Goal: Task Accomplishment & Management: Complete application form

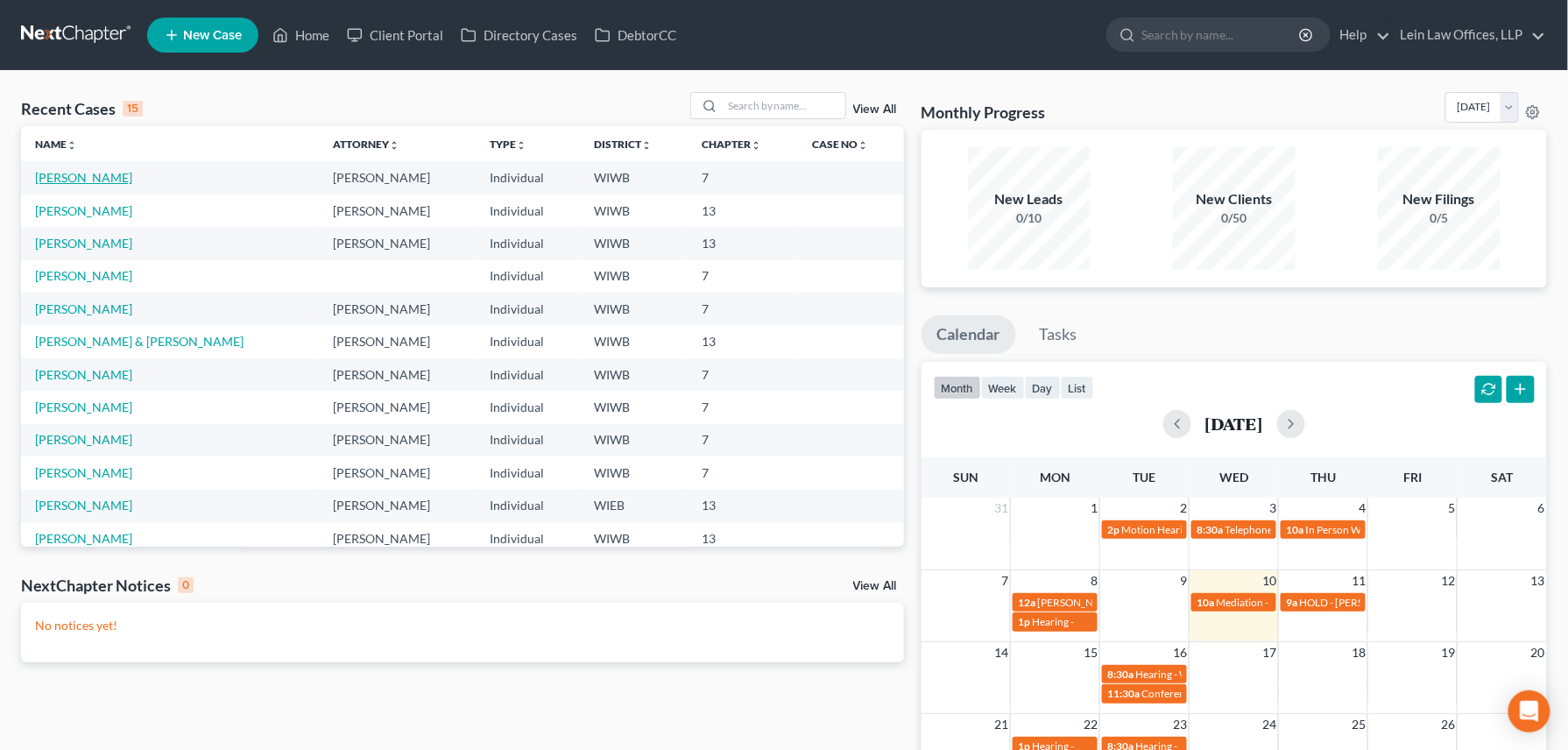
click at [61, 180] on link "[PERSON_NAME]" at bounding box center [84, 177] width 97 height 15
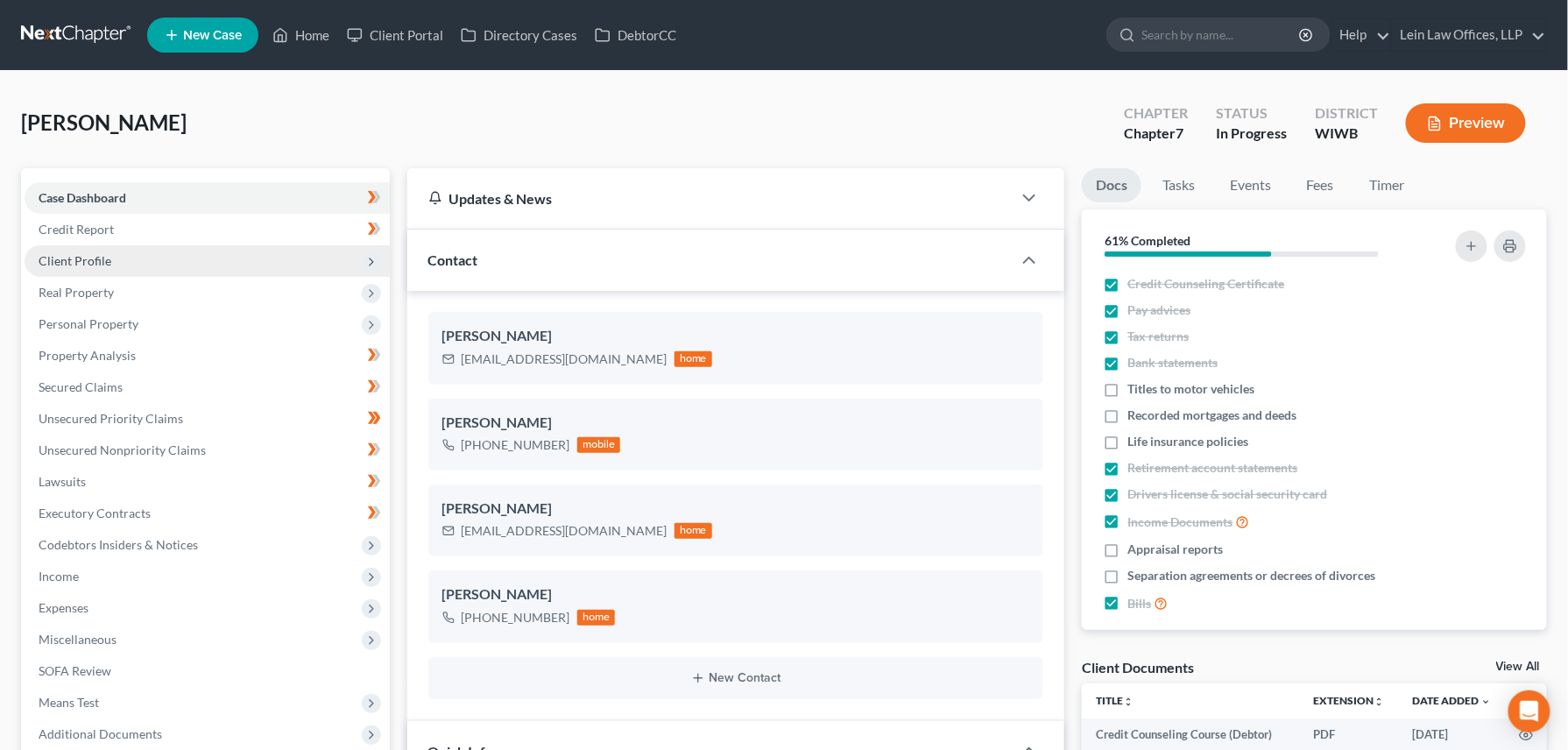
scroll to position [762, 0]
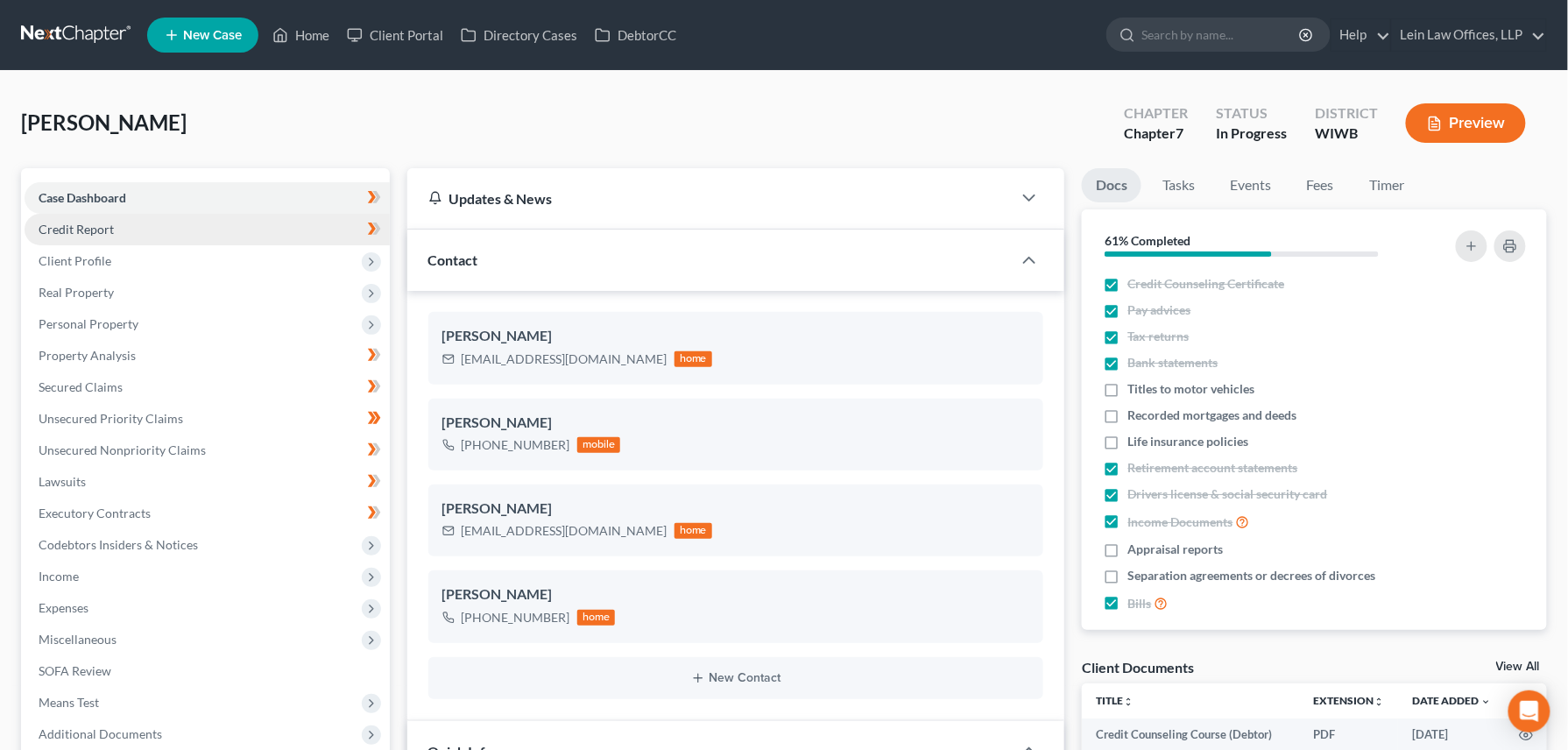
click at [85, 229] on span "Credit Report" at bounding box center [76, 229] width 76 height 15
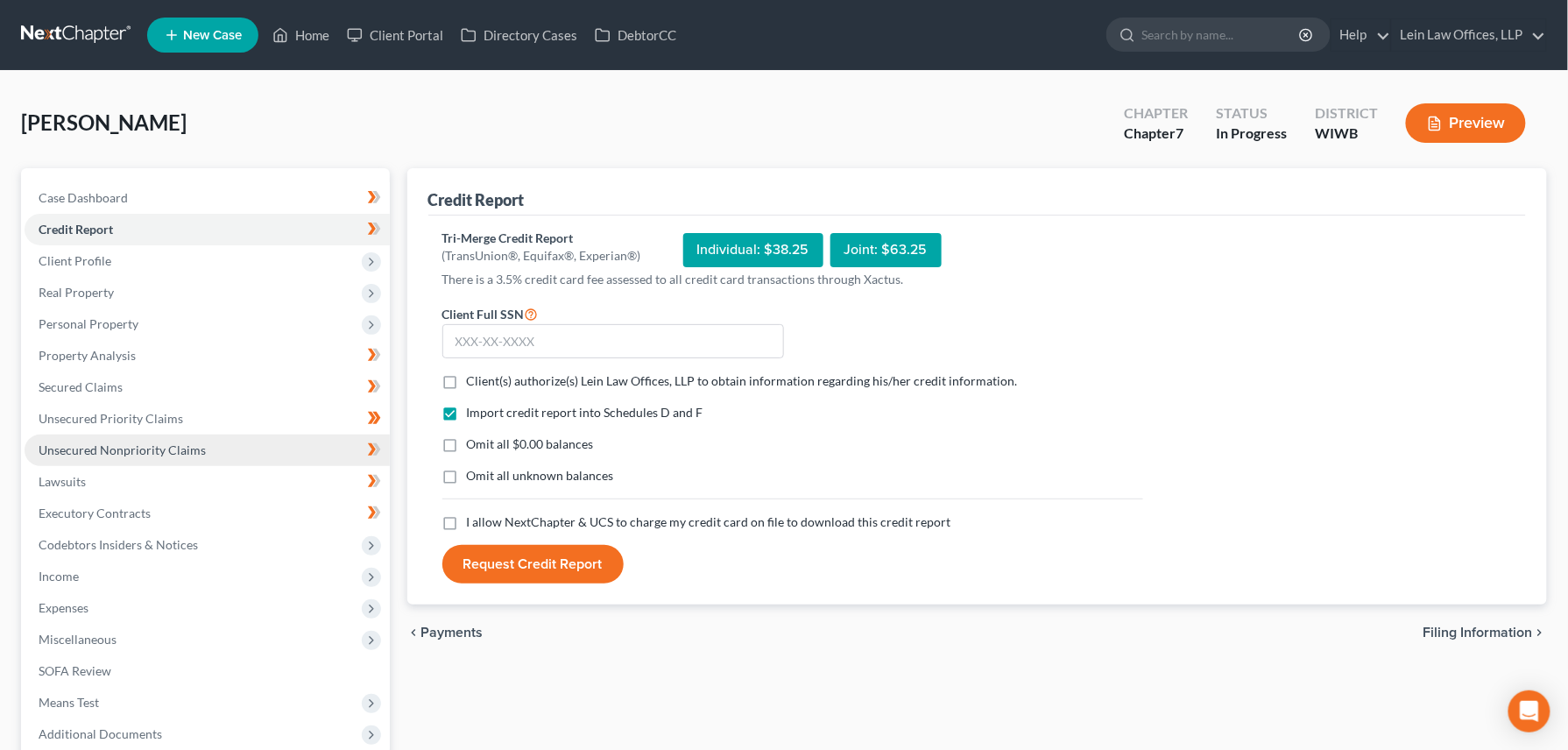
click at [78, 443] on span "Unsecured Nonpriority Claims" at bounding box center [121, 450] width 167 height 15
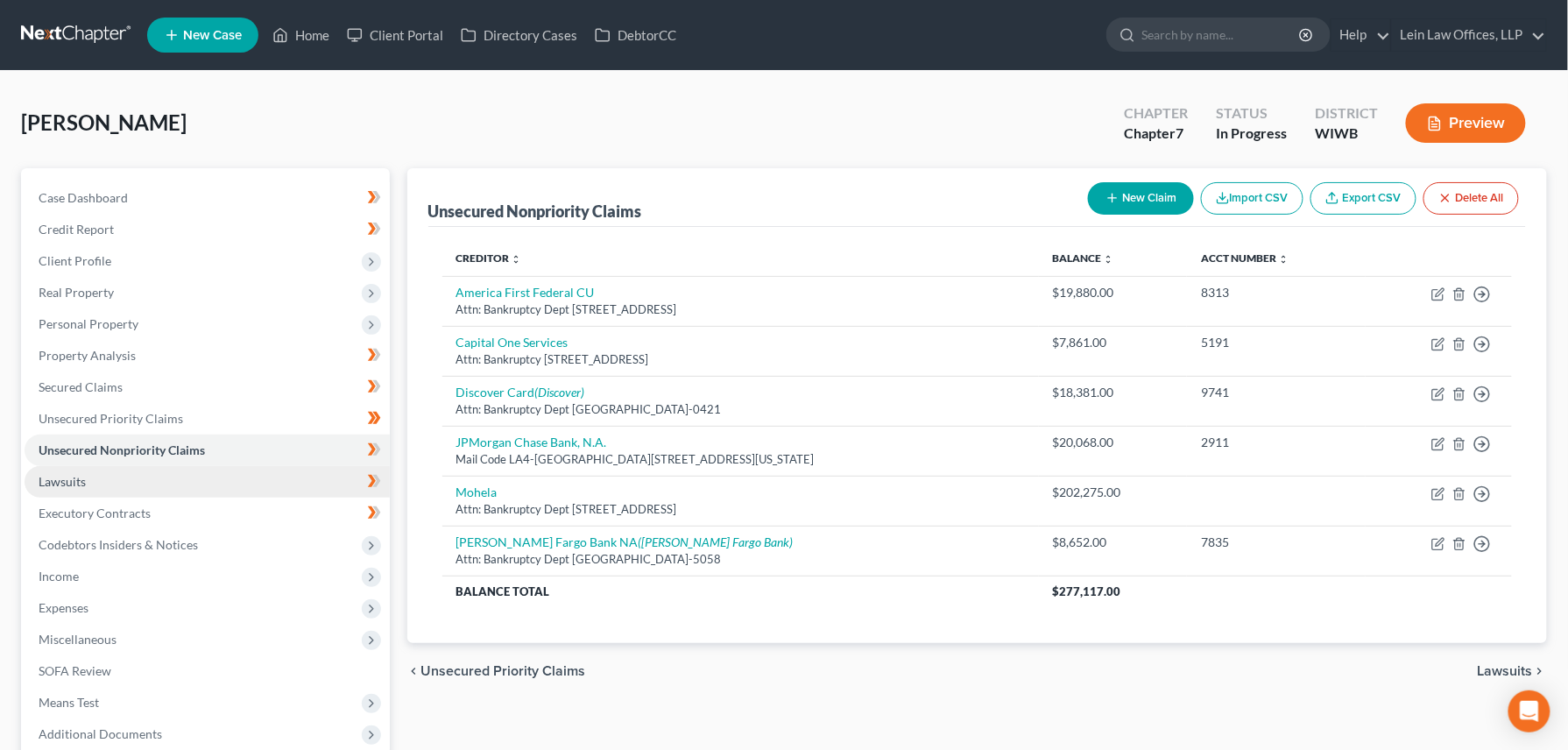
click at [74, 475] on span "Lawsuits" at bounding box center [62, 481] width 48 height 15
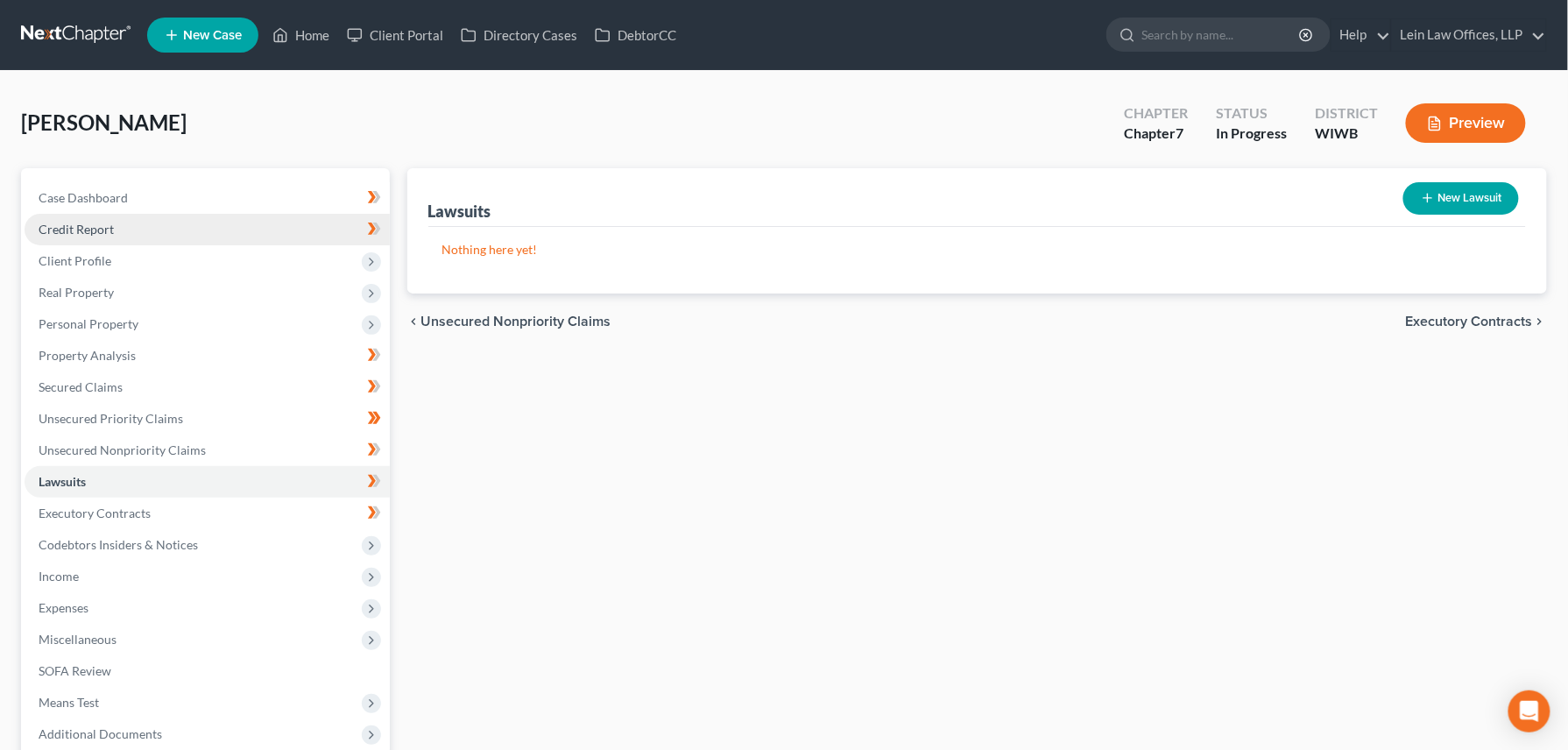
click at [68, 218] on link "Credit Report" at bounding box center [207, 229] width 366 height 32
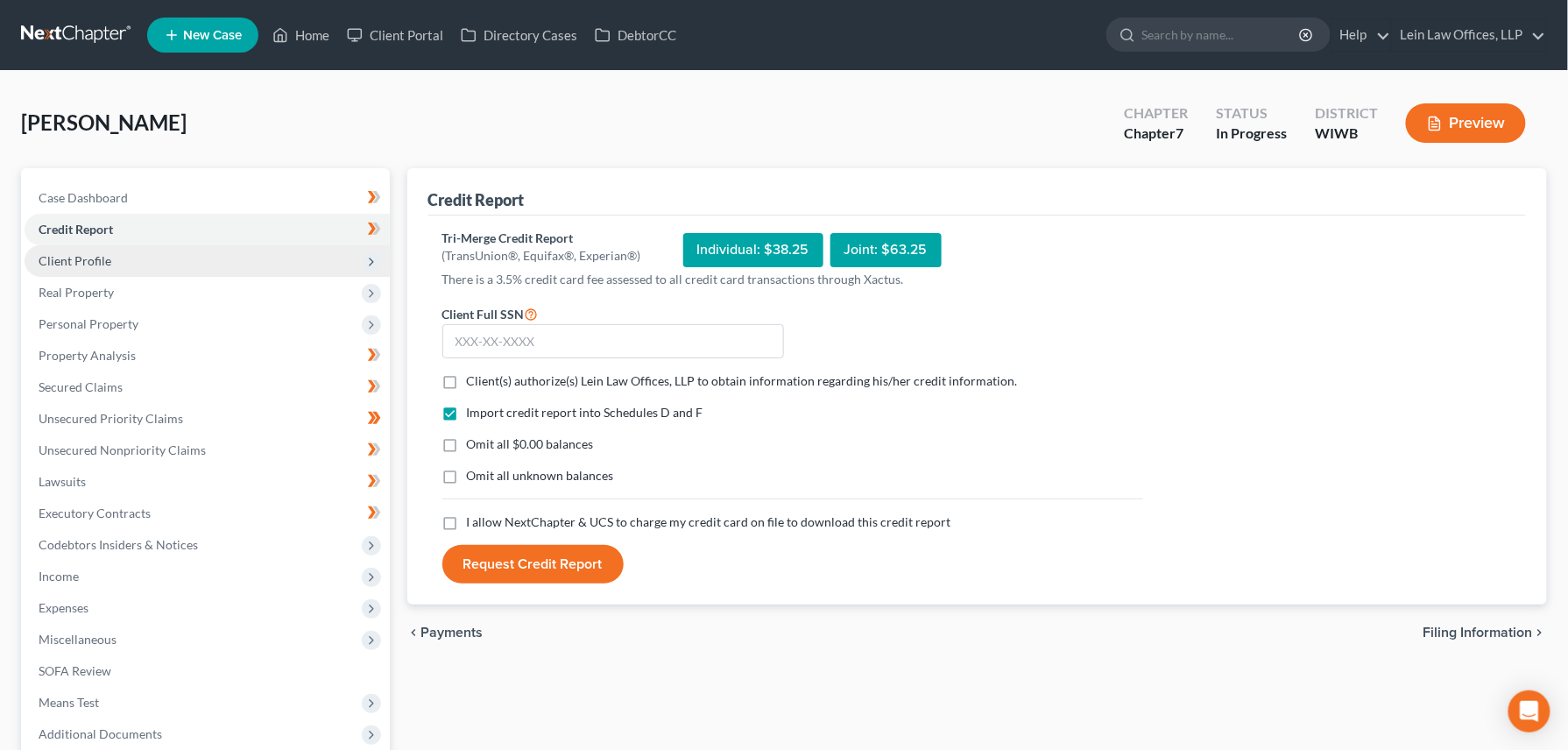
click at [82, 263] on span "Client Profile" at bounding box center [75, 260] width 73 height 15
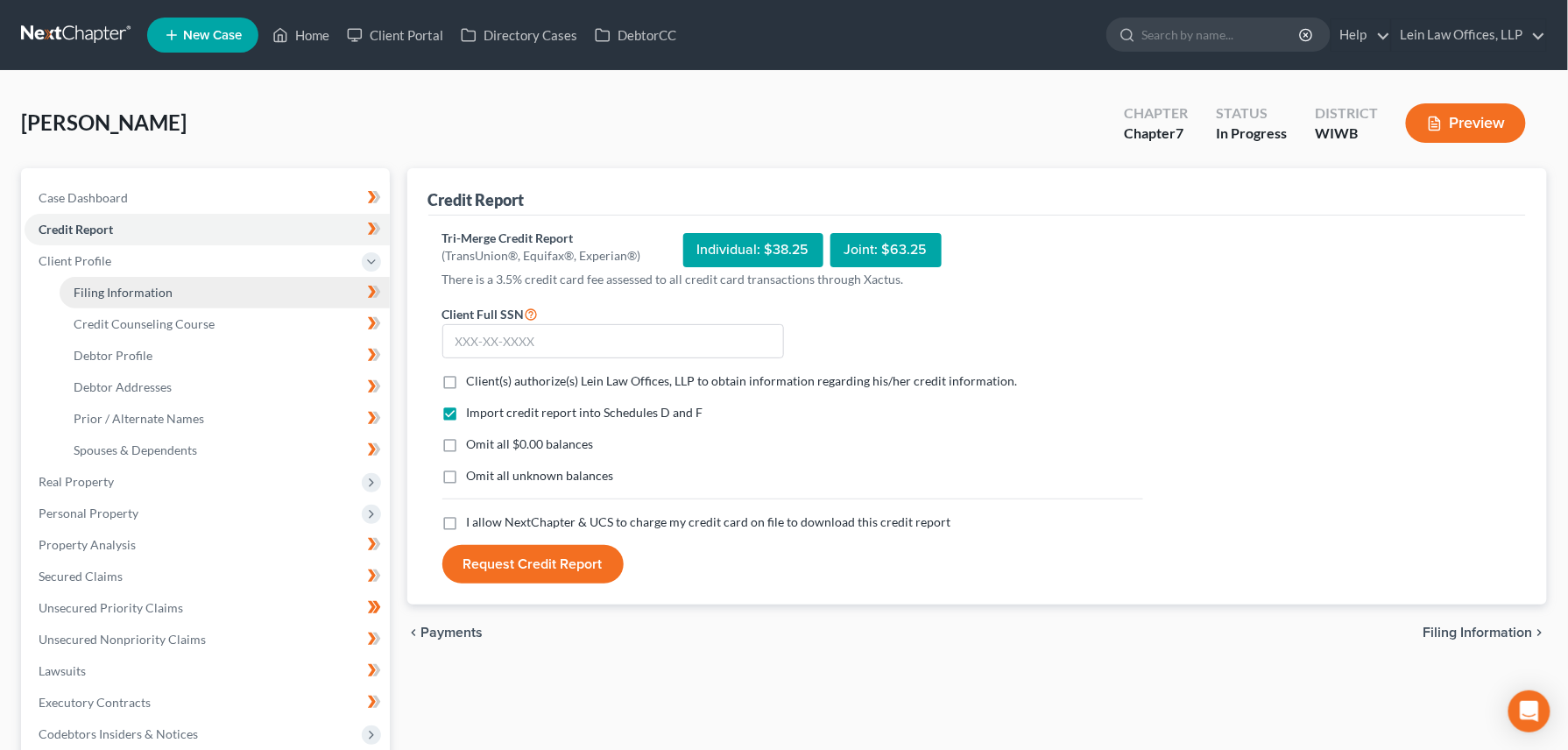
click at [119, 288] on span "Filing Information" at bounding box center [123, 292] width 99 height 15
select select "1"
select select "0"
select select "91"
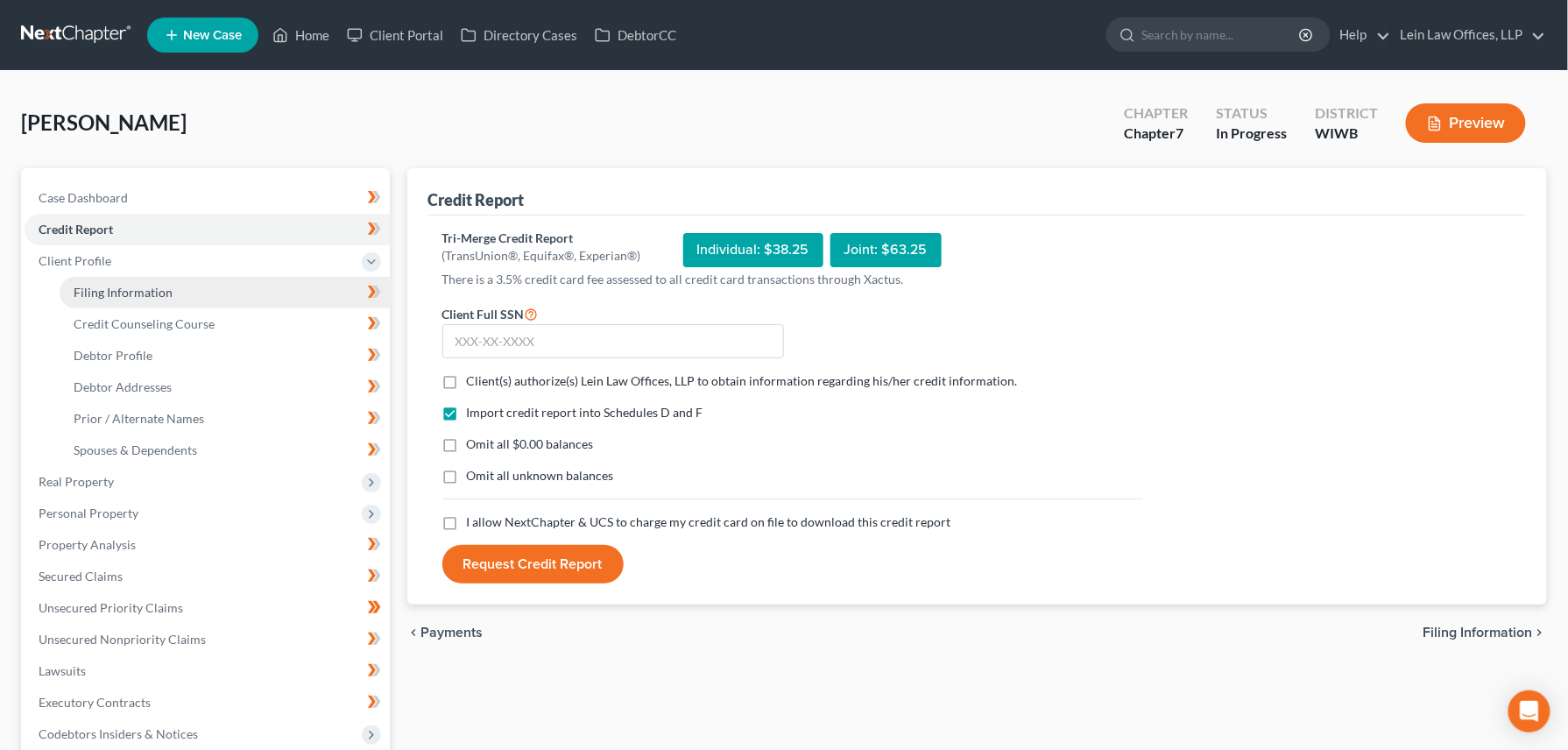
select select "0"
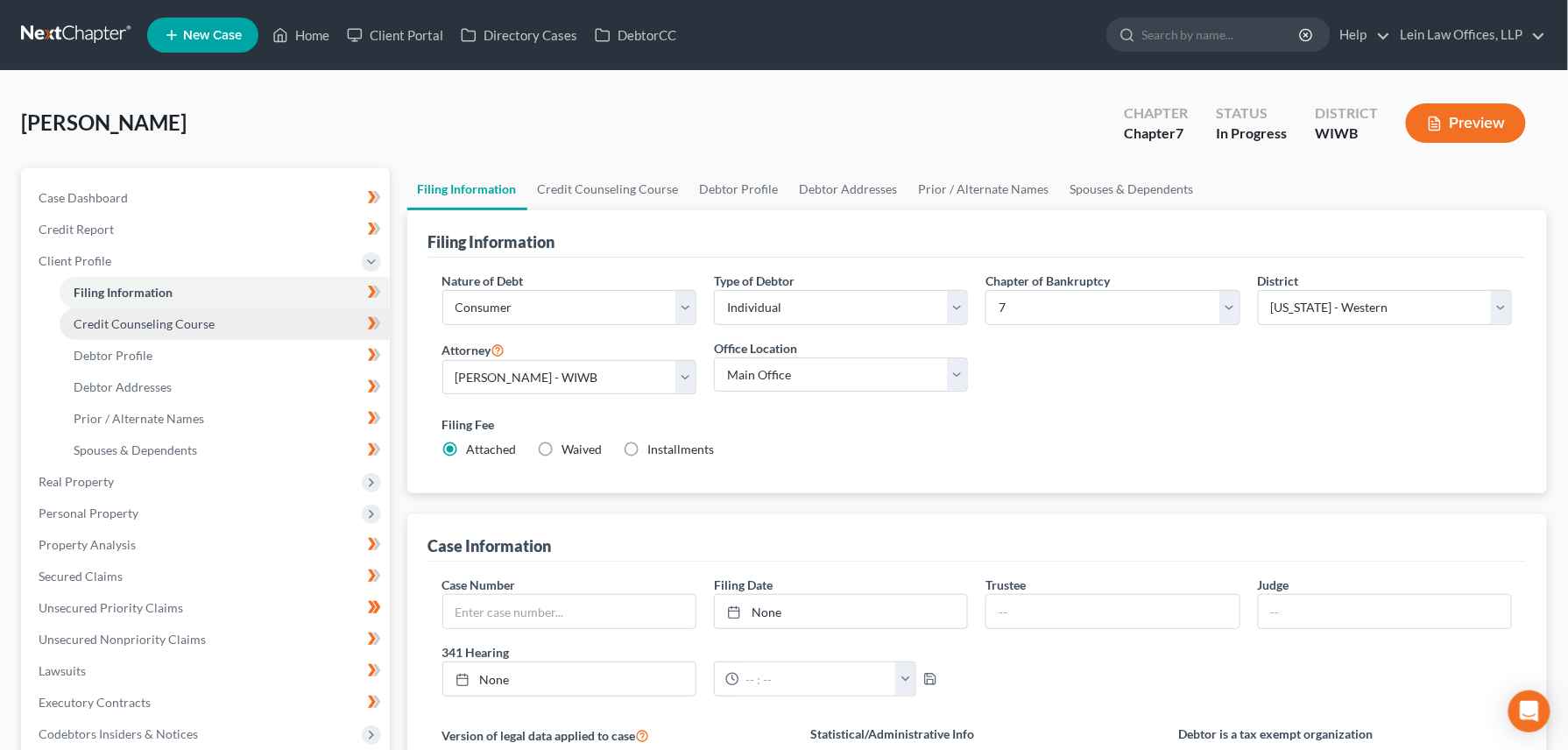
click at [118, 330] on link "Credit Counseling Course" at bounding box center [225, 325] width 330 height 32
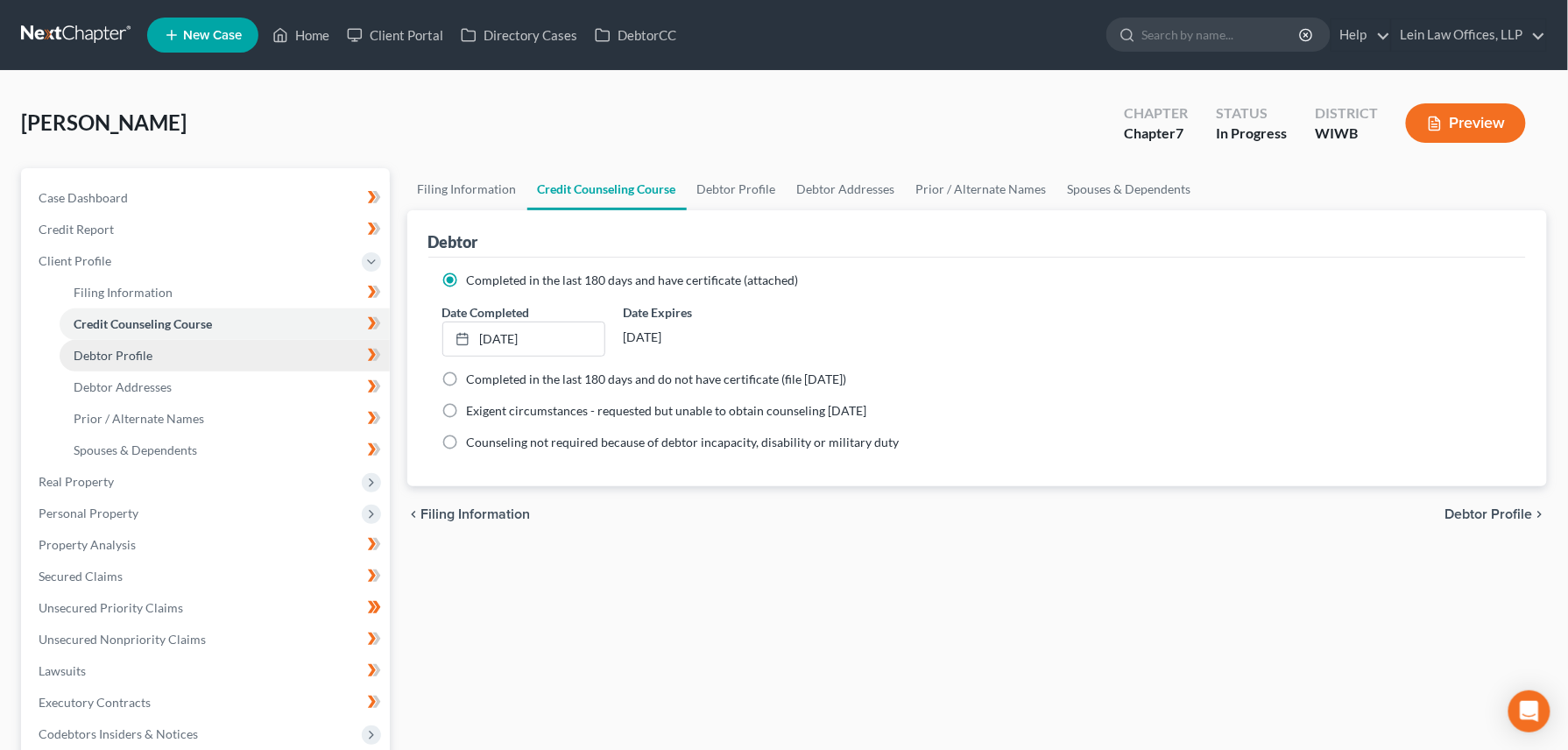
click at [121, 354] on span "Debtor Profile" at bounding box center [113, 355] width 79 height 15
select select "1"
select select "2"
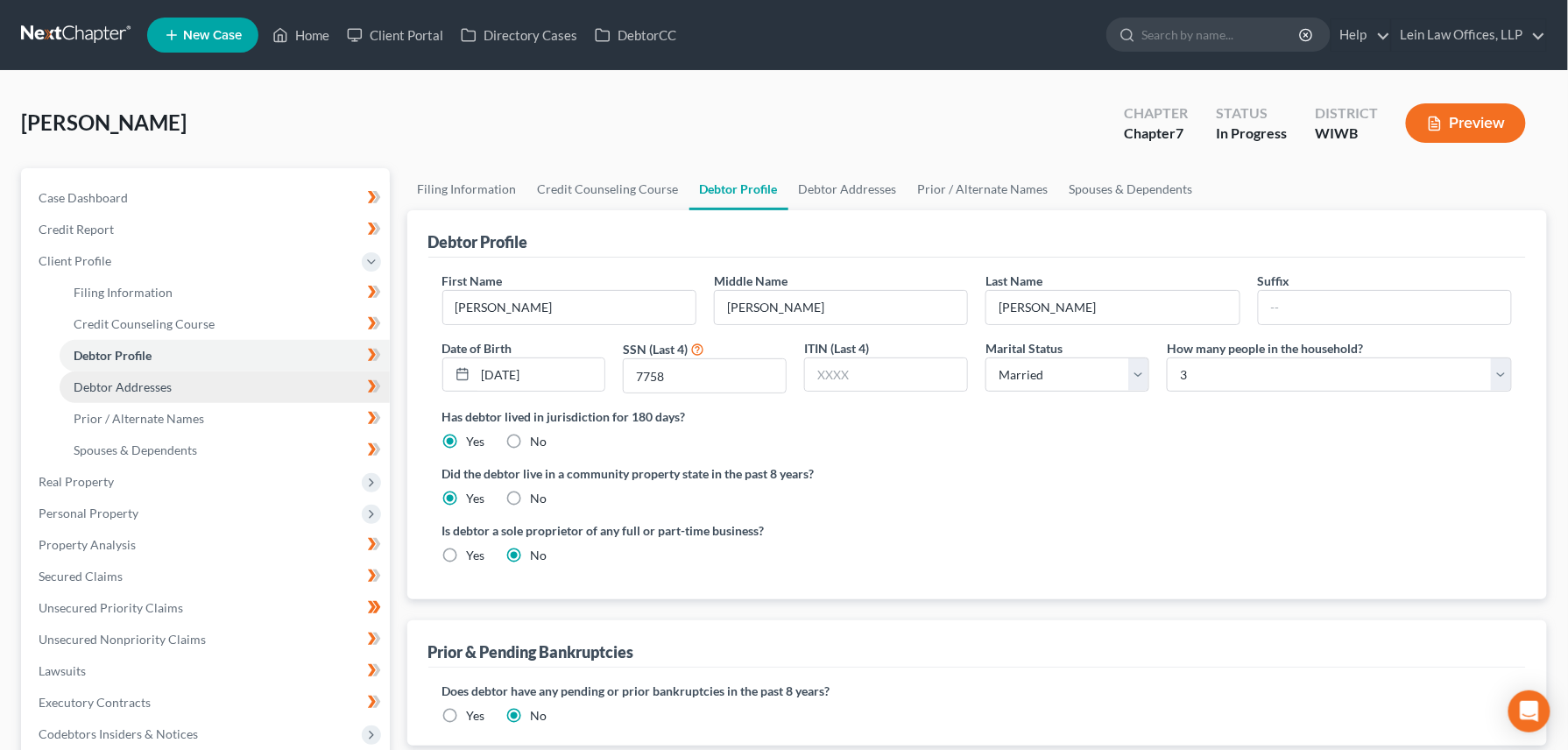
click at [148, 385] on span "Debtor Addresses" at bounding box center [122, 387] width 98 height 15
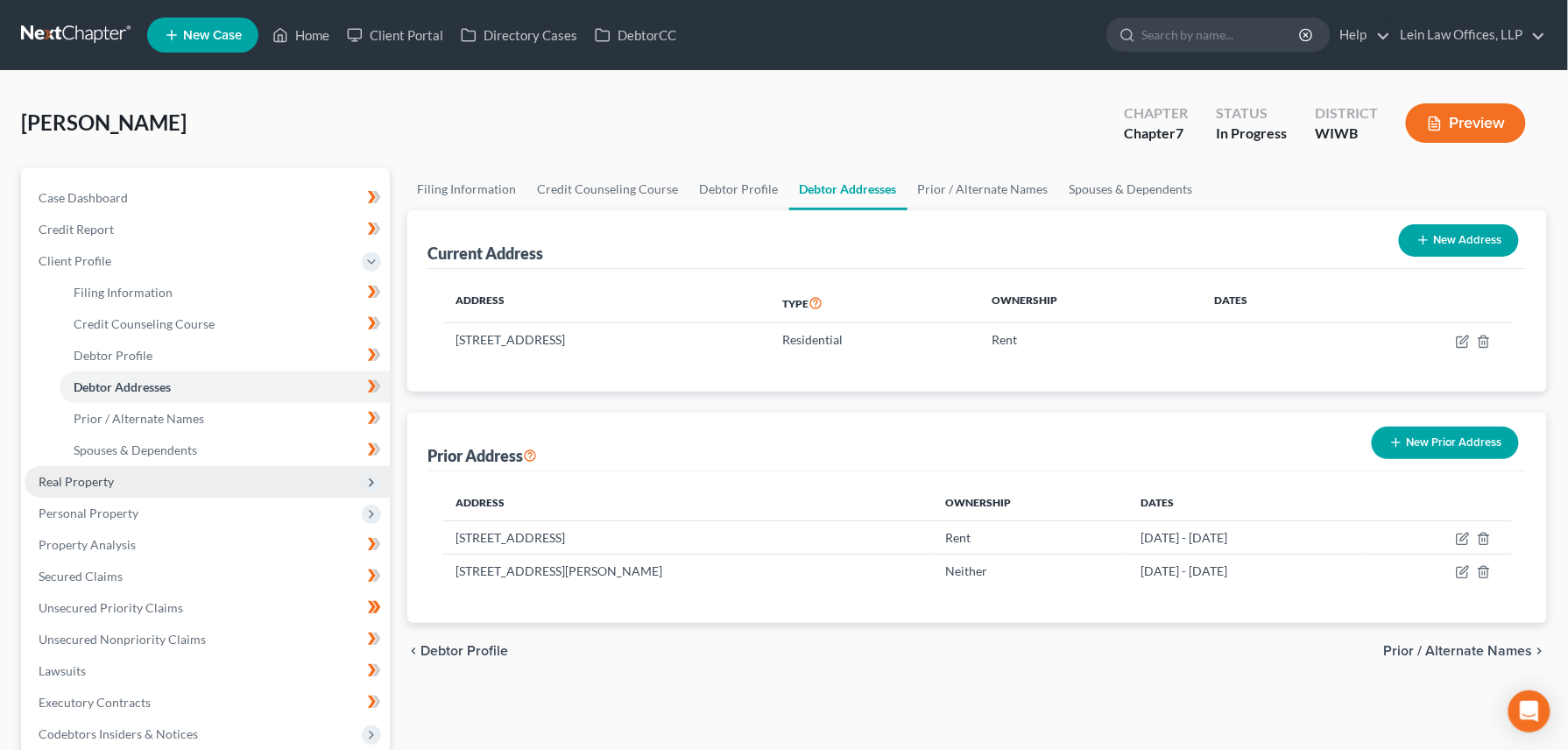
click at [96, 481] on span "Real Property" at bounding box center [76, 481] width 76 height 15
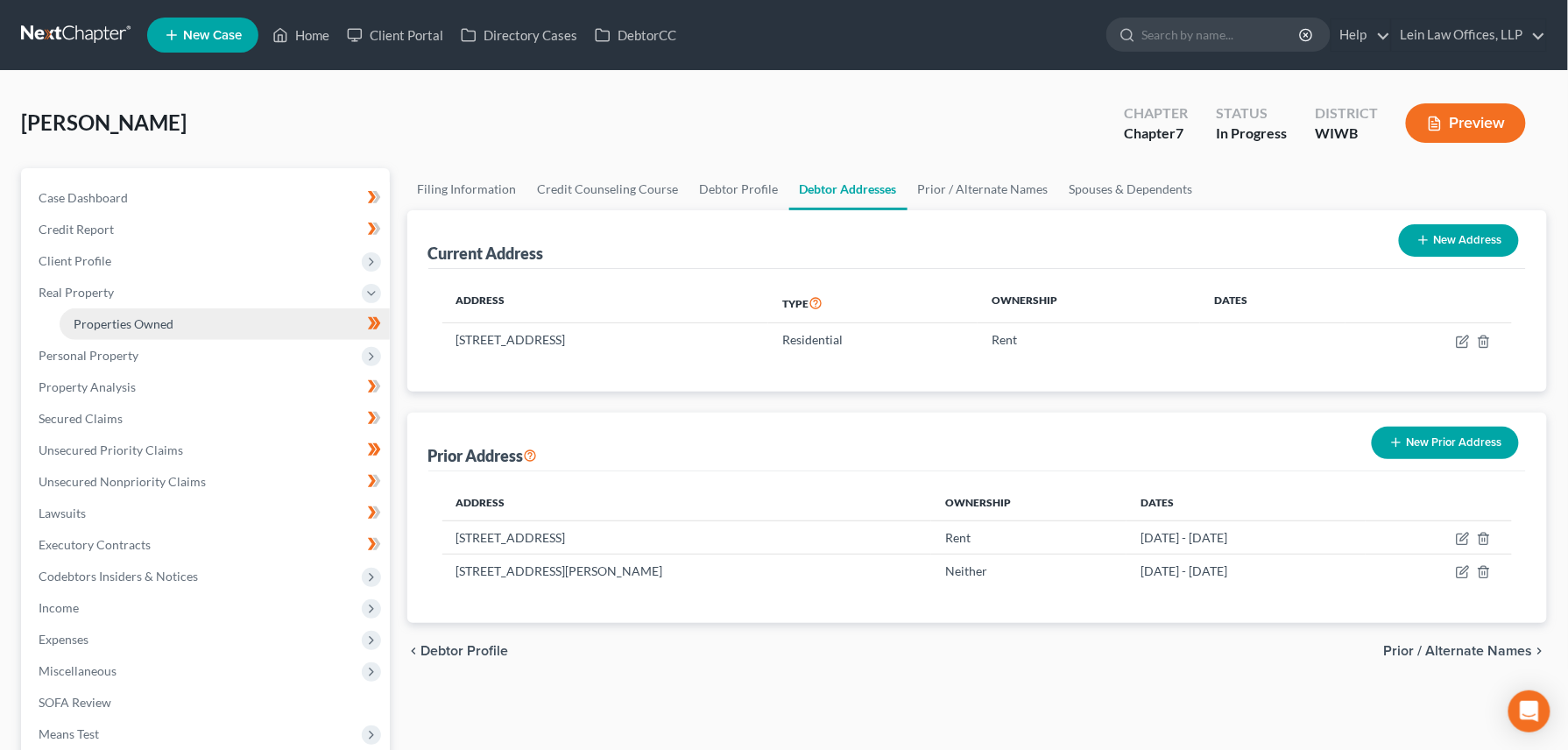
click at [135, 326] on span "Properties Owned" at bounding box center [123, 324] width 100 height 15
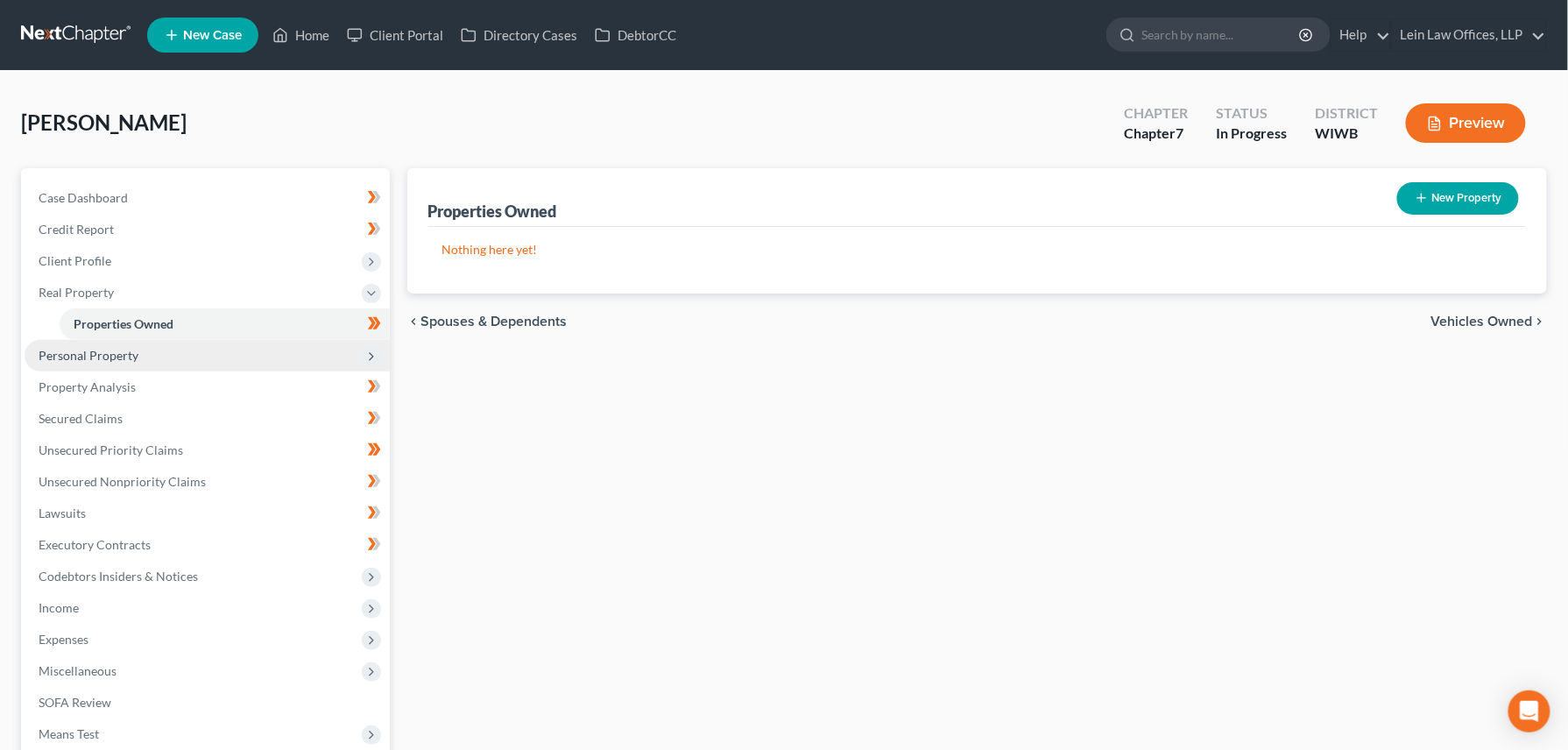
click at [135, 359] on span "Personal Property" at bounding box center [88, 355] width 100 height 15
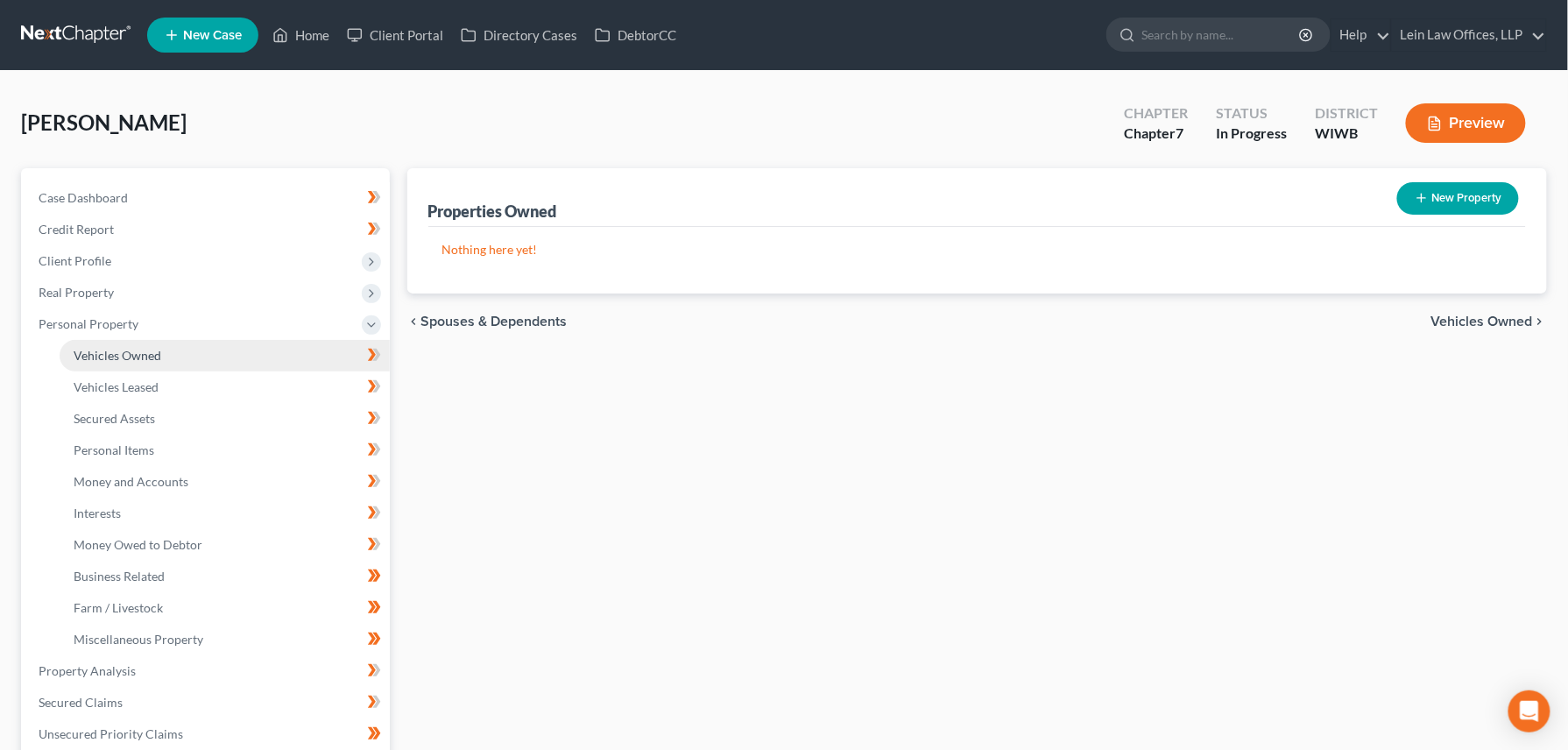
click at [126, 365] on link "Vehicles Owned" at bounding box center [225, 355] width 330 height 32
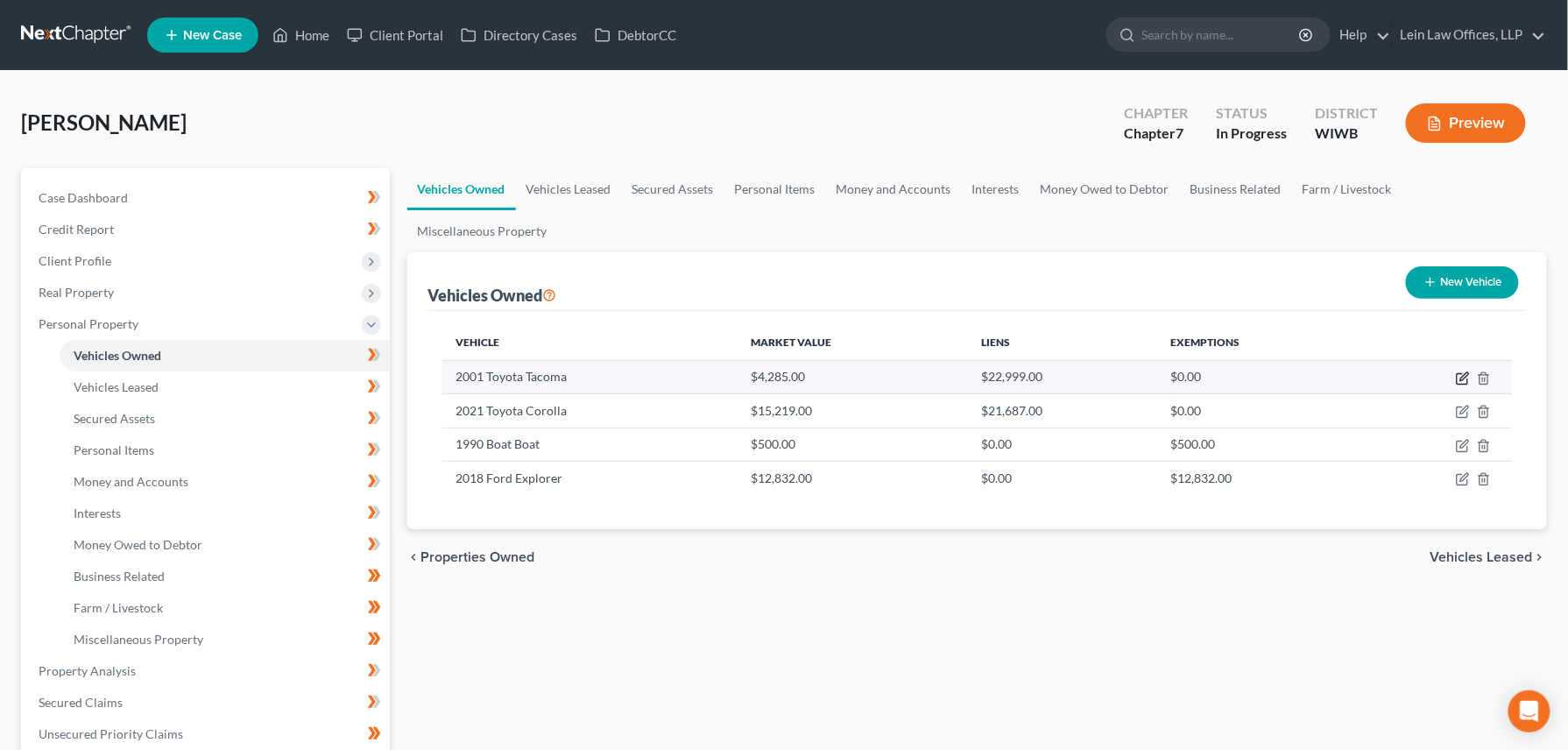
click at [1465, 372] on icon "button" at bounding box center [1464, 376] width 7 height 7
select select "0"
select select "25"
select select "3"
select select "4"
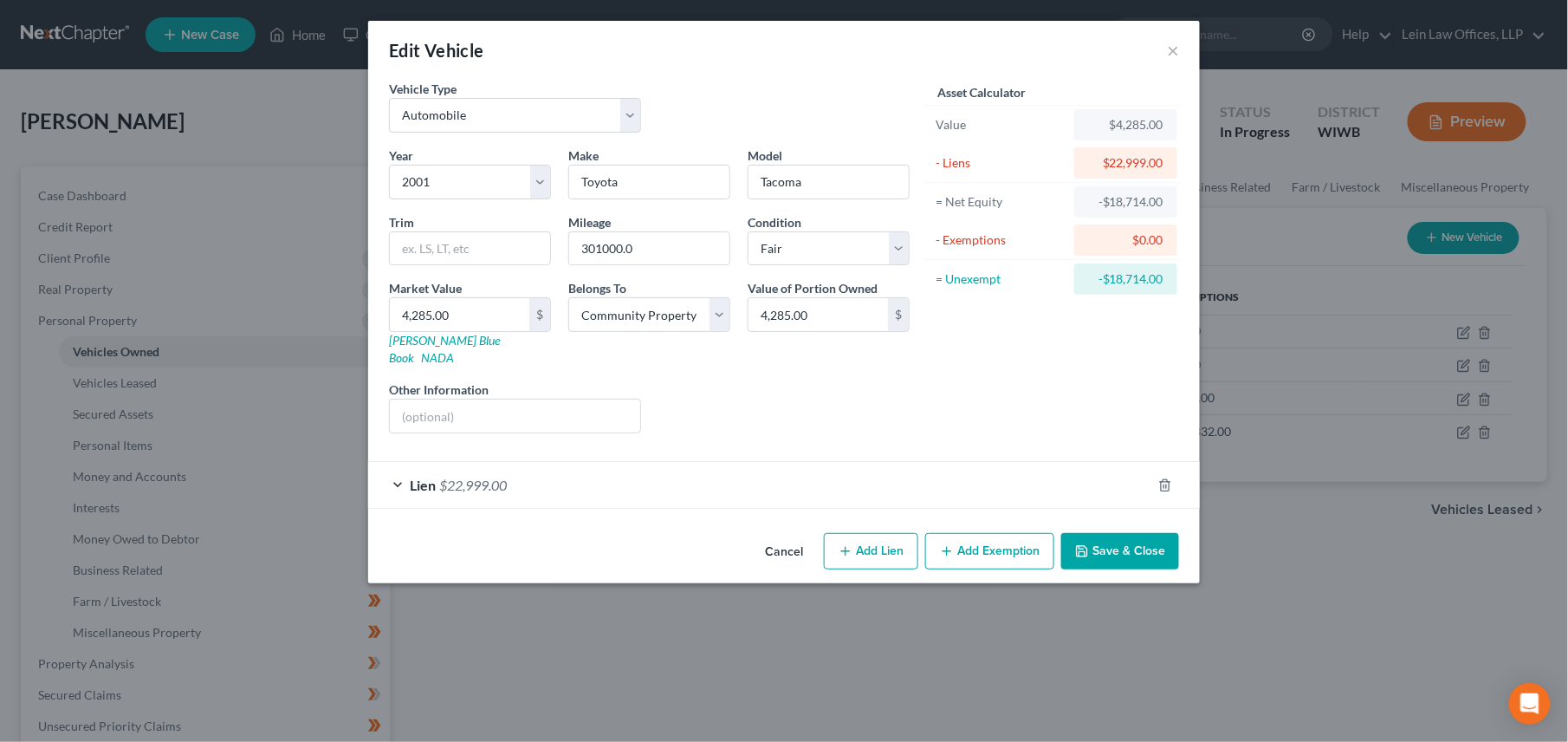
click at [1114, 537] on button "Save & Close" at bounding box center [1120, 550] width 118 height 36
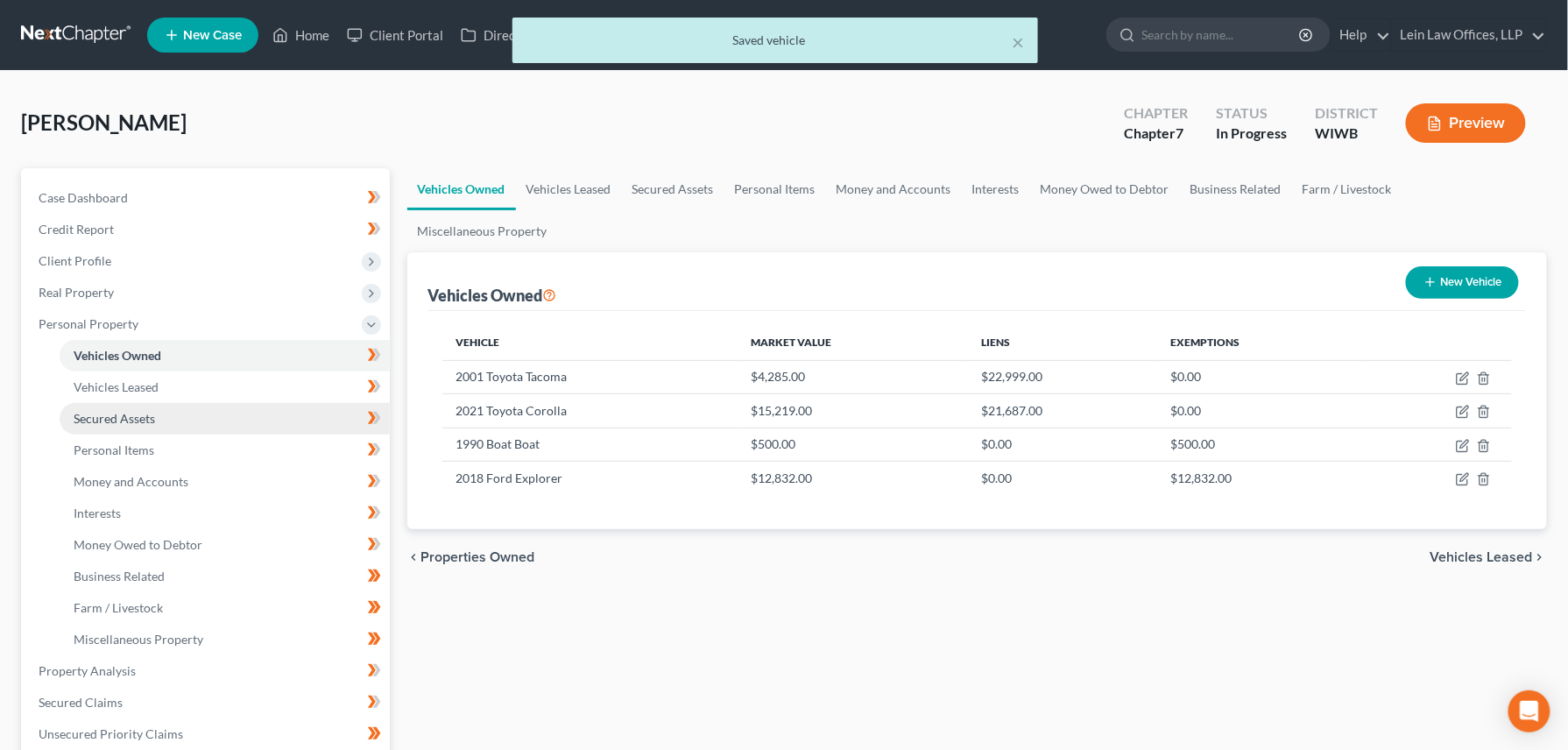
click at [107, 422] on span "Secured Assets" at bounding box center [114, 418] width 81 height 15
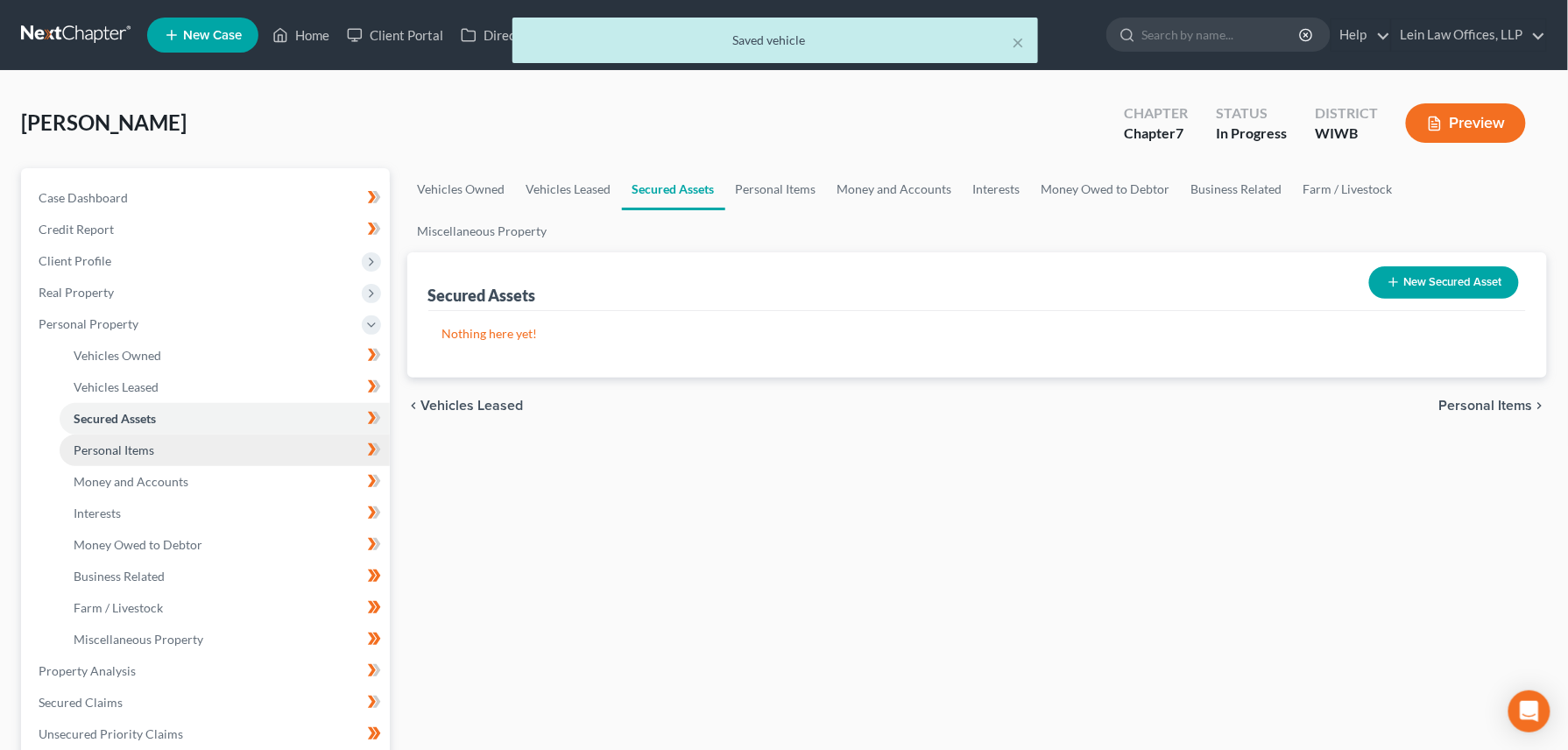
click at [118, 450] on span "Personal Items" at bounding box center [114, 450] width 80 height 15
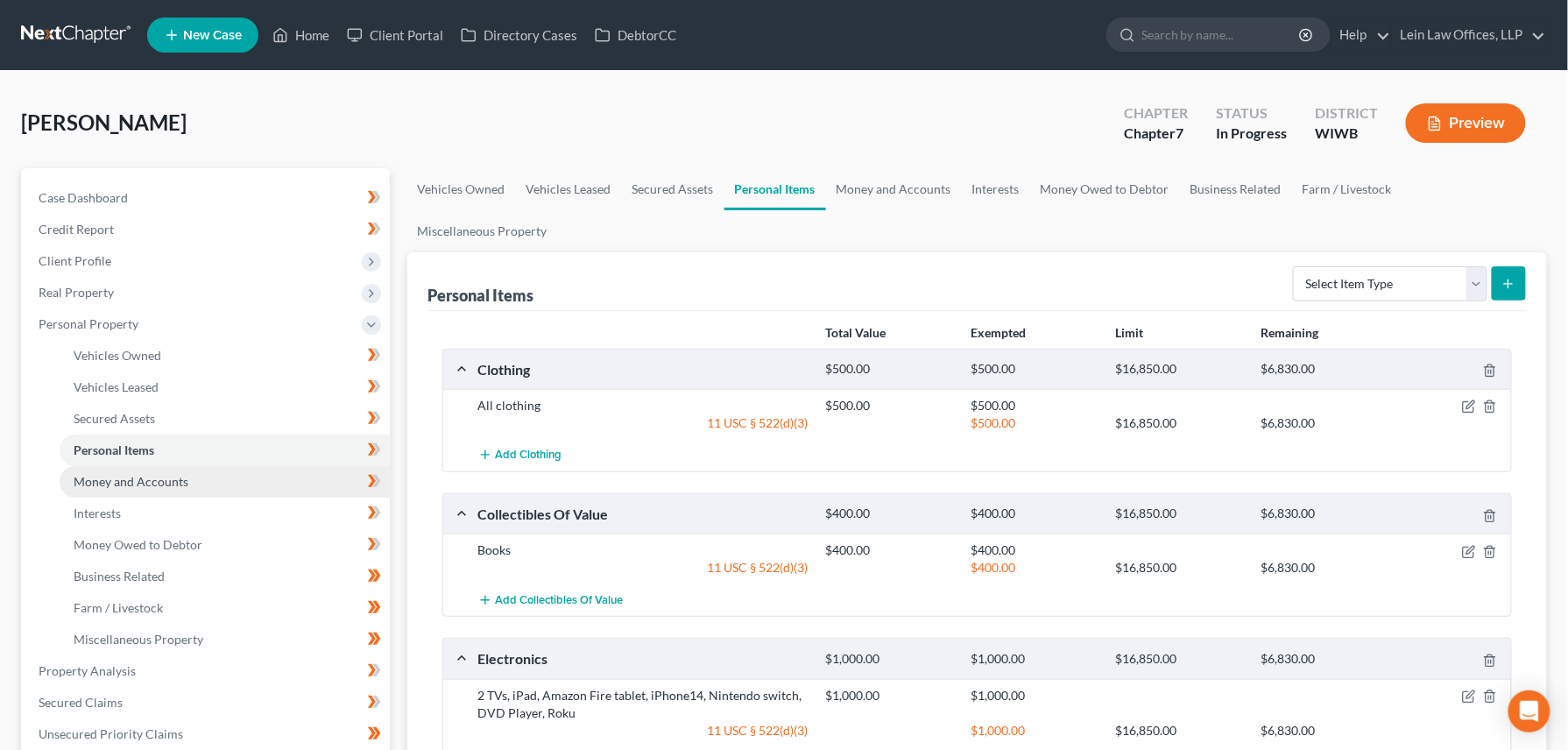
click at [112, 483] on span "Money and Accounts" at bounding box center [131, 481] width 115 height 15
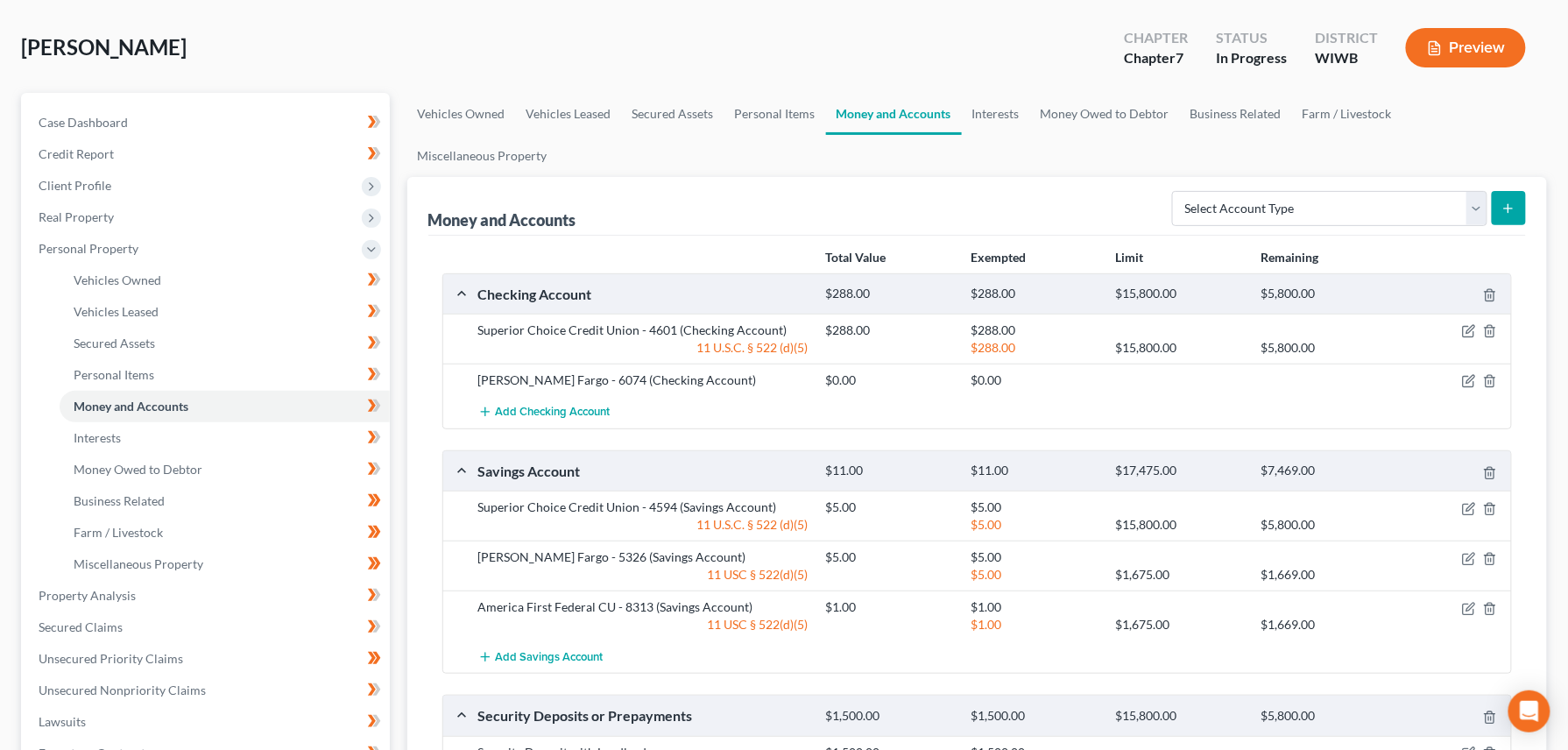
scroll to position [117, 0]
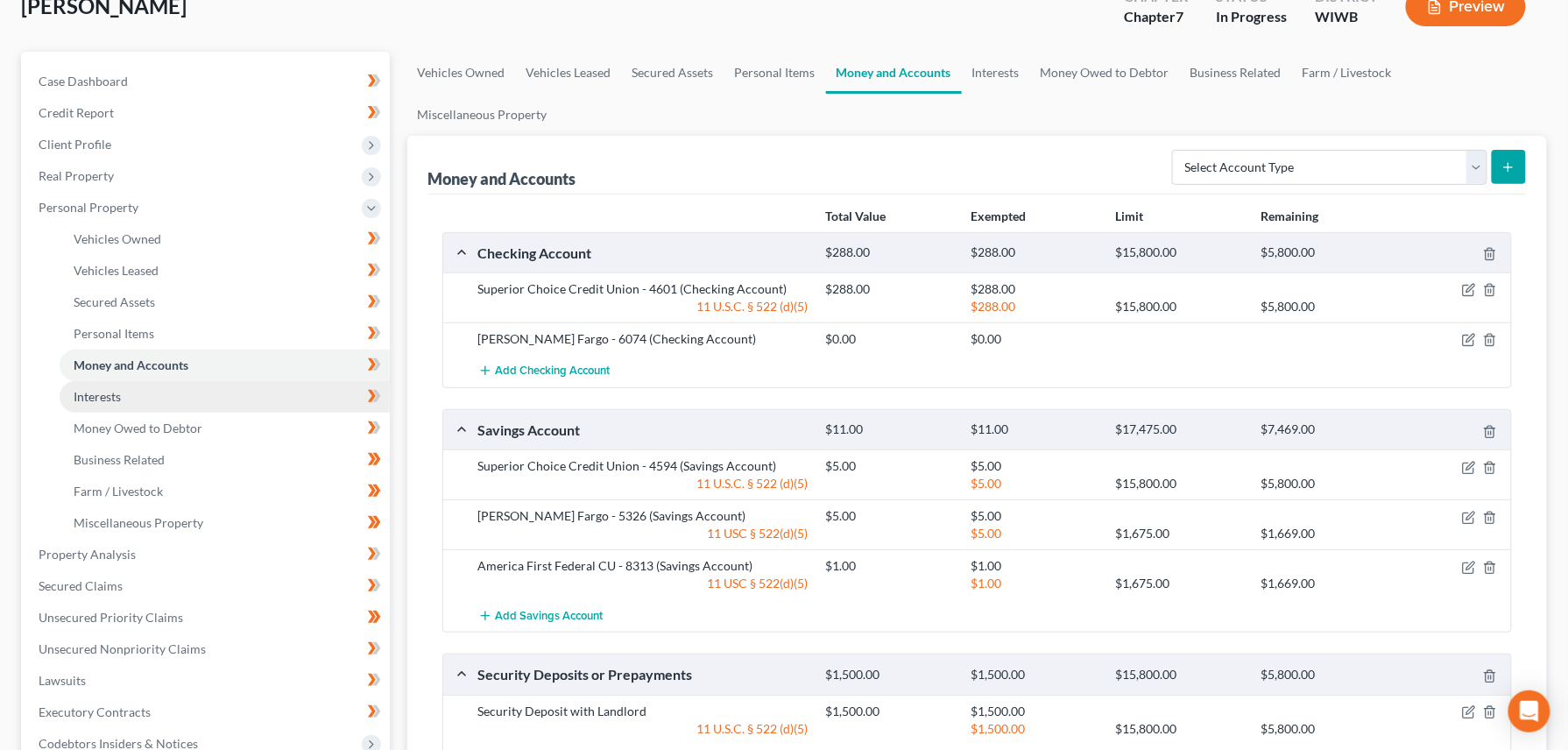
click at [108, 396] on span "Interests" at bounding box center [97, 396] width 48 height 15
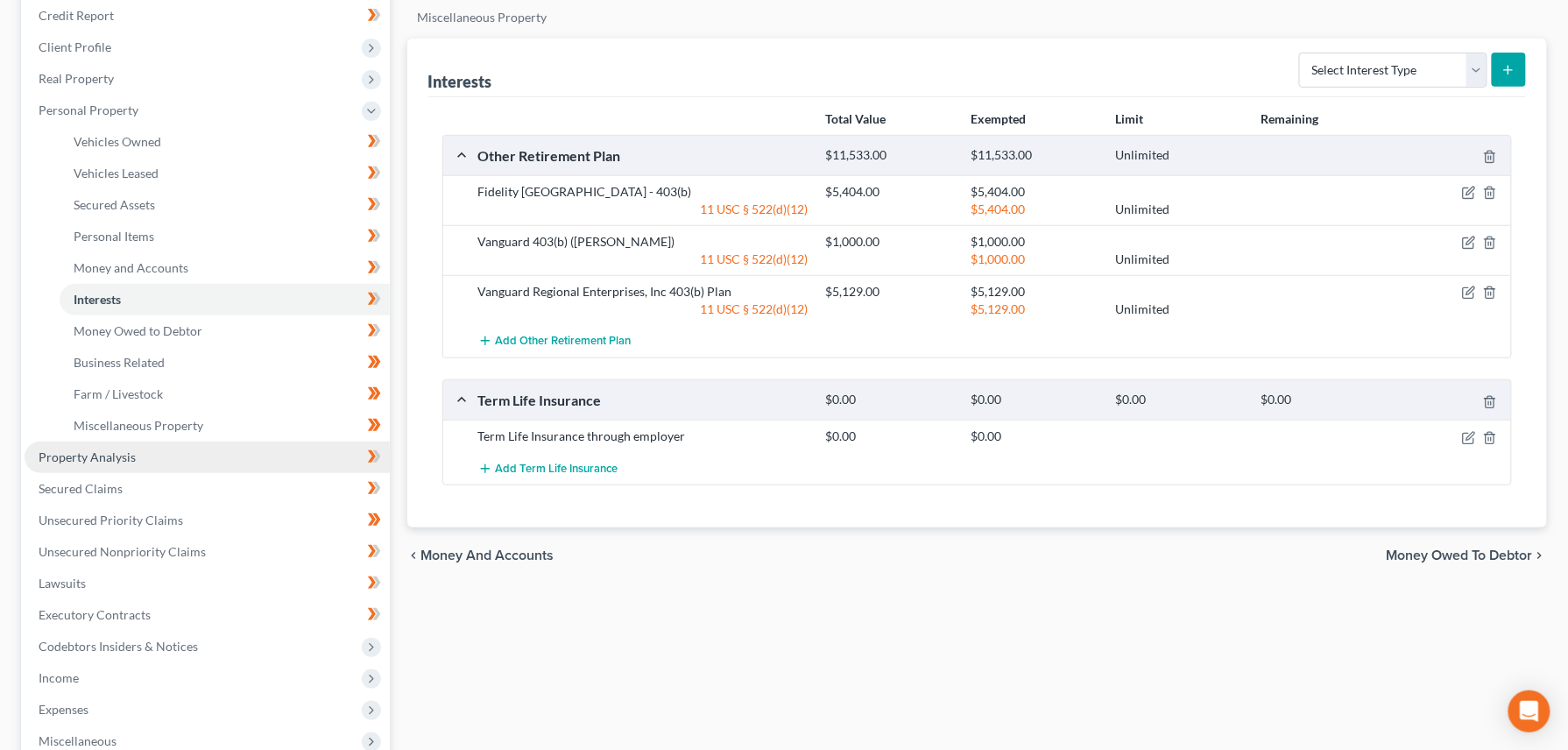
scroll to position [233, 0]
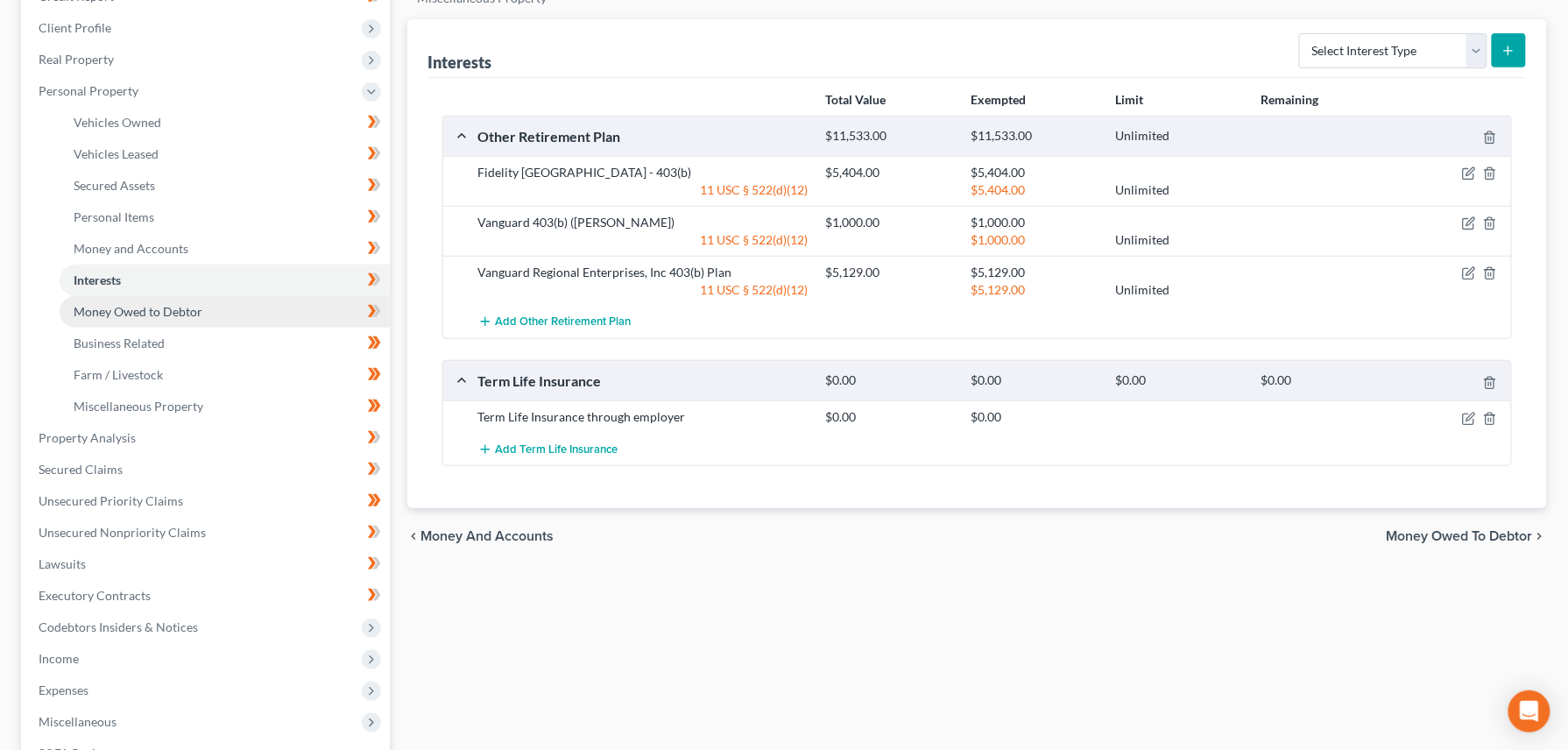
click at [99, 310] on span "Money Owed to Debtor" at bounding box center [138, 312] width 129 height 15
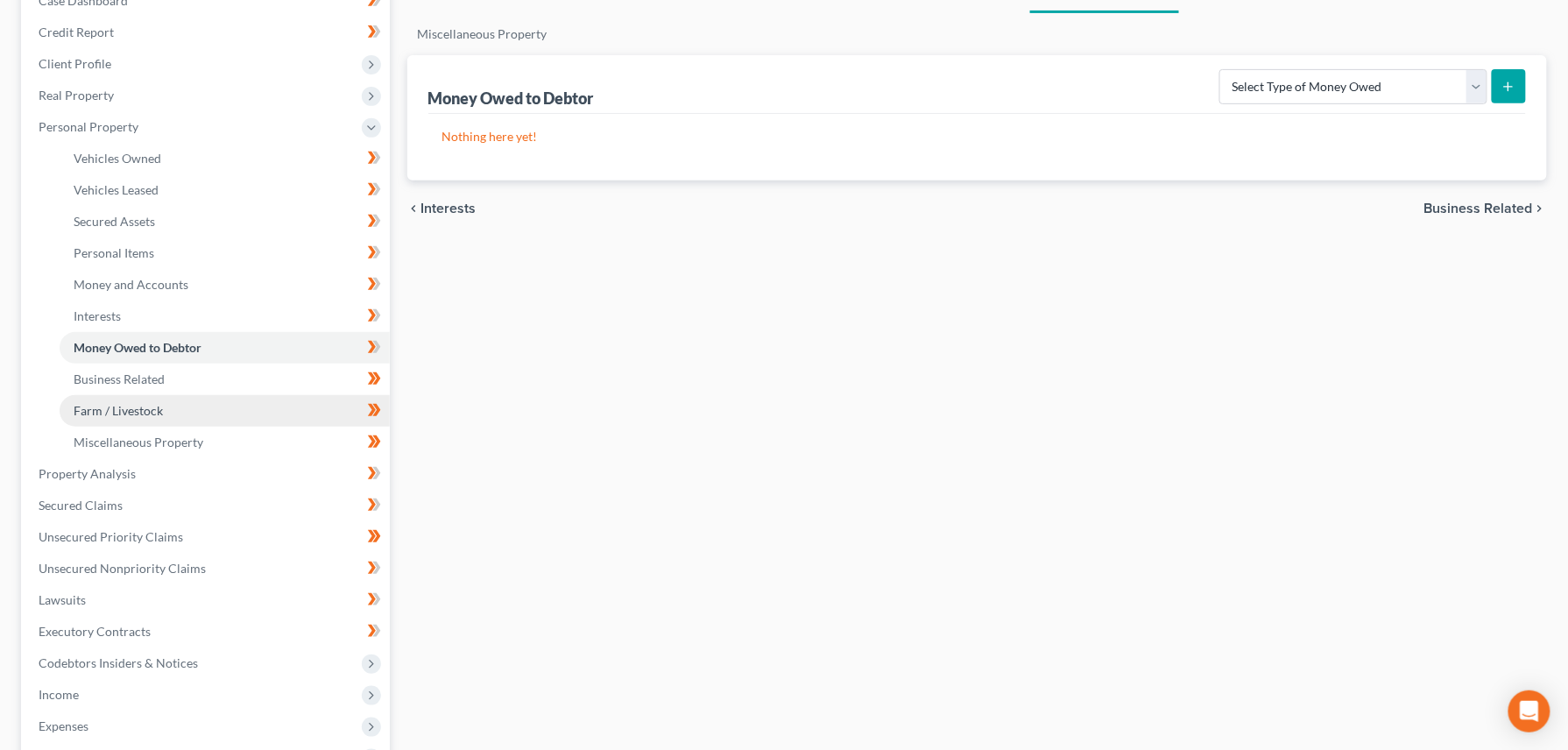
scroll to position [351, 0]
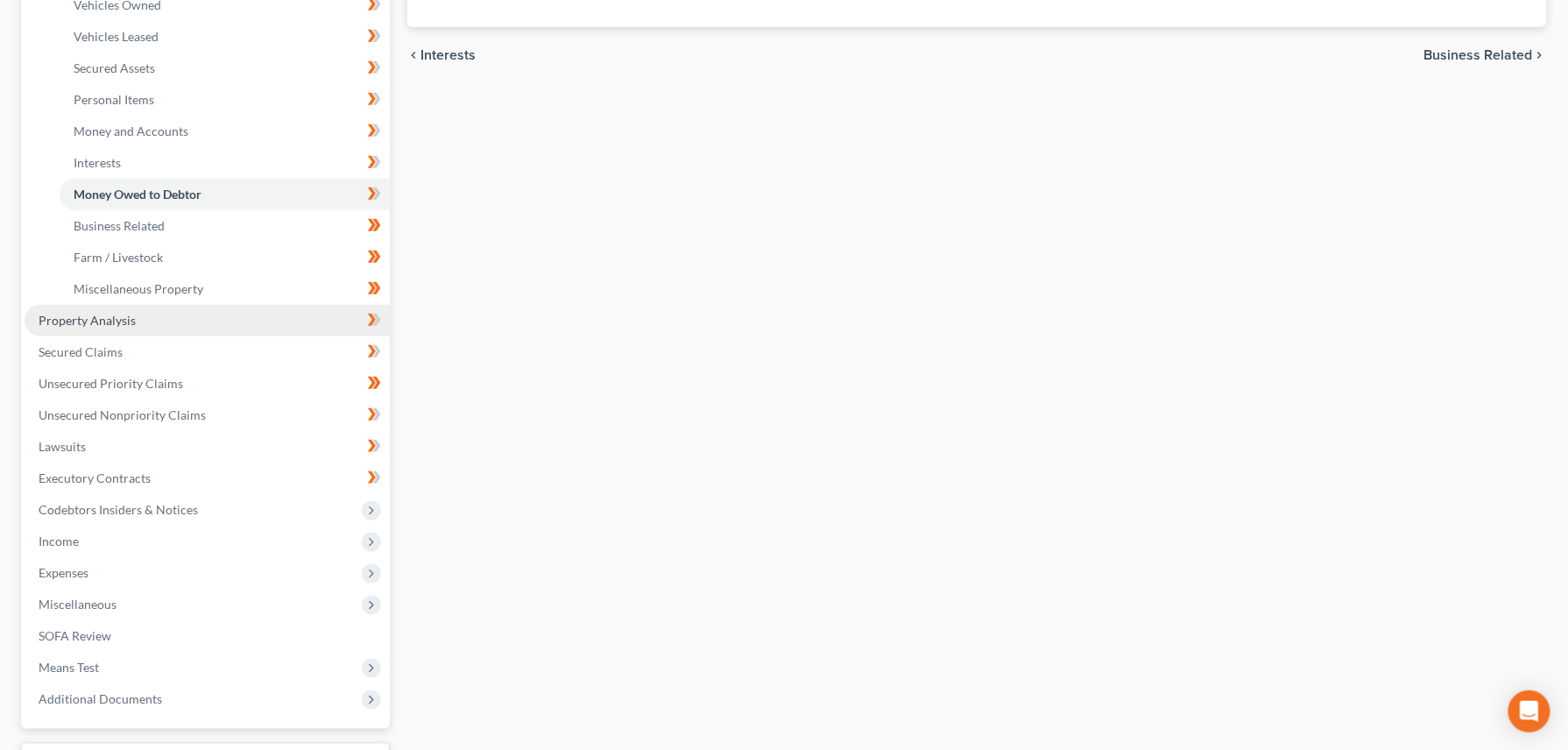
click at [108, 323] on span "Property Analysis" at bounding box center [87, 320] width 97 height 15
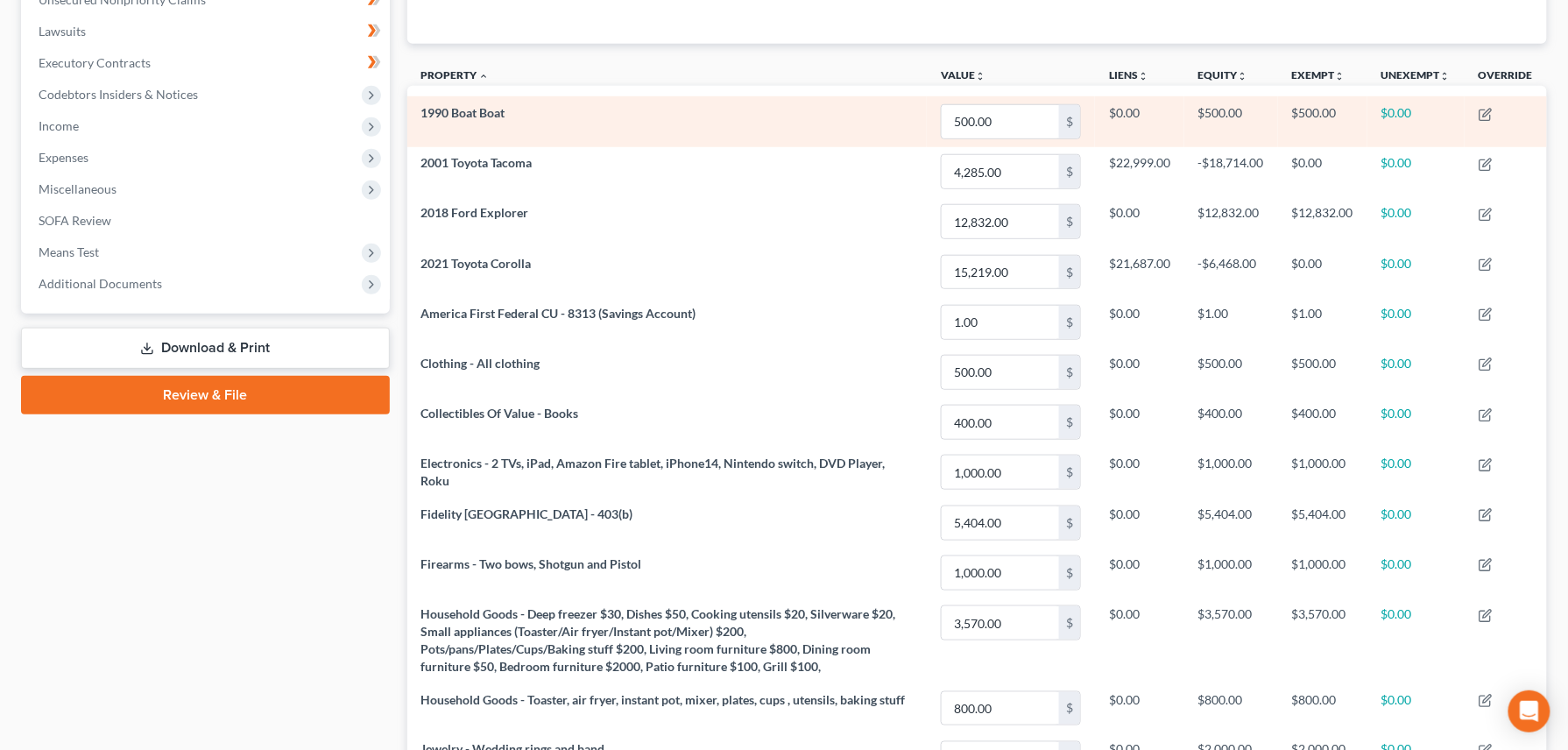
scroll to position [152, 0]
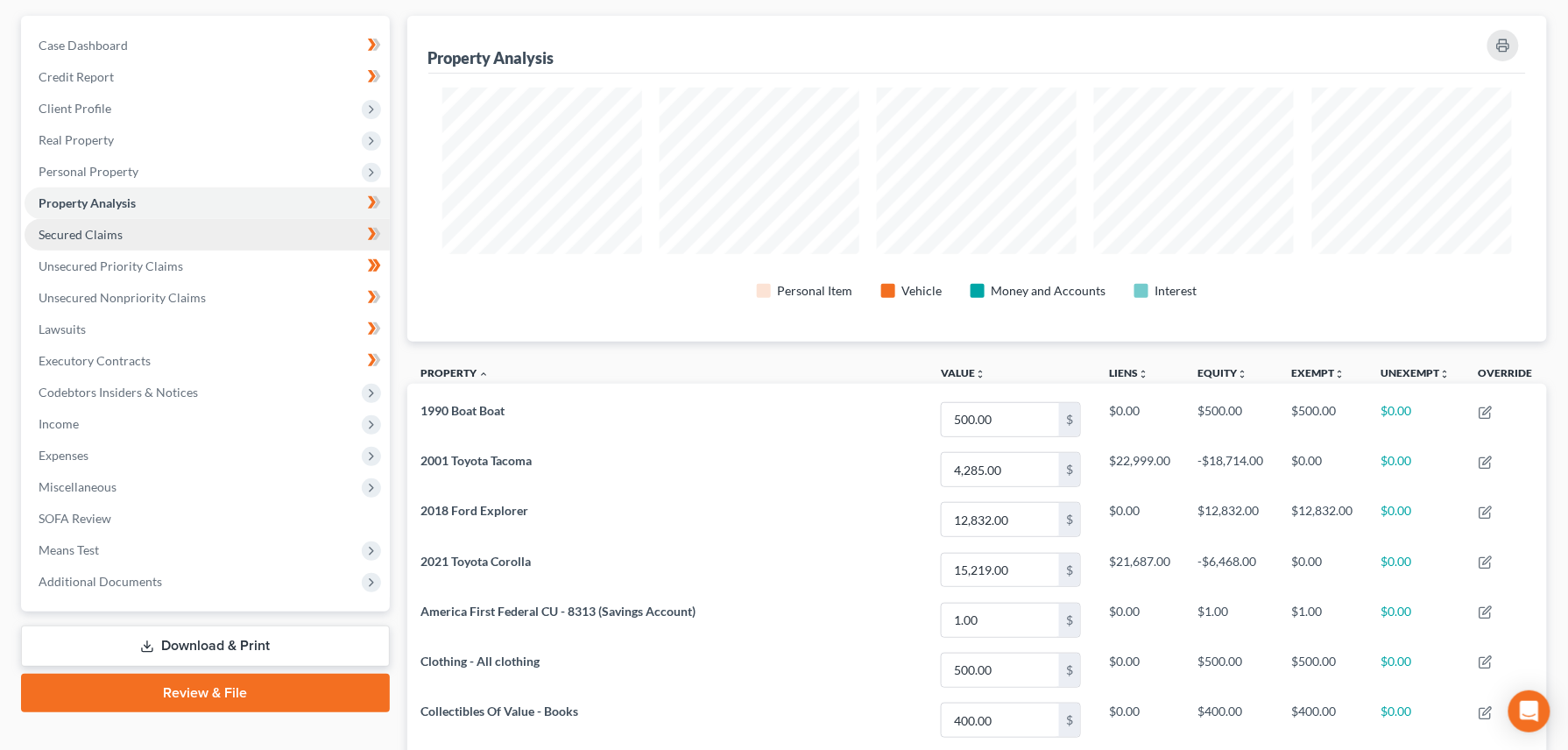
click at [98, 229] on span "Secured Claims" at bounding box center [80, 234] width 84 height 15
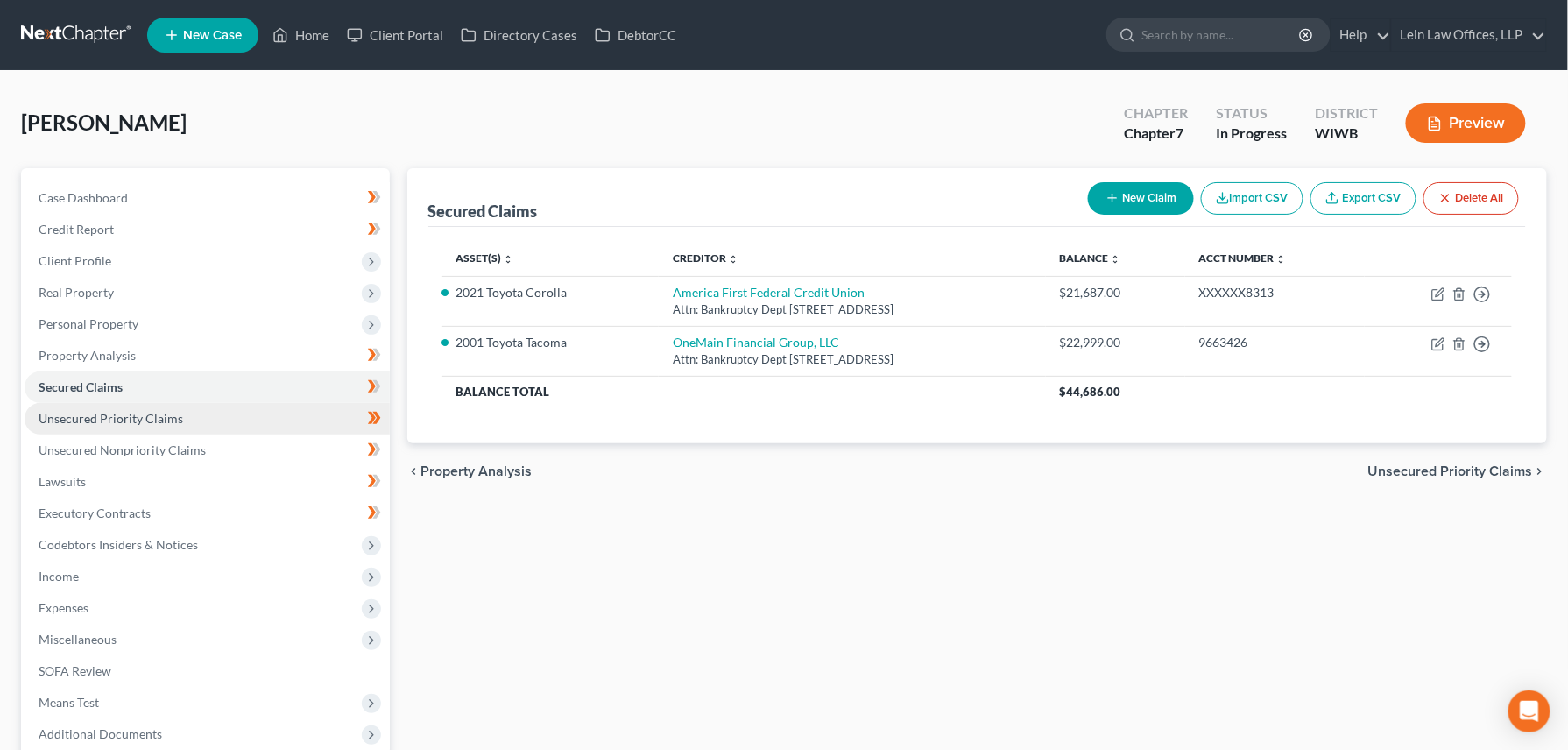
click at [75, 418] on span "Unsecured Priority Claims" at bounding box center [110, 418] width 145 height 15
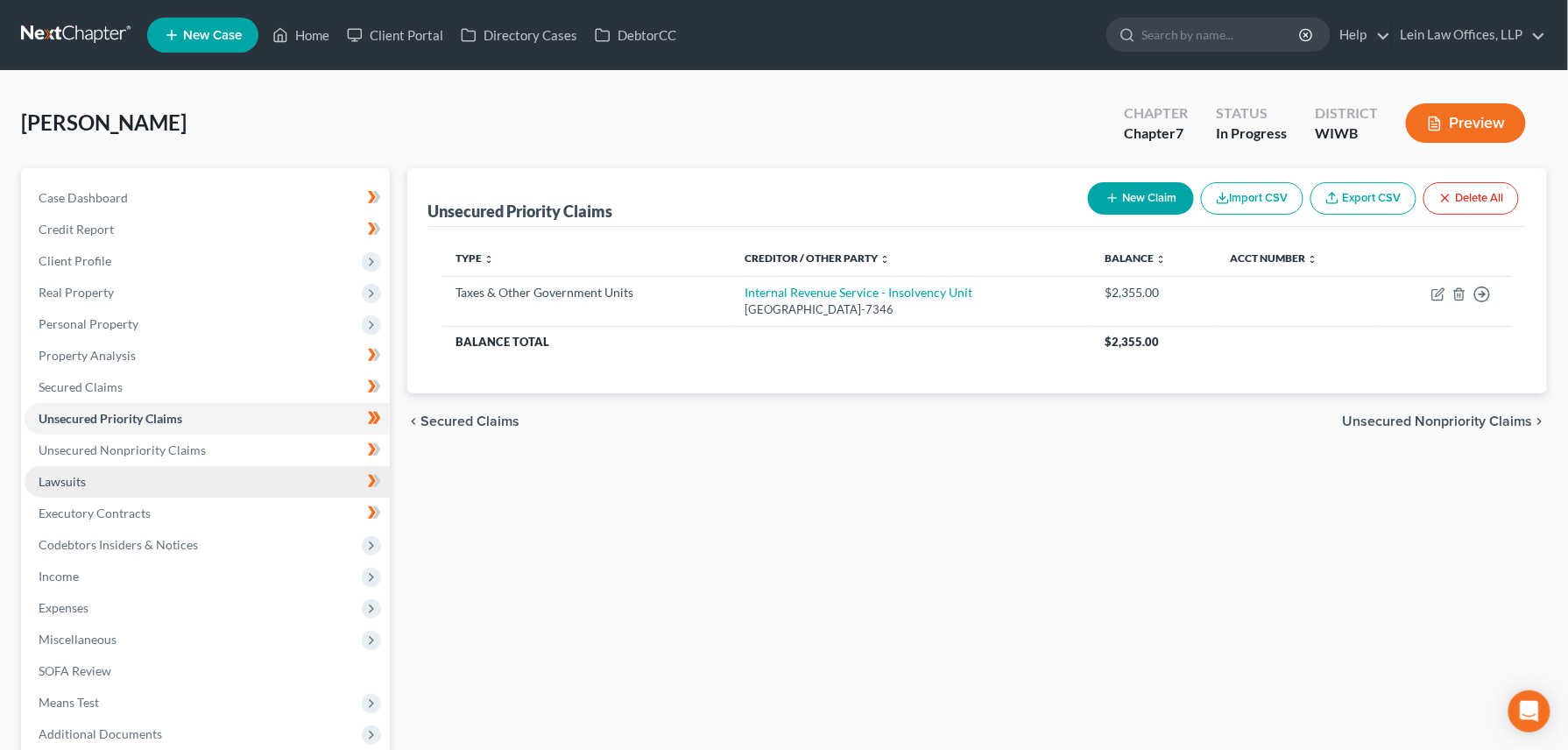
click at [58, 479] on span "Lawsuits" at bounding box center [62, 481] width 48 height 15
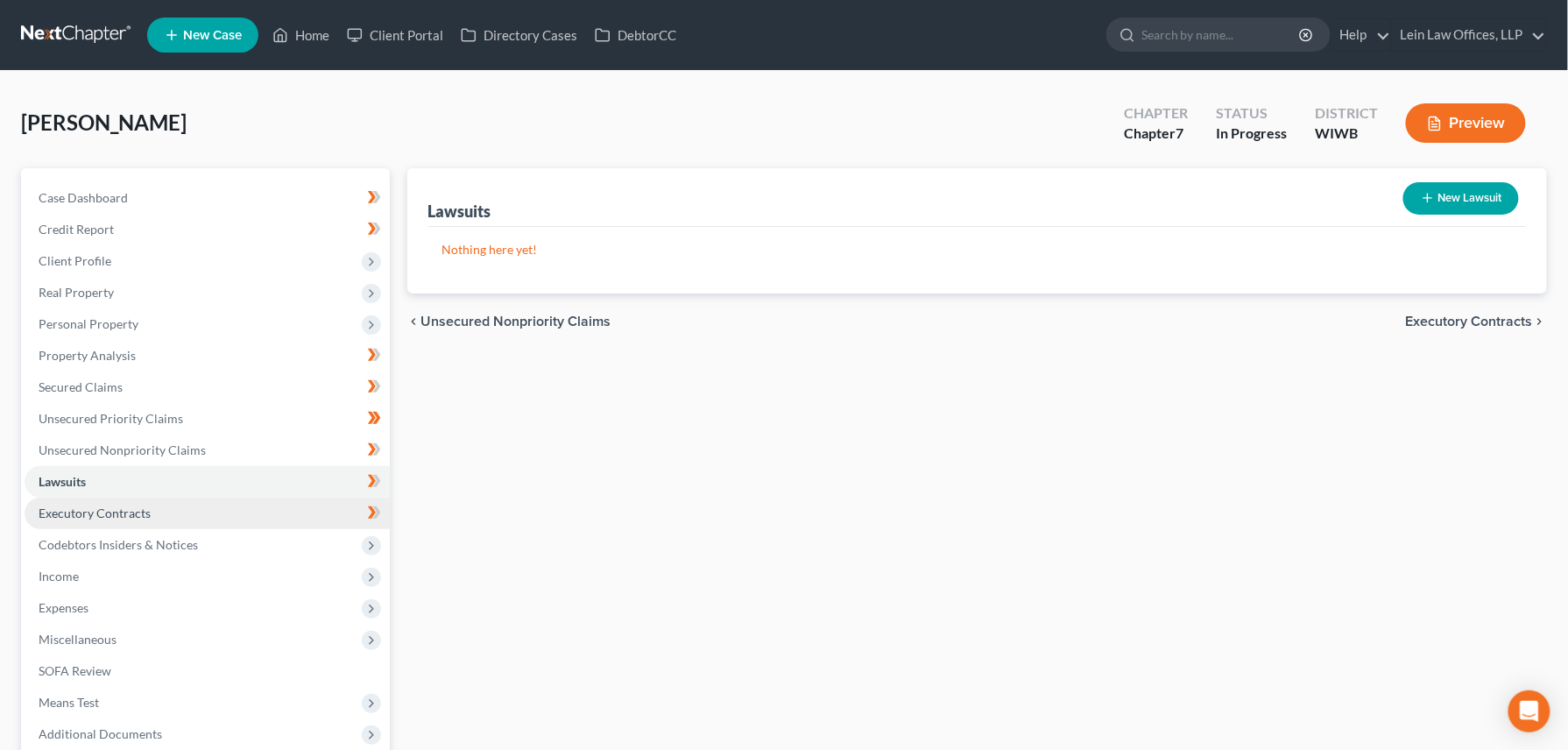
click at [68, 517] on span "Executory Contracts" at bounding box center [94, 513] width 112 height 15
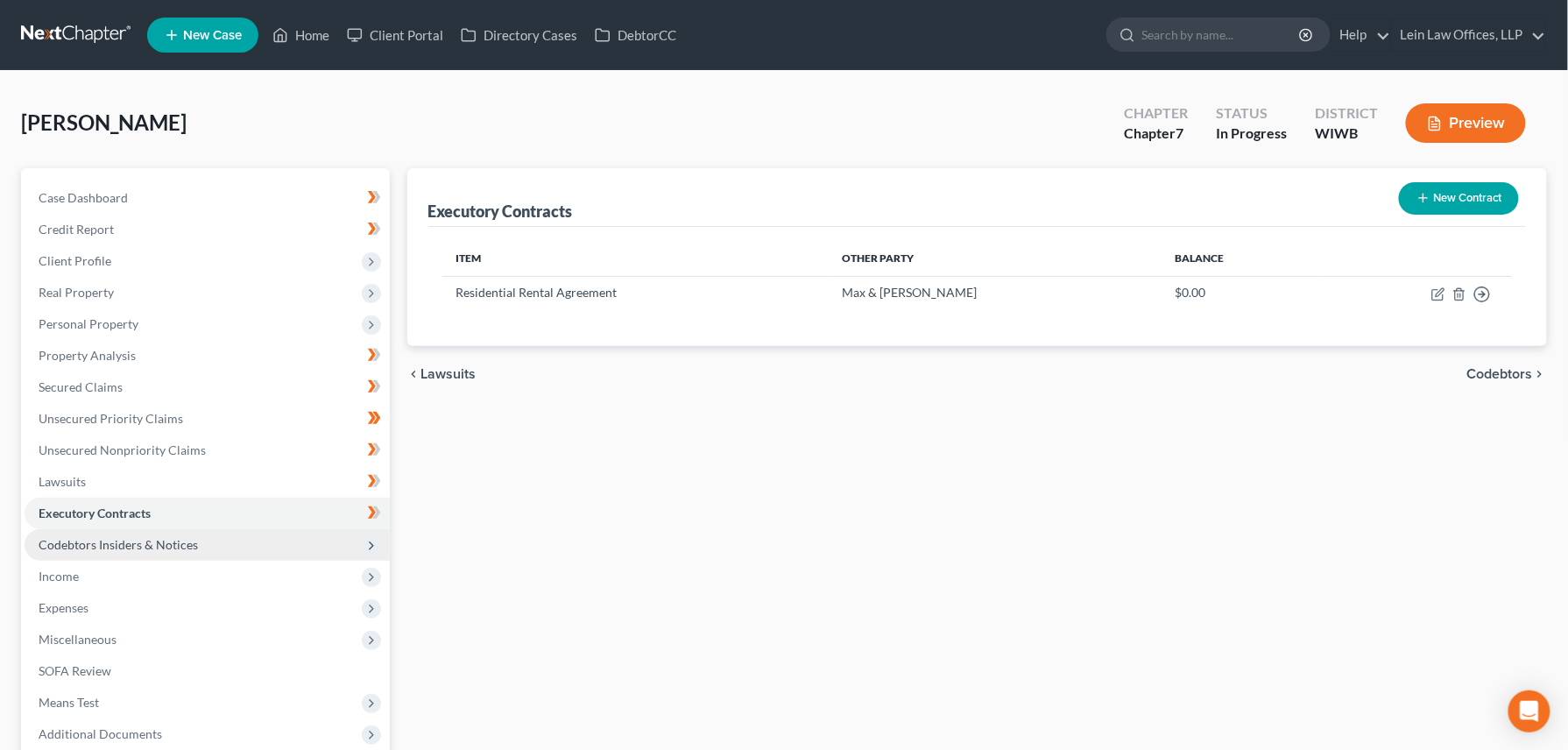
click at [88, 543] on span "Codebtors Insiders & Notices" at bounding box center [118, 545] width 160 height 15
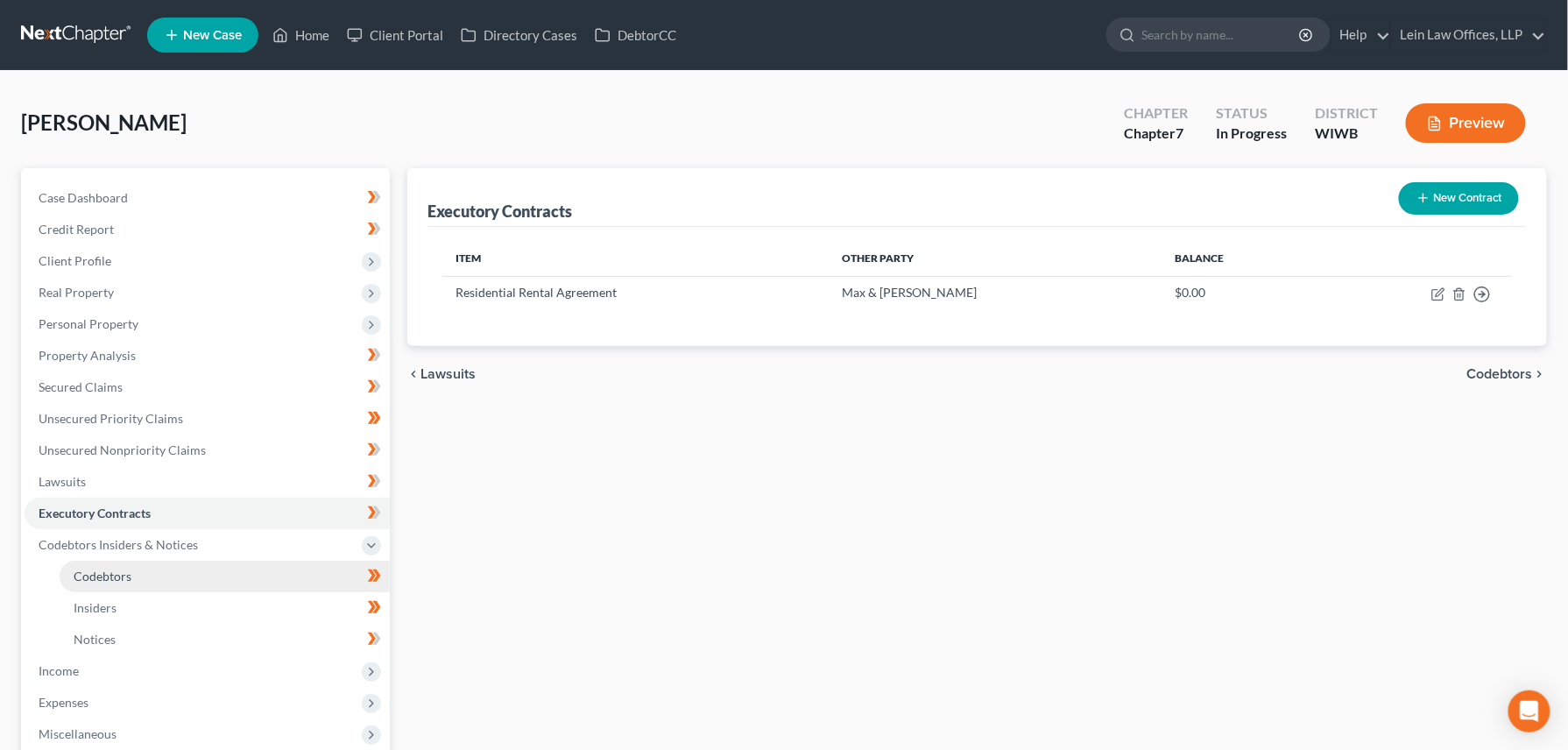
click at [90, 576] on span "Codebtors" at bounding box center [103, 576] width 58 height 15
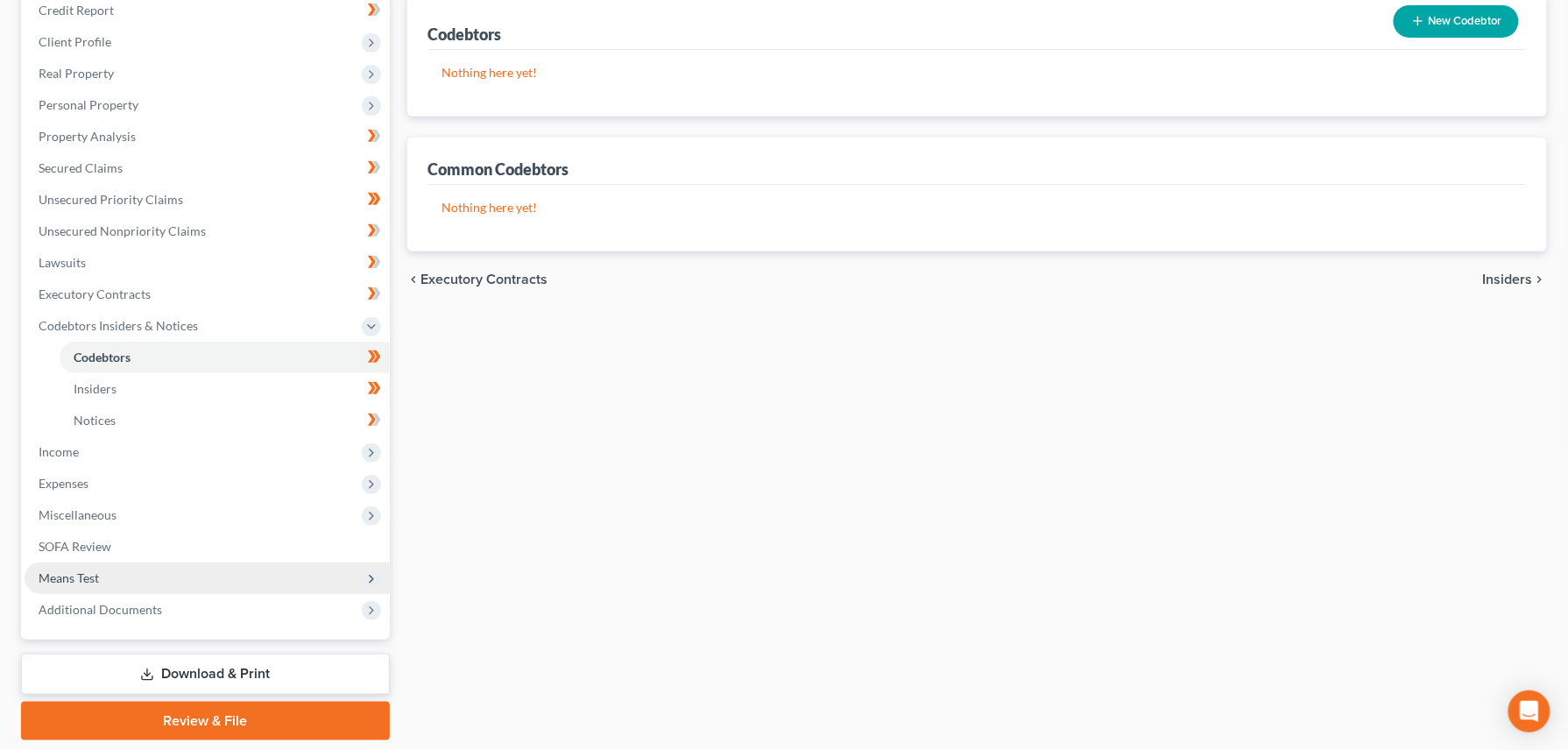
scroll to position [233, 0]
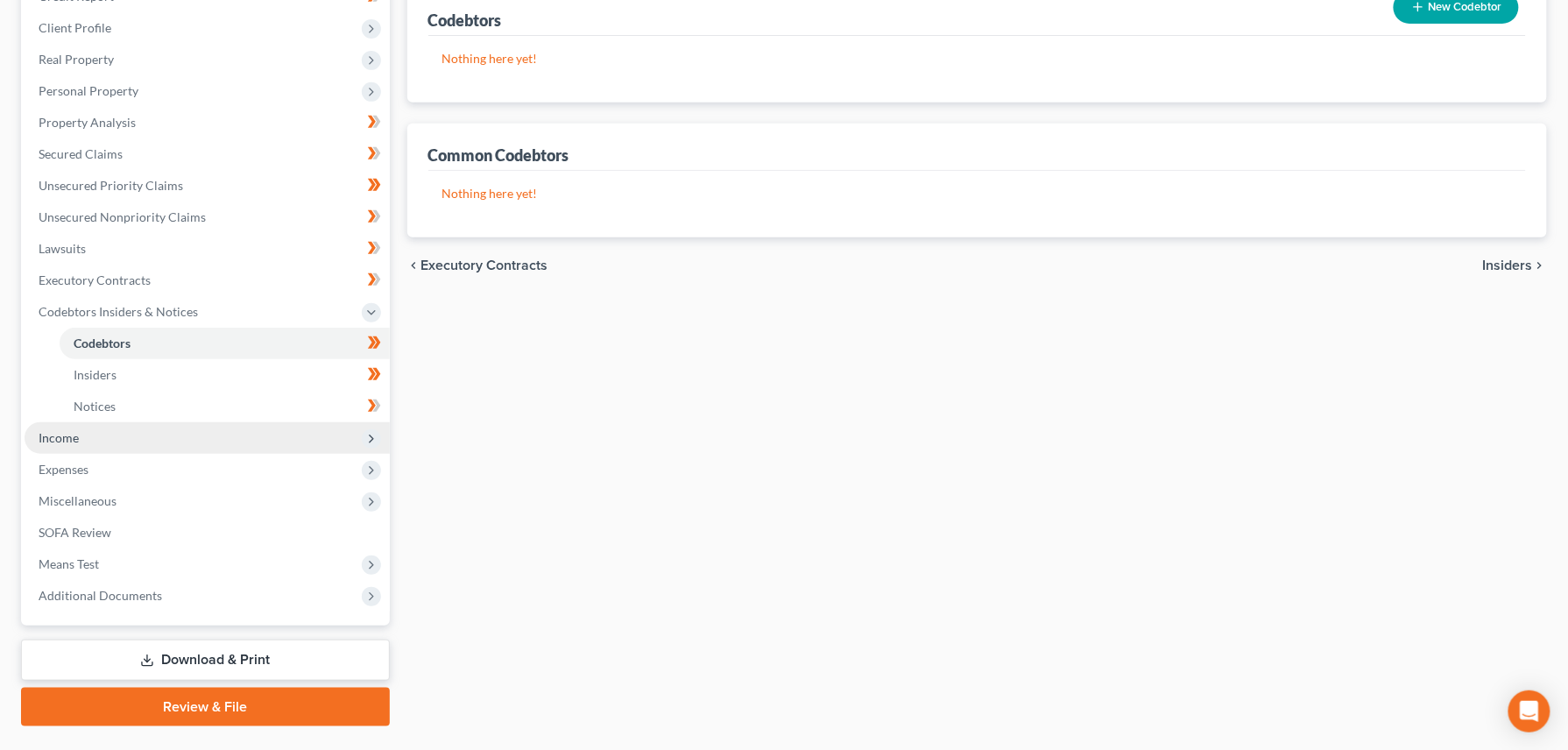
click at [68, 437] on span "Income" at bounding box center [58, 438] width 40 height 15
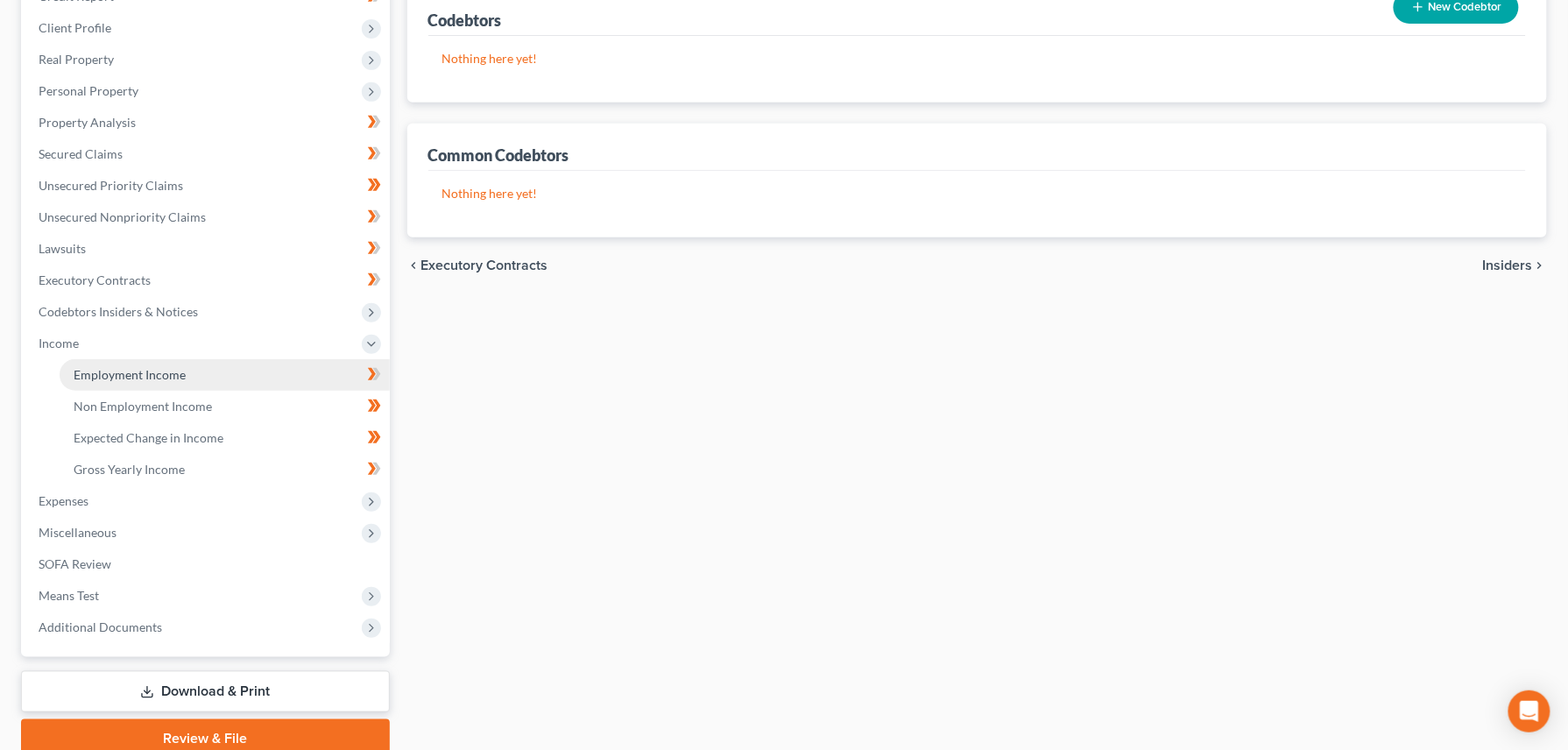
click at [124, 372] on span "Employment Income" at bounding box center [130, 374] width 112 height 15
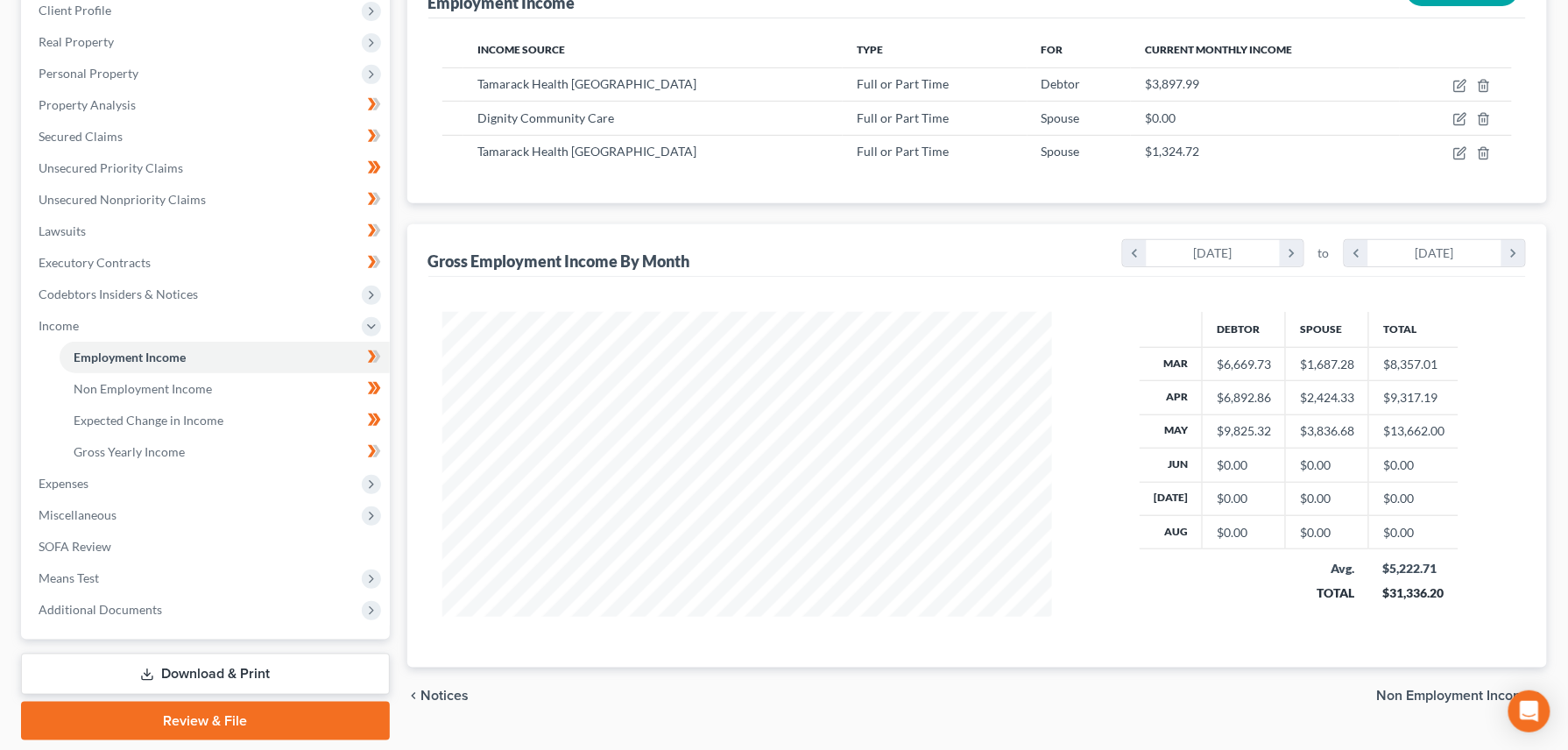
scroll to position [307, 0]
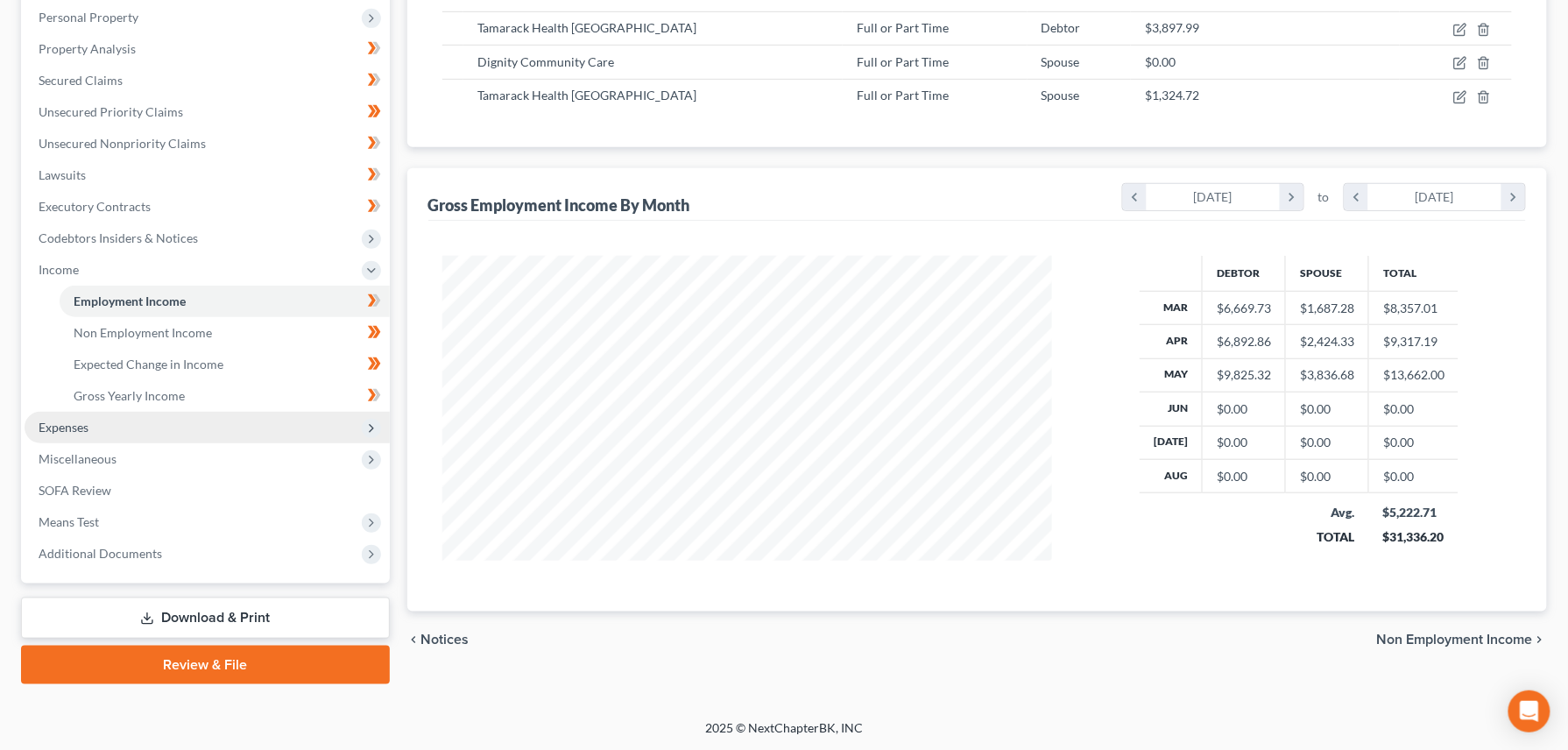
click at [78, 422] on span "Expenses" at bounding box center [63, 427] width 50 height 15
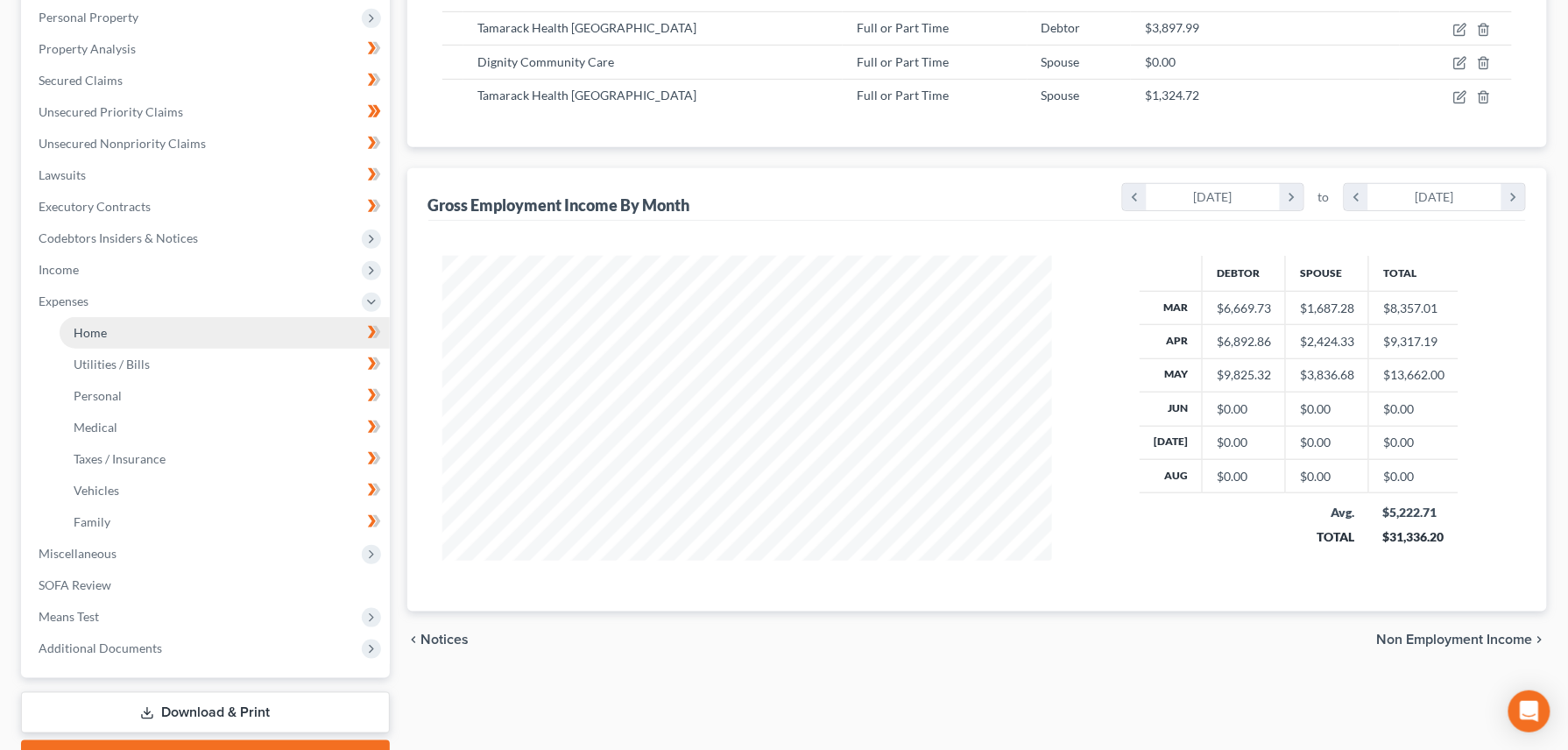
click at [98, 334] on span "Home" at bounding box center [90, 332] width 34 height 15
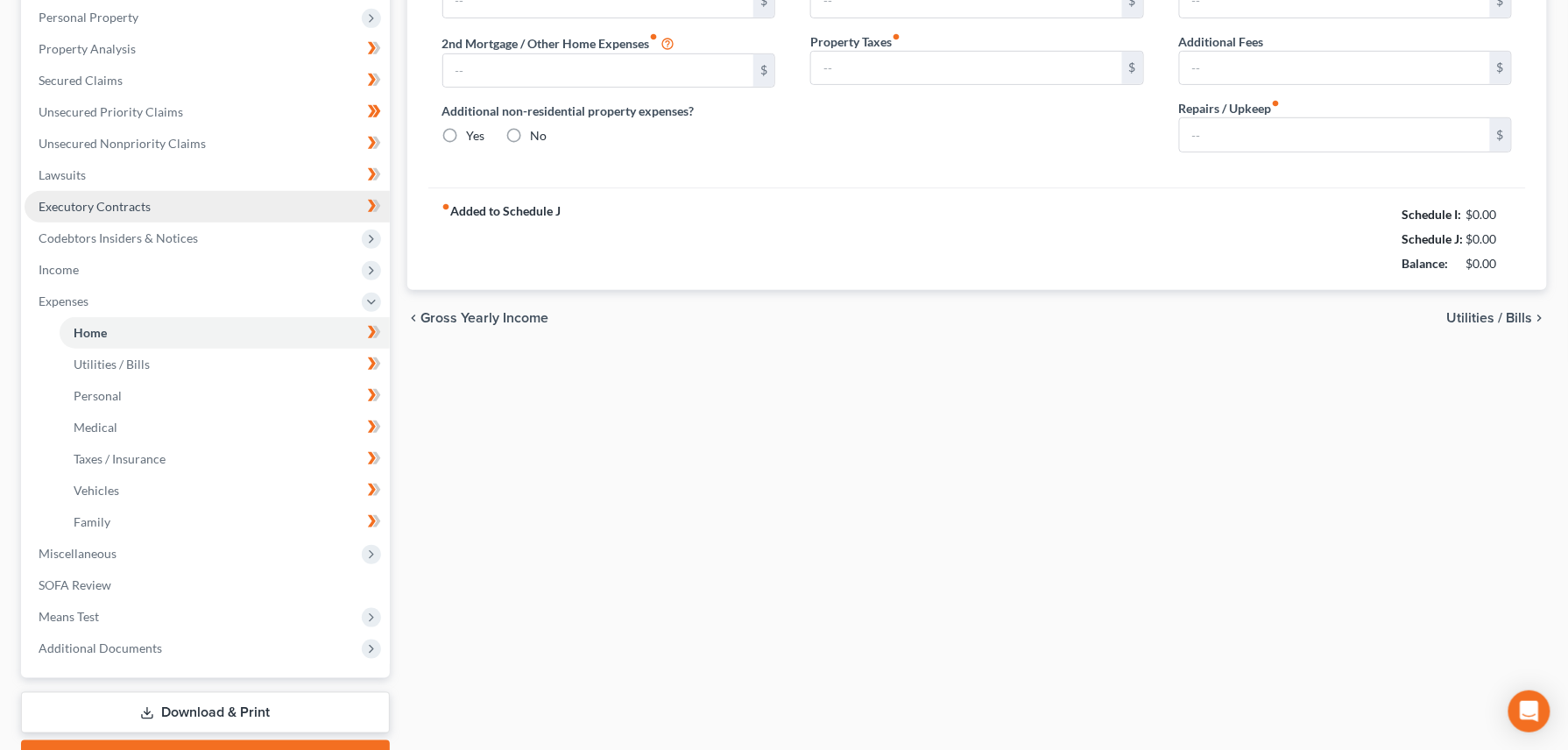
scroll to position [219, 0]
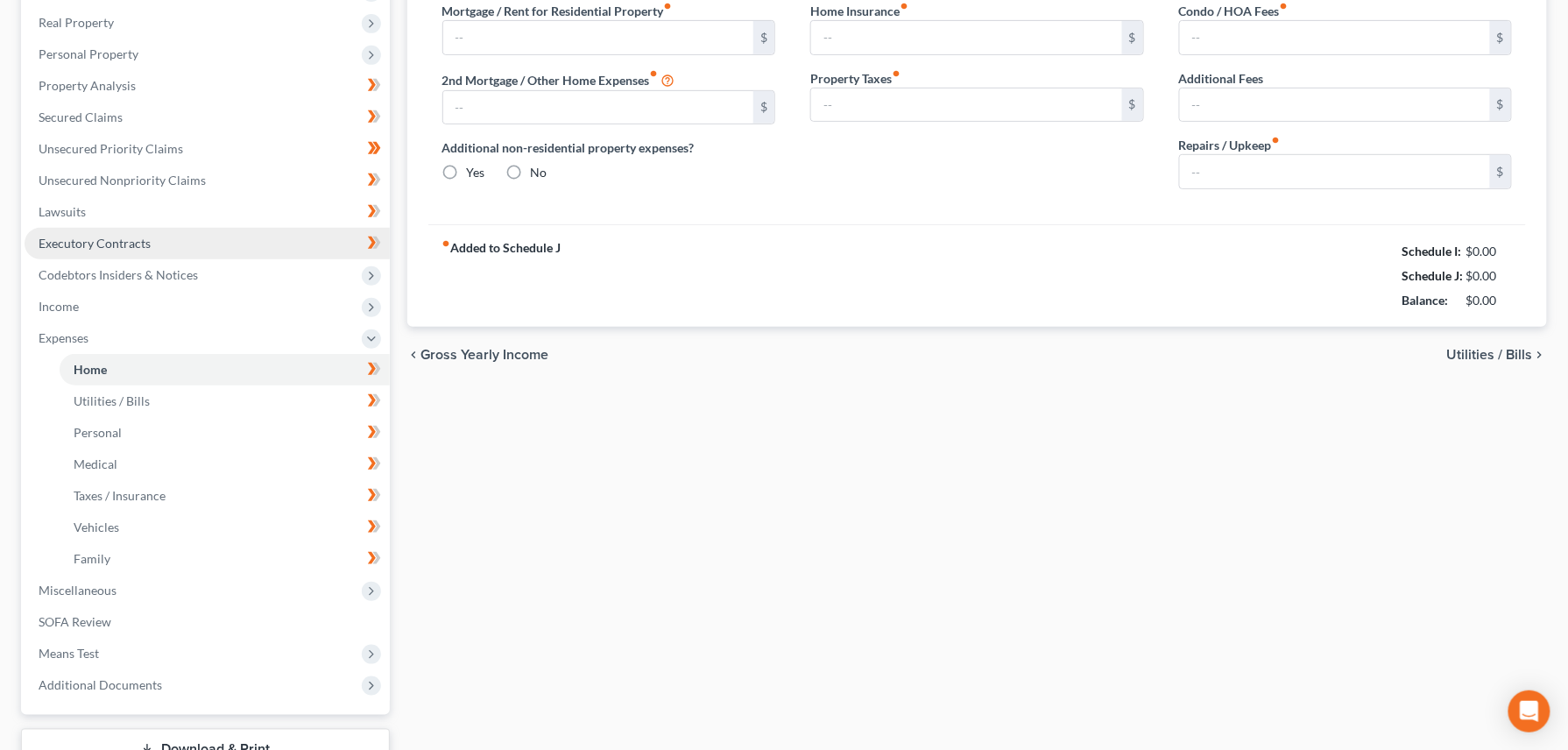
type input "1,500.00"
type input "0.00"
radio input "true"
type input "20.00"
type input "0.00"
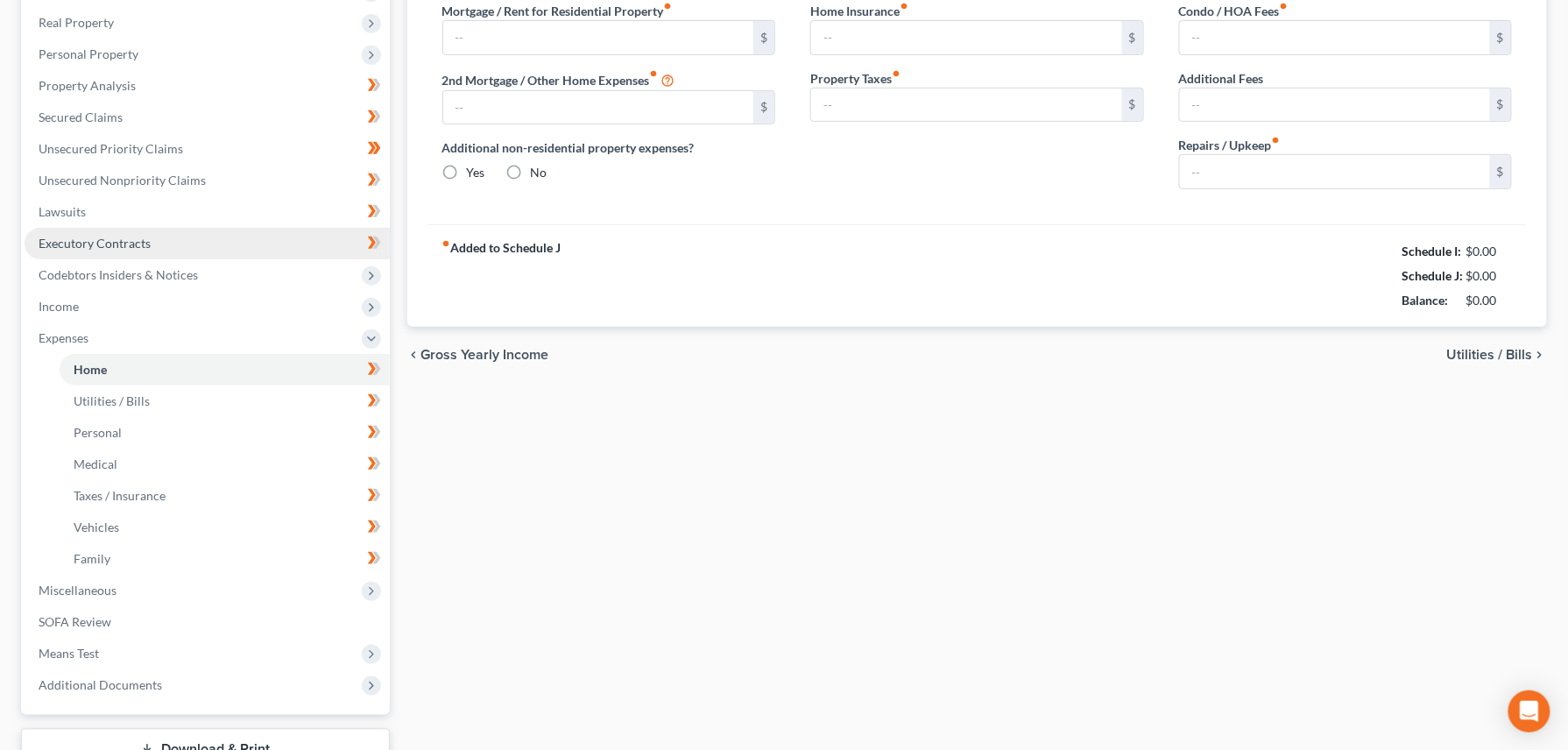
type input "0.00"
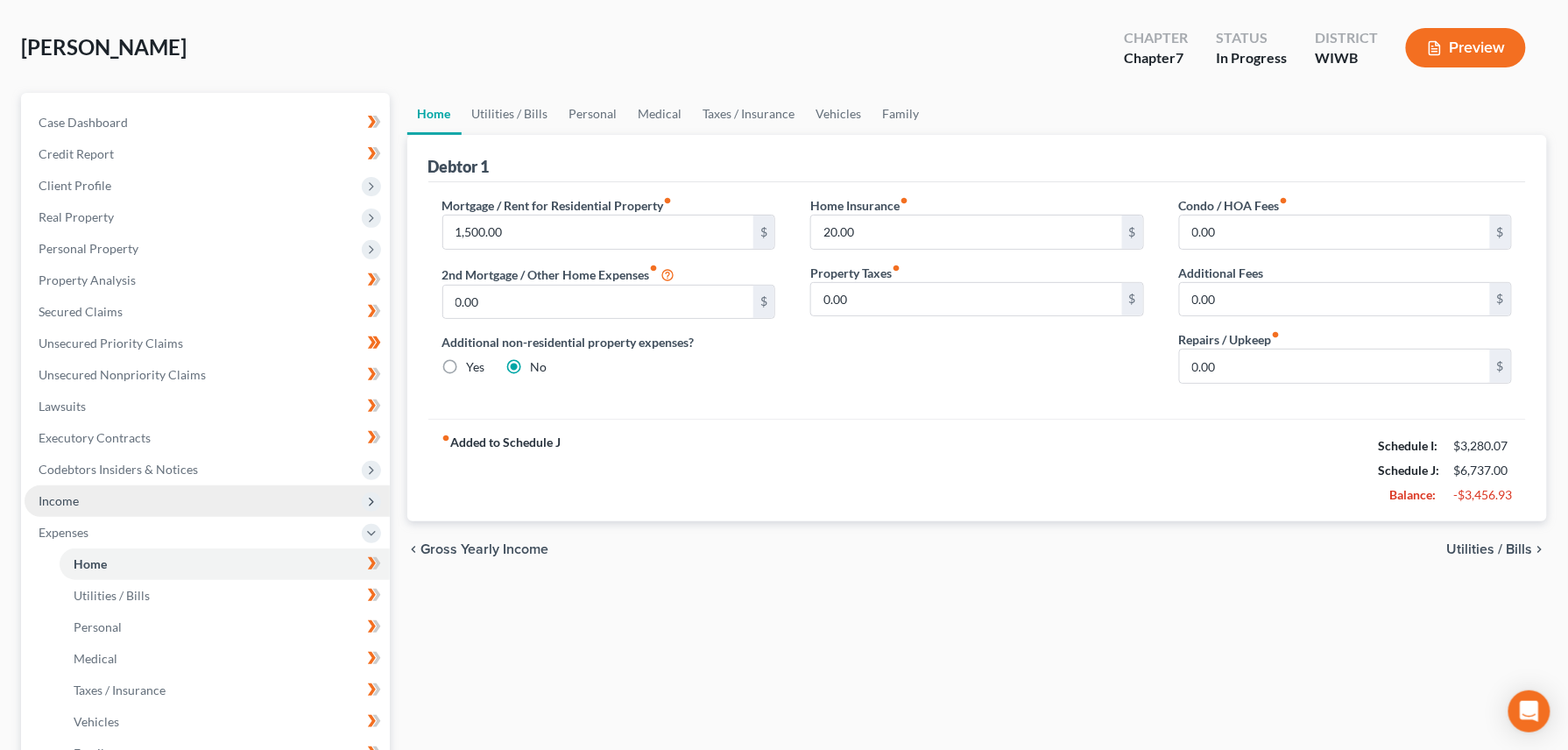
scroll to position [233, 0]
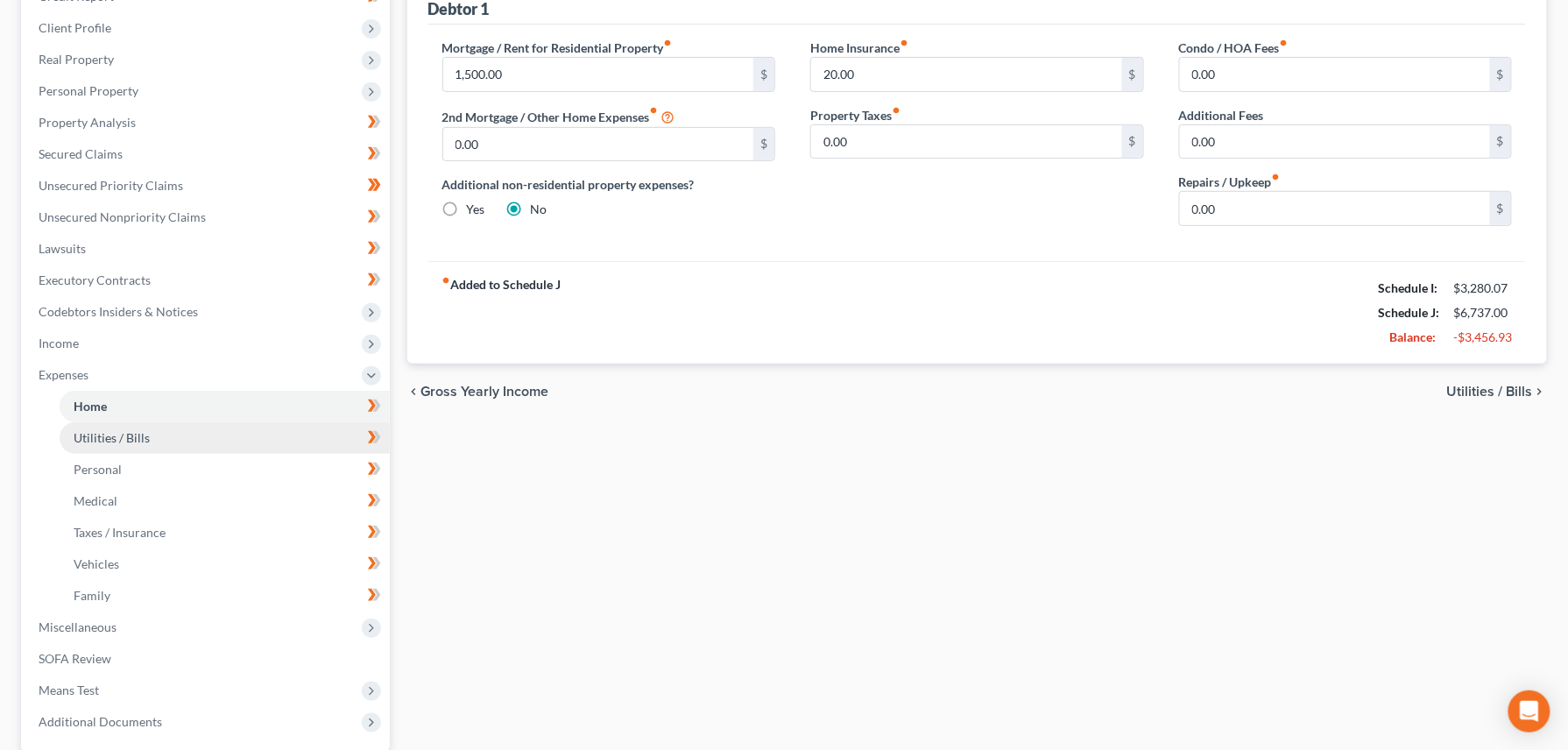
click at [92, 438] on span "Utilities / Bills" at bounding box center [112, 438] width 76 height 15
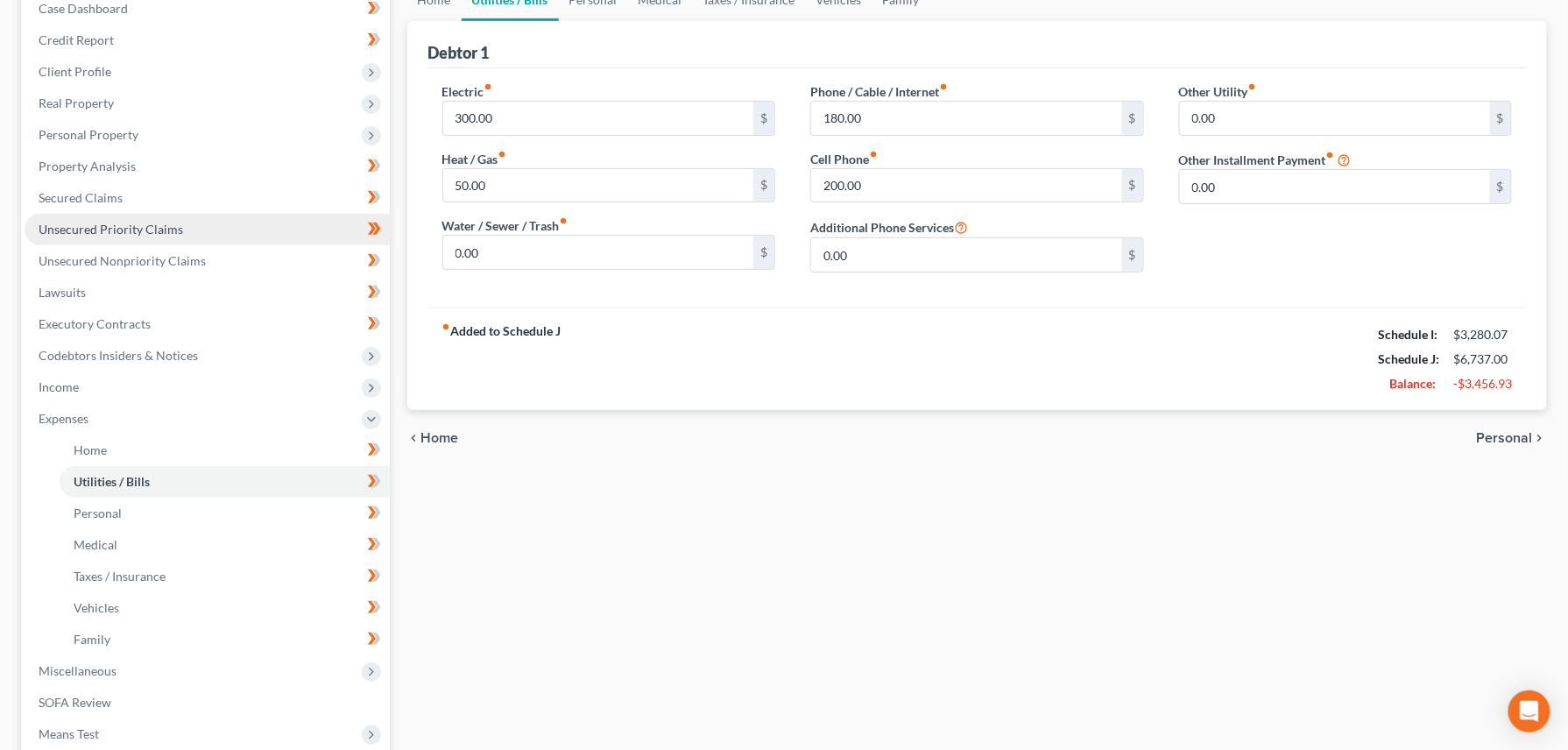
scroll to position [233, 0]
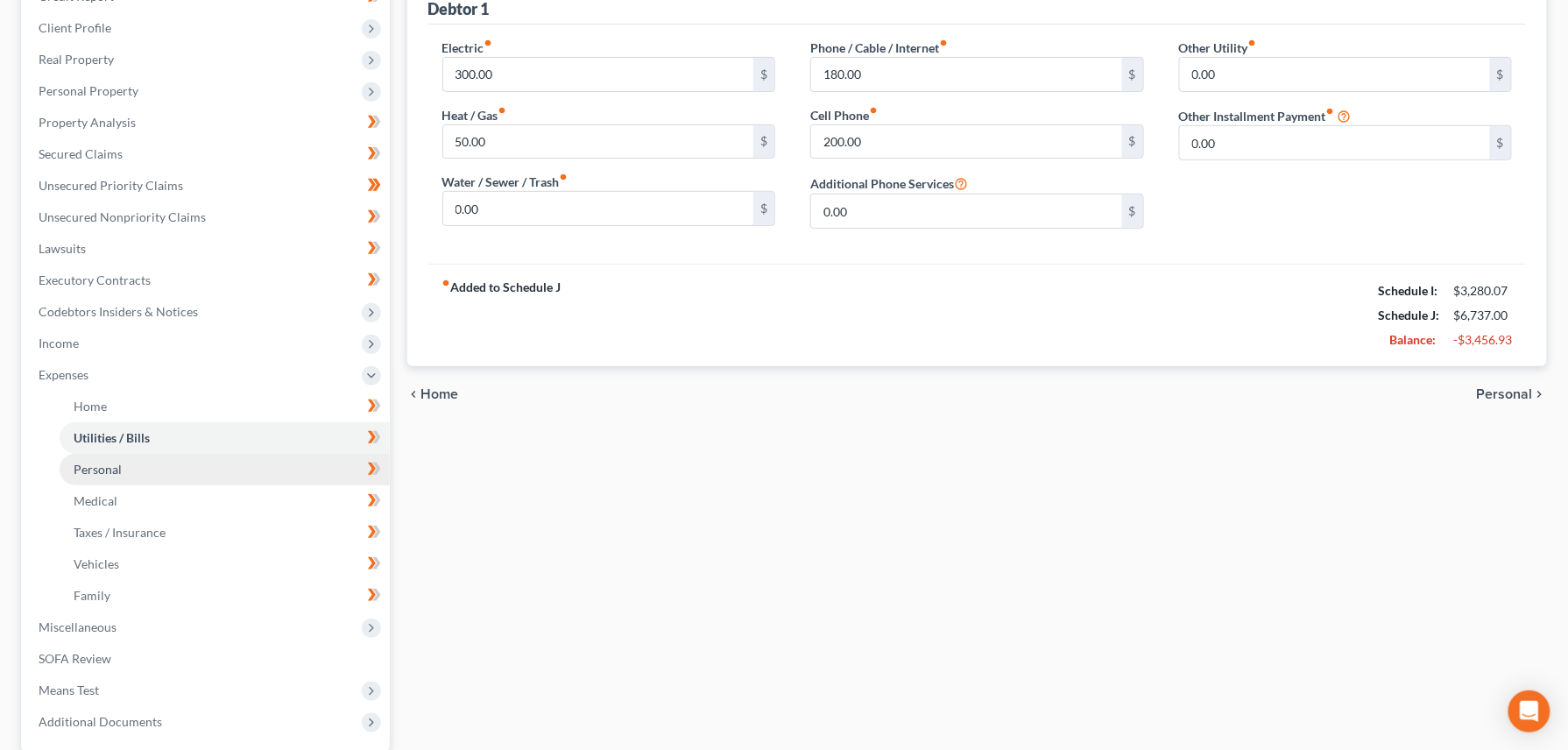
click at [106, 467] on span "Personal" at bounding box center [98, 469] width 49 height 15
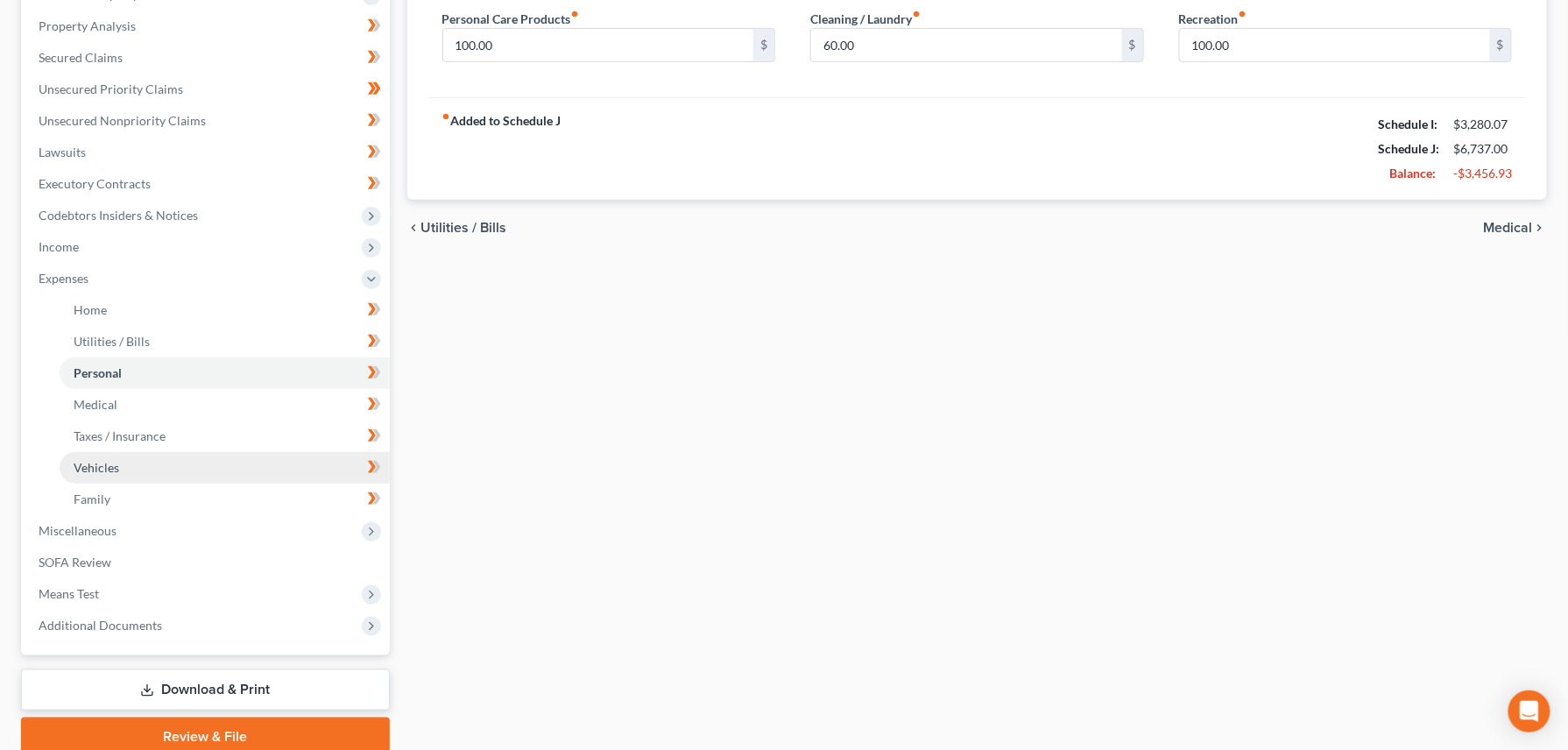
scroll to position [351, 0]
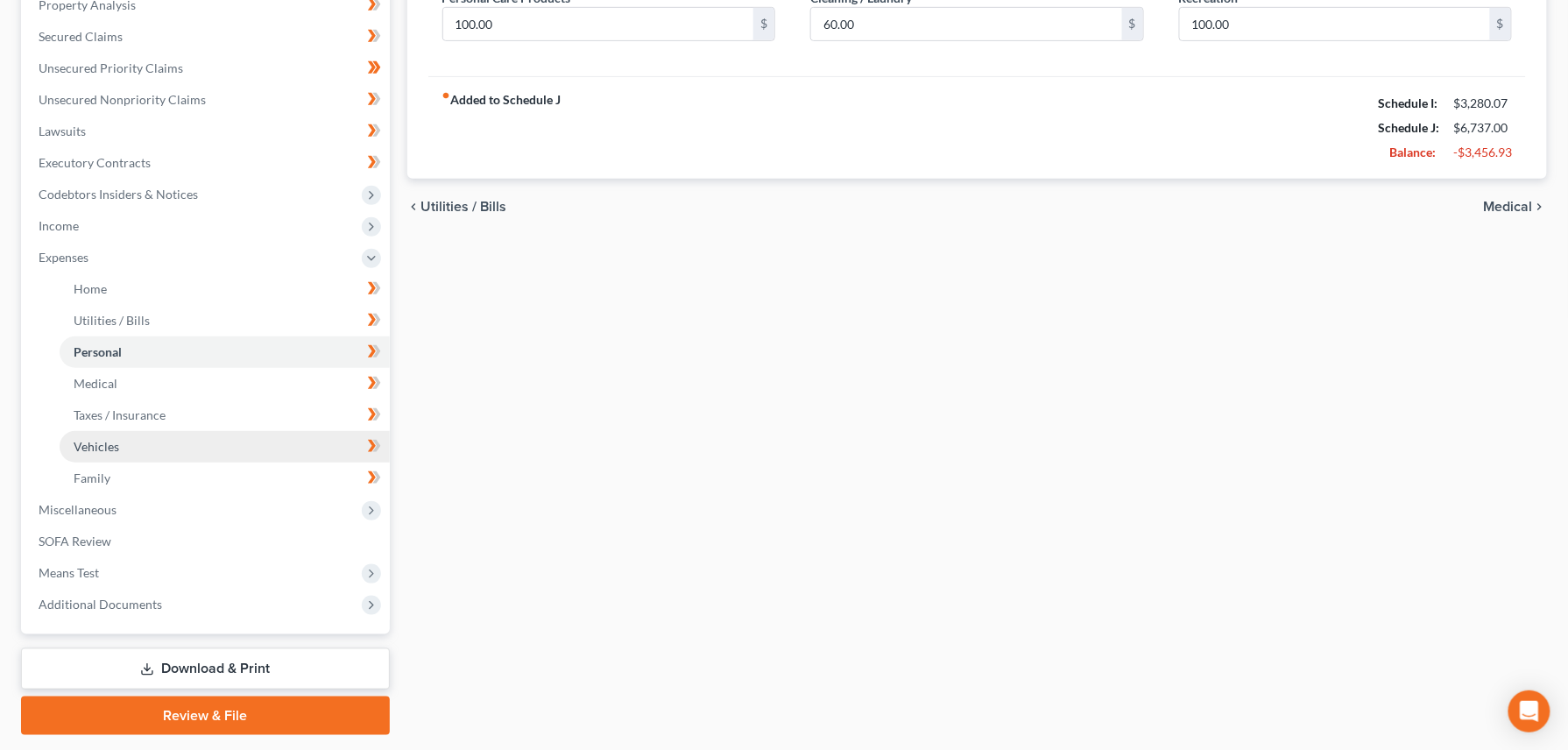
click at [94, 443] on span "Vehicles" at bounding box center [96, 446] width 46 height 15
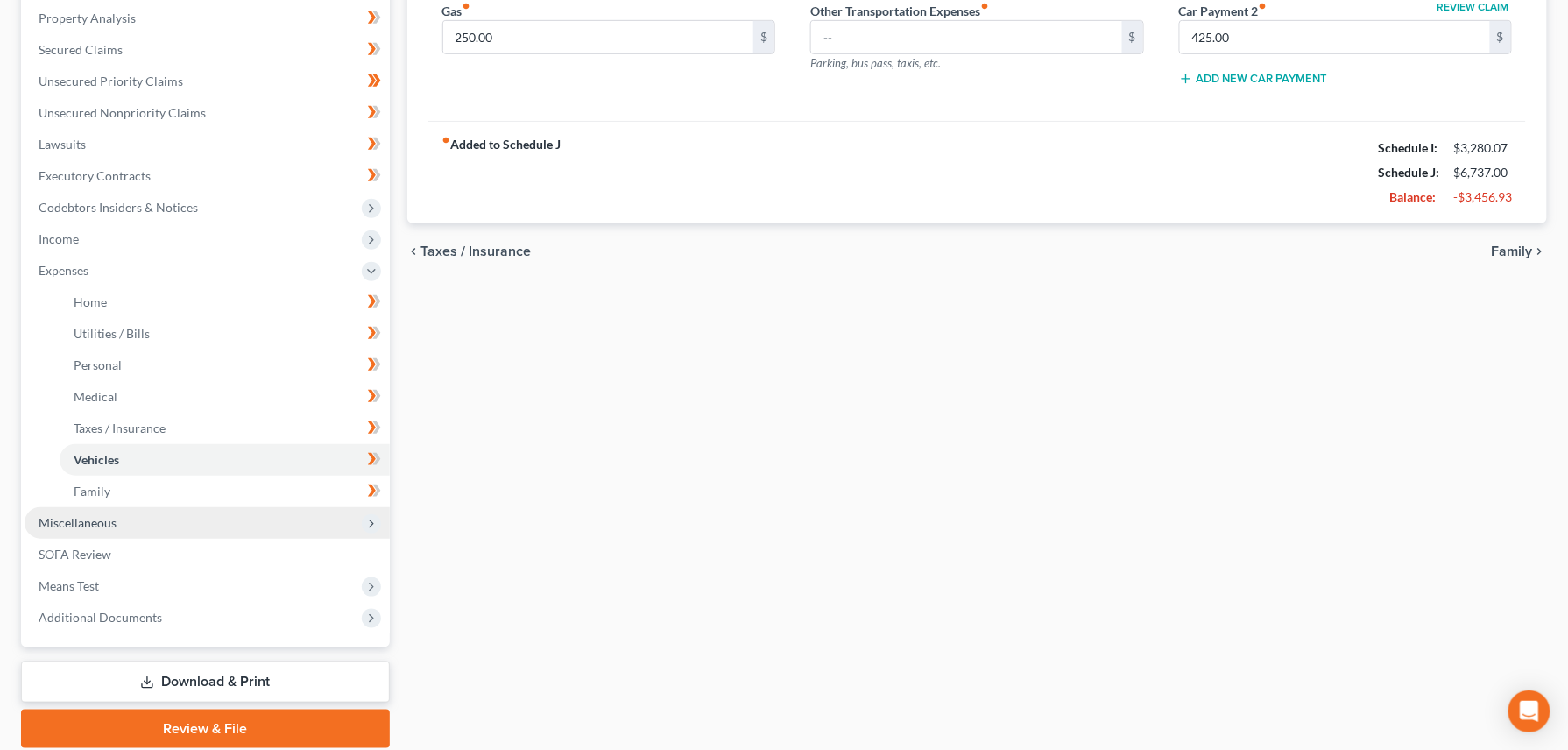
scroll to position [401, 0]
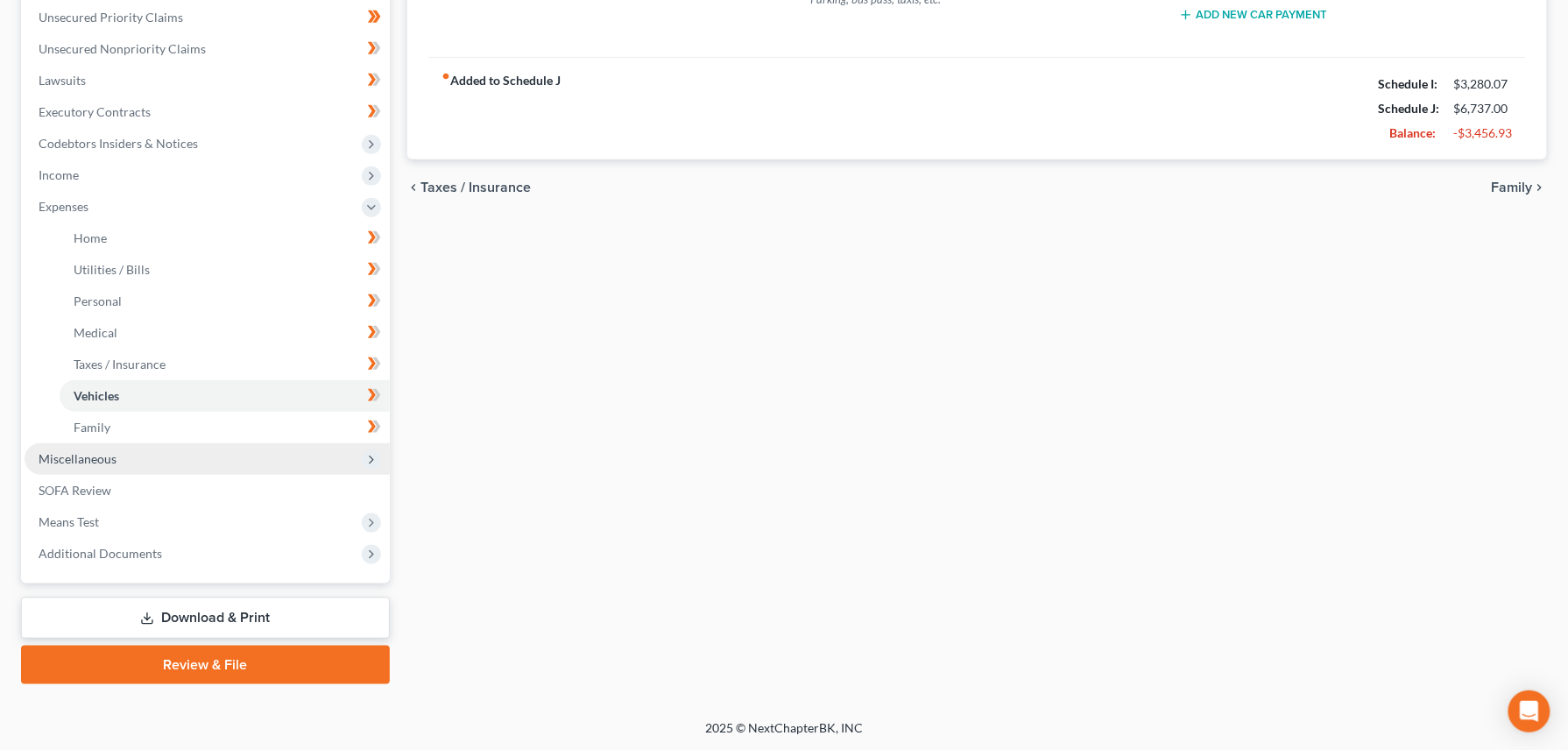
click at [93, 457] on span "Miscellaneous" at bounding box center [77, 459] width 78 height 15
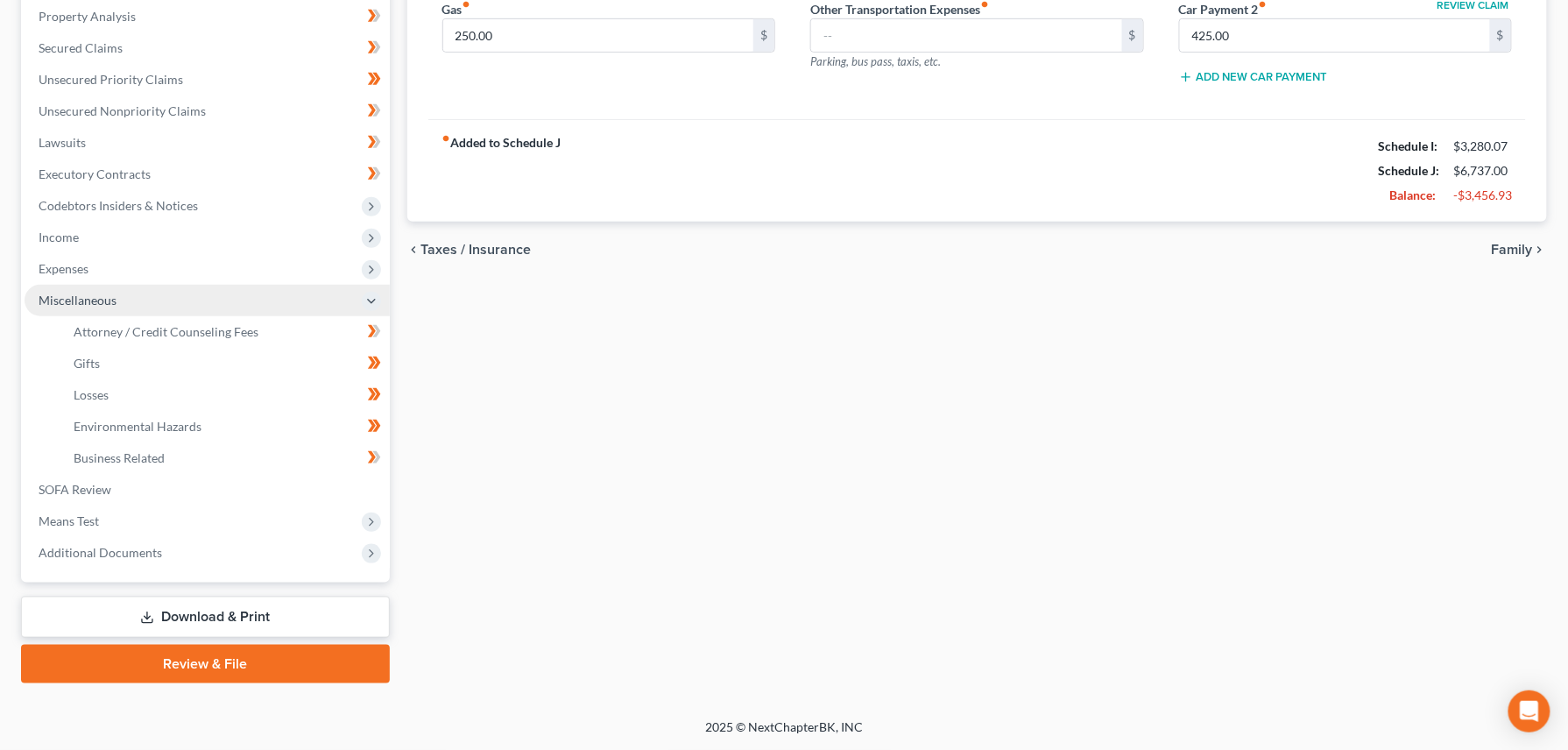
scroll to position [338, 0]
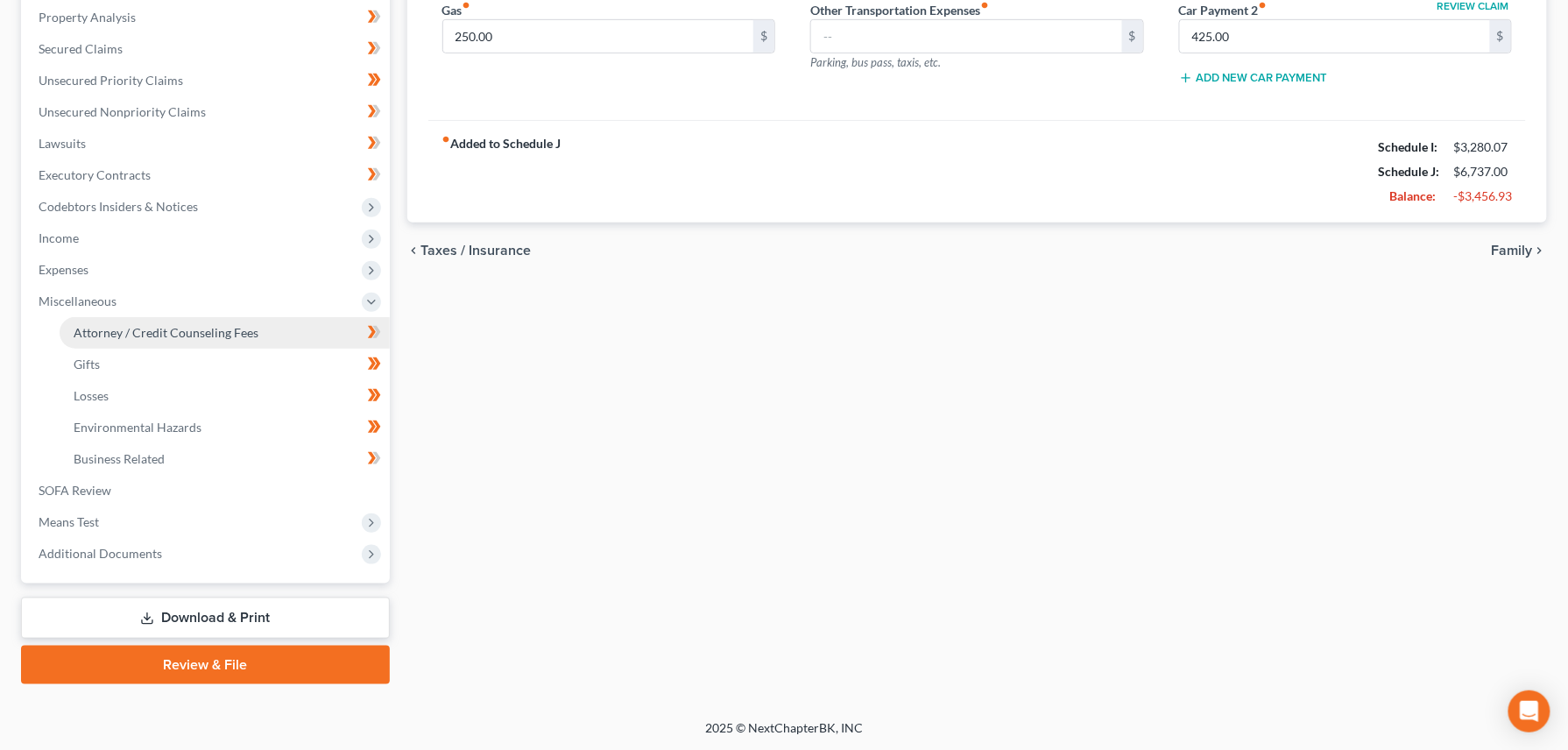
click at [151, 327] on span "Attorney / Credit Counseling Fees" at bounding box center [166, 332] width 185 height 15
select select "1"
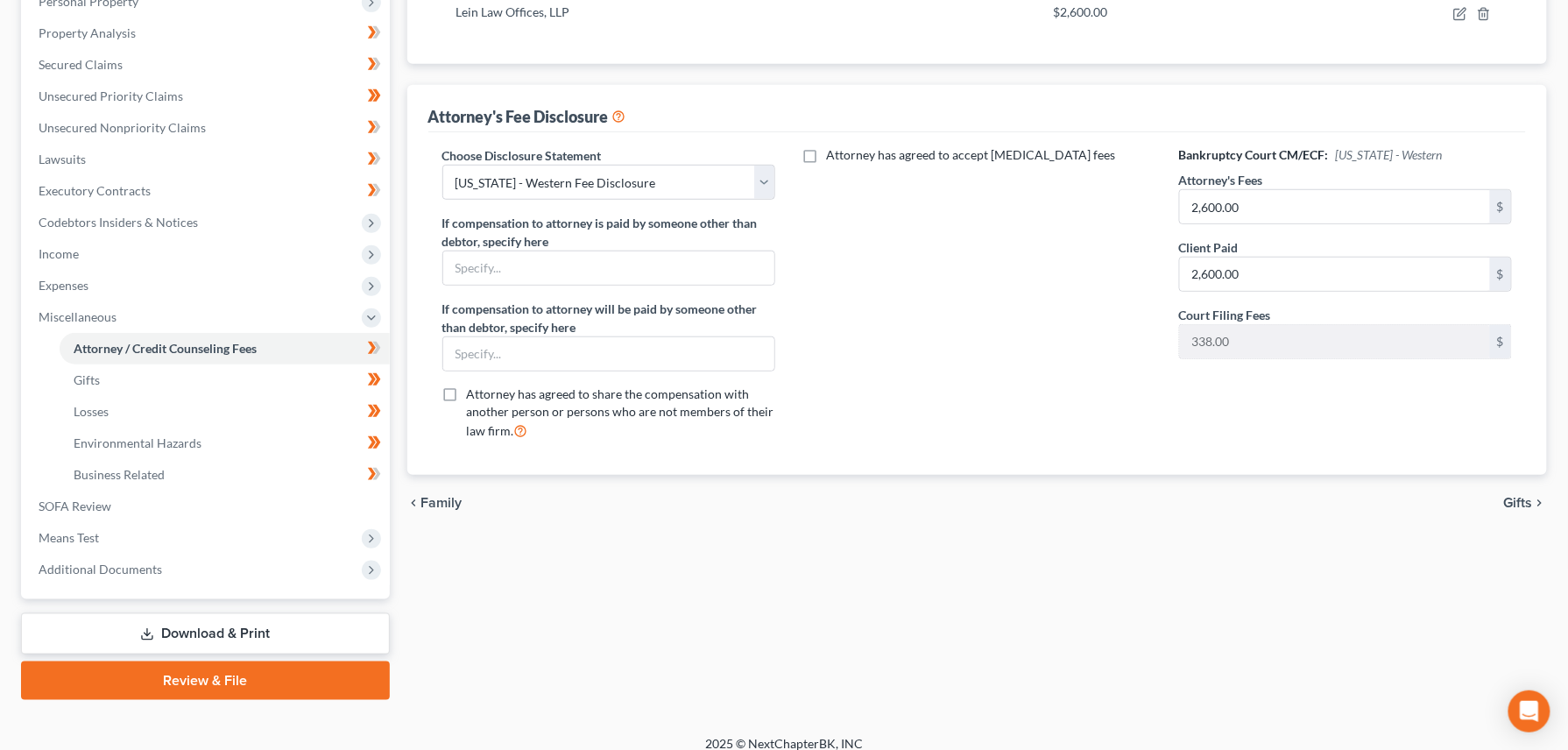
scroll to position [338, 0]
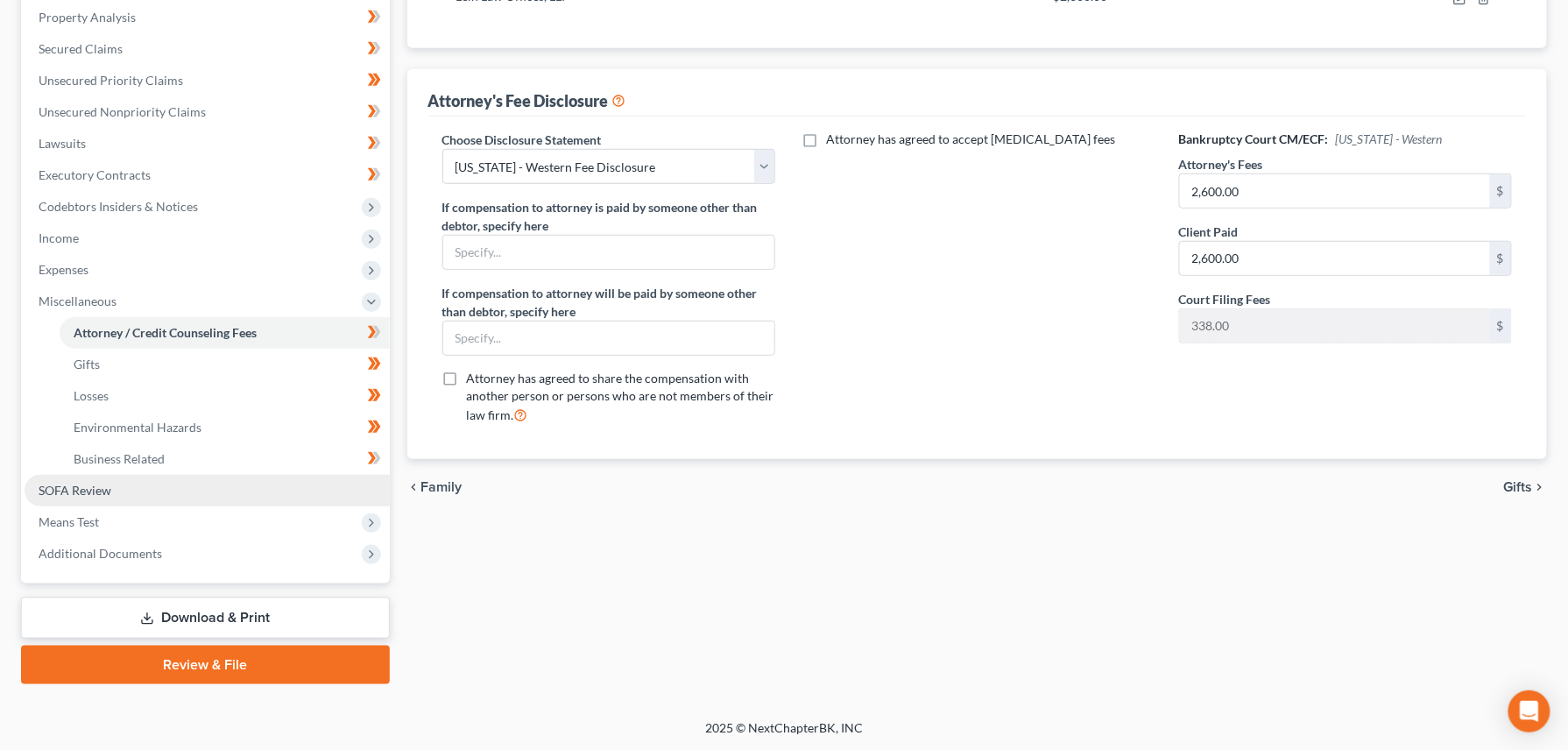
click at [93, 484] on span "SOFA Review" at bounding box center [75, 490] width 73 height 15
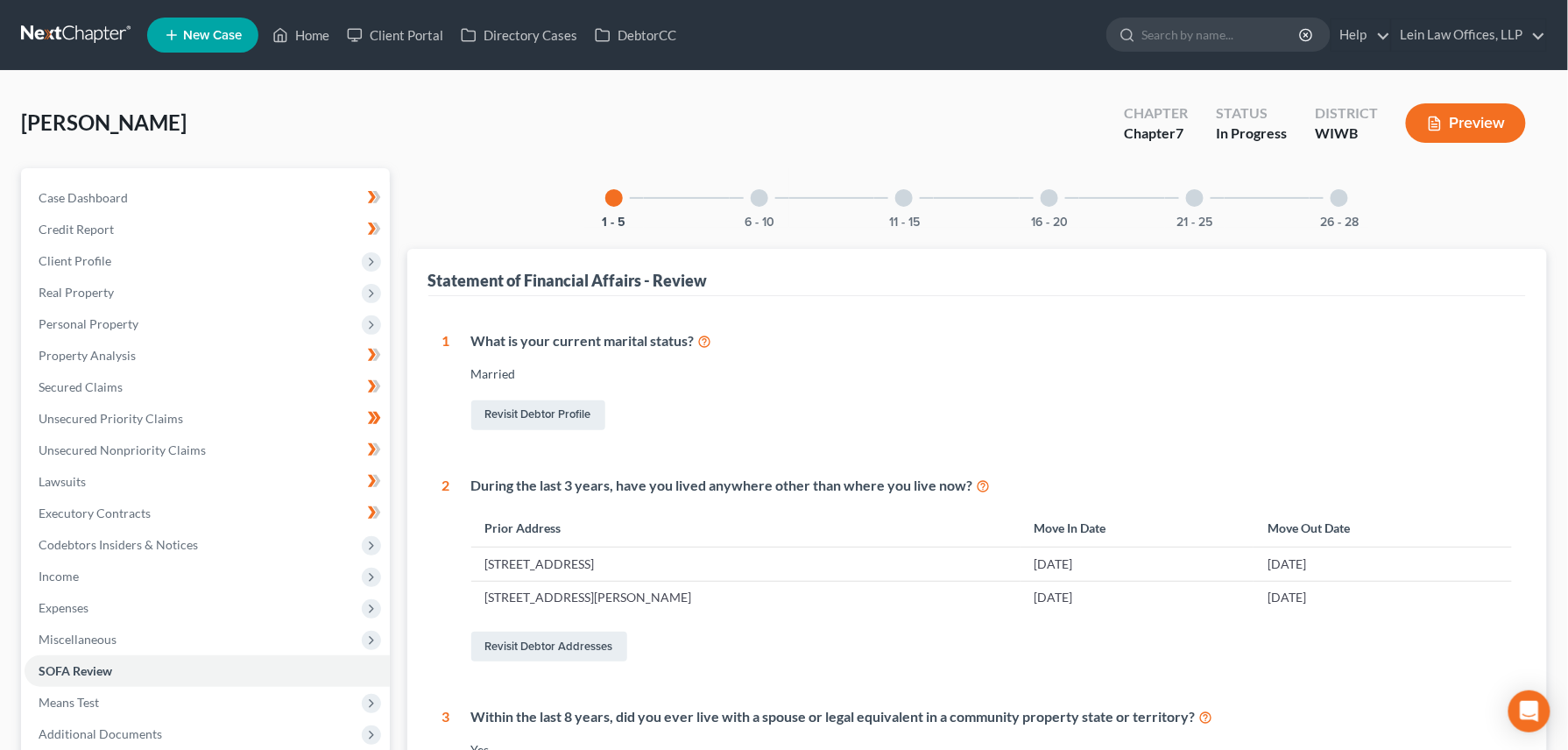
click at [762, 201] on div at bounding box center [759, 198] width 18 height 18
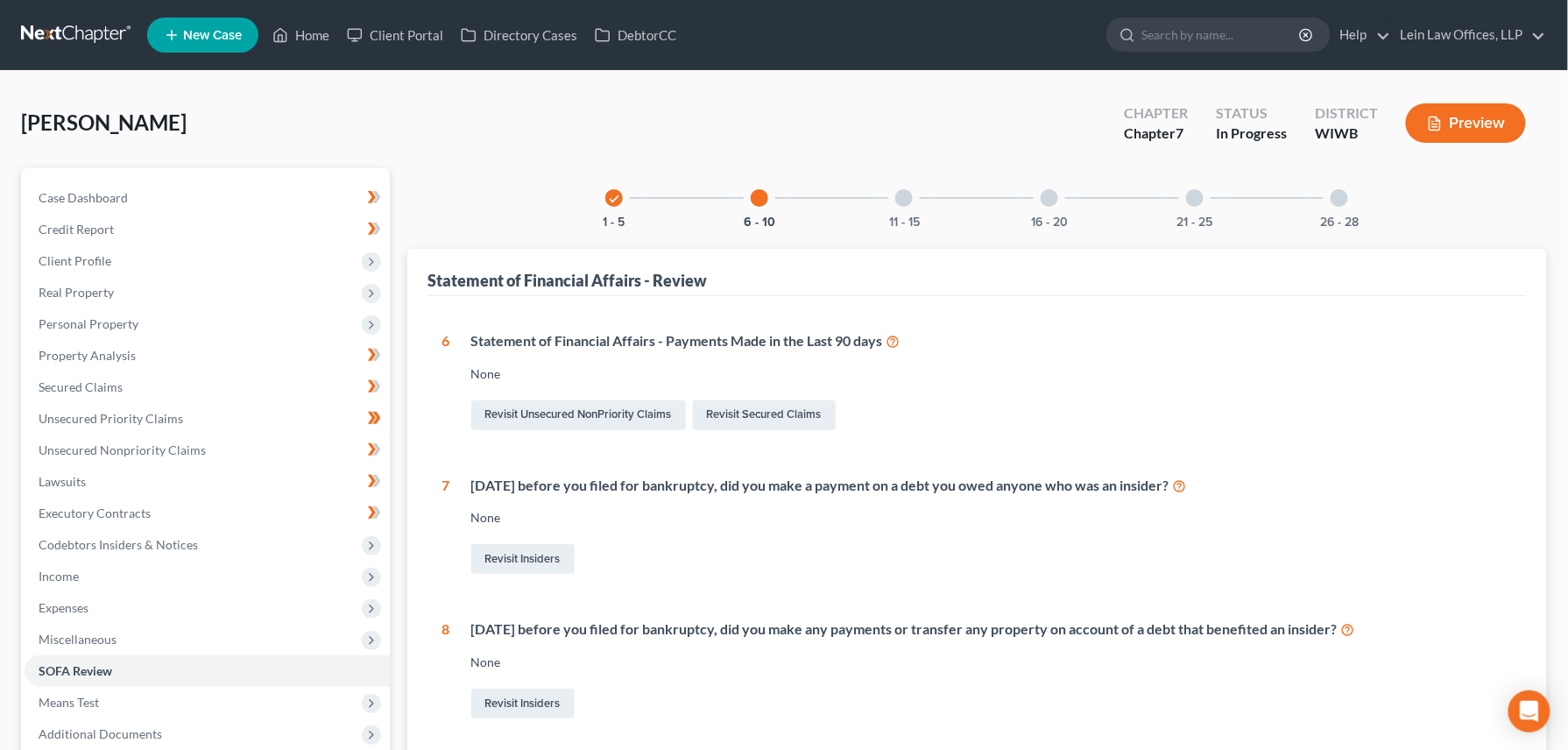
click at [904, 198] on div at bounding box center [904, 198] width 18 height 18
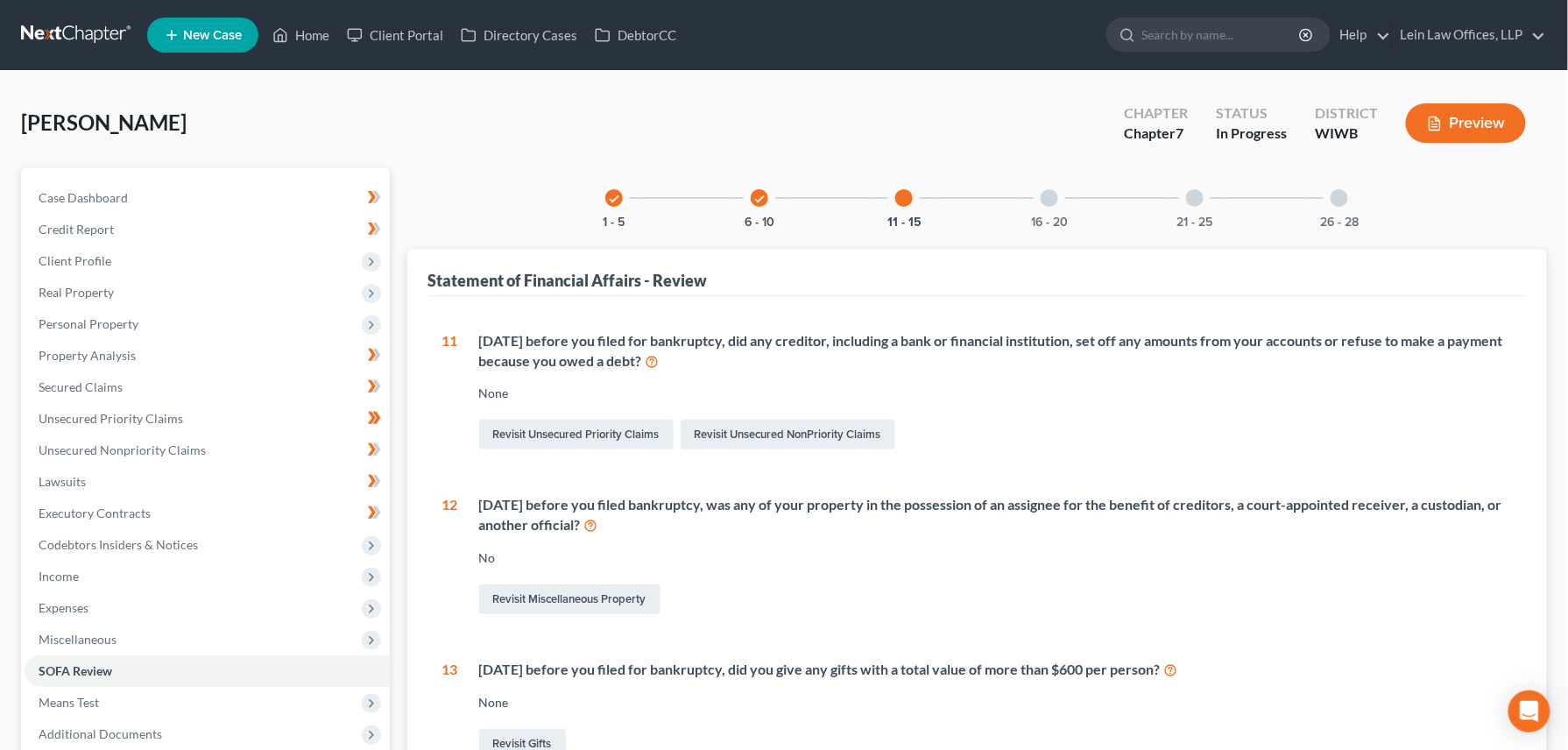
click at [1052, 198] on div at bounding box center [1049, 198] width 18 height 18
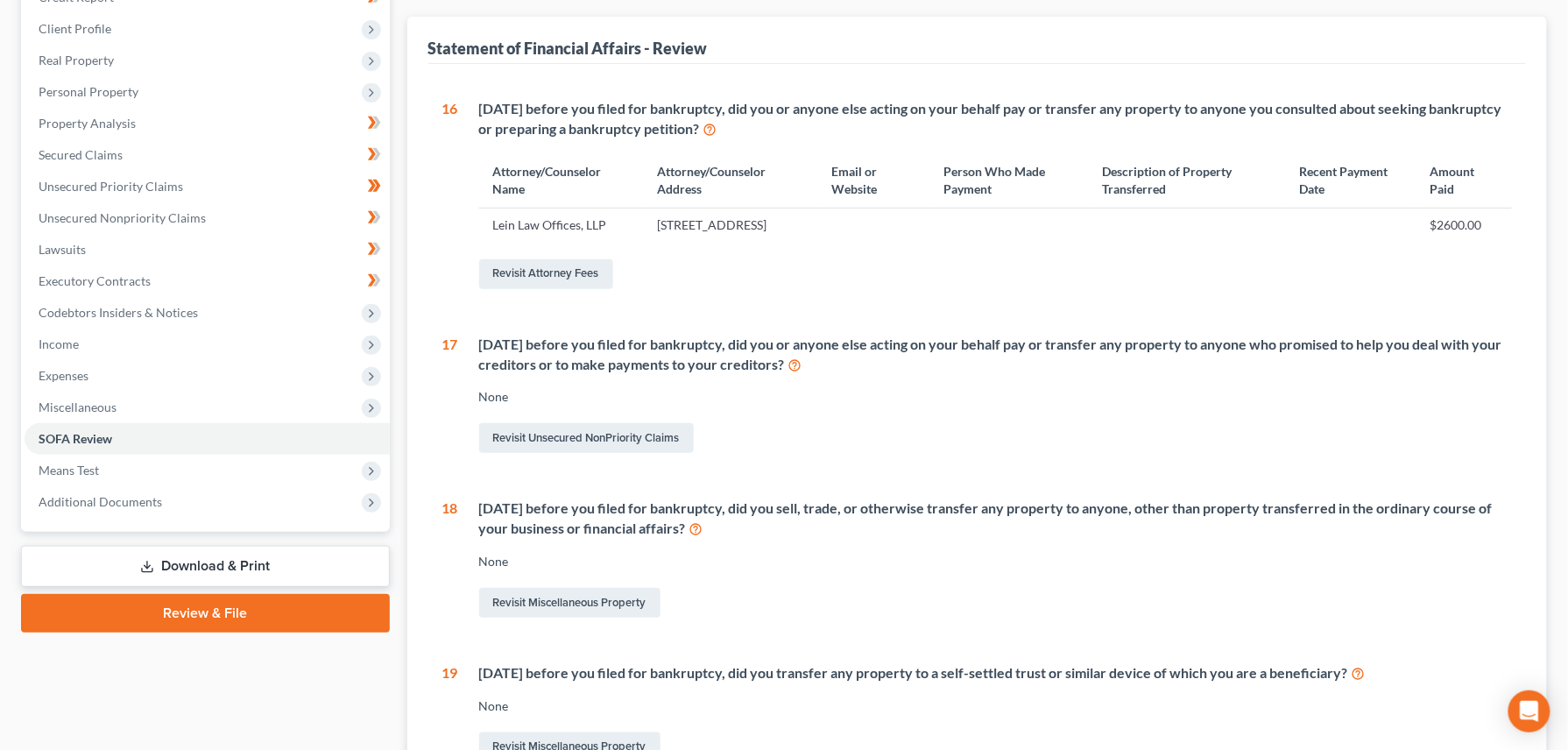
scroll to position [233, 0]
click at [67, 471] on span "Means Test" at bounding box center [68, 469] width 61 height 15
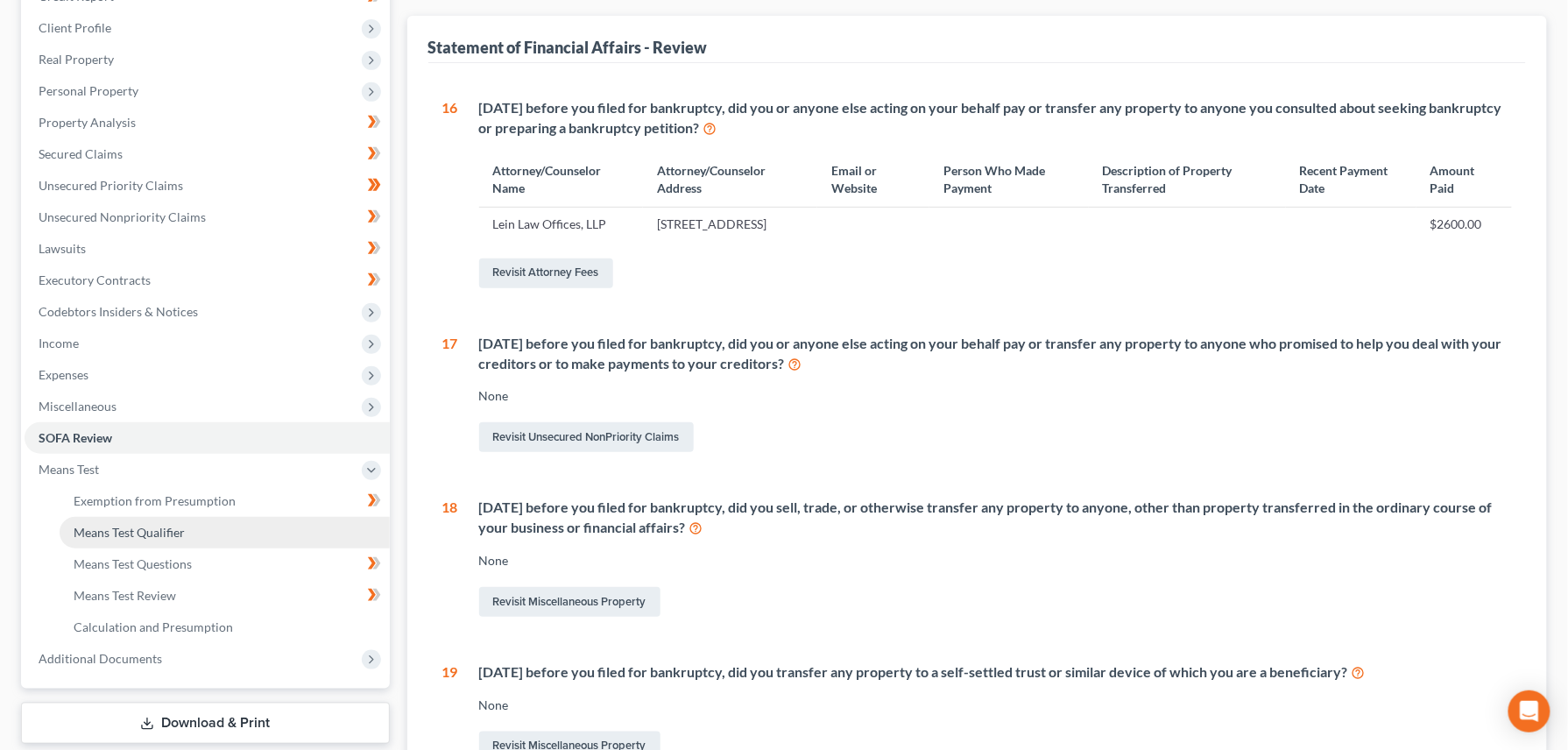
click at [148, 531] on span "Means Test Qualifier" at bounding box center [129, 532] width 111 height 15
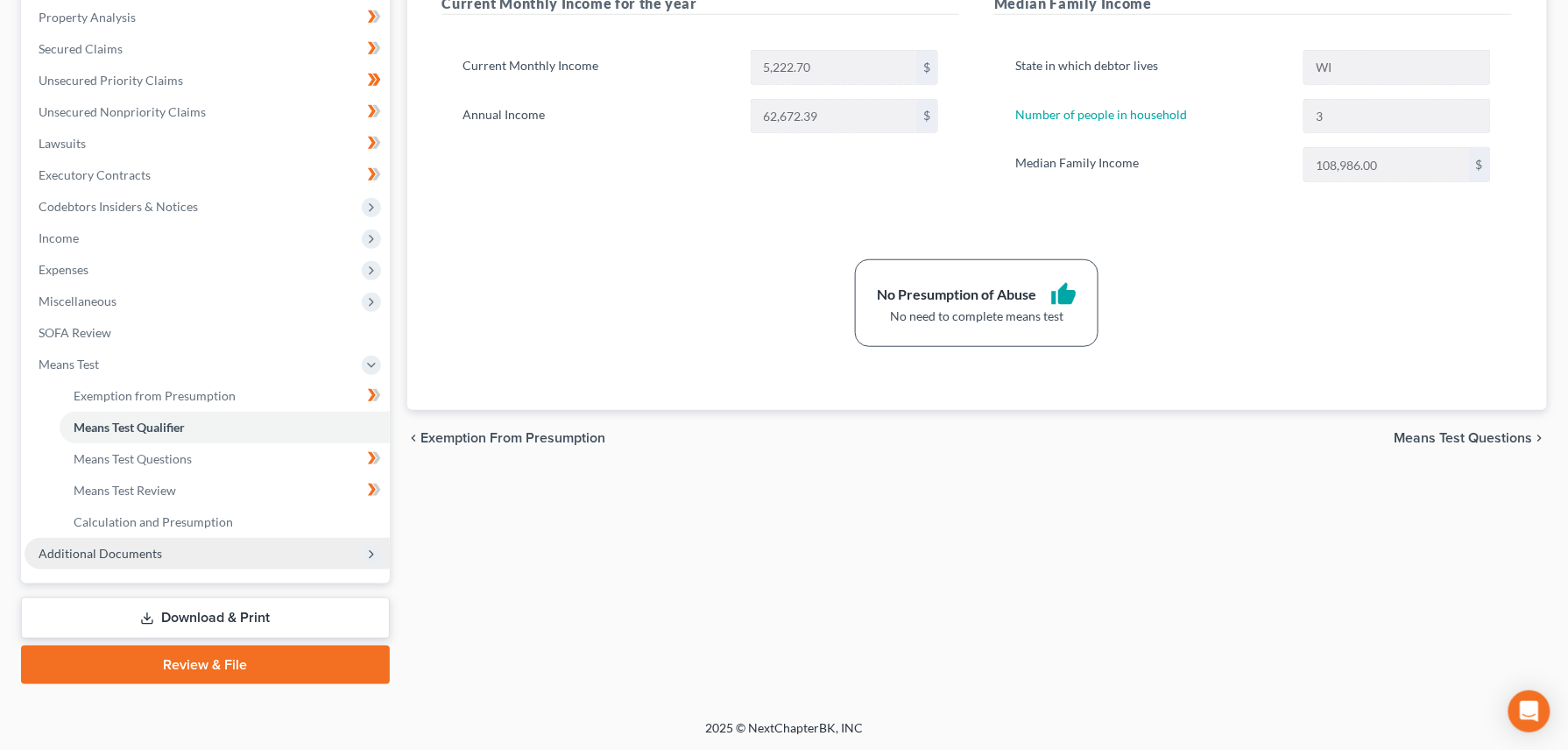
click at [86, 551] on span "Additional Documents" at bounding box center [100, 553] width 123 height 15
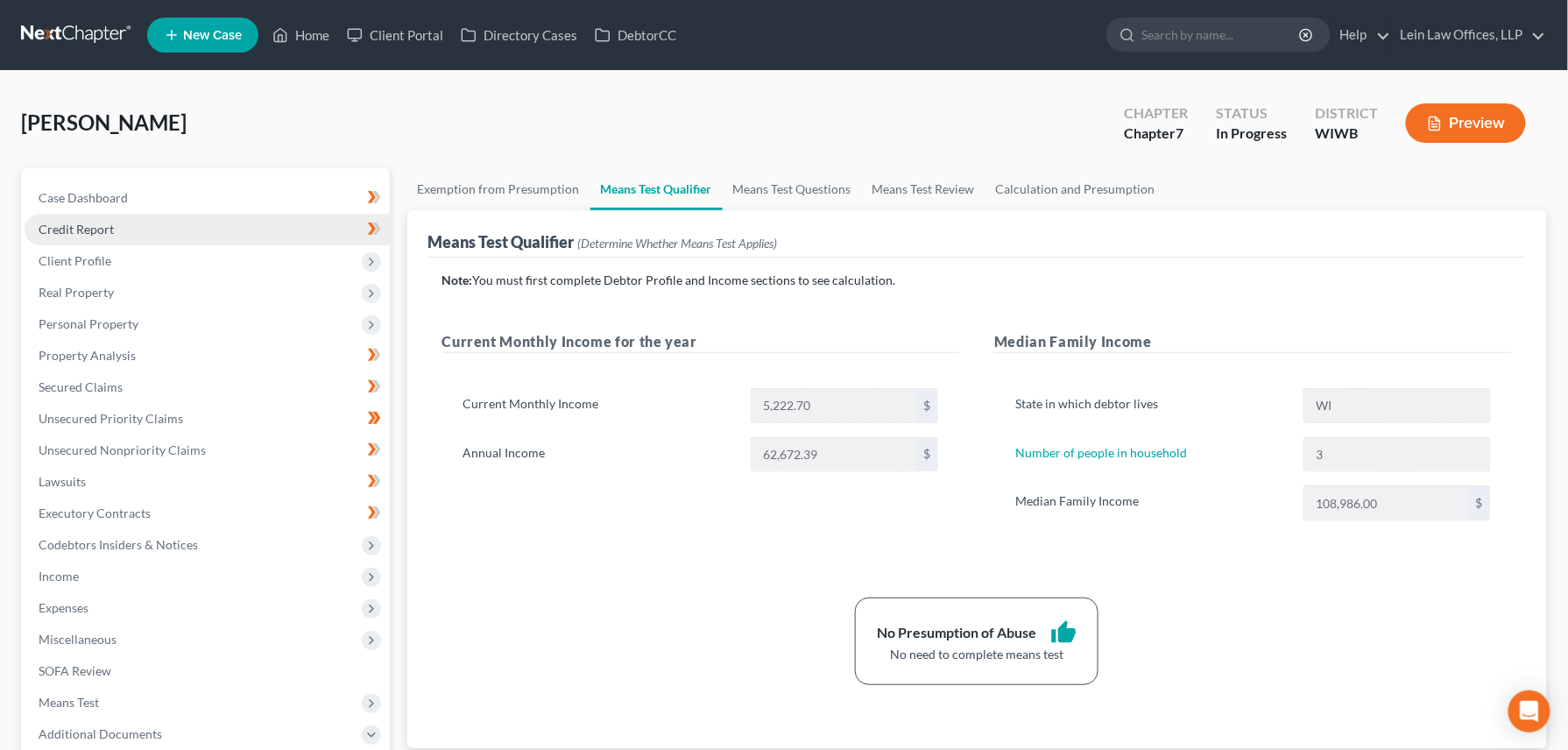
click at [64, 224] on span "Credit Report" at bounding box center [76, 229] width 76 height 15
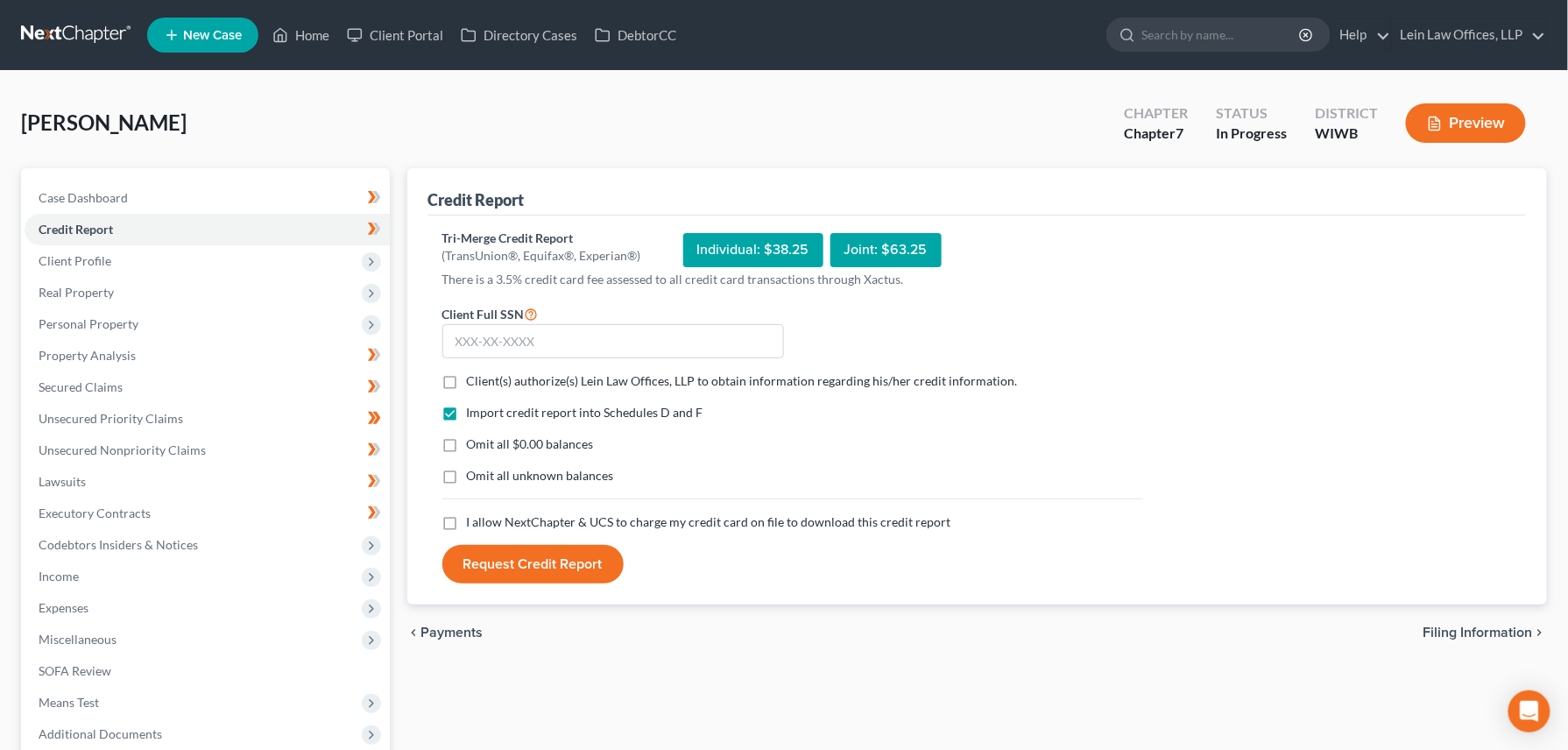
click at [1479, 106] on button "Preview" at bounding box center [1465, 123] width 120 height 39
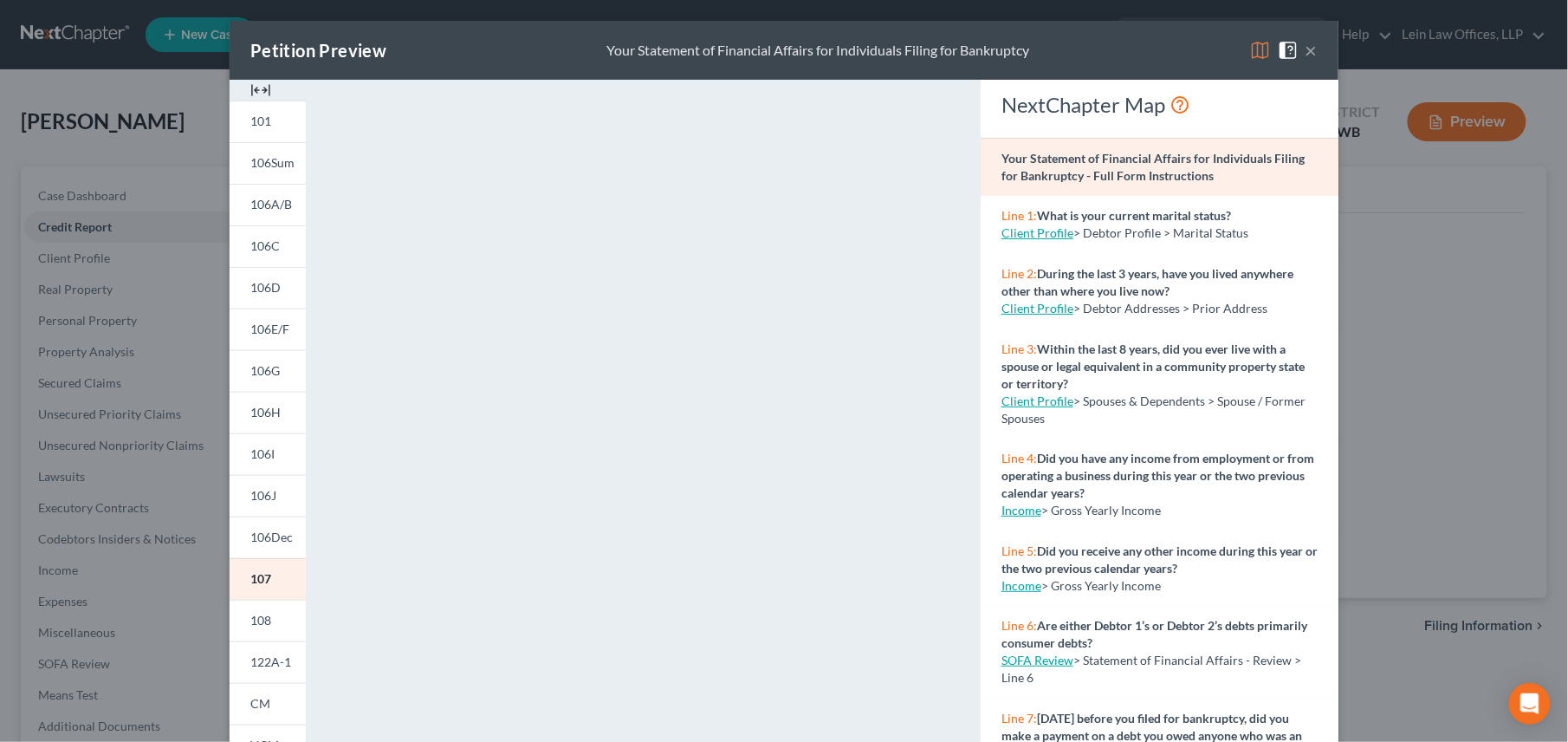
click at [1305, 46] on button "×" at bounding box center [1311, 50] width 12 height 21
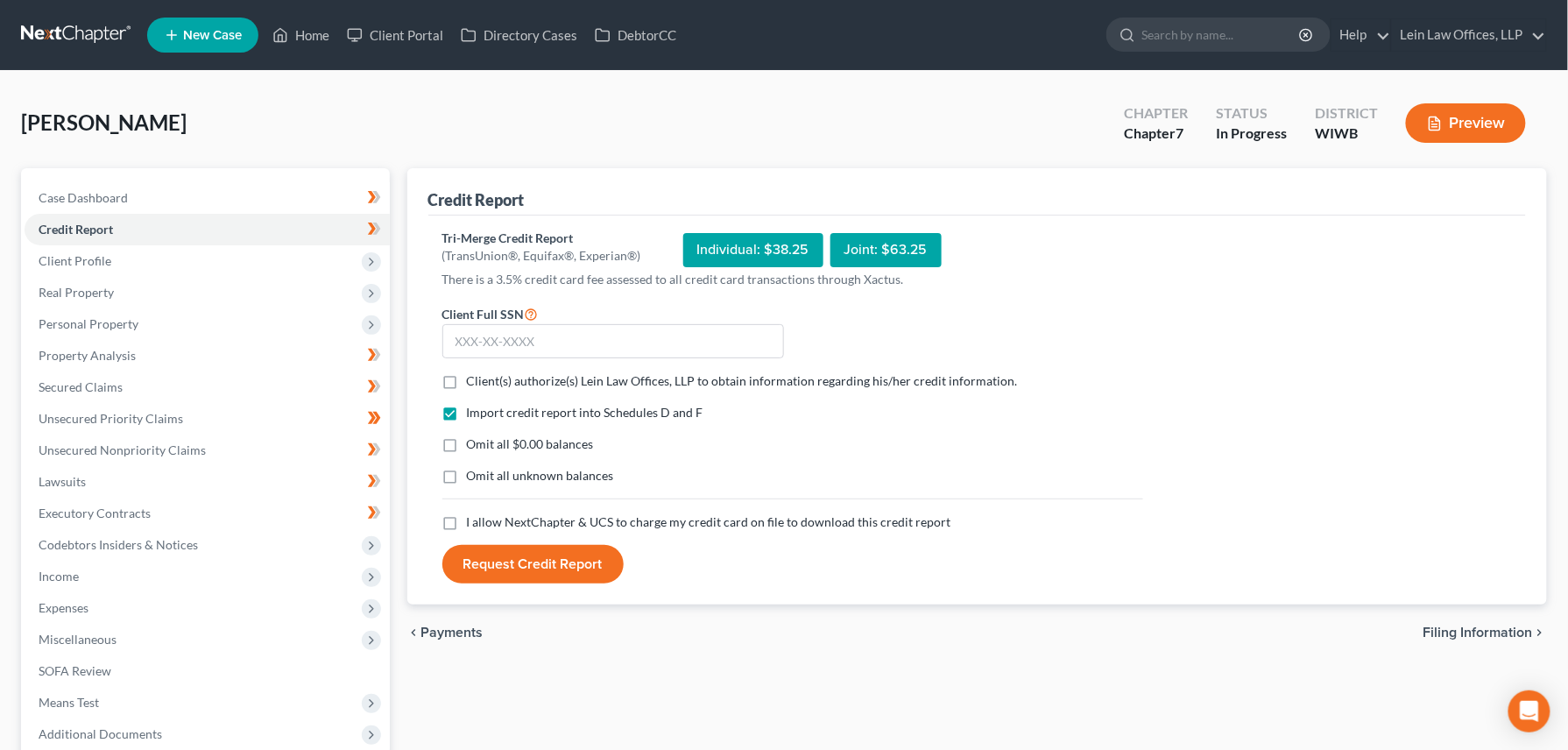
click at [1427, 124] on icon "button" at bounding box center [1435, 123] width 16 height 16
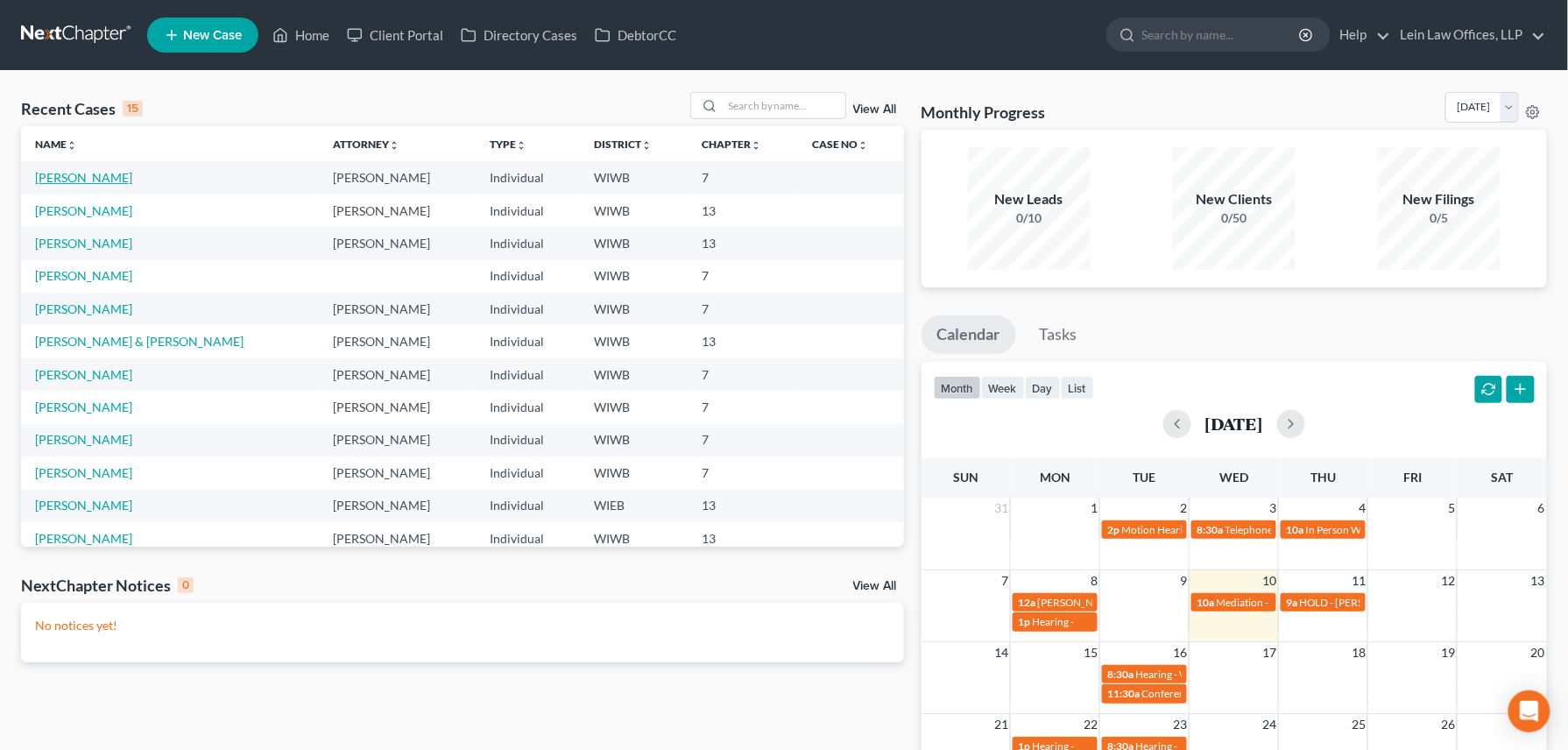
click at [58, 176] on link "[PERSON_NAME]" at bounding box center [84, 177] width 97 height 15
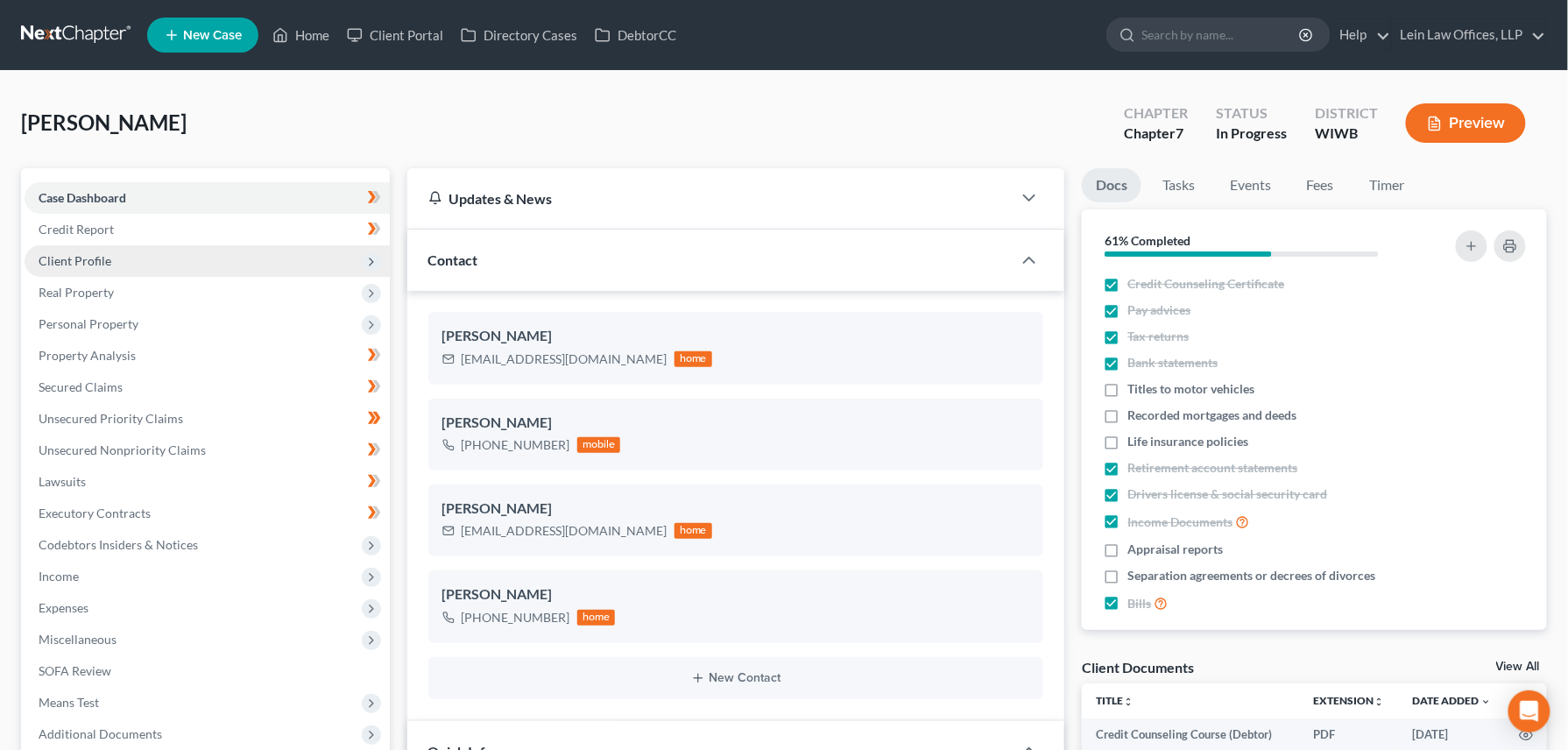
scroll to position [762, 0]
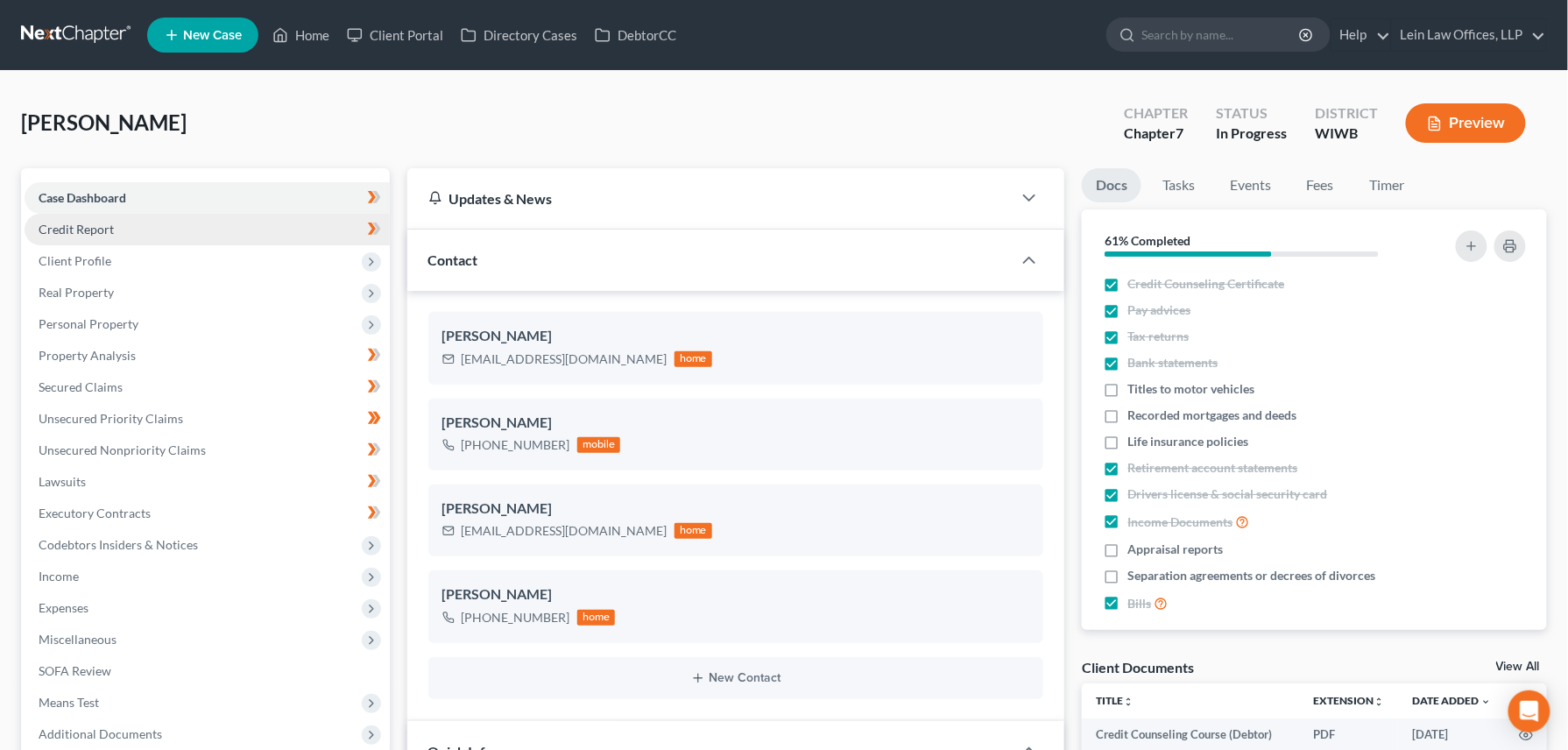
click at [76, 229] on span "Credit Report" at bounding box center [76, 229] width 76 height 15
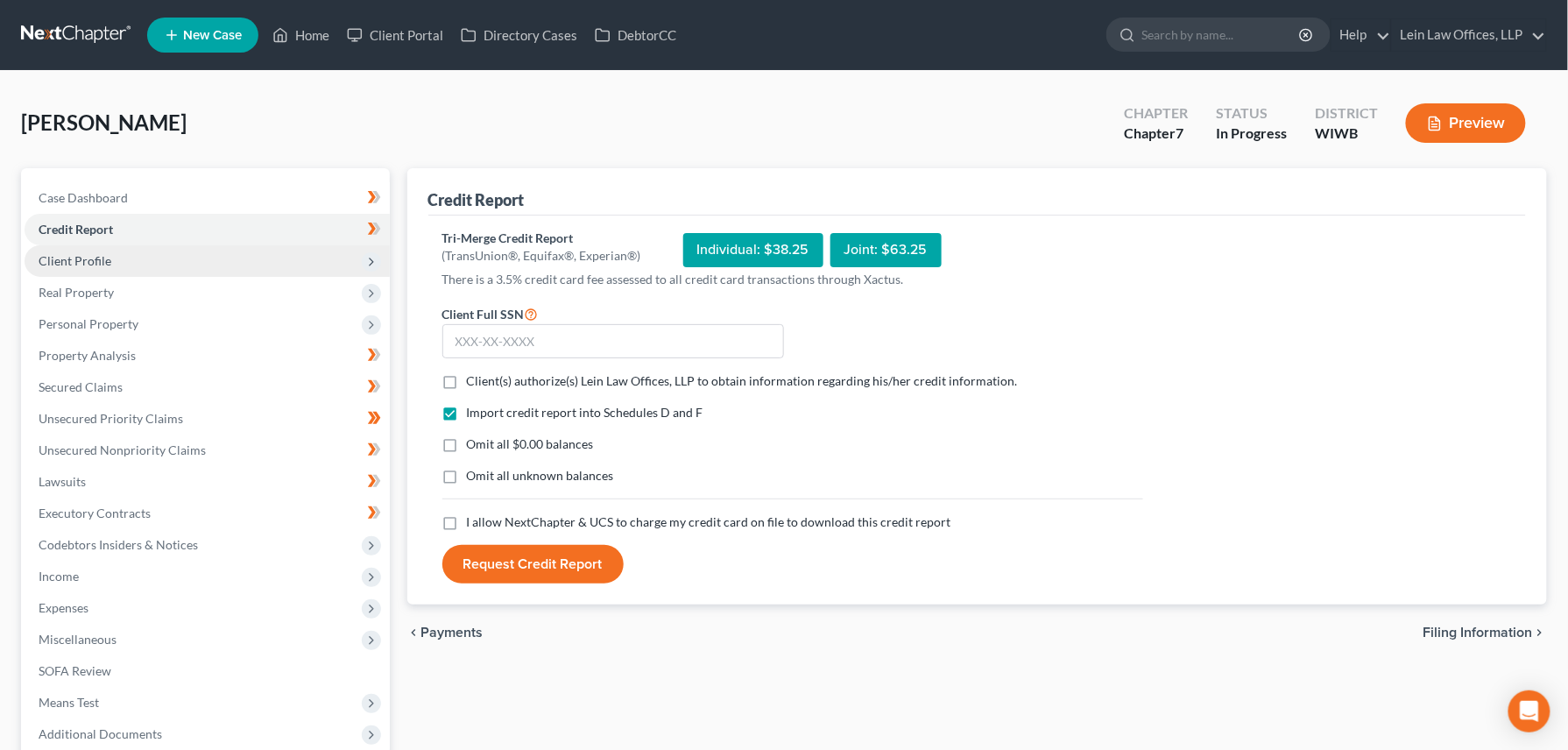
click at [90, 261] on span "Client Profile" at bounding box center [75, 260] width 73 height 15
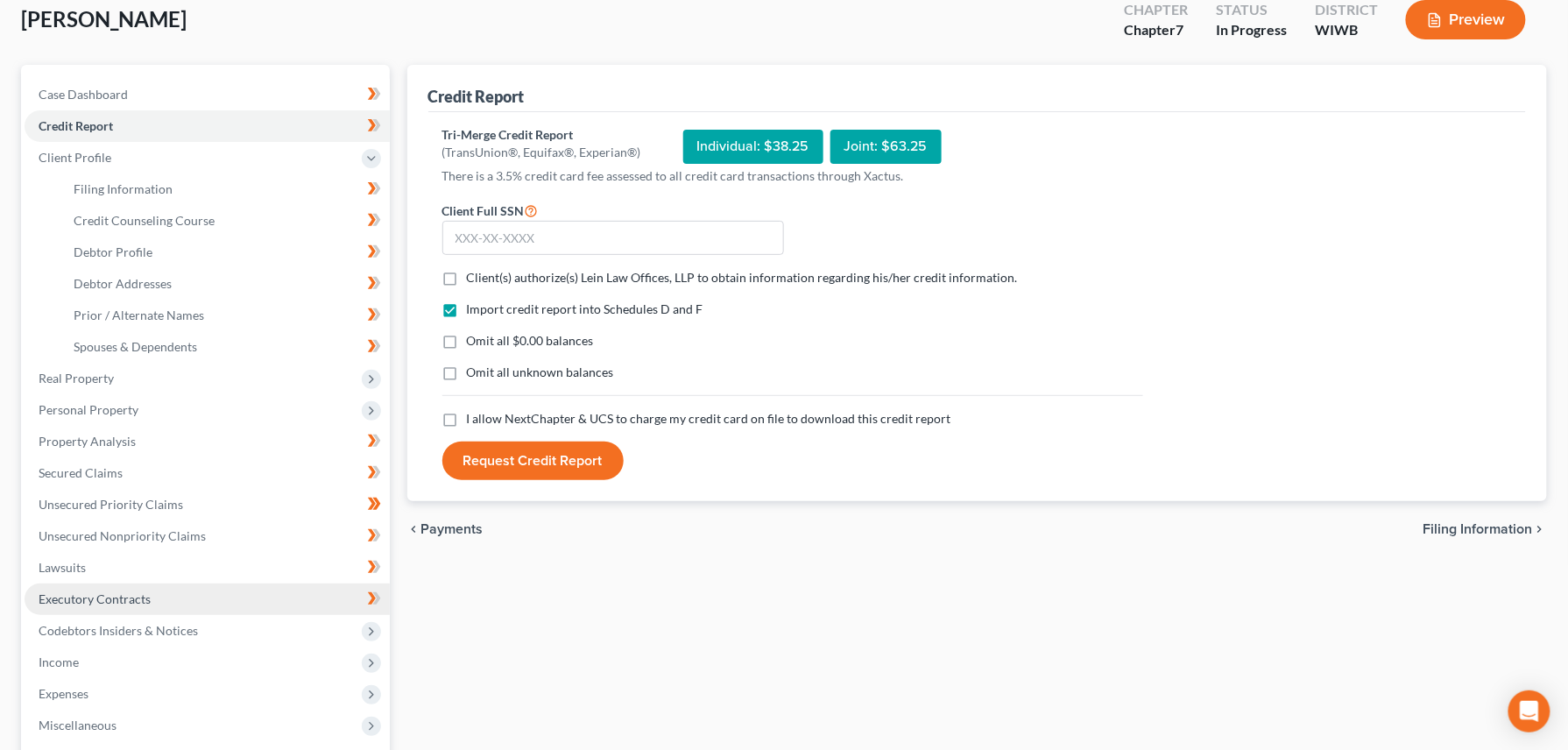
scroll to position [369, 0]
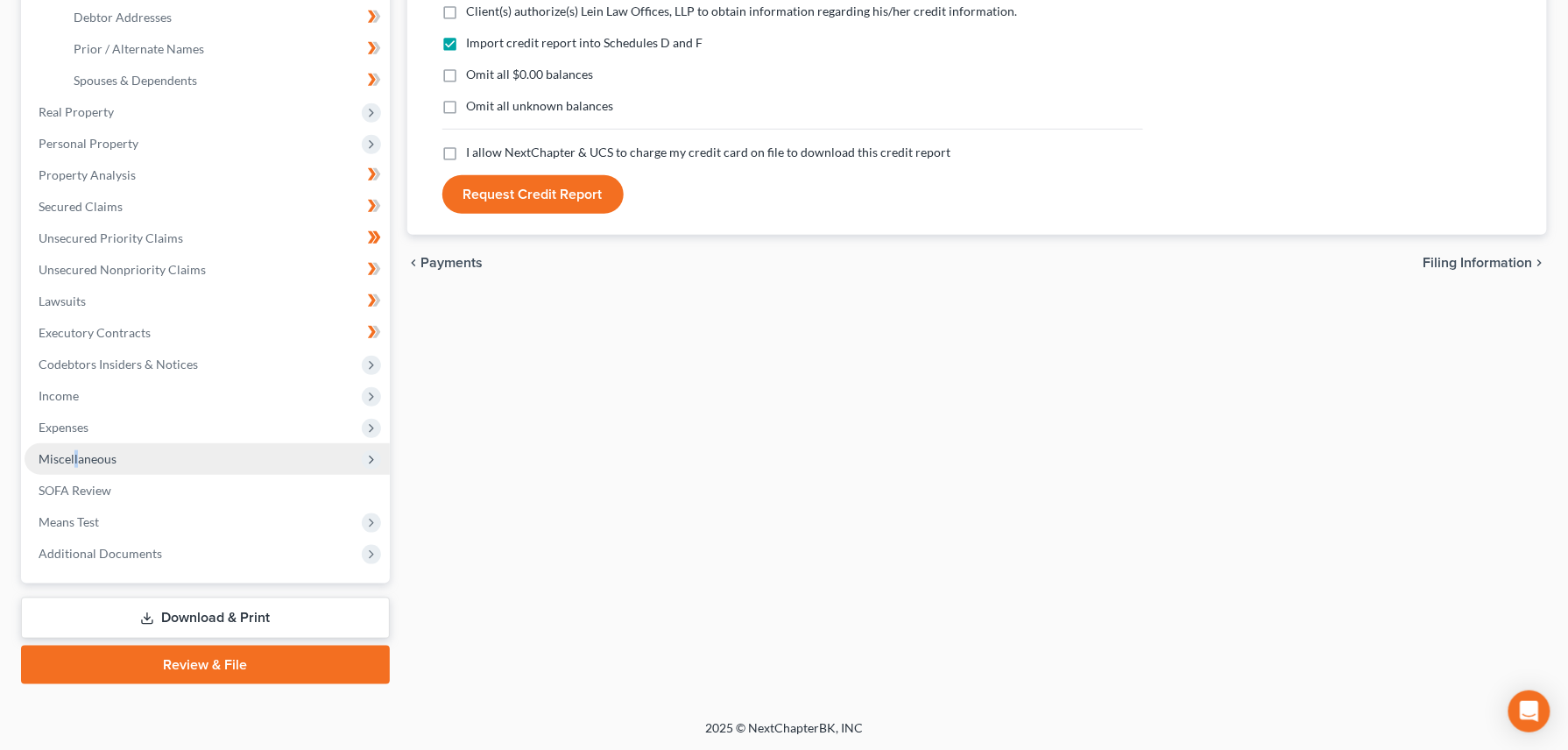
click at [76, 452] on span "Miscellaneous" at bounding box center [77, 459] width 78 height 15
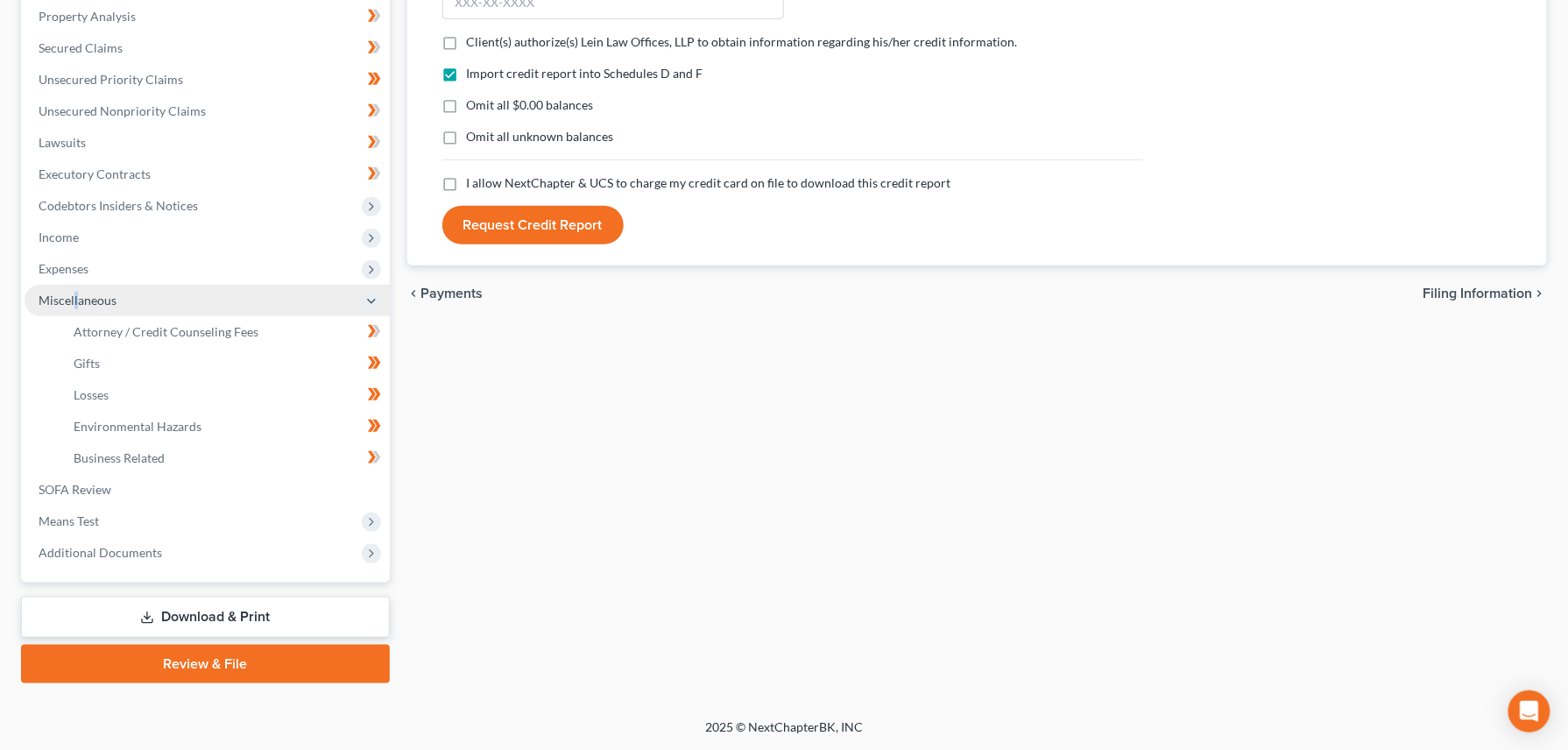
scroll to position [338, 0]
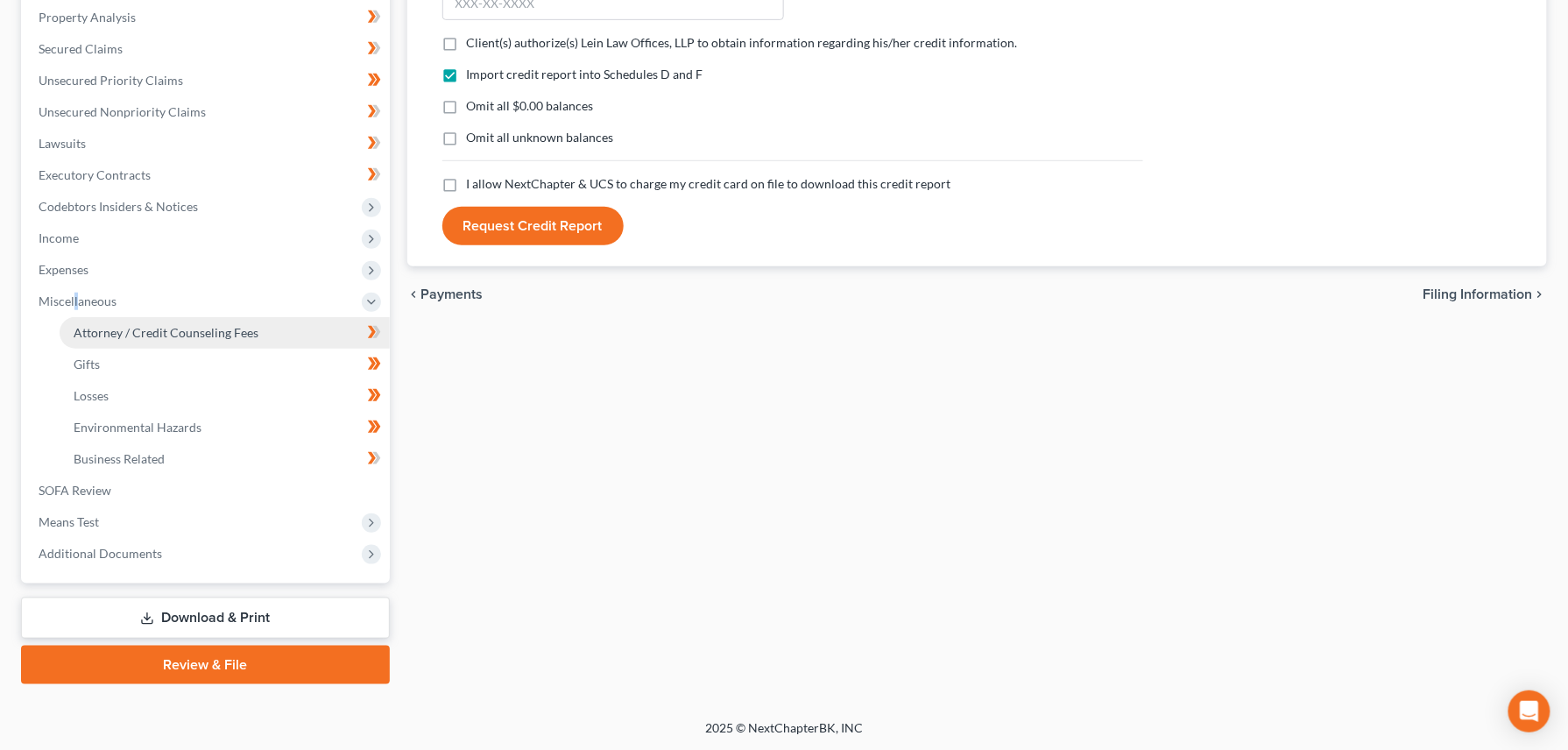
drag, startPoint x: 76, startPoint y: 452, endPoint x: 86, endPoint y: 326, distance: 126.4
click at [85, 327] on span "Attorney / Credit Counseling Fees" at bounding box center [166, 332] width 185 height 15
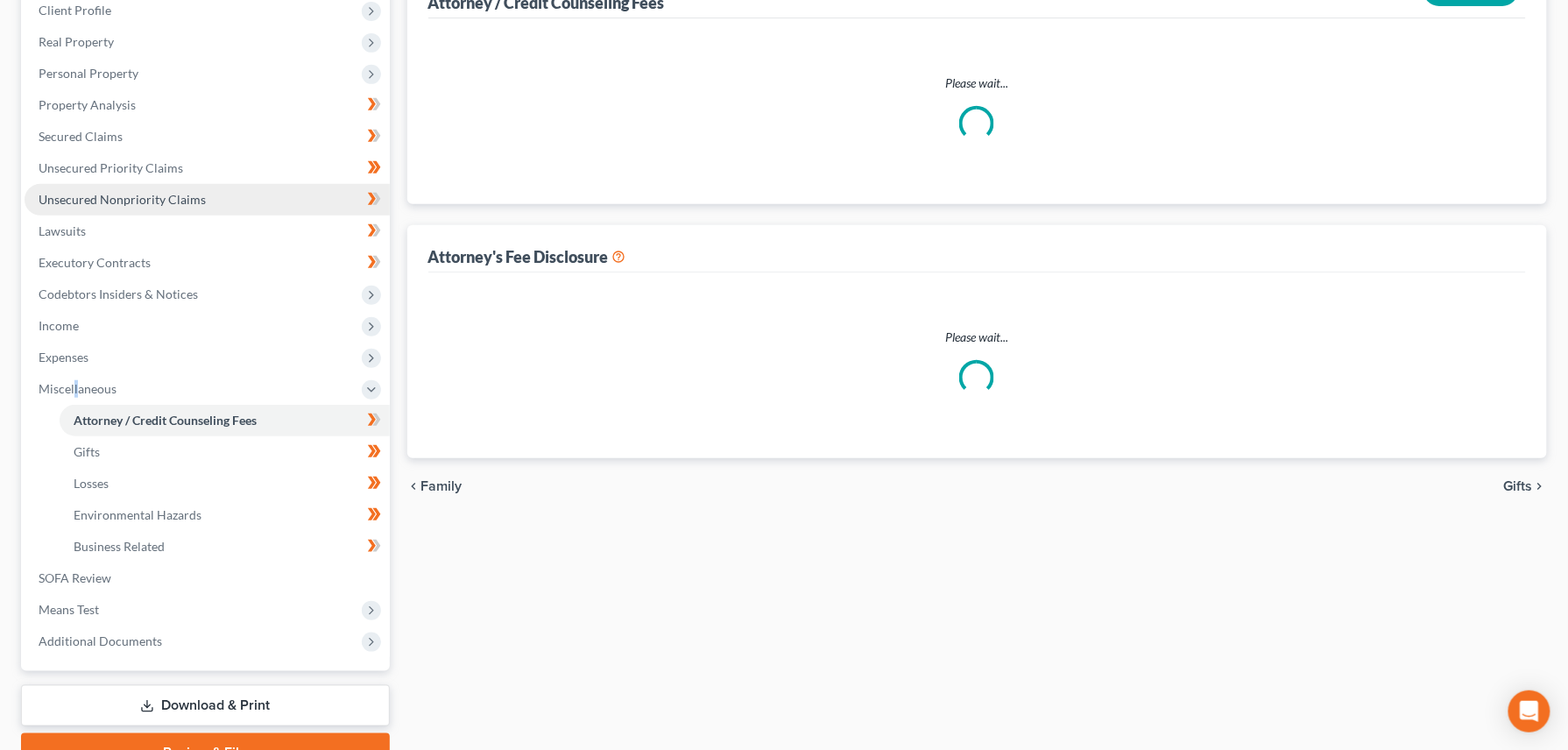
scroll to position [38, 0]
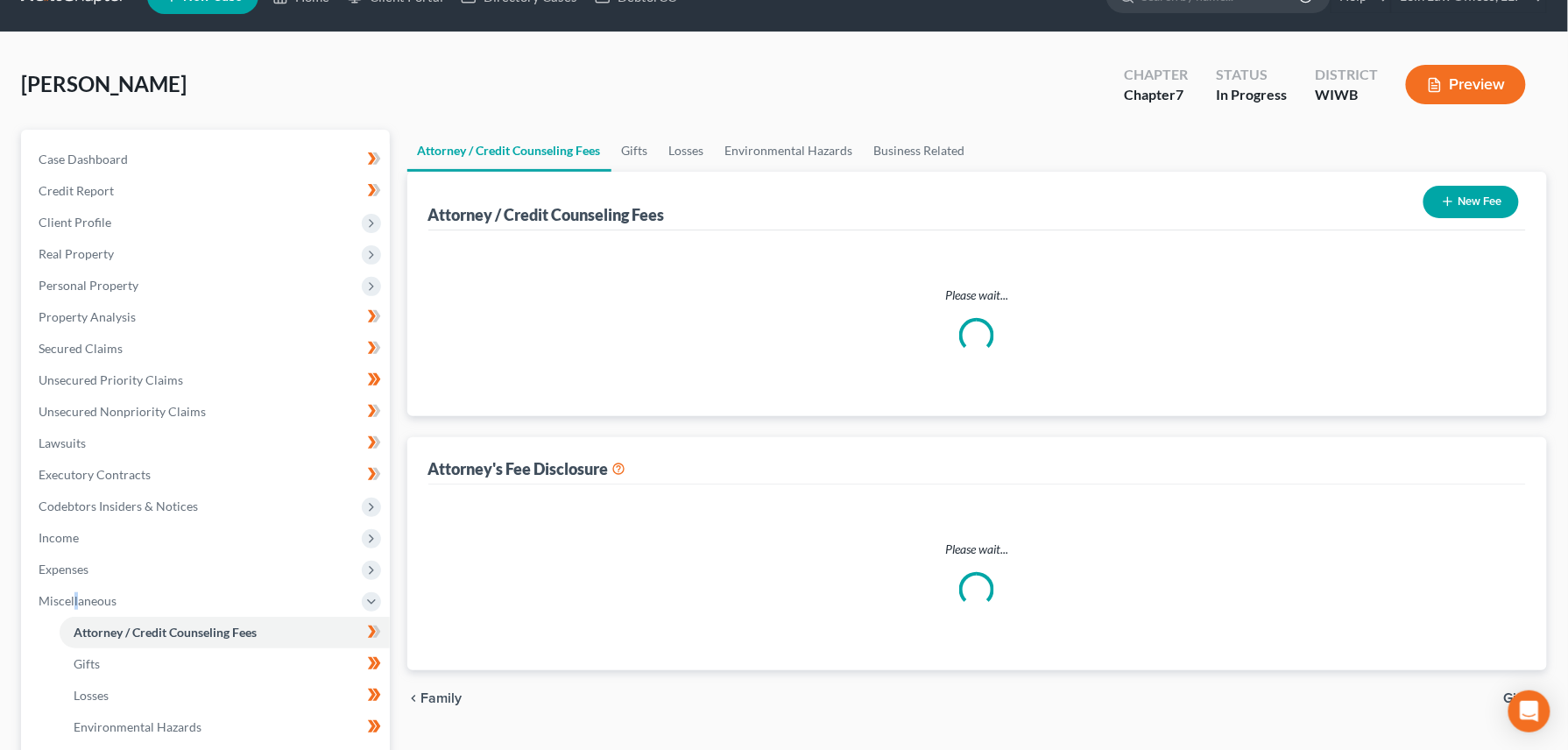
select select "1"
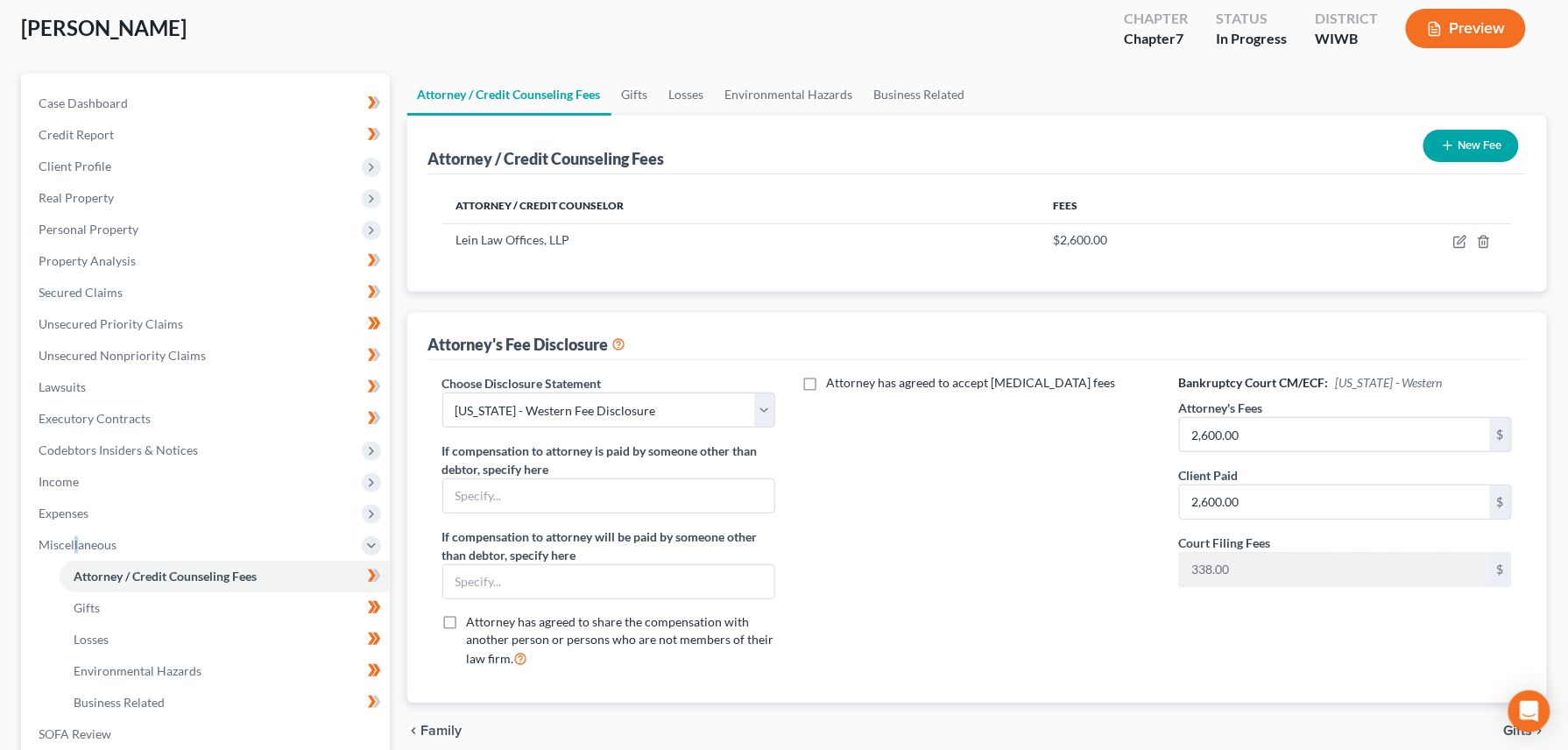
scroll to position [0, 0]
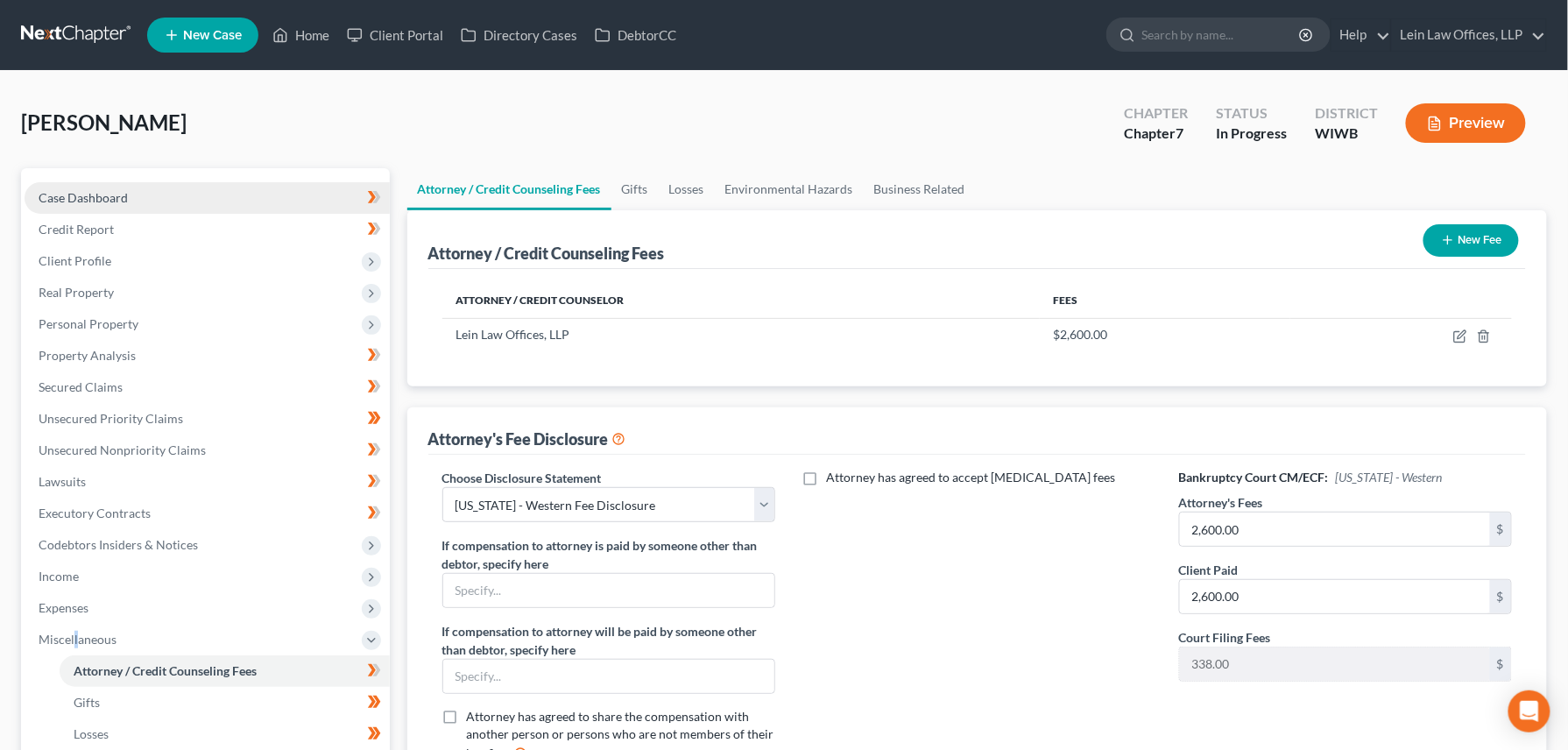
click at [64, 197] on span "Case Dashboard" at bounding box center [83, 198] width 90 height 15
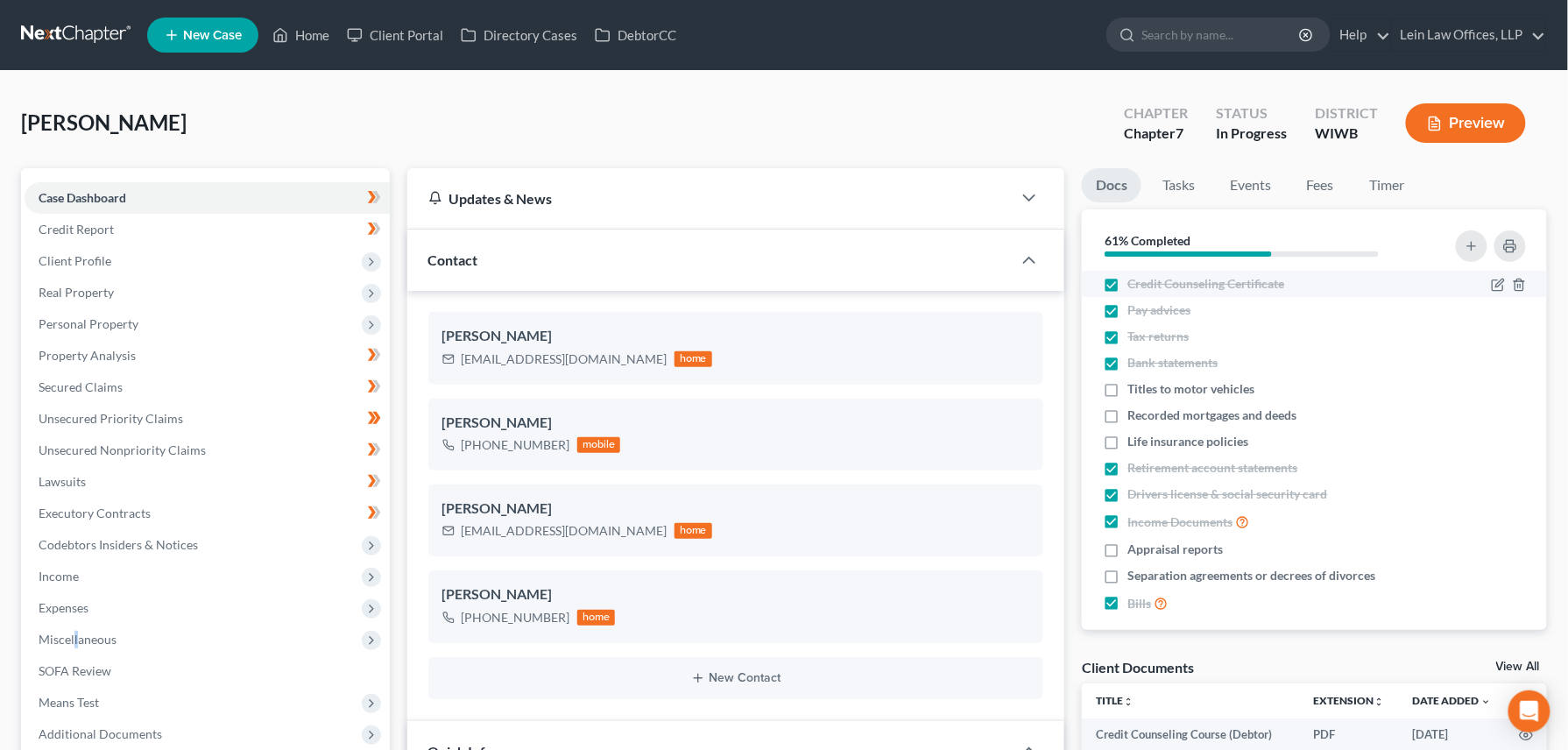
scroll to position [762, 0]
click at [1127, 284] on label "Credit Counseling Certificate" at bounding box center [1205, 284] width 157 height 18
click at [1134, 284] on input "Credit Counseling Certificate" at bounding box center [1140, 281] width 11 height 11
click at [1127, 284] on label "Credit Counseling Certificate" at bounding box center [1205, 284] width 157 height 18
click at [1134, 284] on input "Credit Counseling Certificate" at bounding box center [1140, 281] width 11 height 11
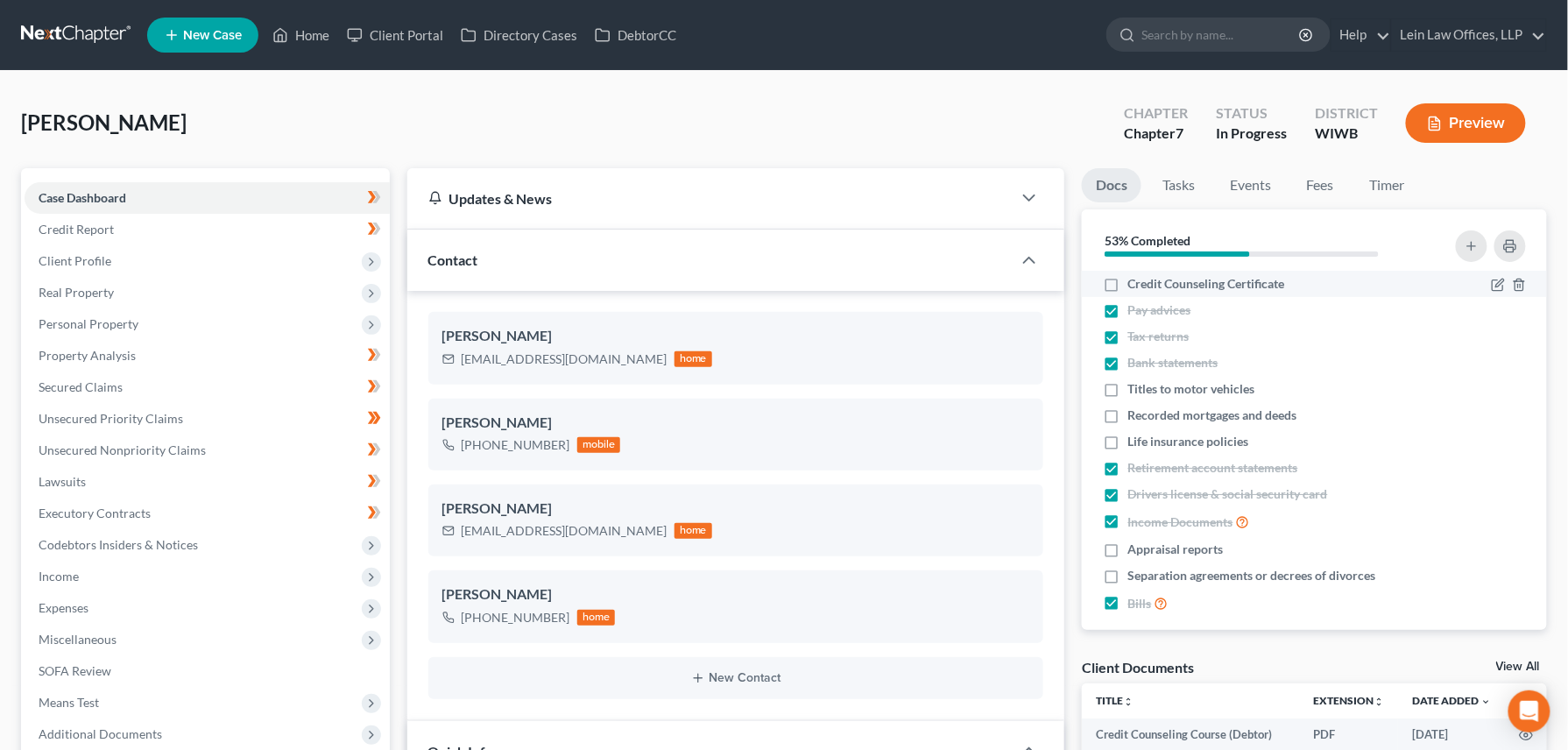
checkbox input "true"
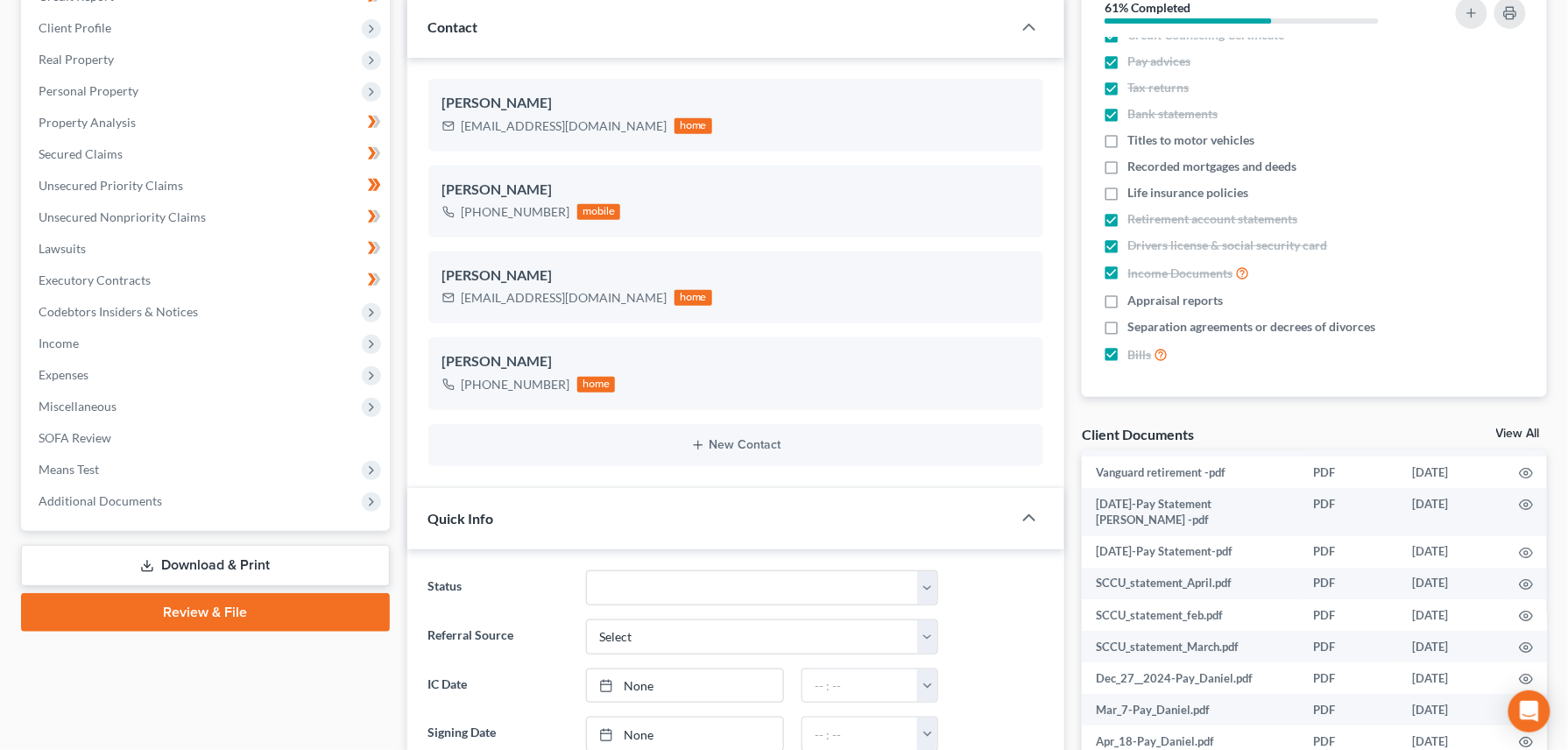
scroll to position [79, 0]
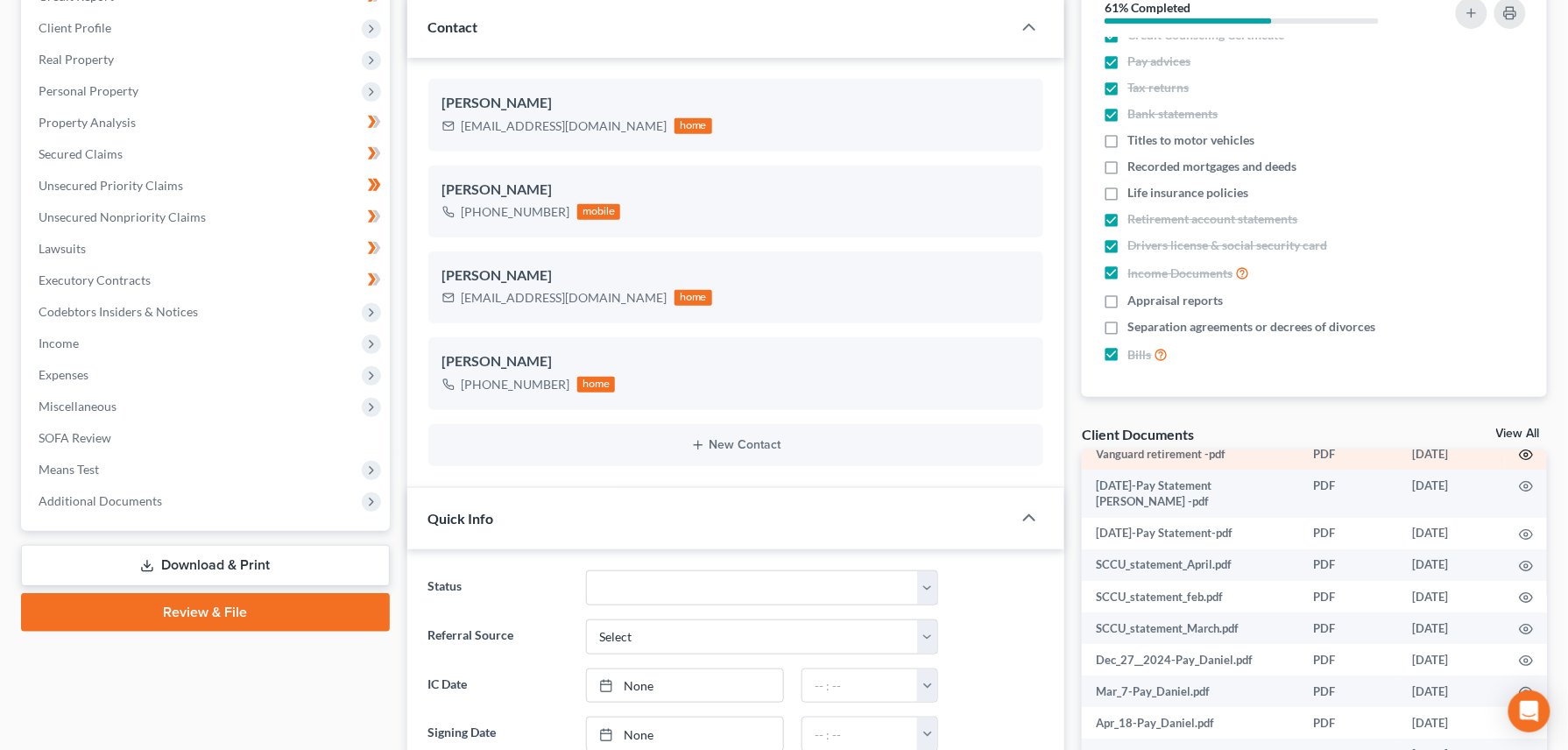
click at [1519, 462] on icon "button" at bounding box center [1525, 454] width 14 height 14
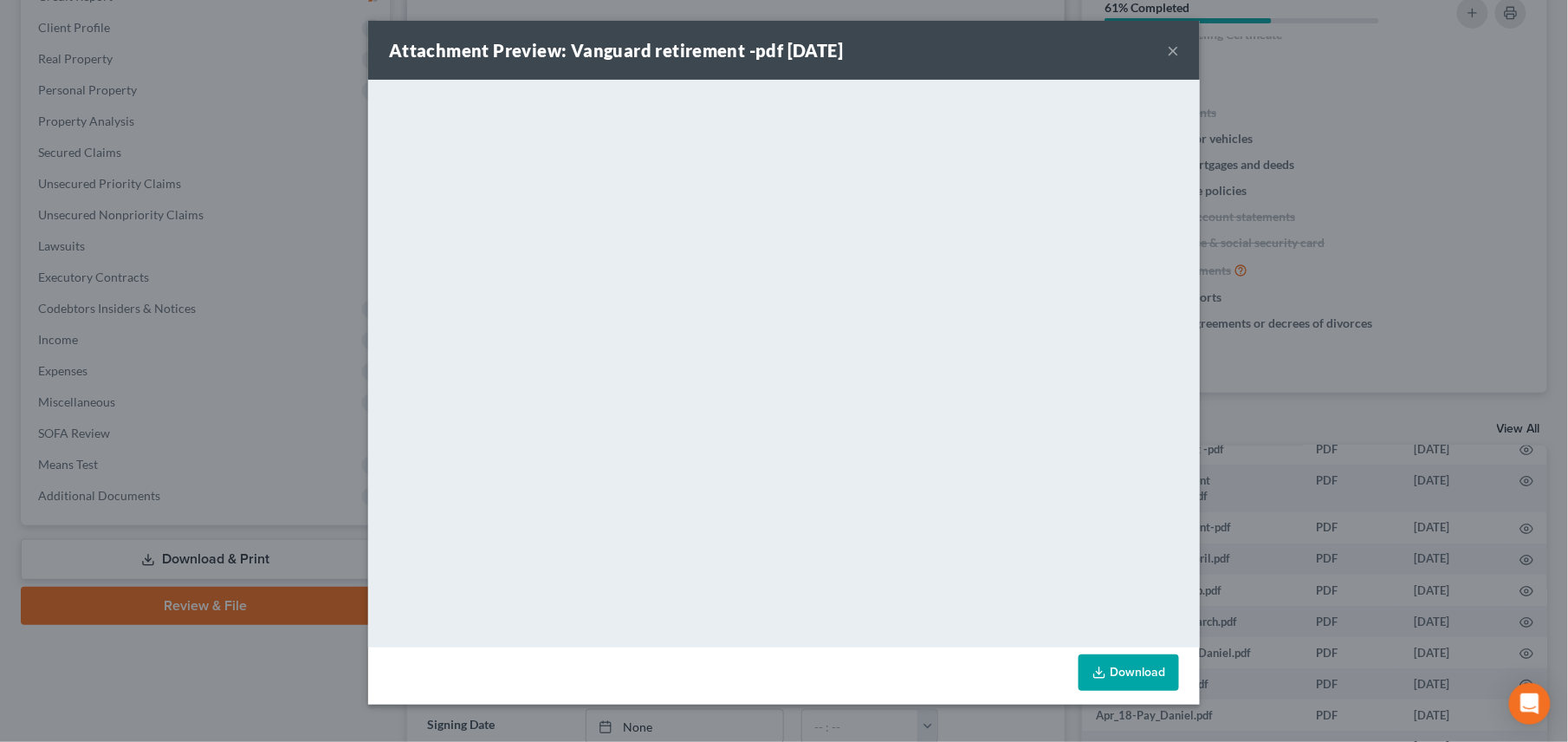
click at [1119, 680] on link "Download" at bounding box center [1128, 672] width 101 height 36
click at [1171, 50] on button "×" at bounding box center [1172, 50] width 12 height 21
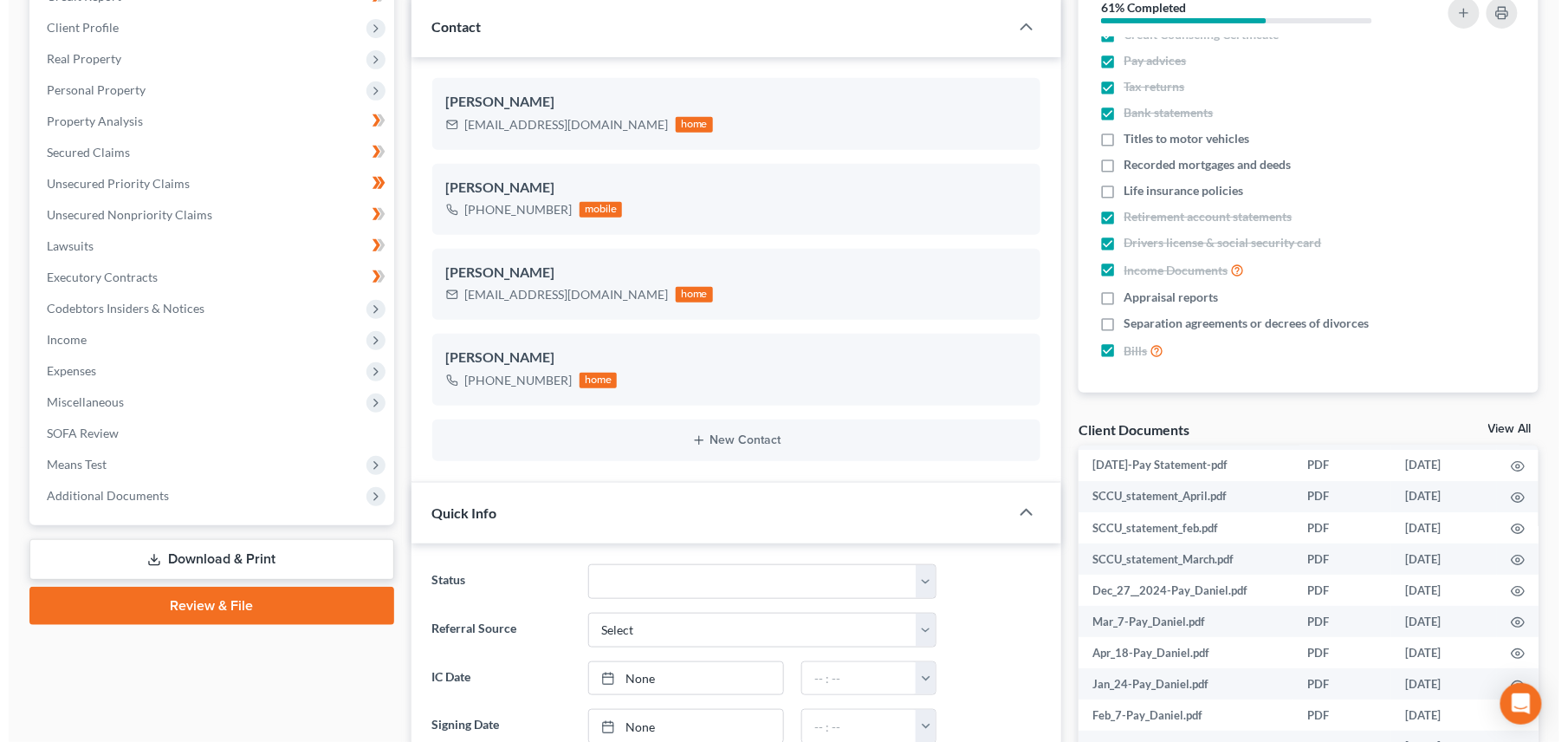
scroll to position [135, 0]
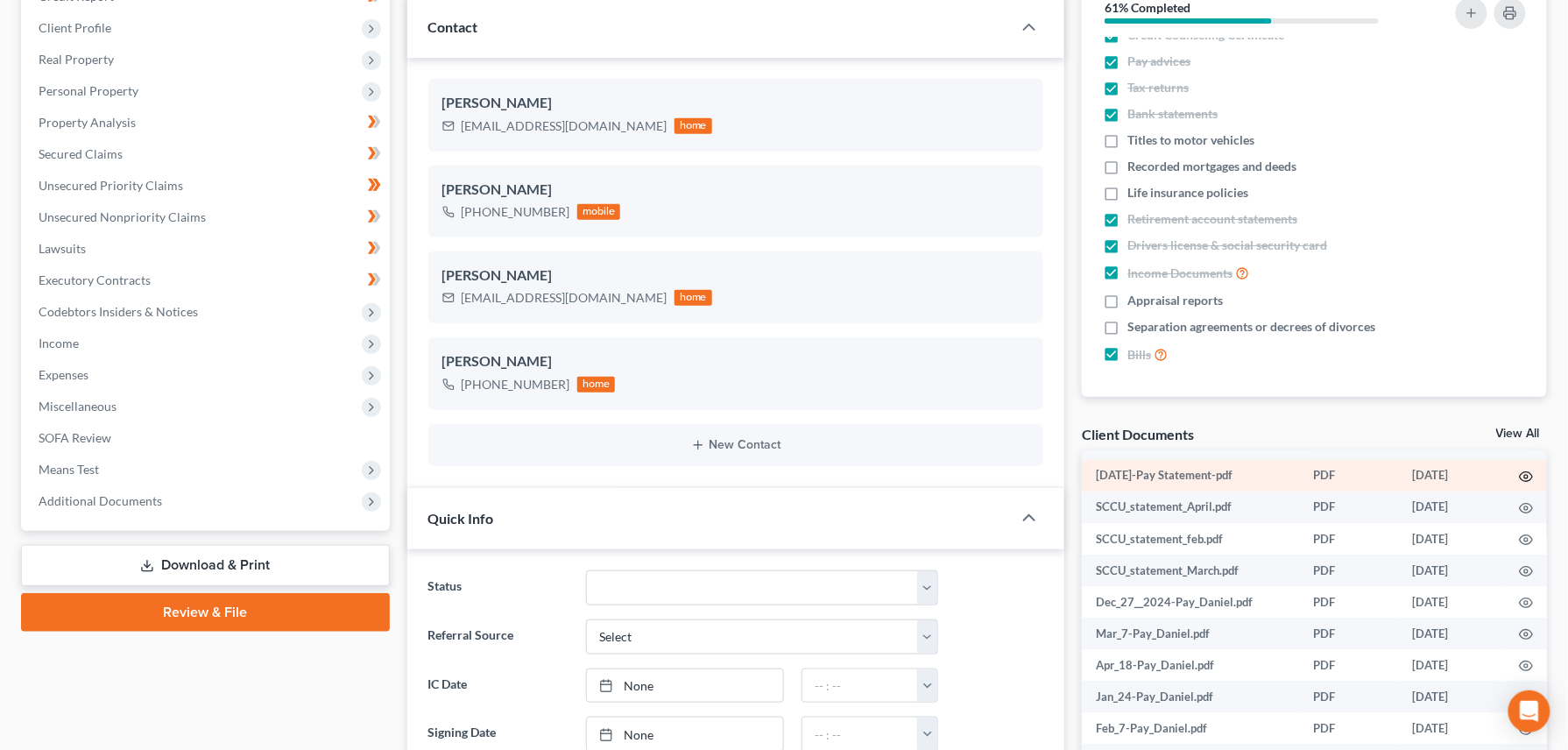
click at [1519, 483] on icon "button" at bounding box center [1525, 476] width 14 height 14
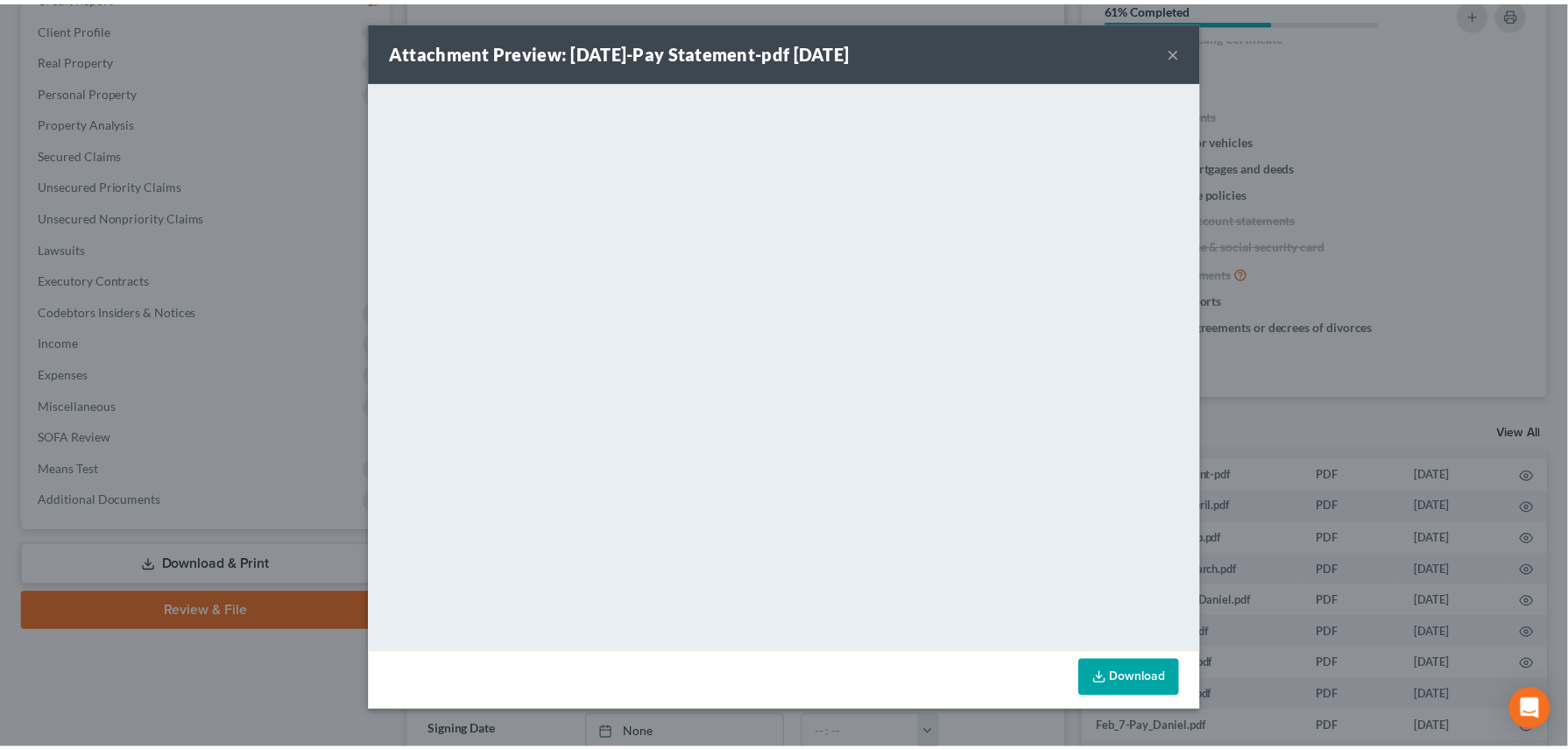
scroll to position [121, 0]
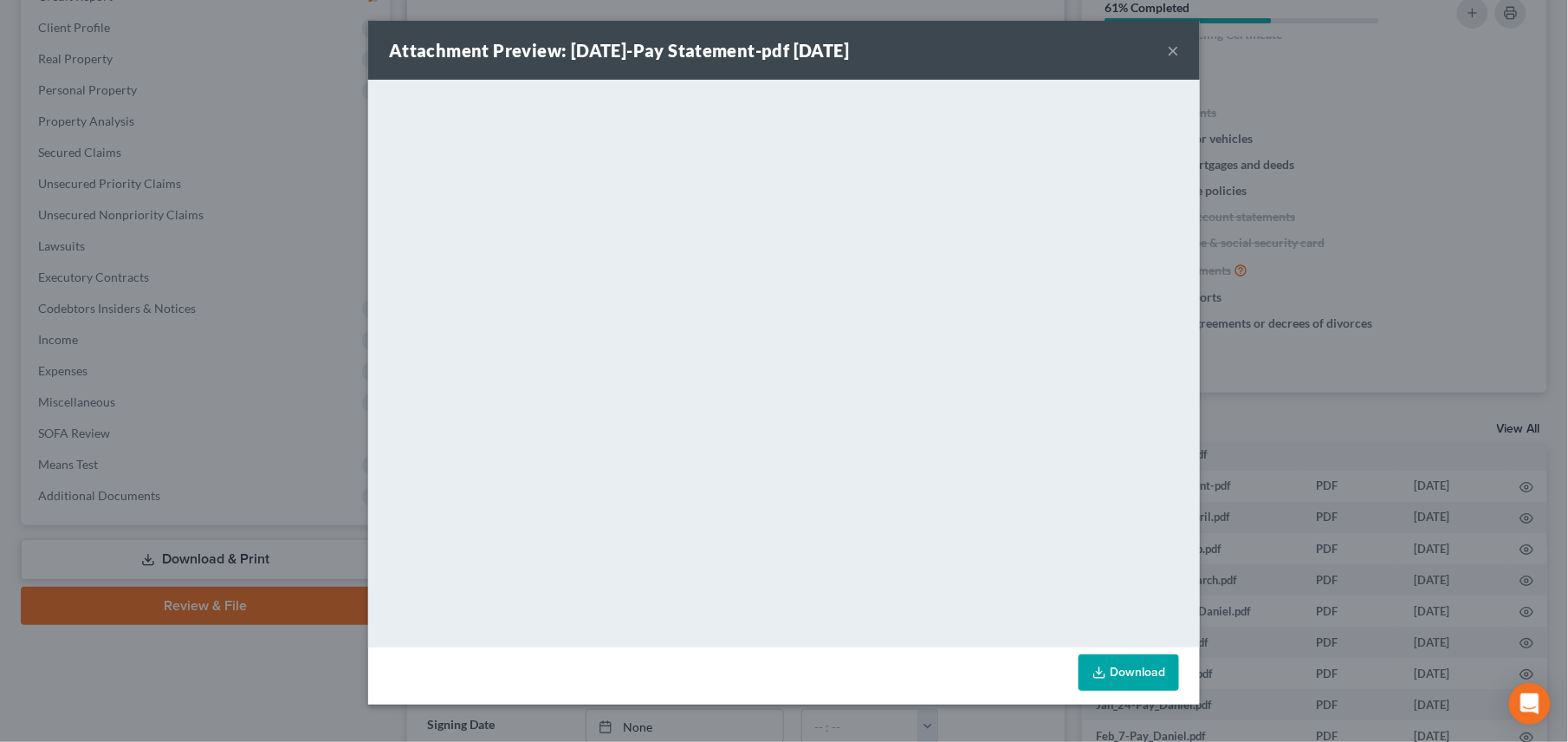
click at [1123, 670] on link "Download" at bounding box center [1128, 672] width 101 height 36
click at [1174, 49] on button "×" at bounding box center [1172, 50] width 12 height 21
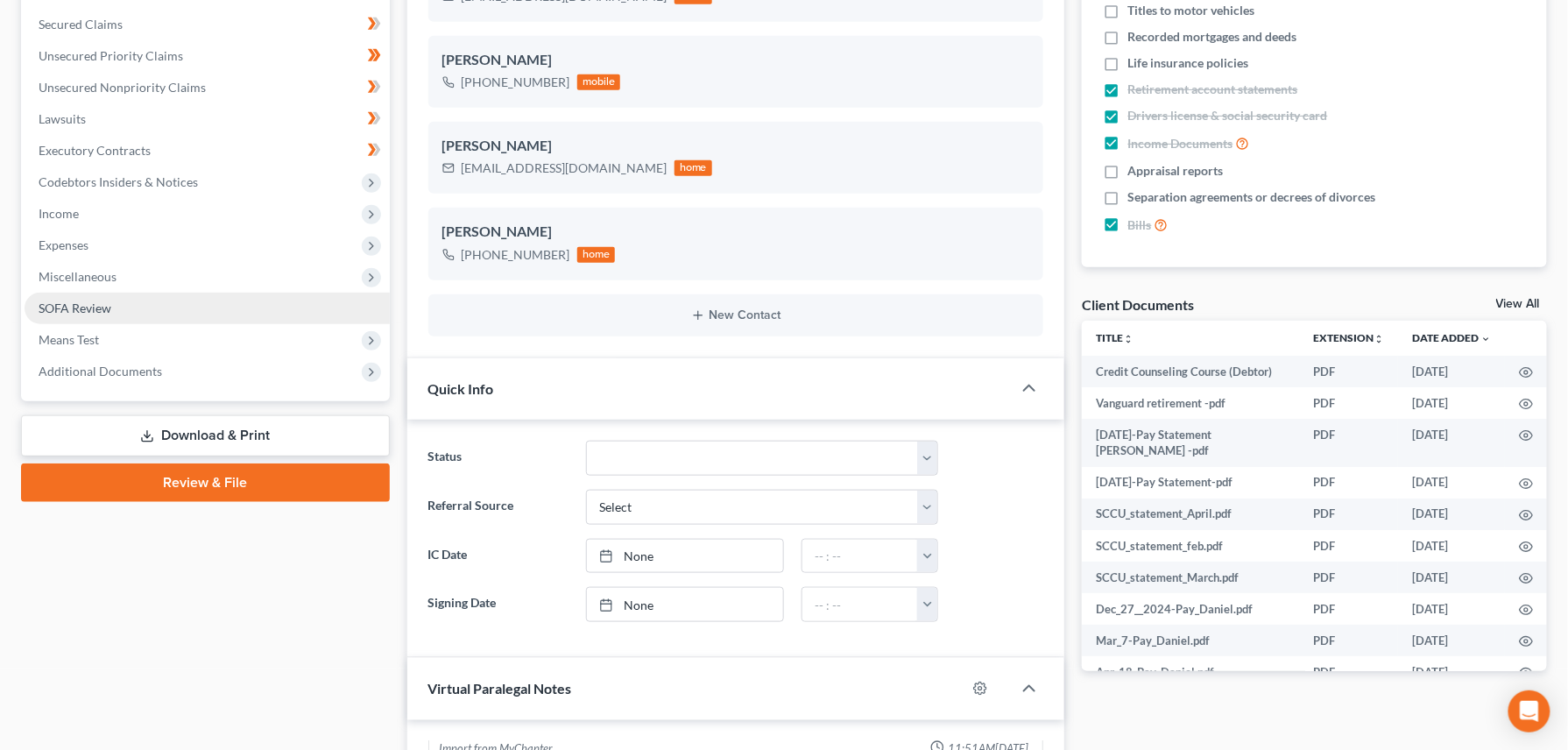
scroll to position [233, 0]
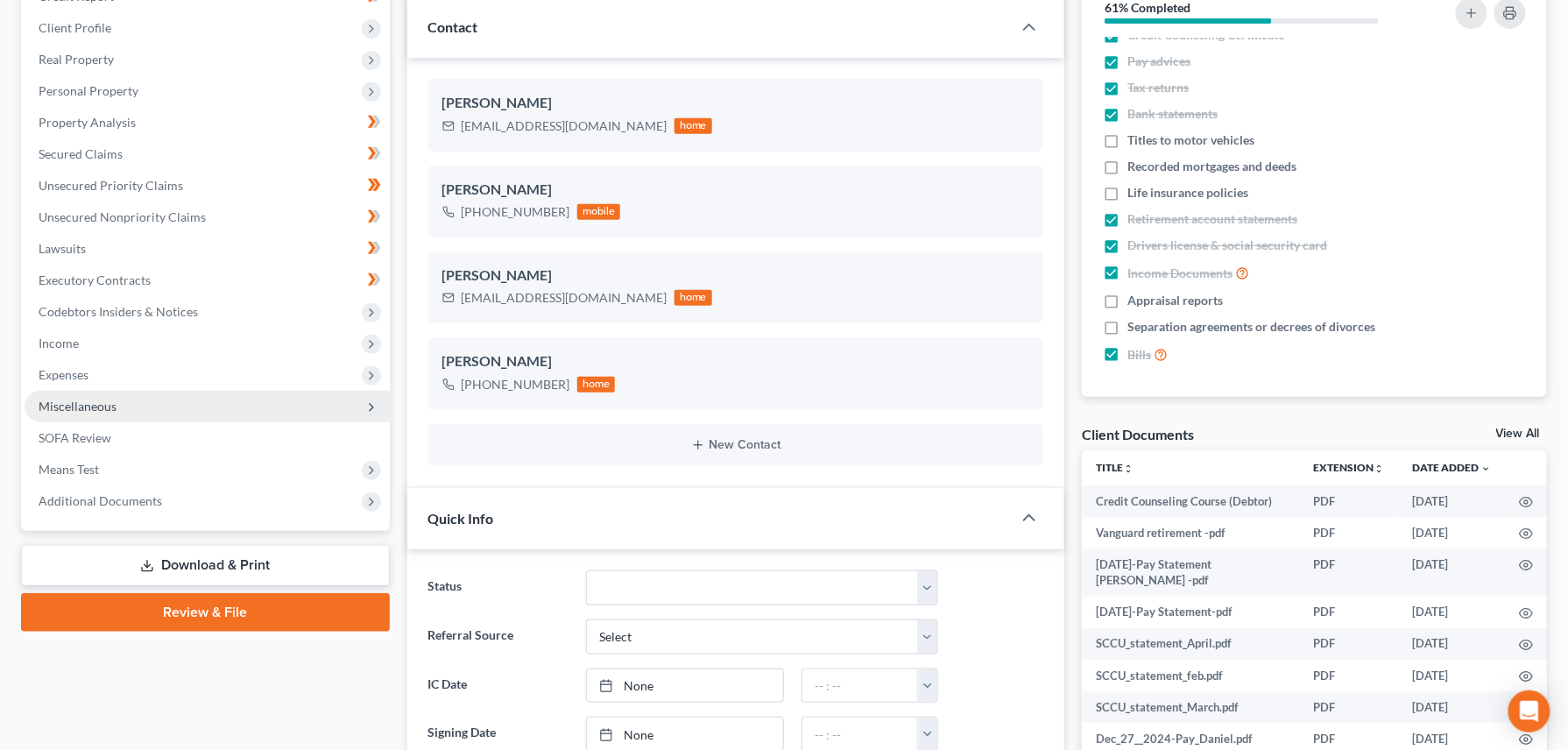
click at [77, 400] on span "Miscellaneous" at bounding box center [77, 406] width 78 height 15
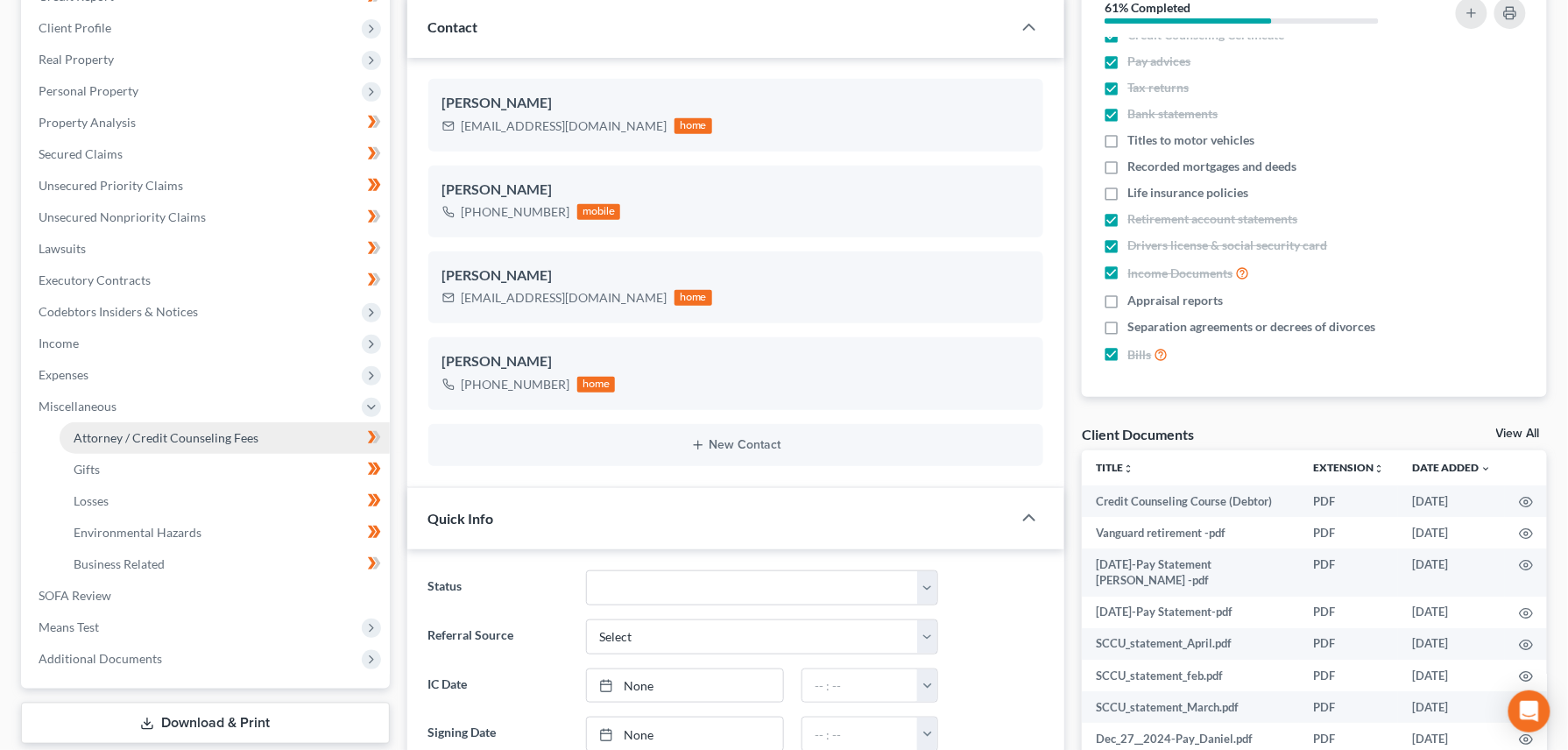
click at [114, 438] on span "Attorney / Credit Counseling Fees" at bounding box center [166, 438] width 185 height 15
select select "1"
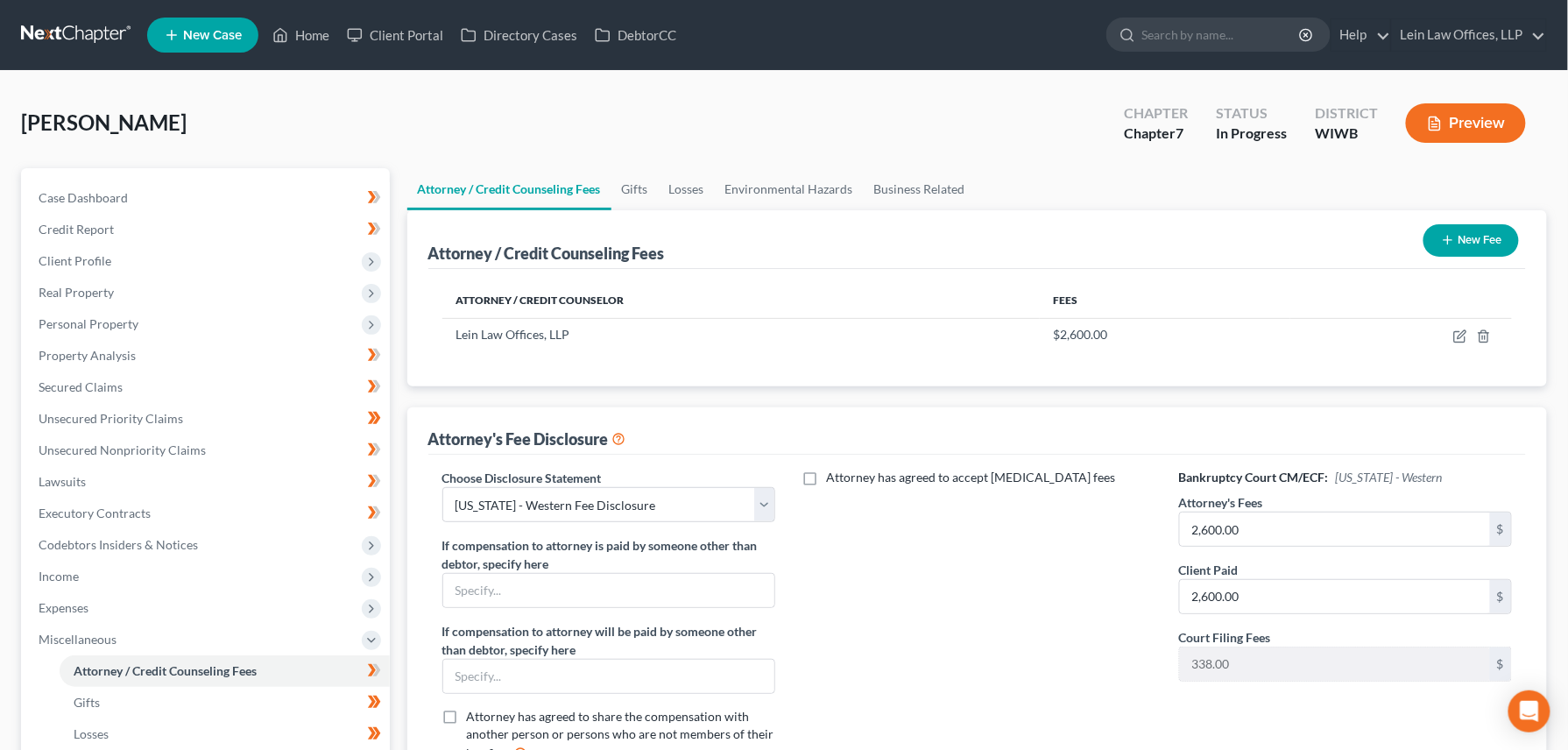
click at [1472, 238] on button "New Fee" at bounding box center [1471, 240] width 95 height 33
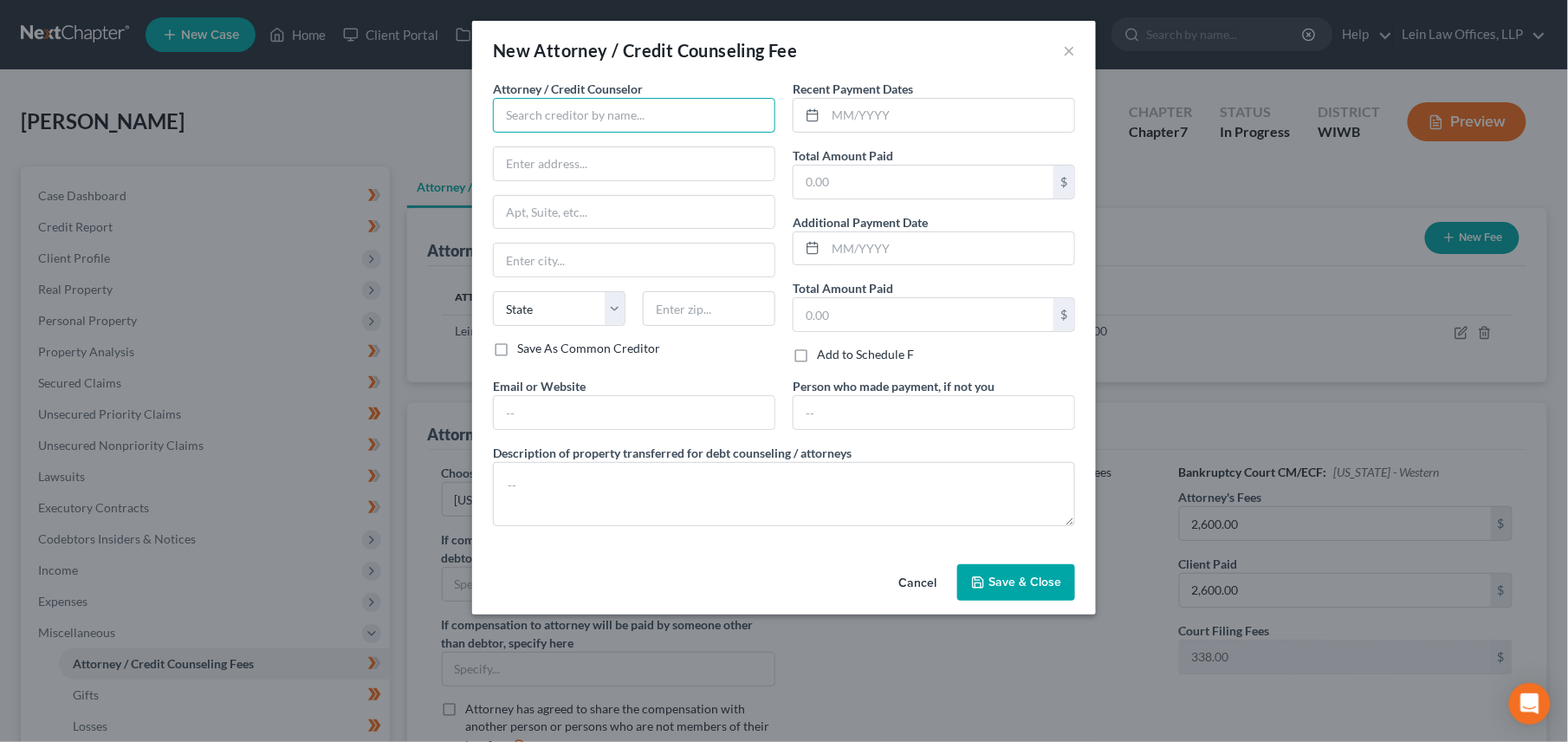
click at [534, 114] on input "text" at bounding box center [634, 115] width 282 height 35
type input "001 Debtorcc Inc"
type input "[STREET_ADDRESS]"
type input "[GEOGRAPHIC_DATA]"
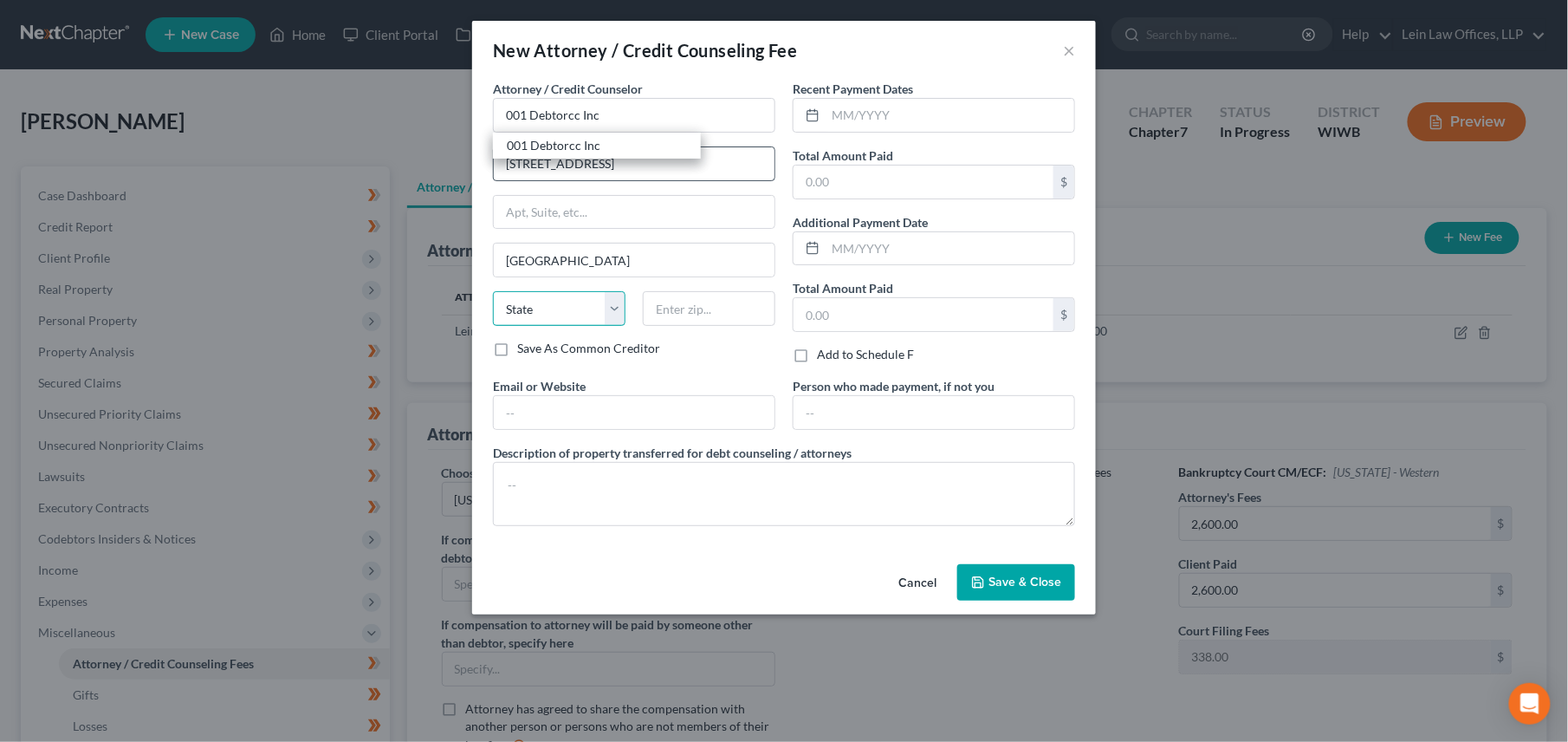
select select "33"
type input "07306"
type input "[EMAIL_ADDRESS][DOMAIN_NAME]"
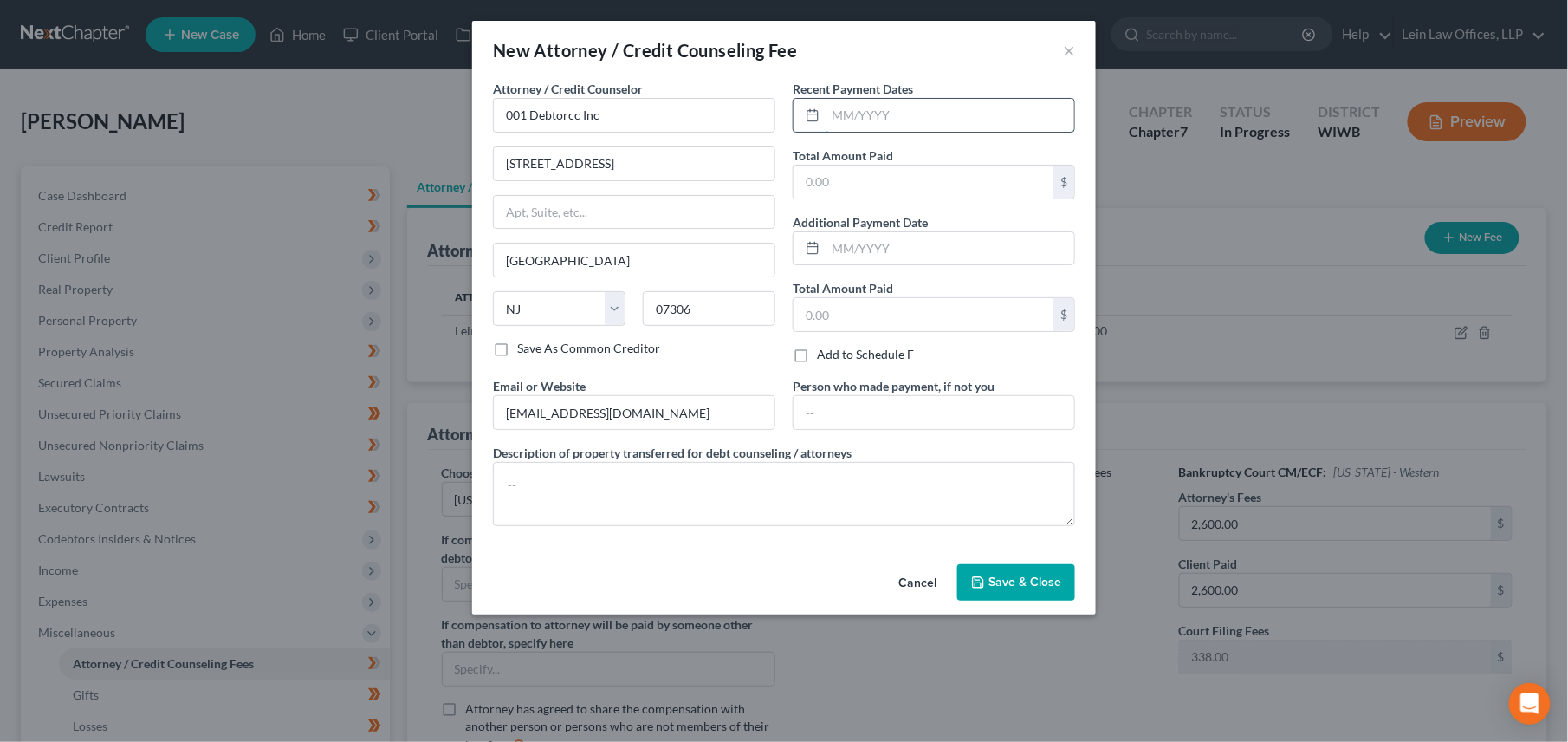
click at [916, 116] on input "text" at bounding box center [949, 115] width 248 height 33
type input "[DATE]"
click at [1038, 181] on input "text" at bounding box center [923, 182] width 260 height 33
type input "14.95"
click at [964, 309] on input "text" at bounding box center [923, 315] width 260 height 33
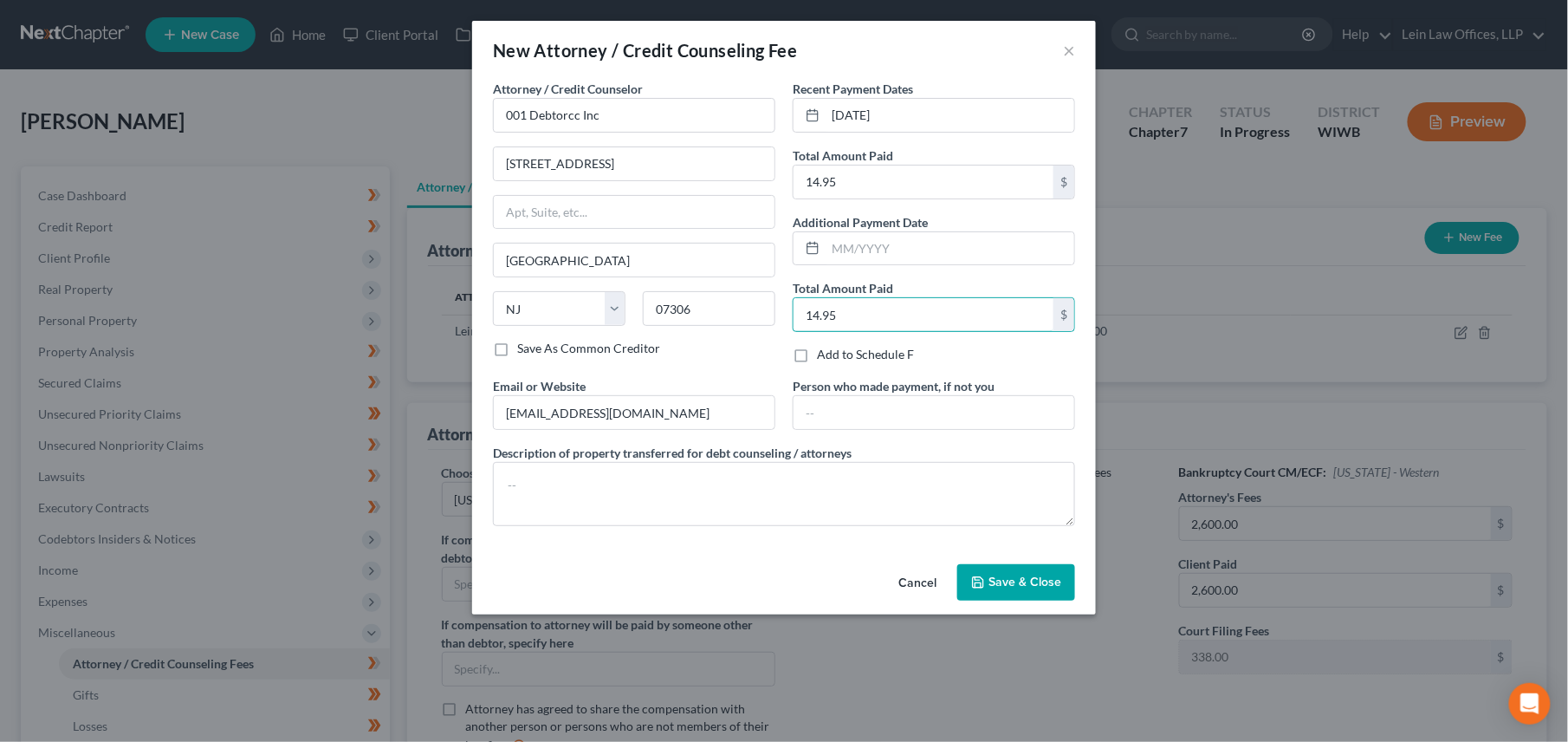
type input "14.95"
click at [1006, 590] on span "Save & Close" at bounding box center [1024, 582] width 73 height 15
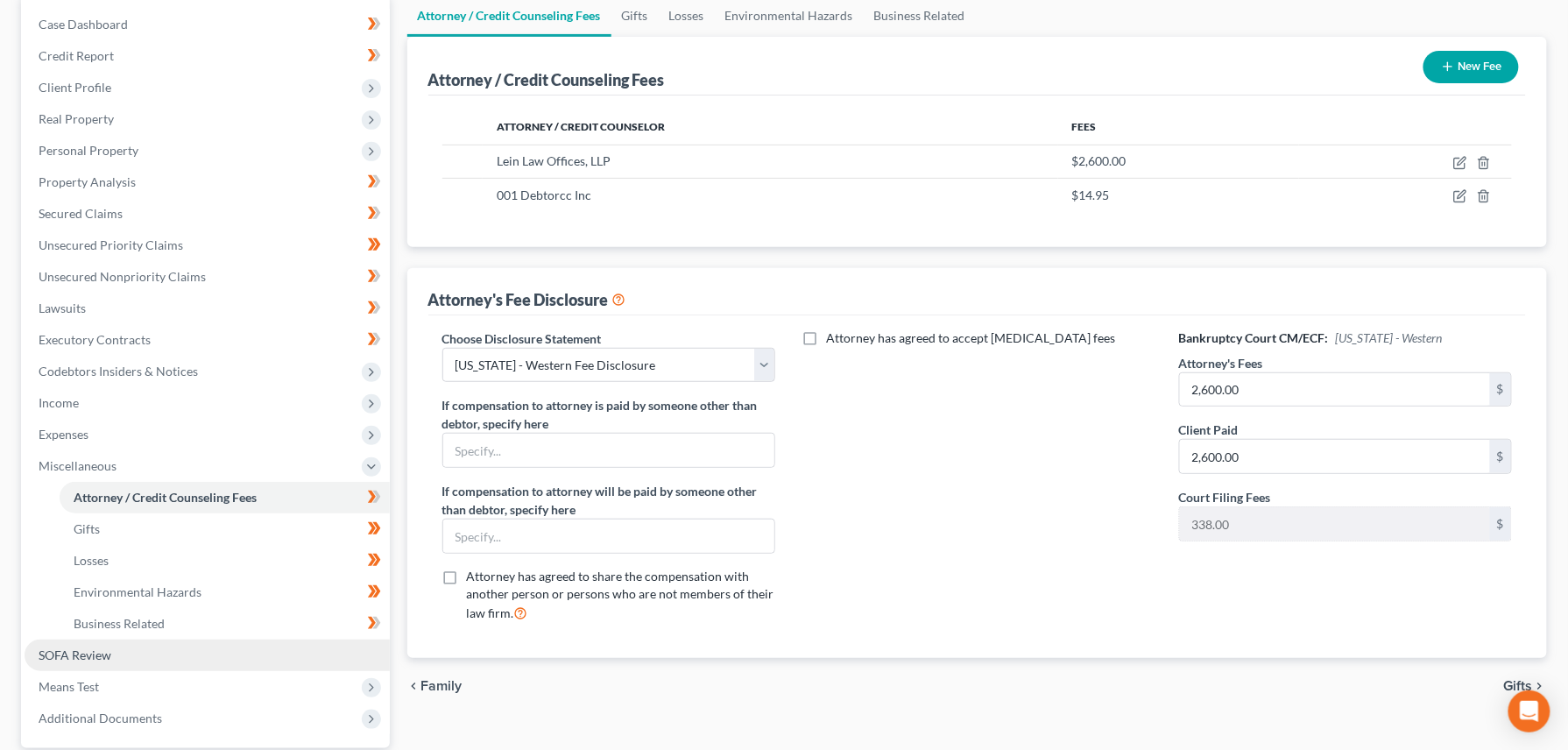
scroll to position [233, 0]
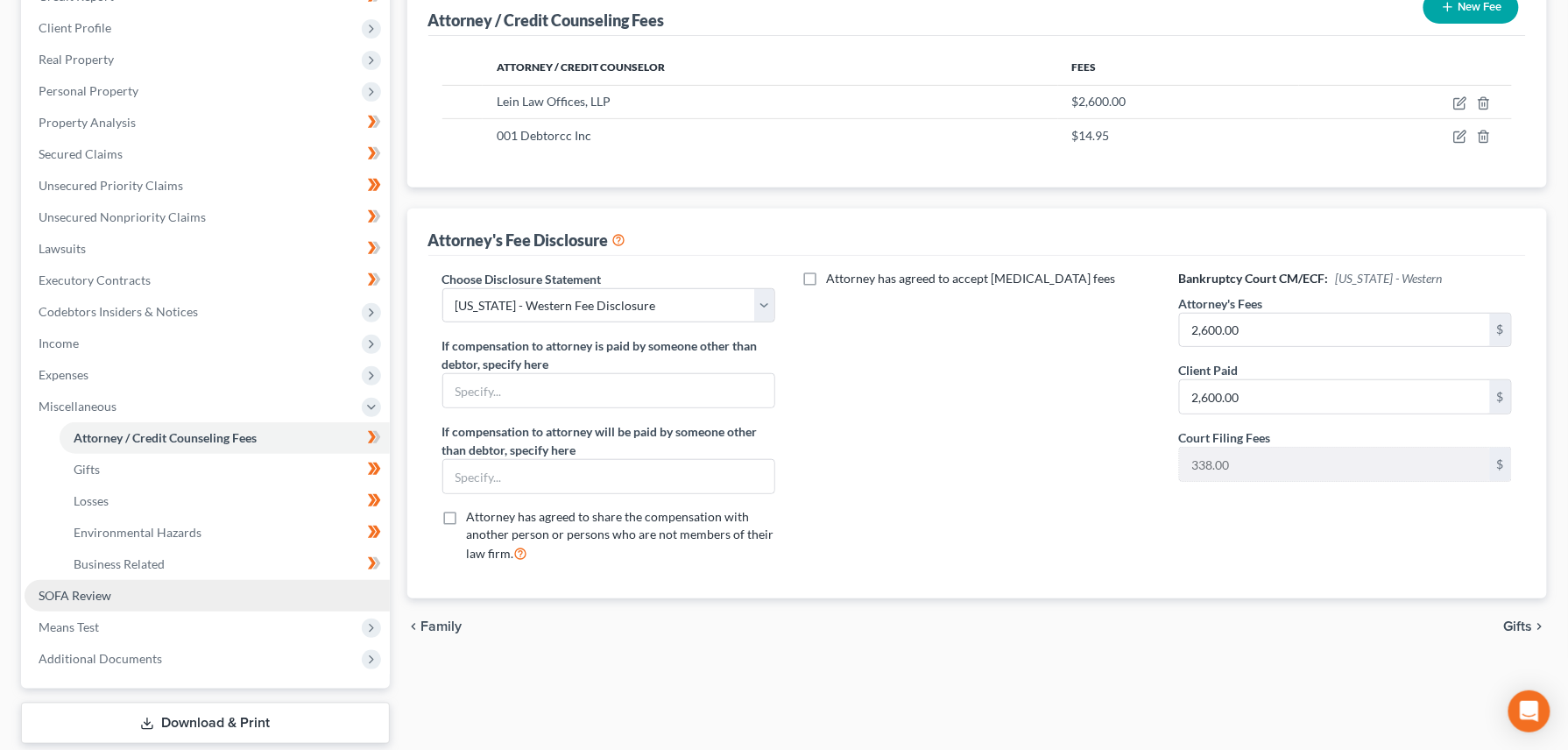
click at [92, 590] on span "SOFA Review" at bounding box center [75, 595] width 73 height 15
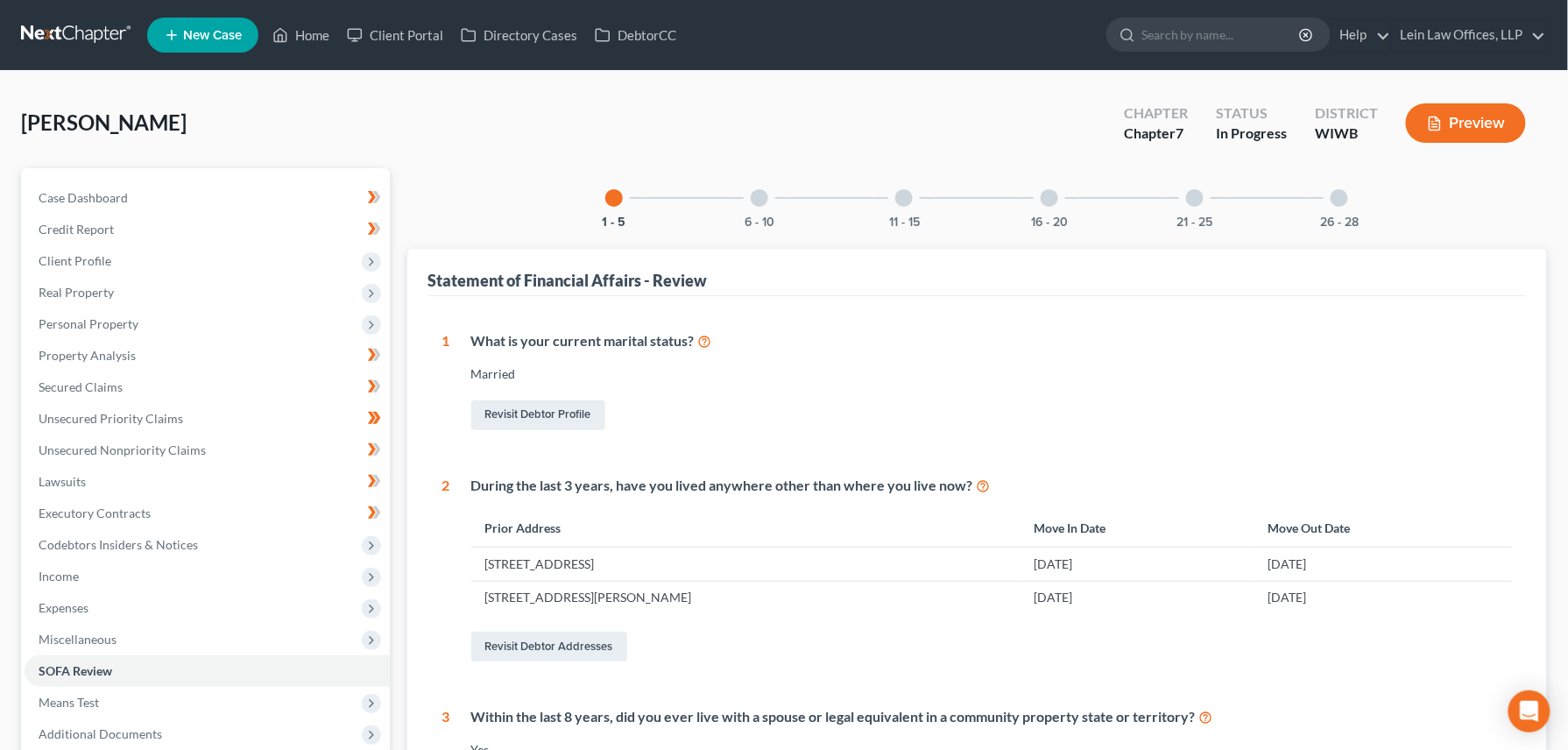
click at [1048, 197] on div at bounding box center [1049, 198] width 18 height 18
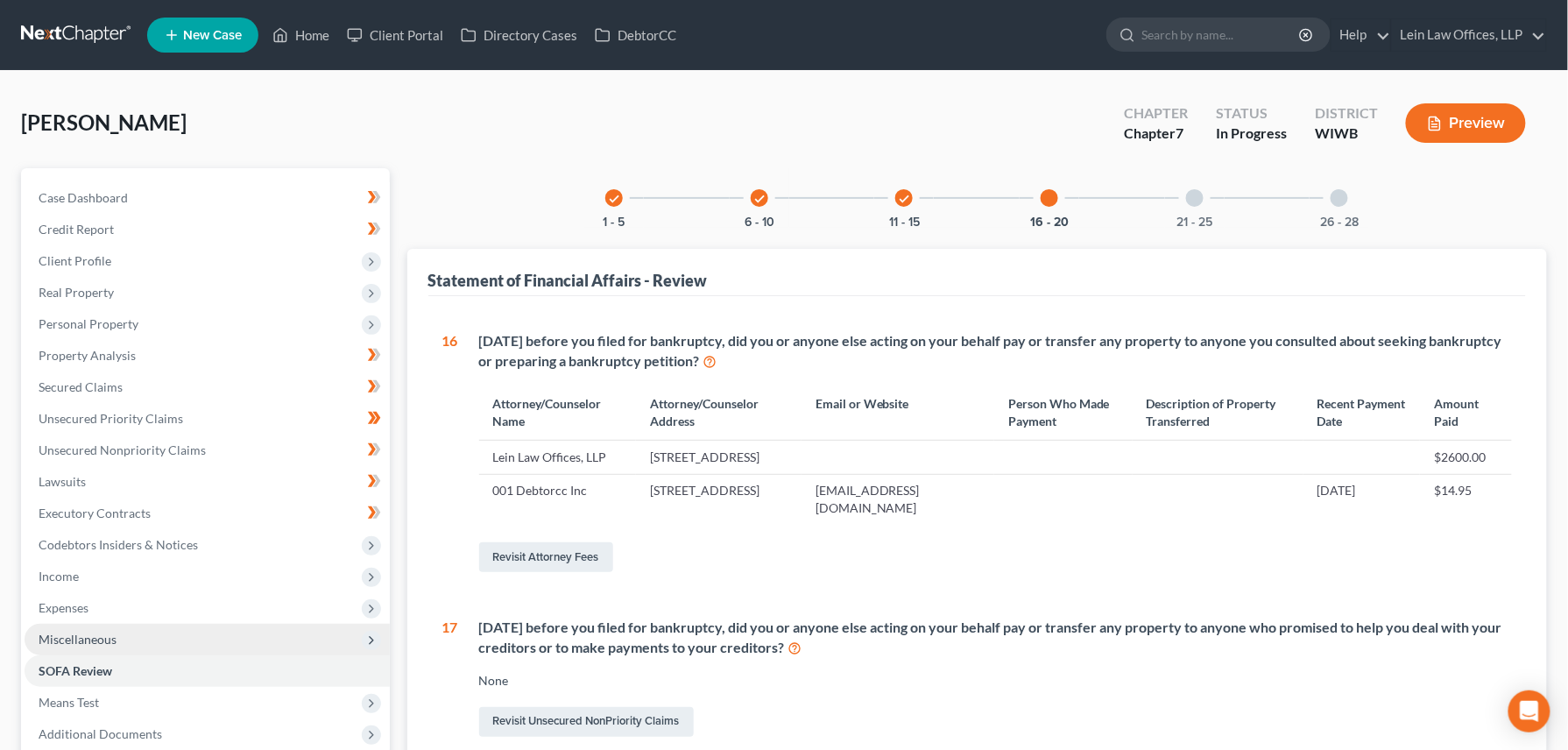
click at [75, 638] on span "Miscellaneous" at bounding box center [77, 639] width 78 height 15
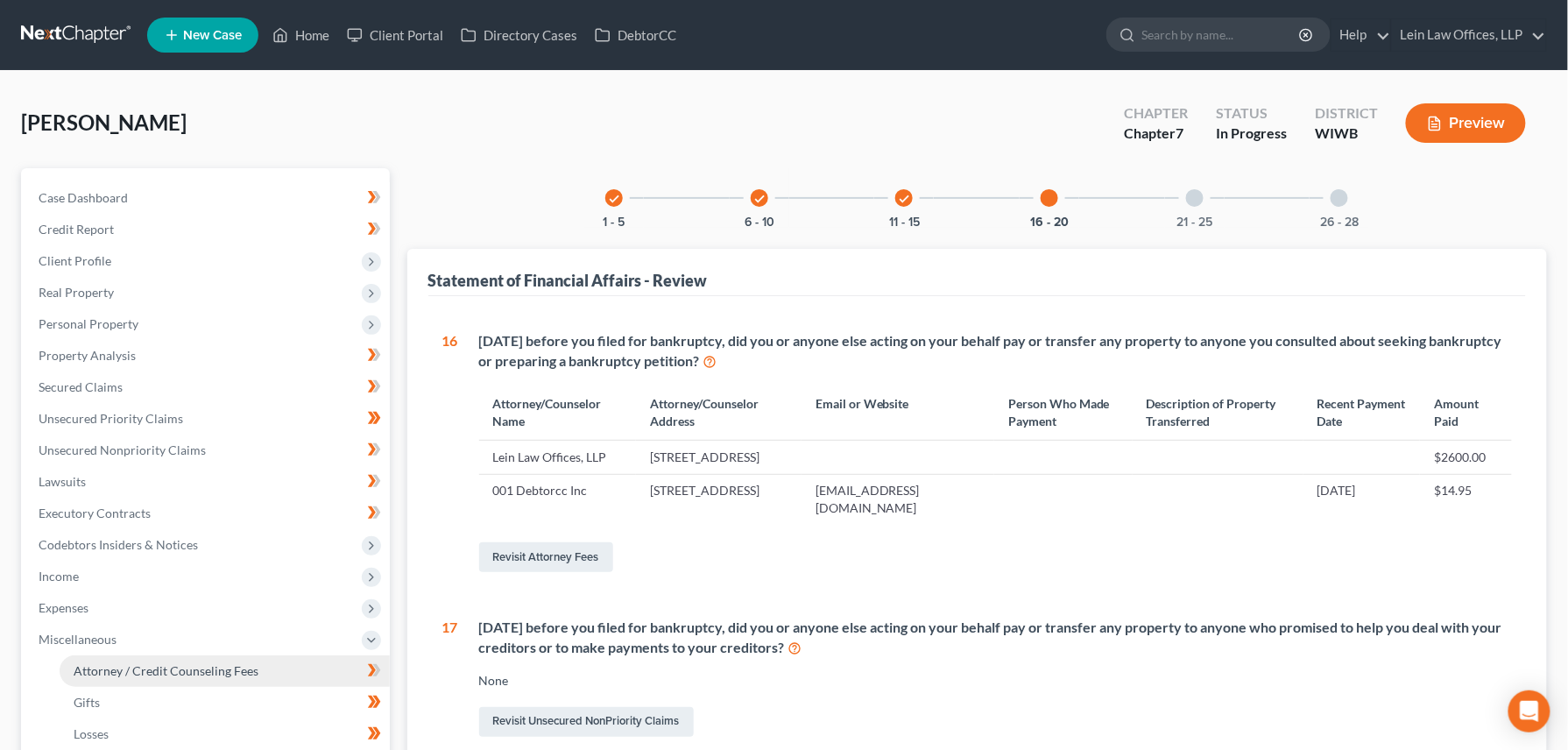
click at [102, 667] on span "Attorney / Credit Counseling Fees" at bounding box center [166, 671] width 185 height 15
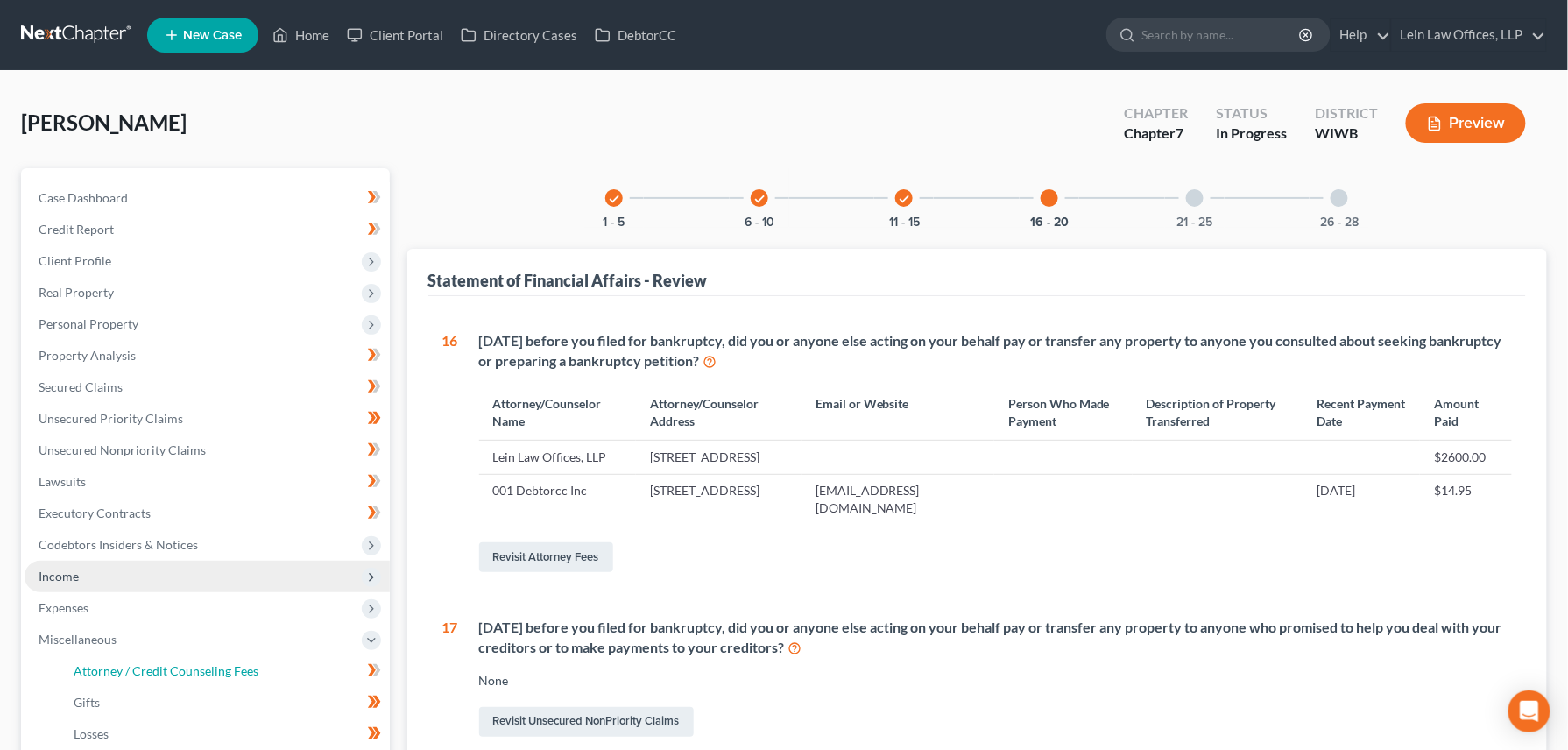
select select "1"
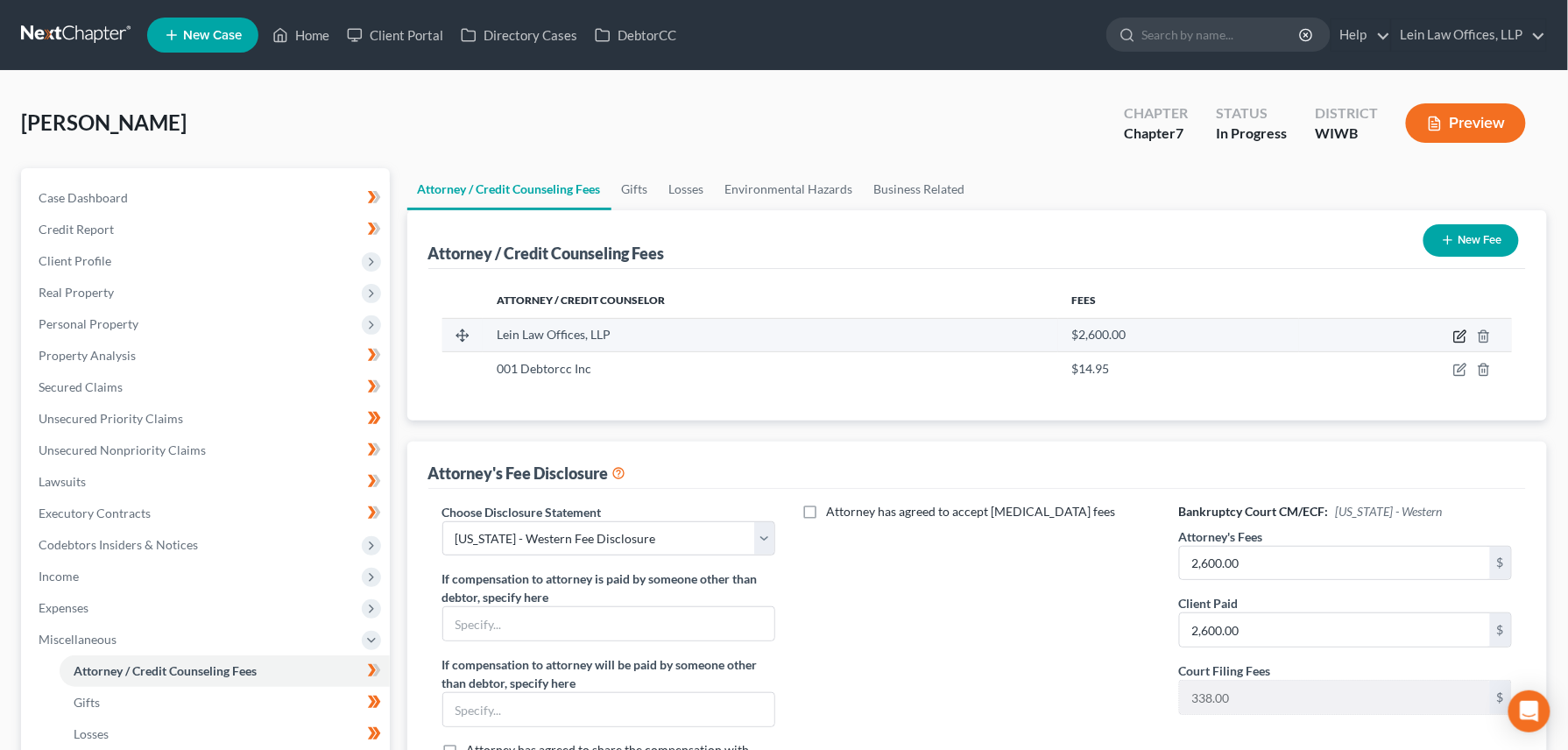
click at [1454, 334] on icon "button" at bounding box center [1460, 336] width 14 height 14
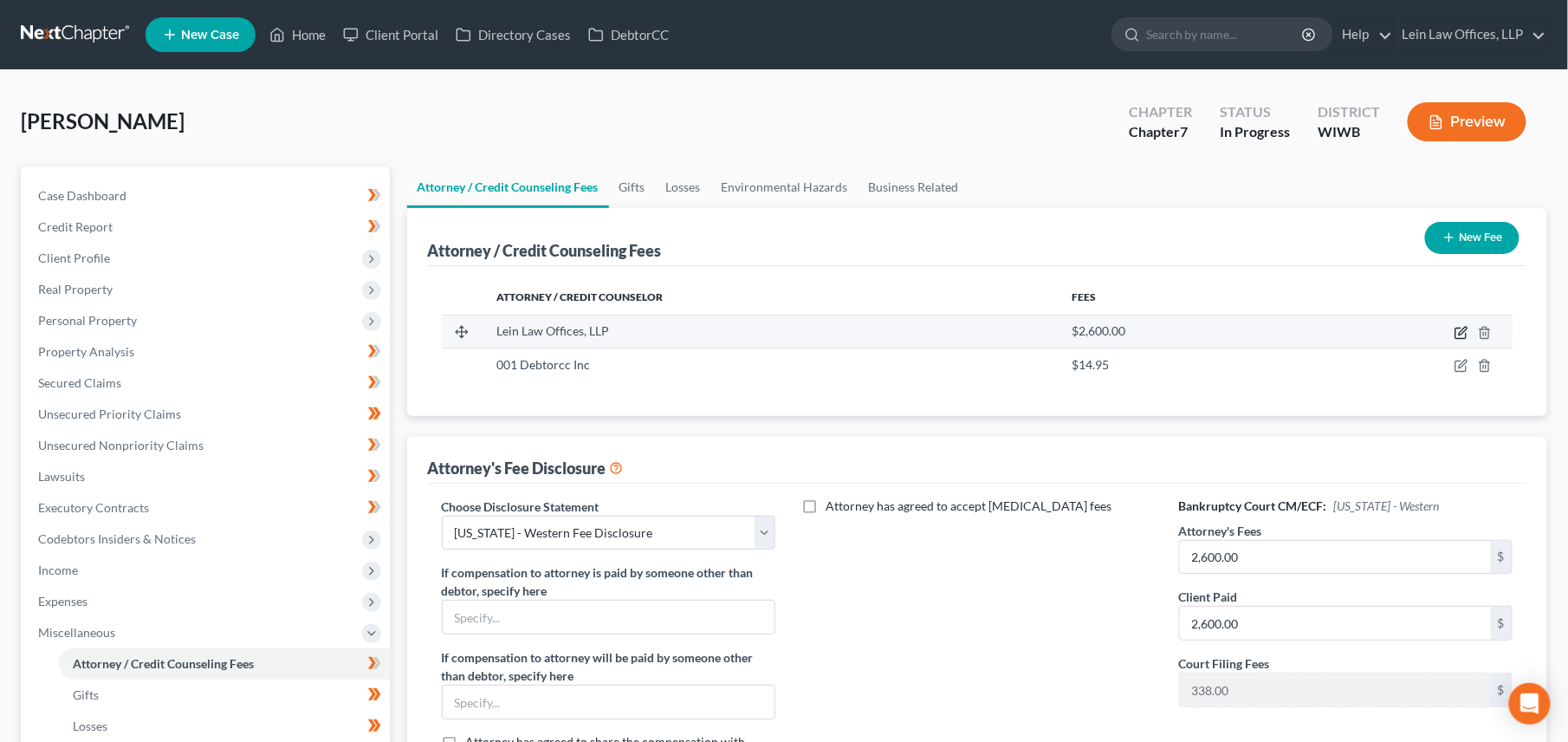
select select "52"
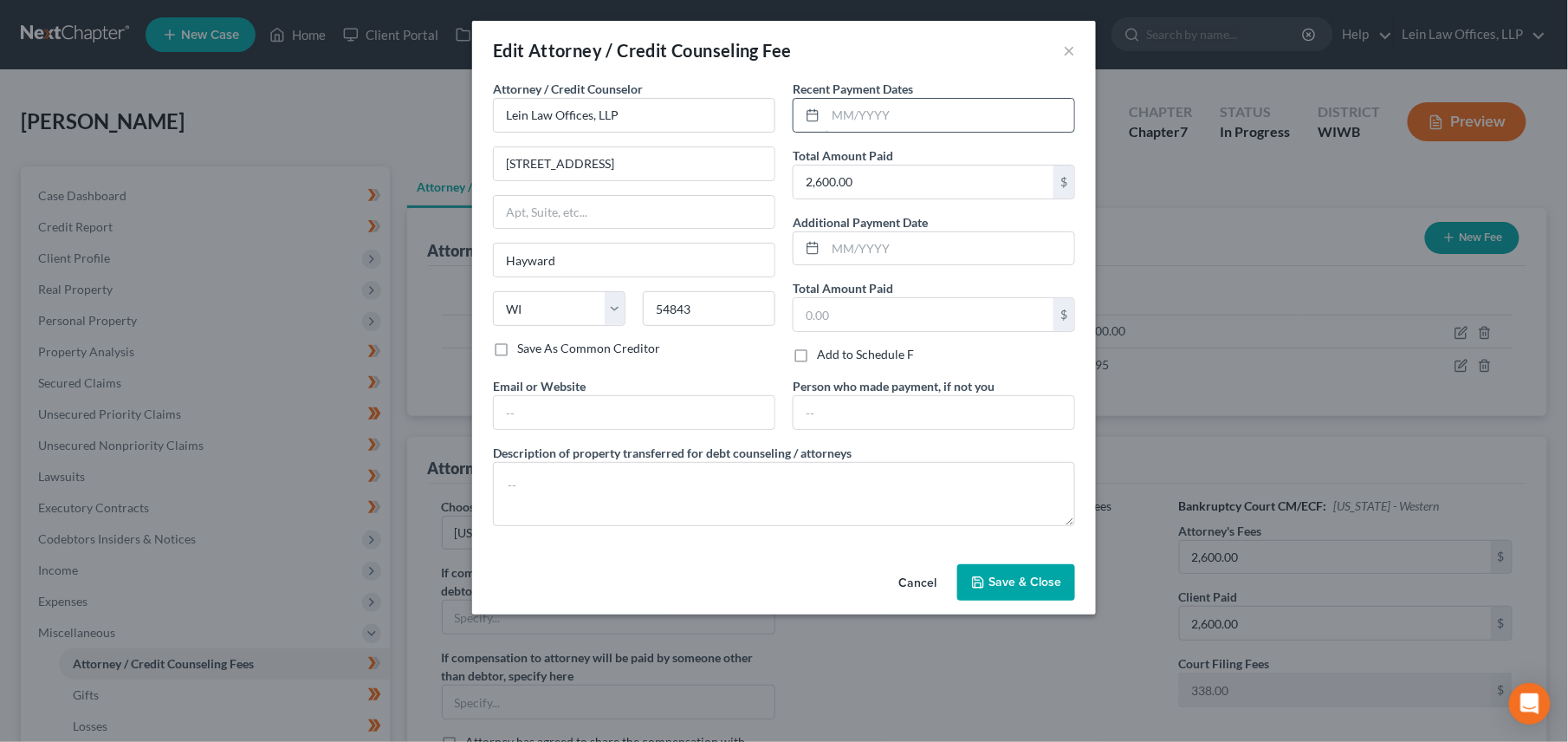
click at [909, 104] on input "text" at bounding box center [949, 115] width 248 height 33
type input "[DATE]"
type input "2,262.00"
click at [1013, 588] on span "Save & Close" at bounding box center [1024, 582] width 73 height 15
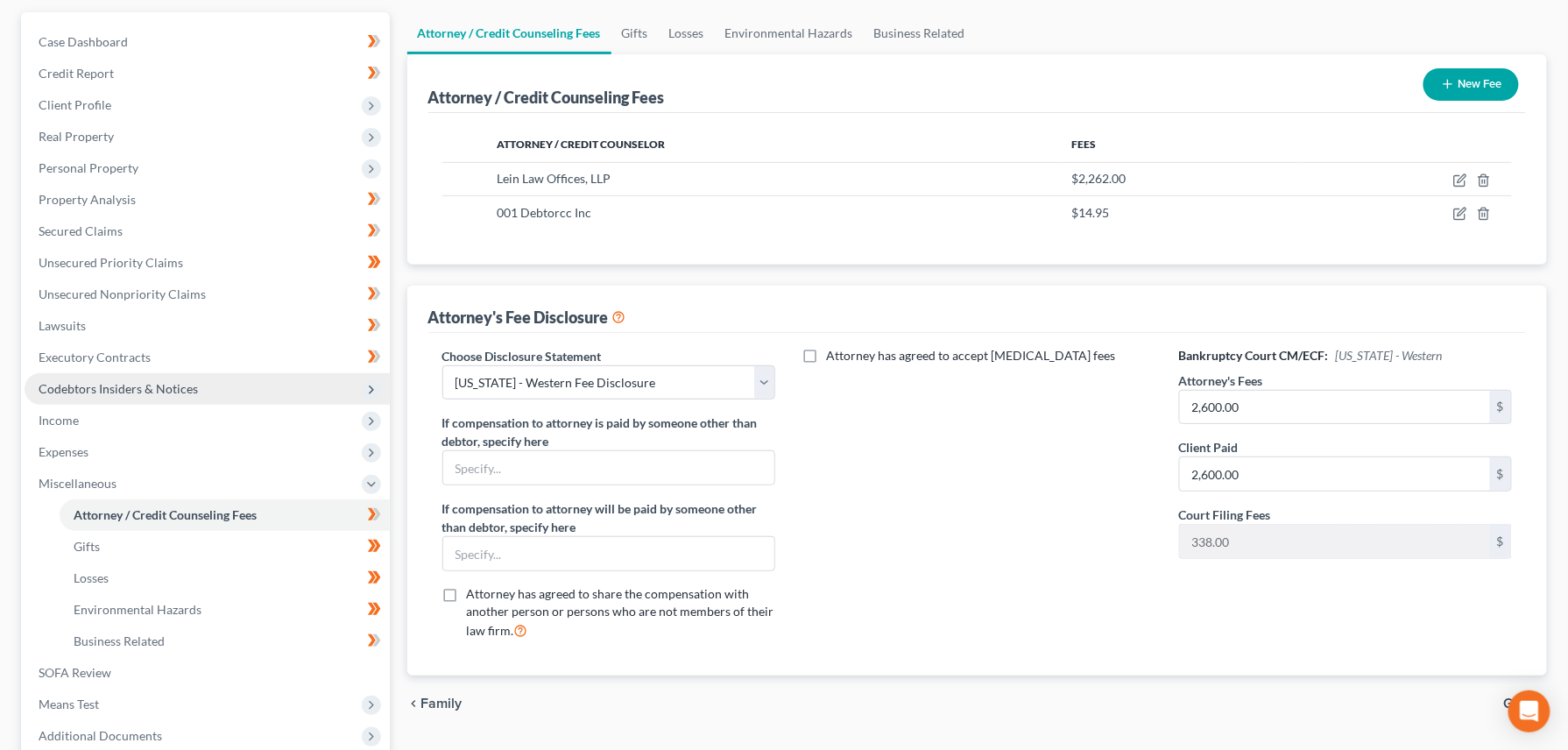
scroll to position [233, 0]
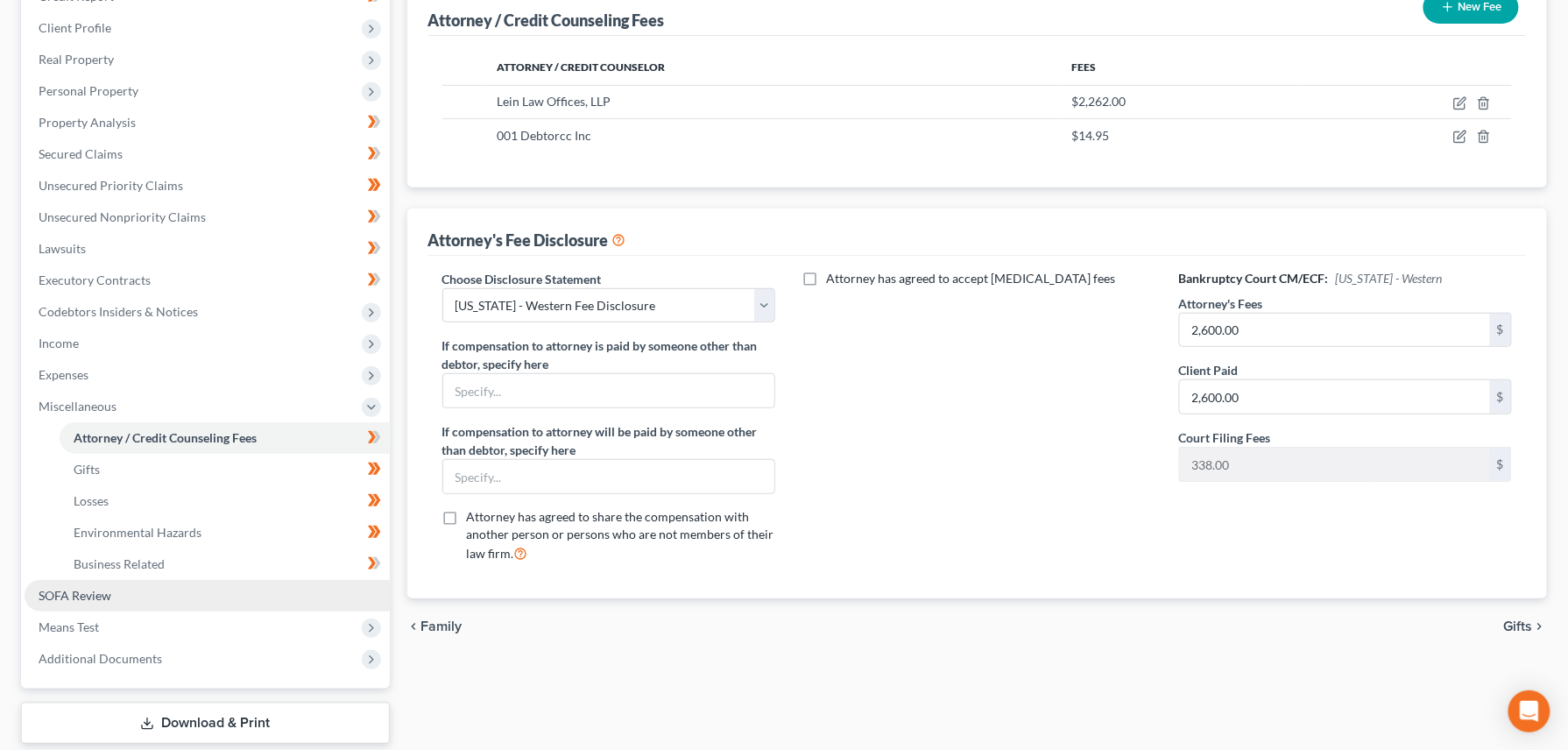
click at [71, 600] on link "SOFA Review" at bounding box center [207, 596] width 366 height 32
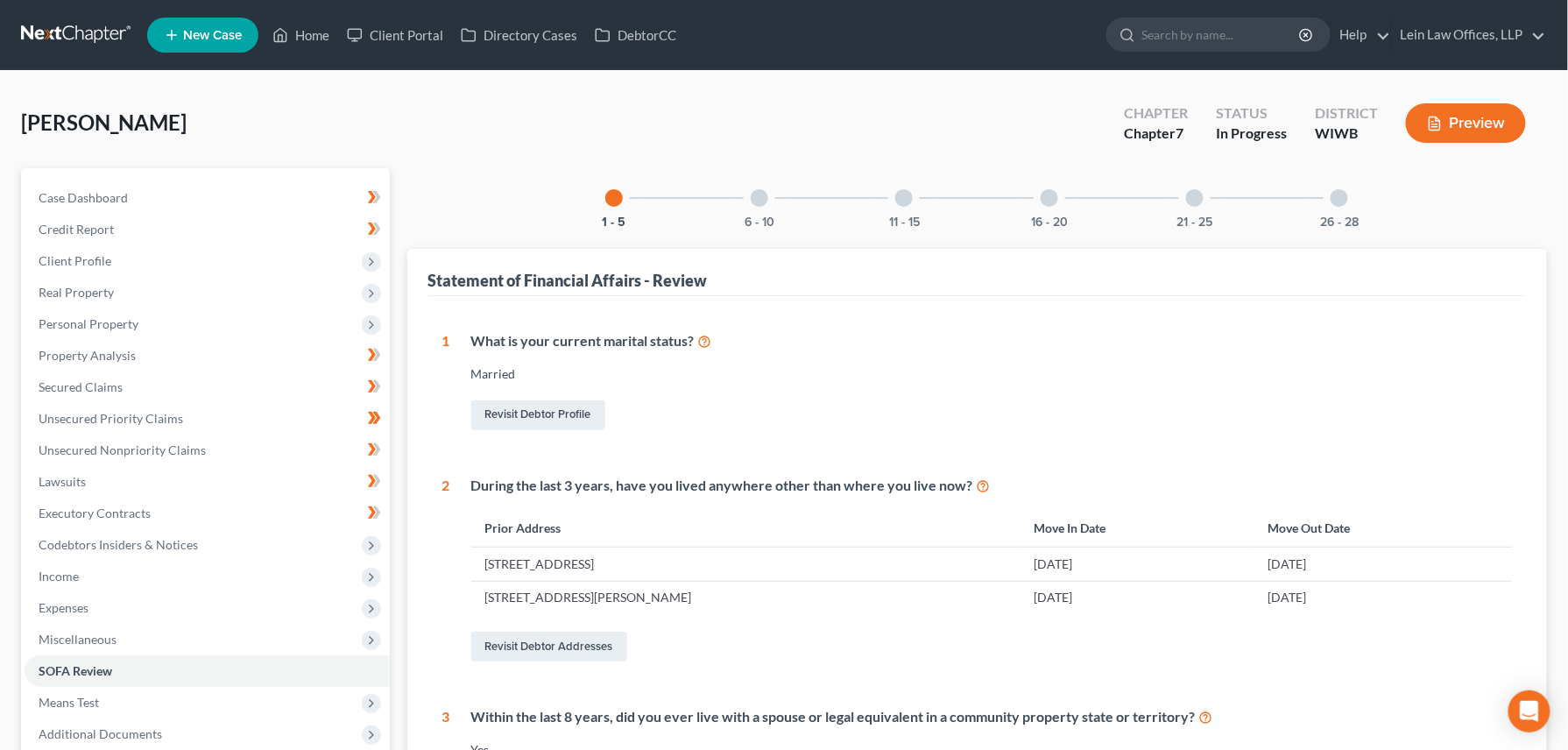
click at [1046, 196] on div at bounding box center [1049, 198] width 18 height 18
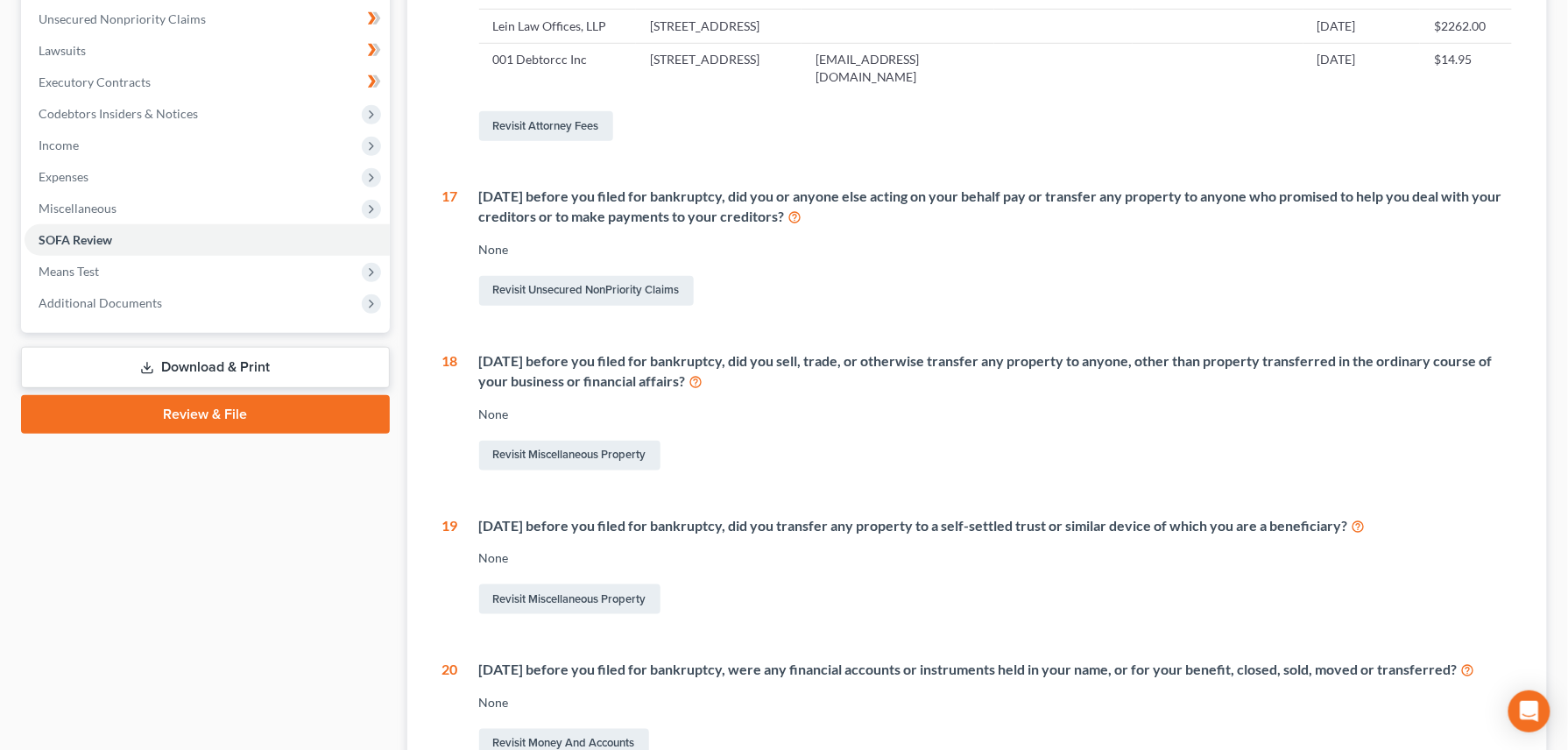
scroll to position [466, 0]
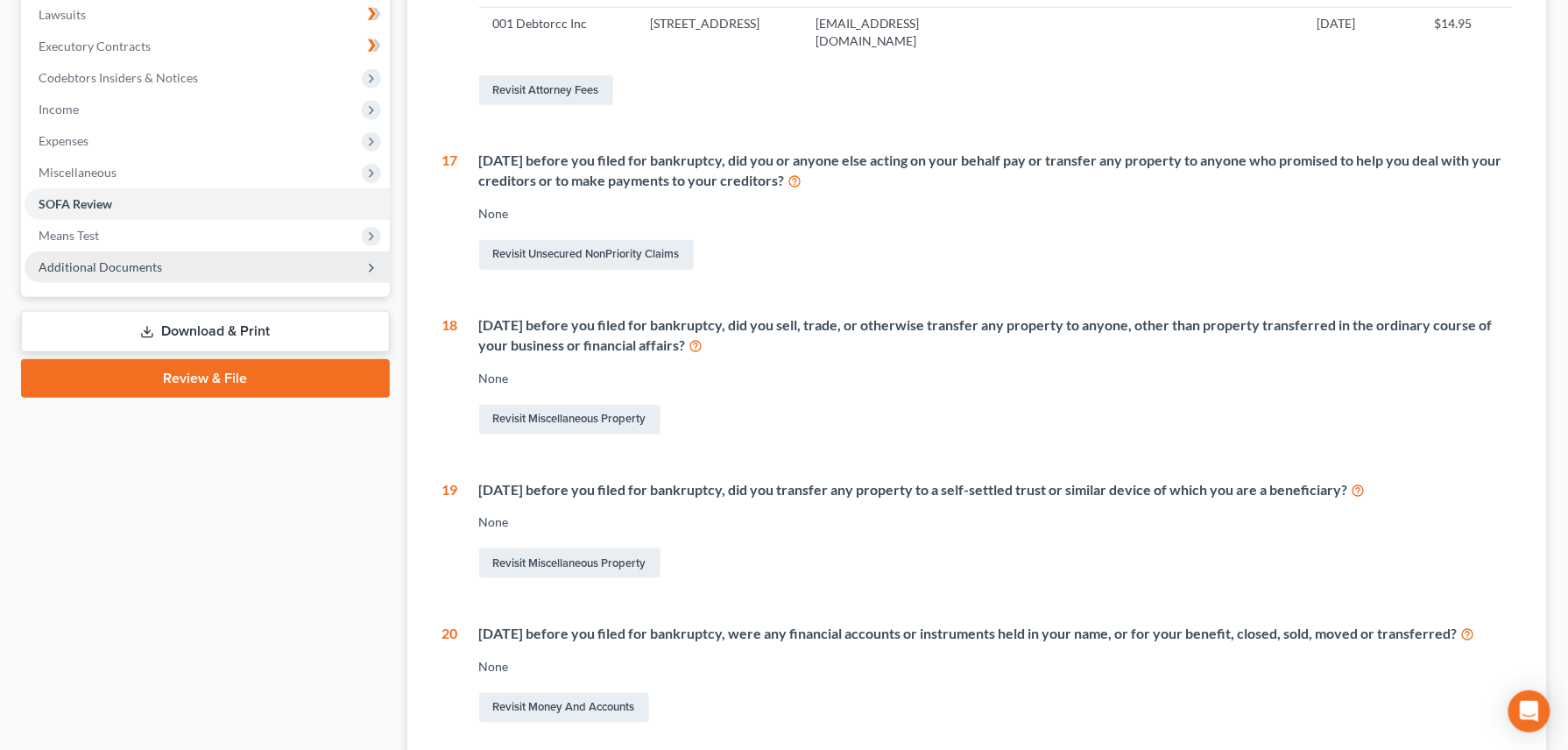
click at [96, 267] on span "Additional Documents" at bounding box center [100, 267] width 123 height 15
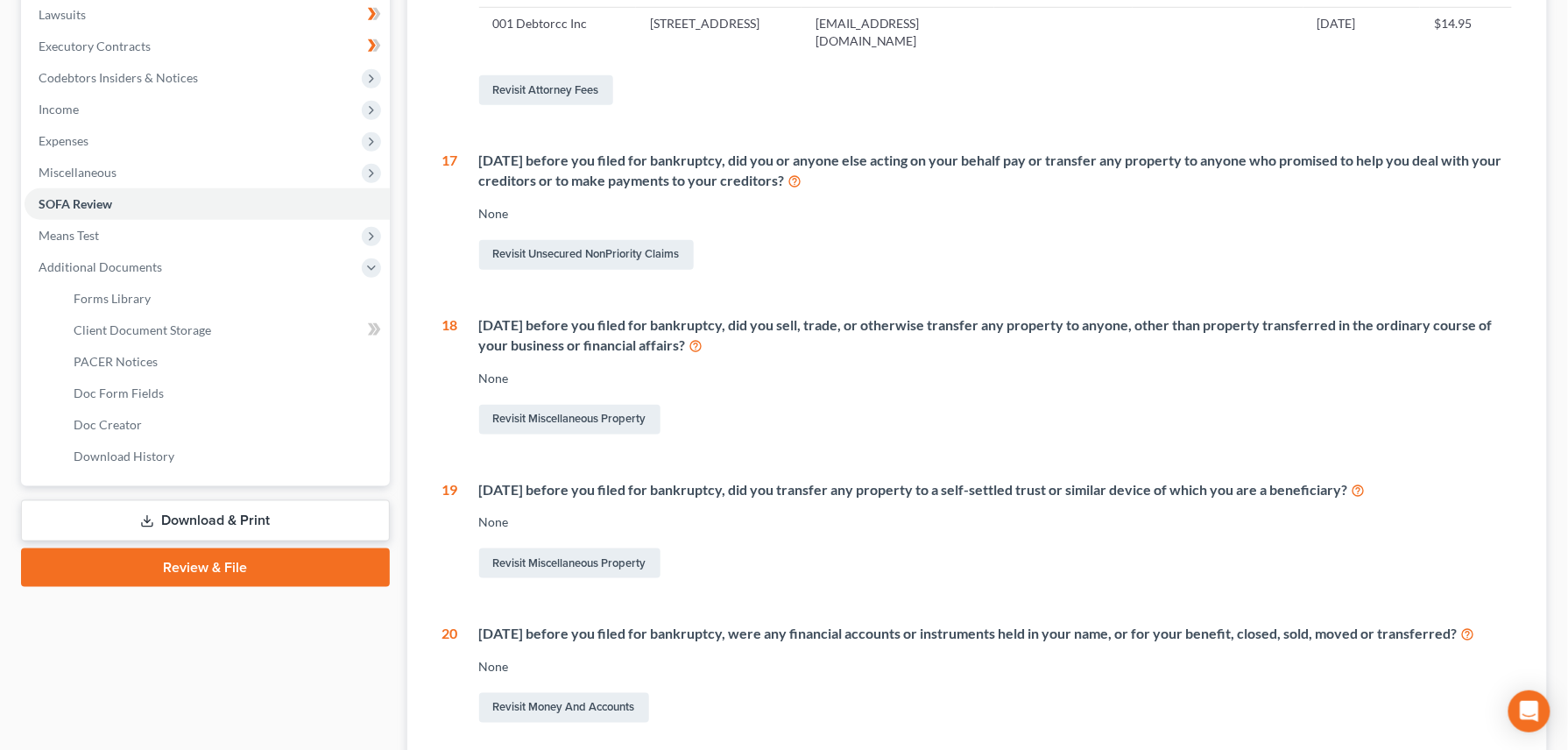
click at [168, 517] on link "Download & Print" at bounding box center [205, 521] width 368 height 41
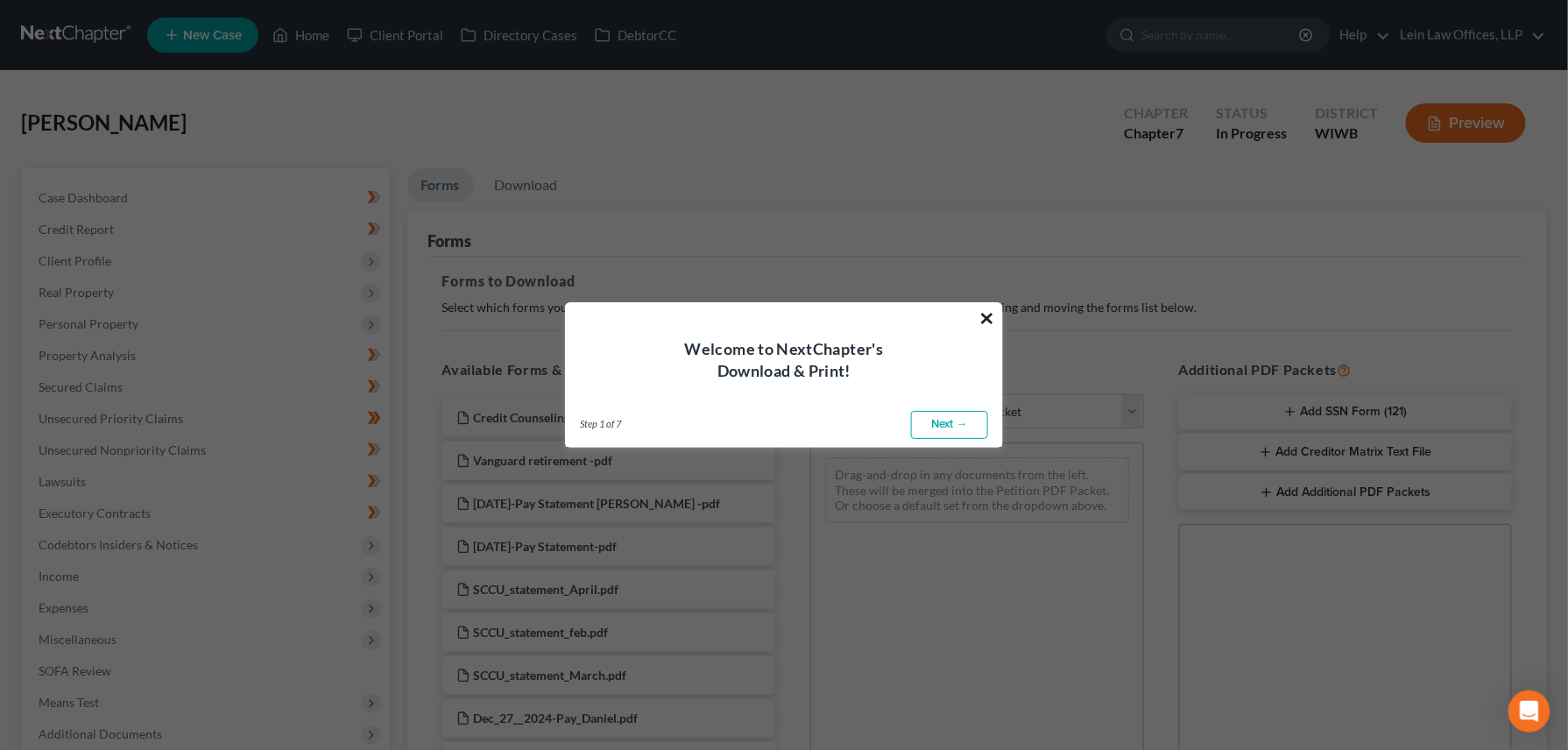
click at [992, 323] on button "×" at bounding box center [987, 318] width 17 height 28
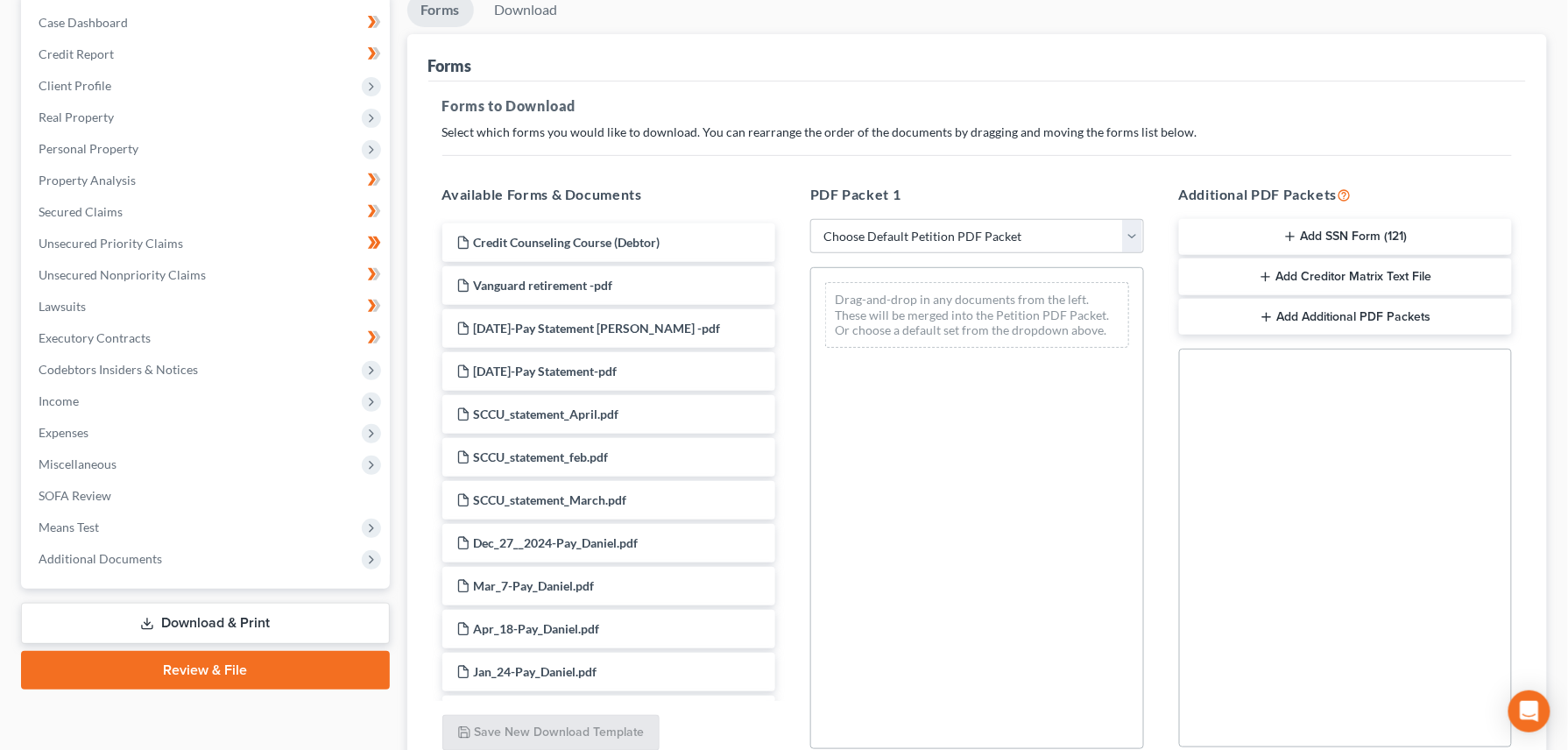
scroll to position [333, 0]
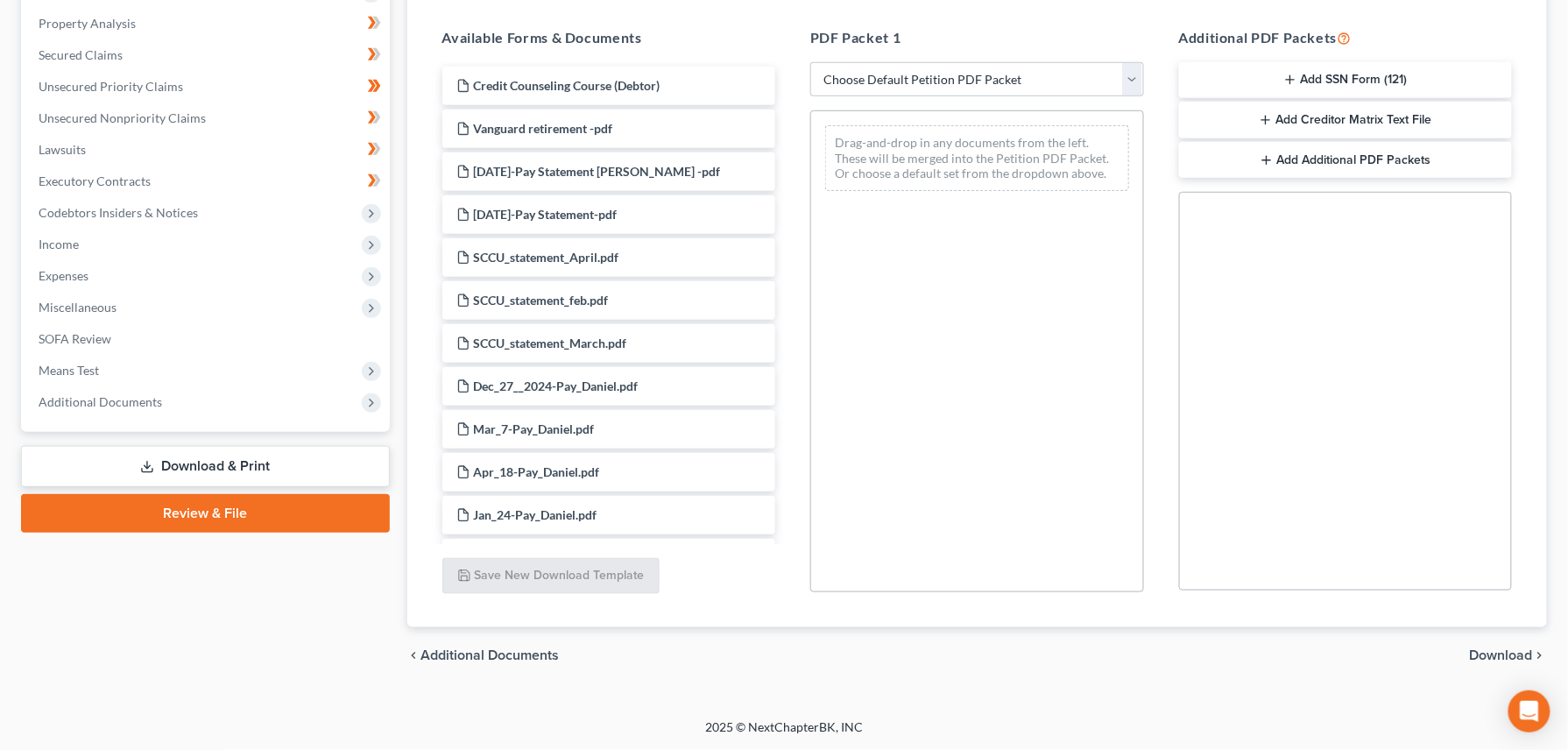
click at [223, 464] on link "Download & Print" at bounding box center [205, 466] width 368 height 41
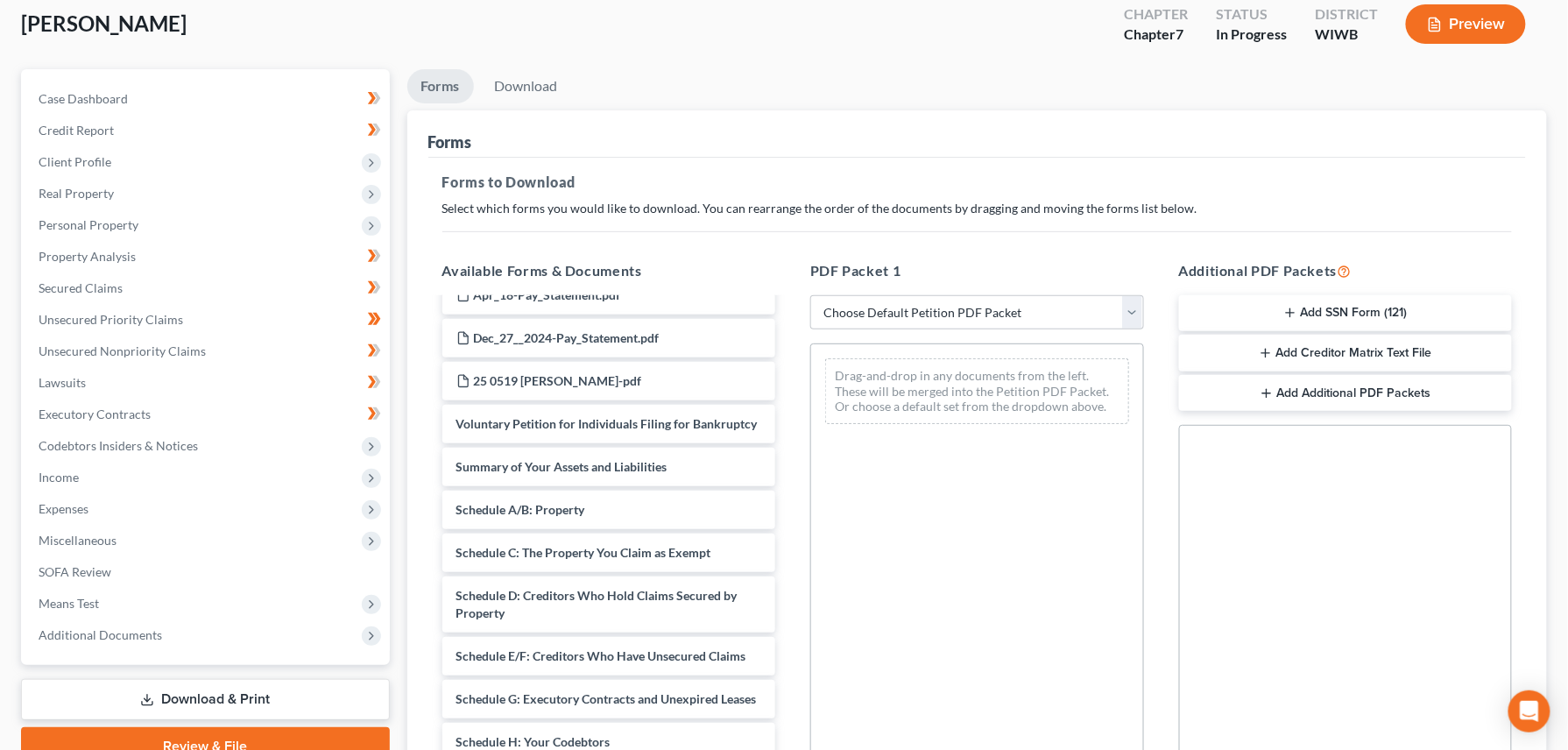
scroll to position [1752, 0]
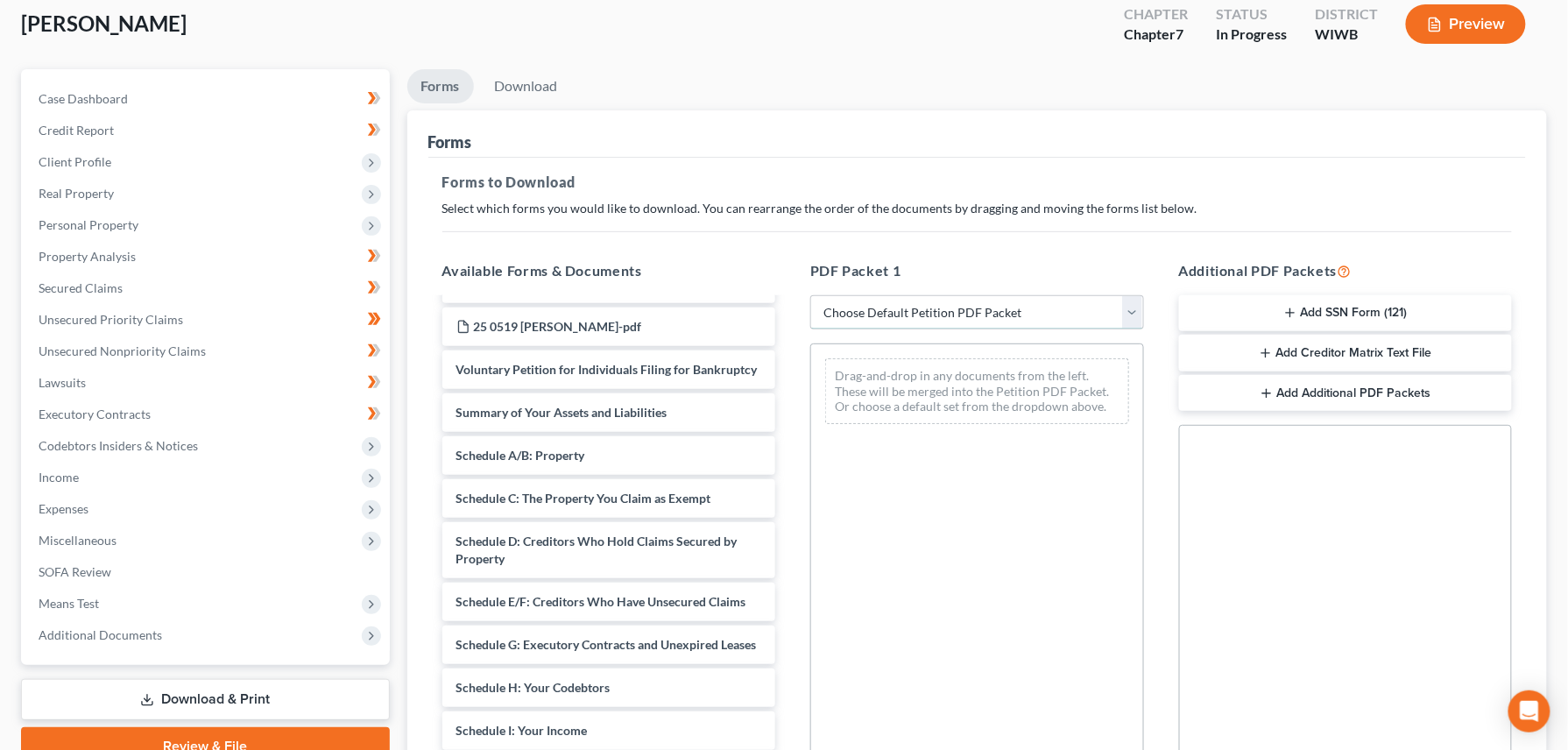
click at [1127, 312] on select "Choose Default Petition PDF Packet Complete Bankruptcy Petition (all forms and …" at bounding box center [978, 312] width 334 height 35
select select "0"
click at [811, 295] on select "Choose Default Petition PDF Packet Complete Bankruptcy Petition (all forms and …" at bounding box center [978, 312] width 334 height 35
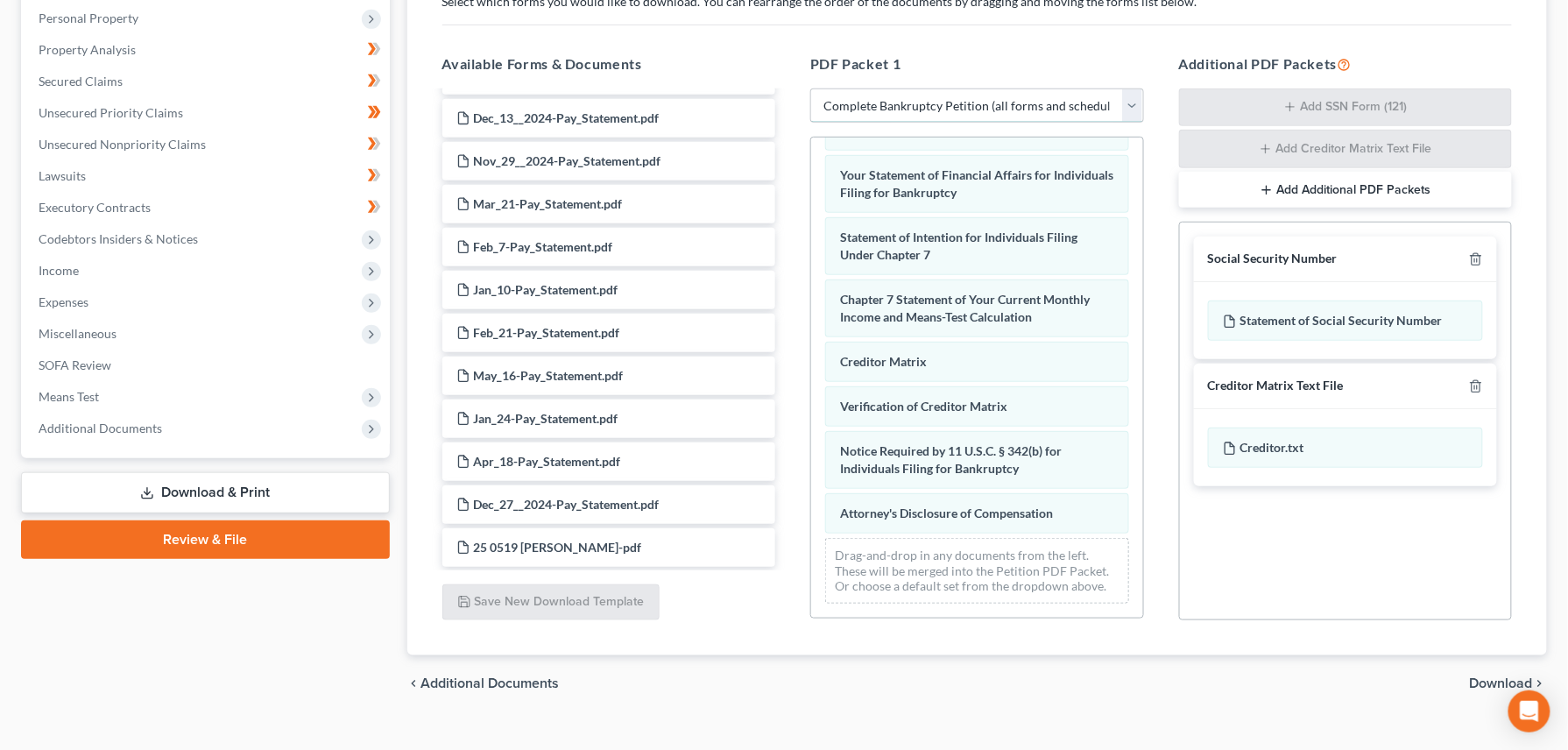
scroll to position [335, 0]
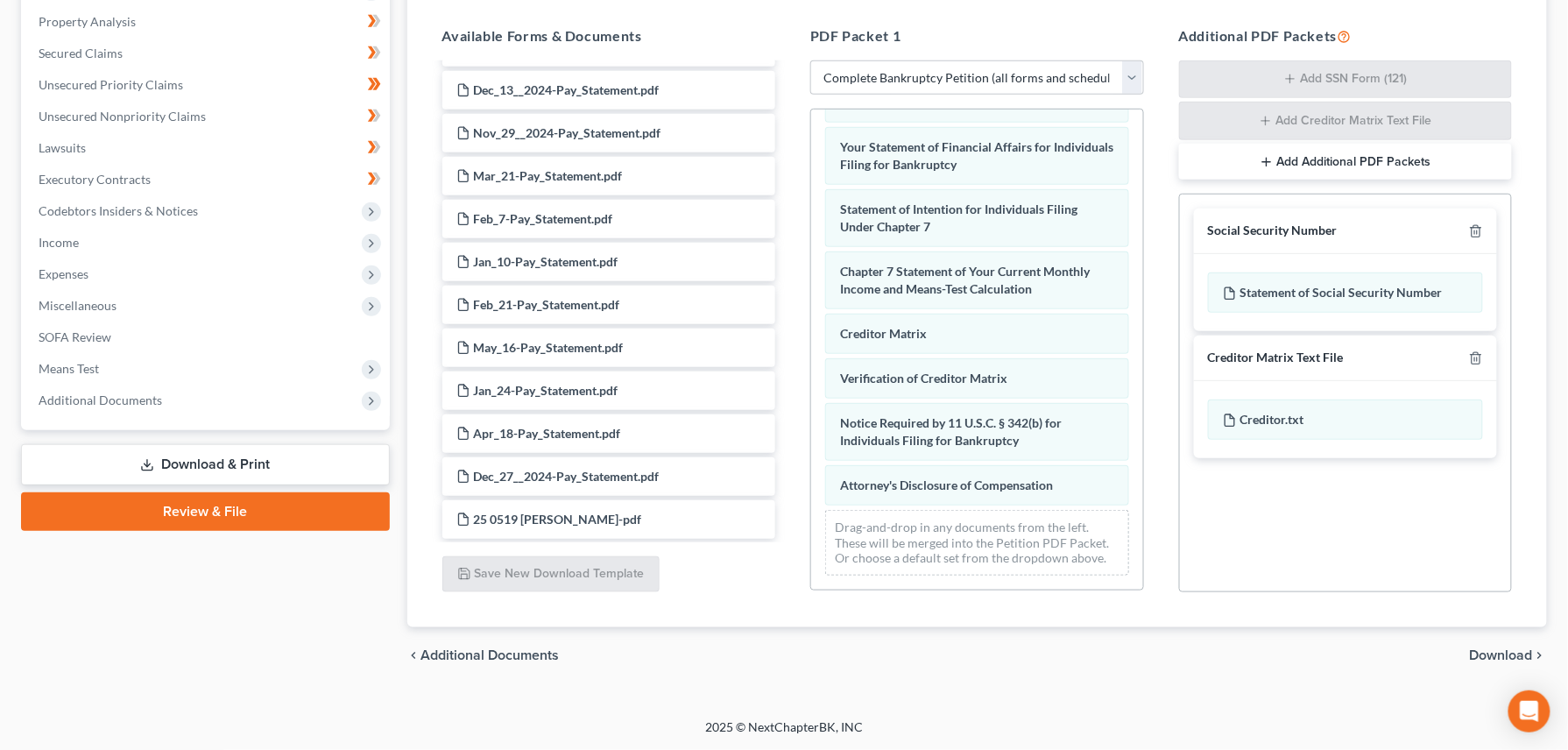
click at [1496, 657] on span "Download" at bounding box center [1502, 655] width 63 height 14
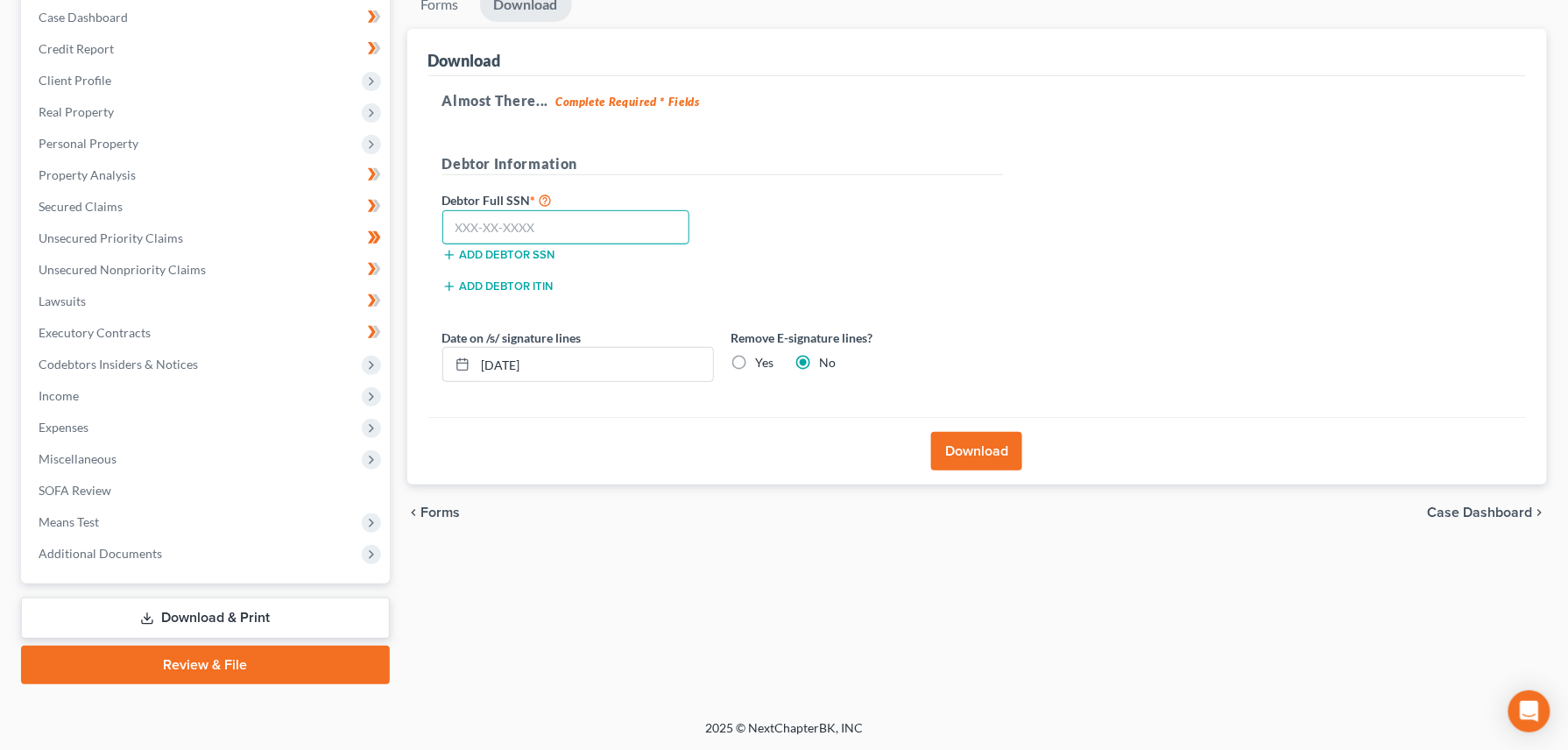
click at [465, 224] on input "text" at bounding box center [566, 228] width 248 height 35
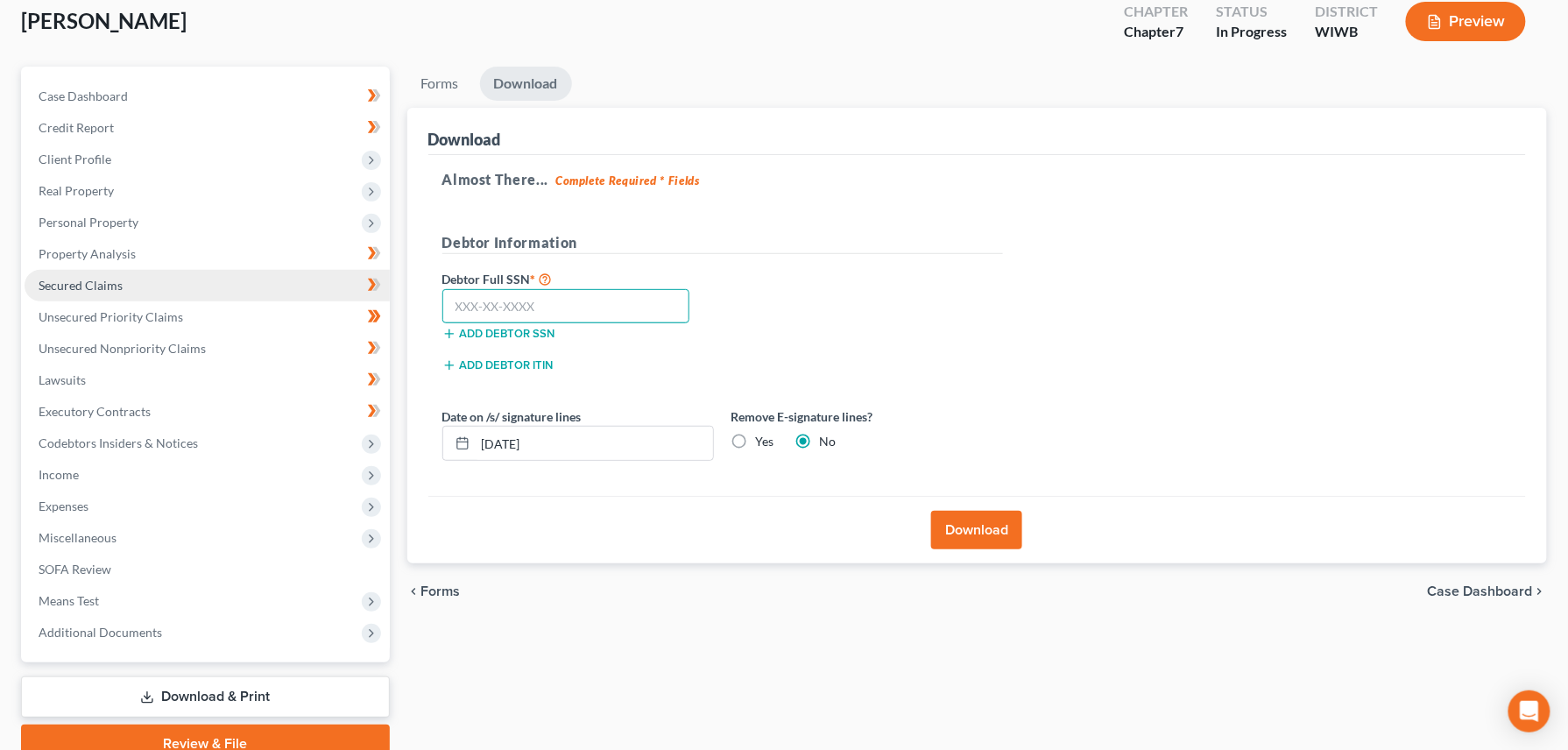
scroll to position [0, 0]
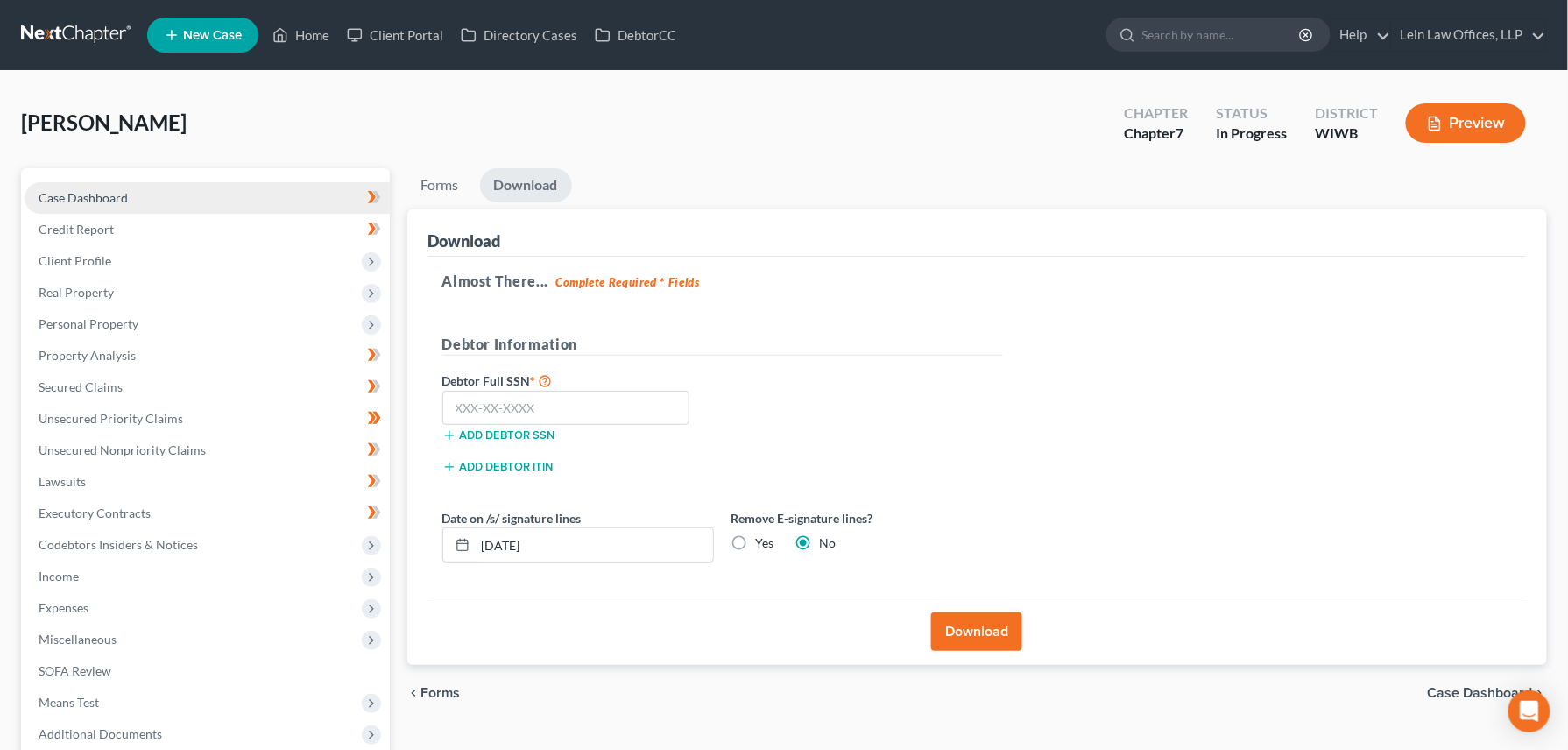
click at [75, 196] on span "Case Dashboard" at bounding box center [83, 198] width 90 height 15
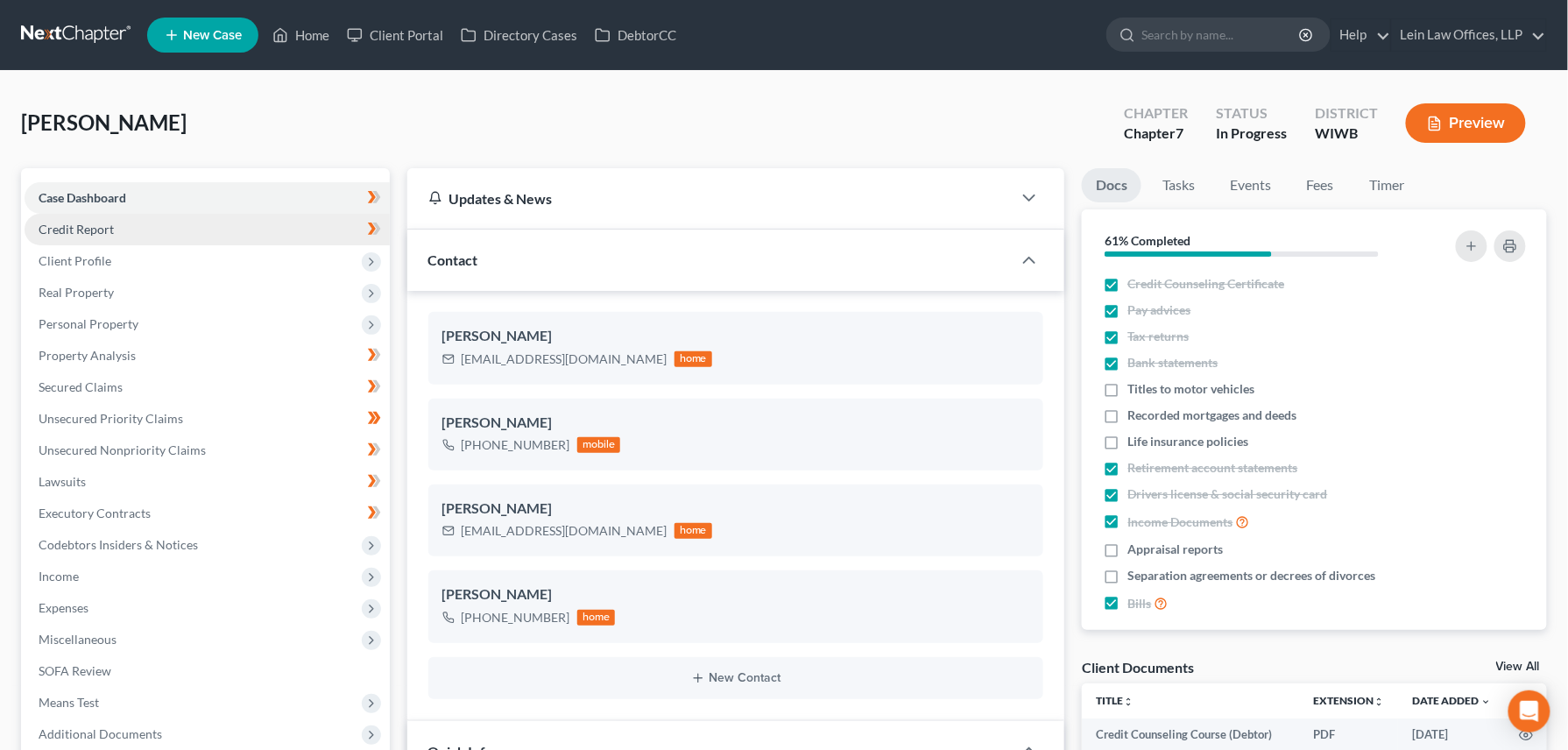
scroll to position [762, 0]
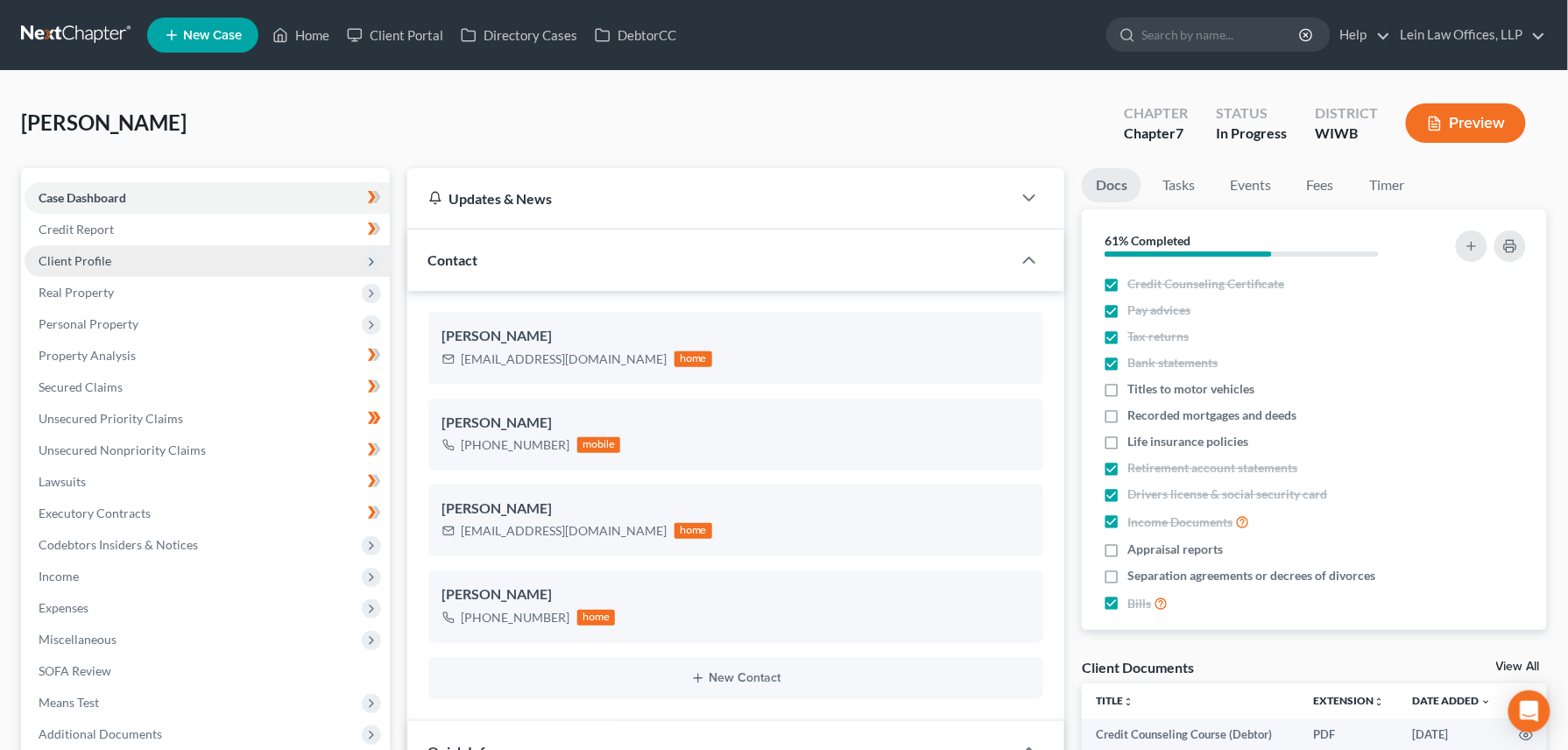
click at [82, 257] on span "Client Profile" at bounding box center [75, 260] width 73 height 15
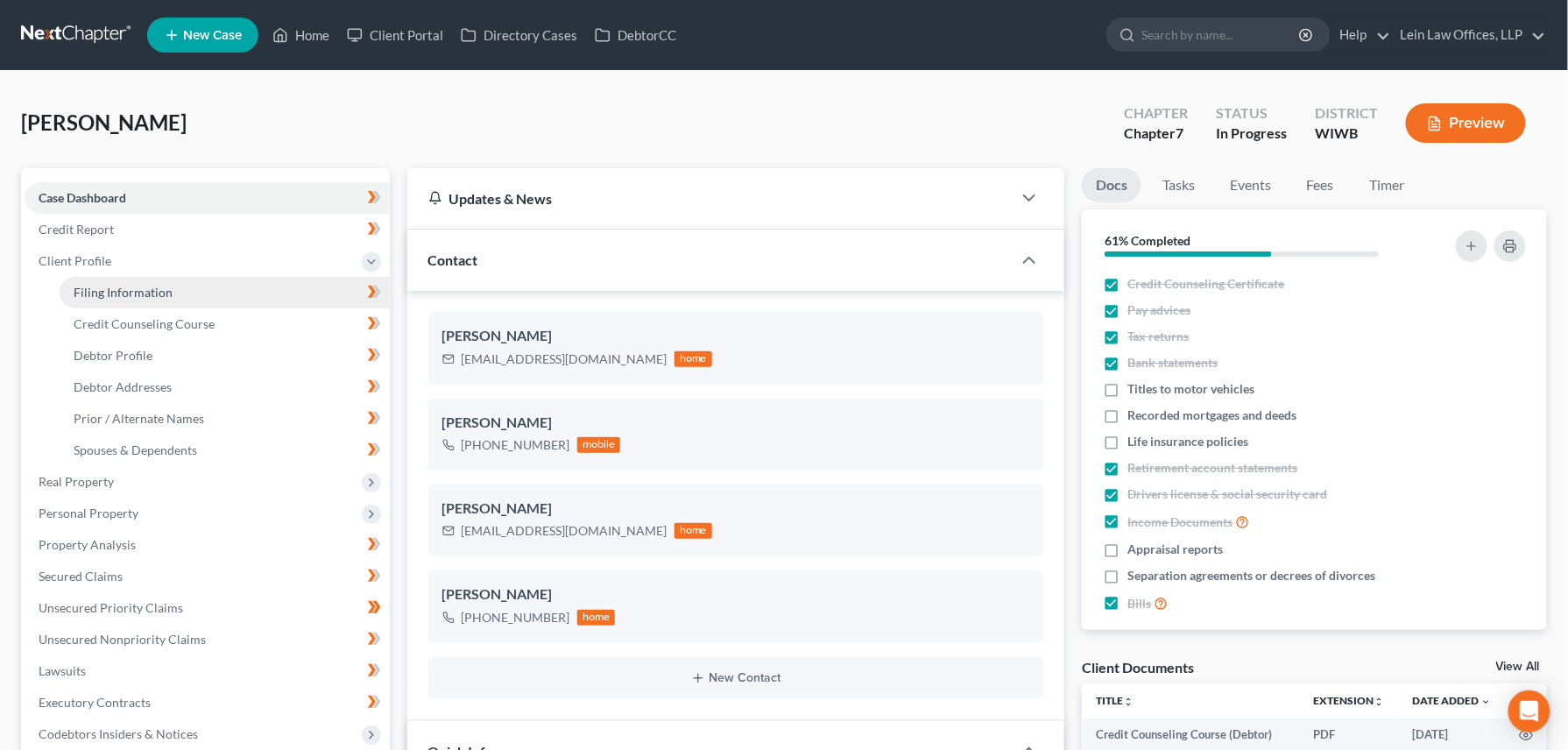
drag, startPoint x: 132, startPoint y: 292, endPoint x: 152, endPoint y: 295, distance: 20.2
click at [132, 291] on span "Filing Information" at bounding box center [123, 292] width 99 height 15
select select "1"
select select "0"
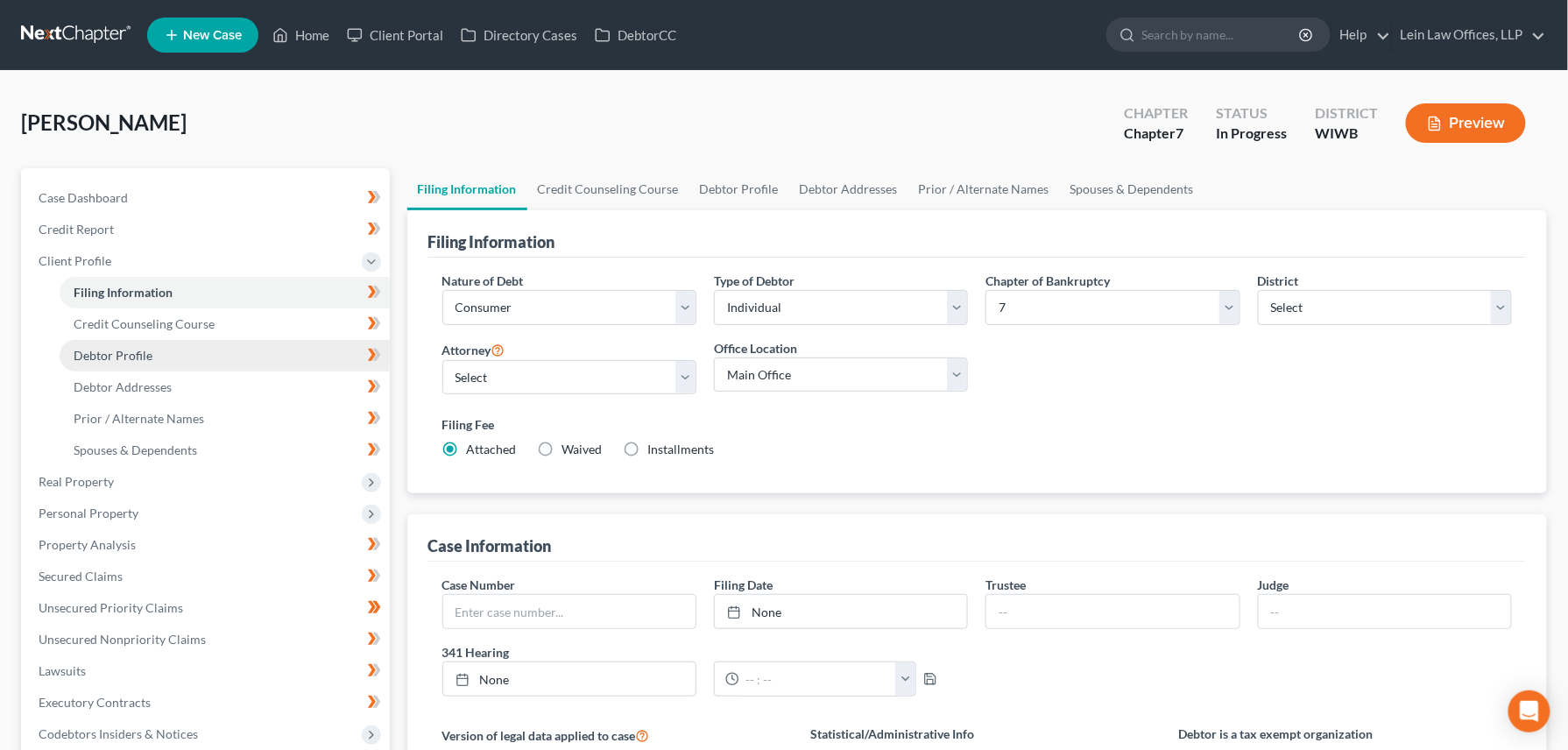
click at [120, 354] on span "Debtor Profile" at bounding box center [113, 355] width 79 height 15
select select "1"
select select "2"
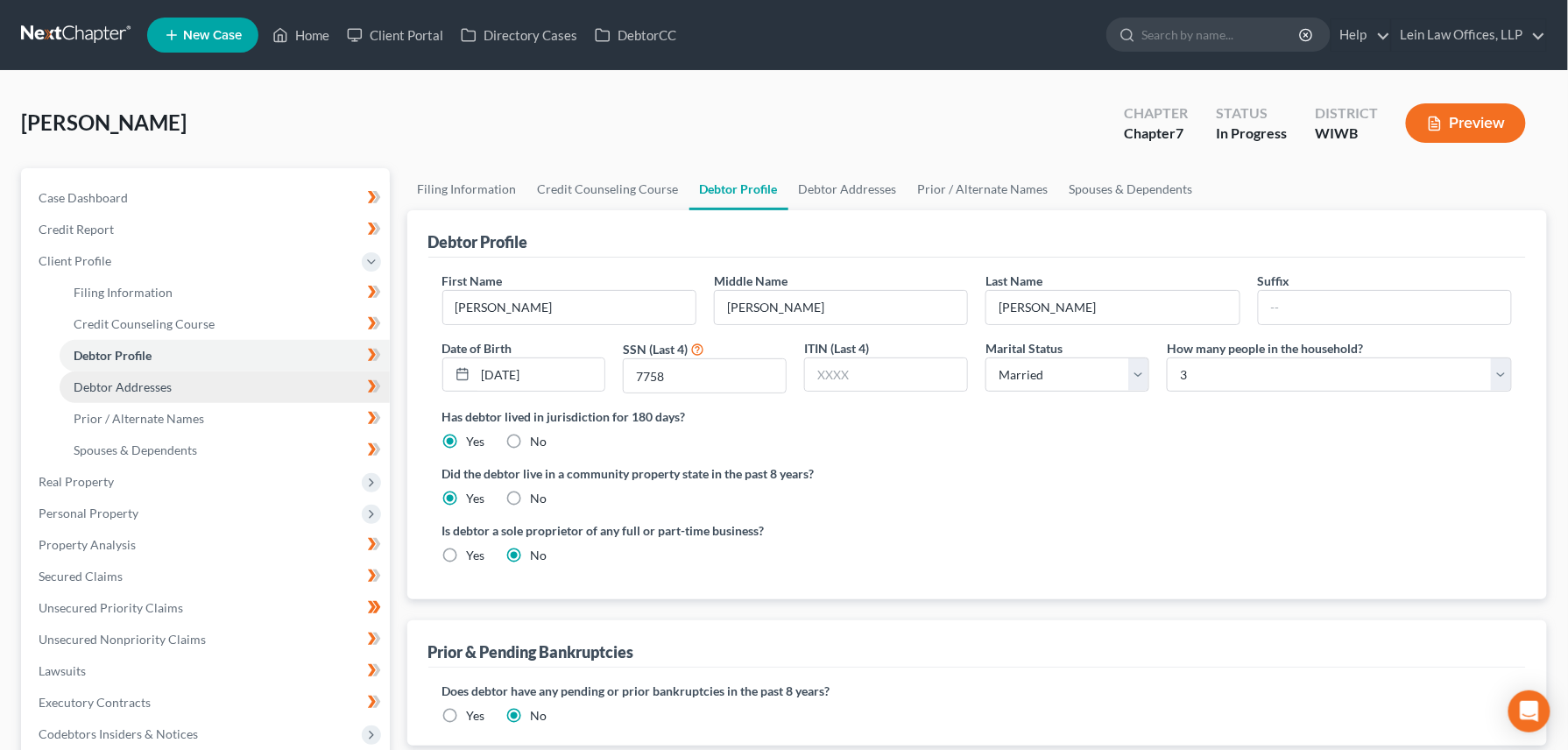
click at [110, 389] on span "Debtor Addresses" at bounding box center [122, 387] width 98 height 15
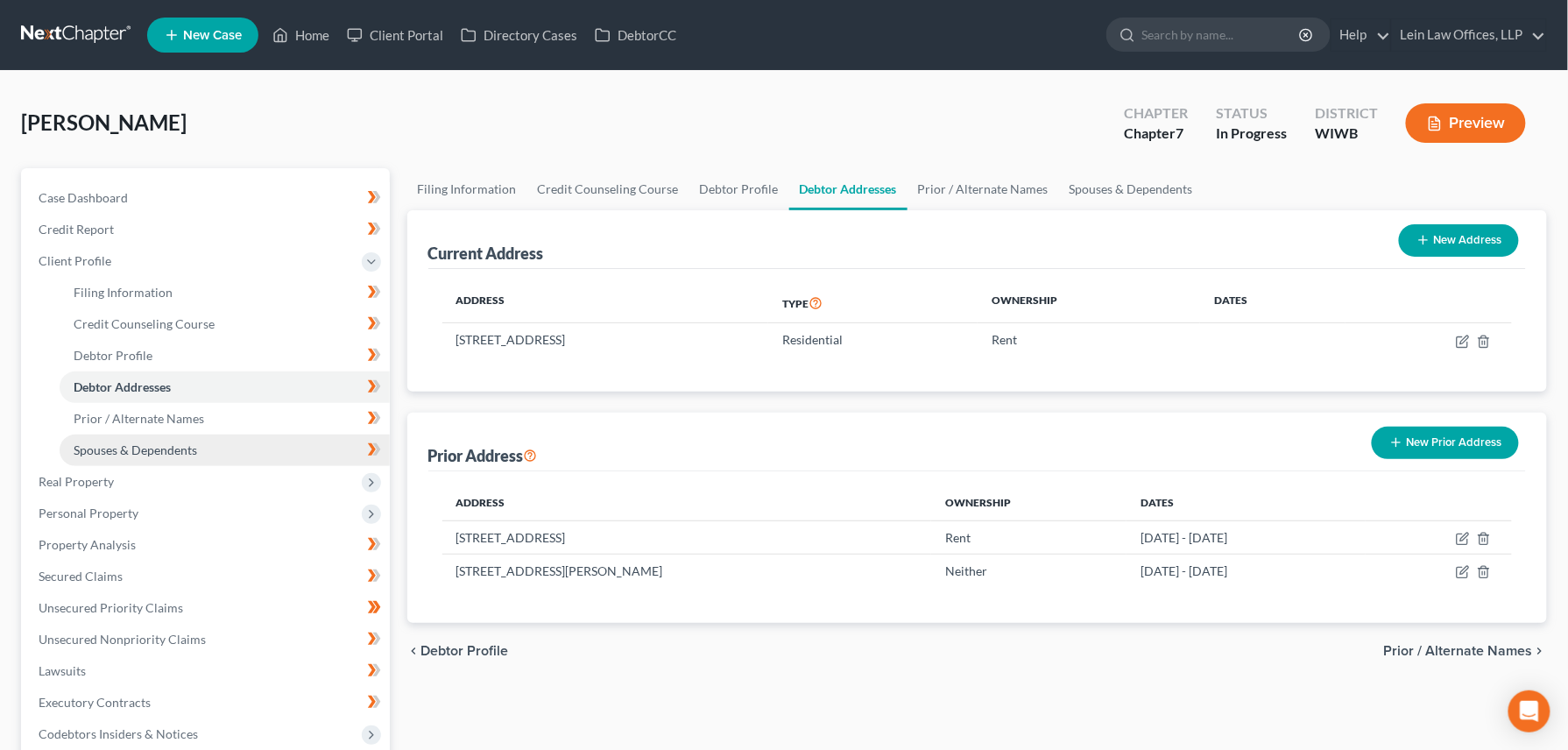
click at [134, 442] on span "Spouses & Dependents" at bounding box center [135, 450] width 123 height 15
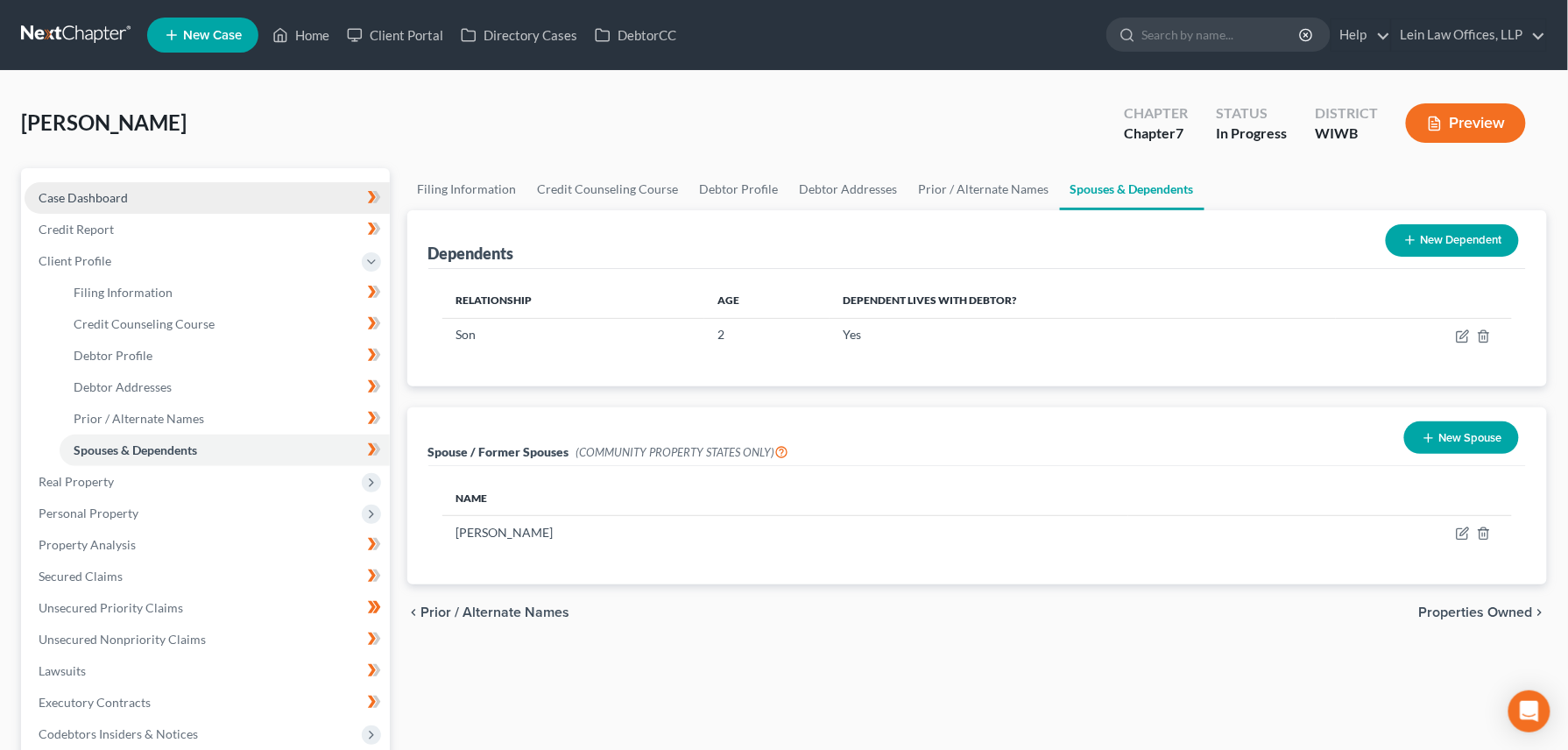
click at [93, 200] on span "Case Dashboard" at bounding box center [83, 198] width 90 height 15
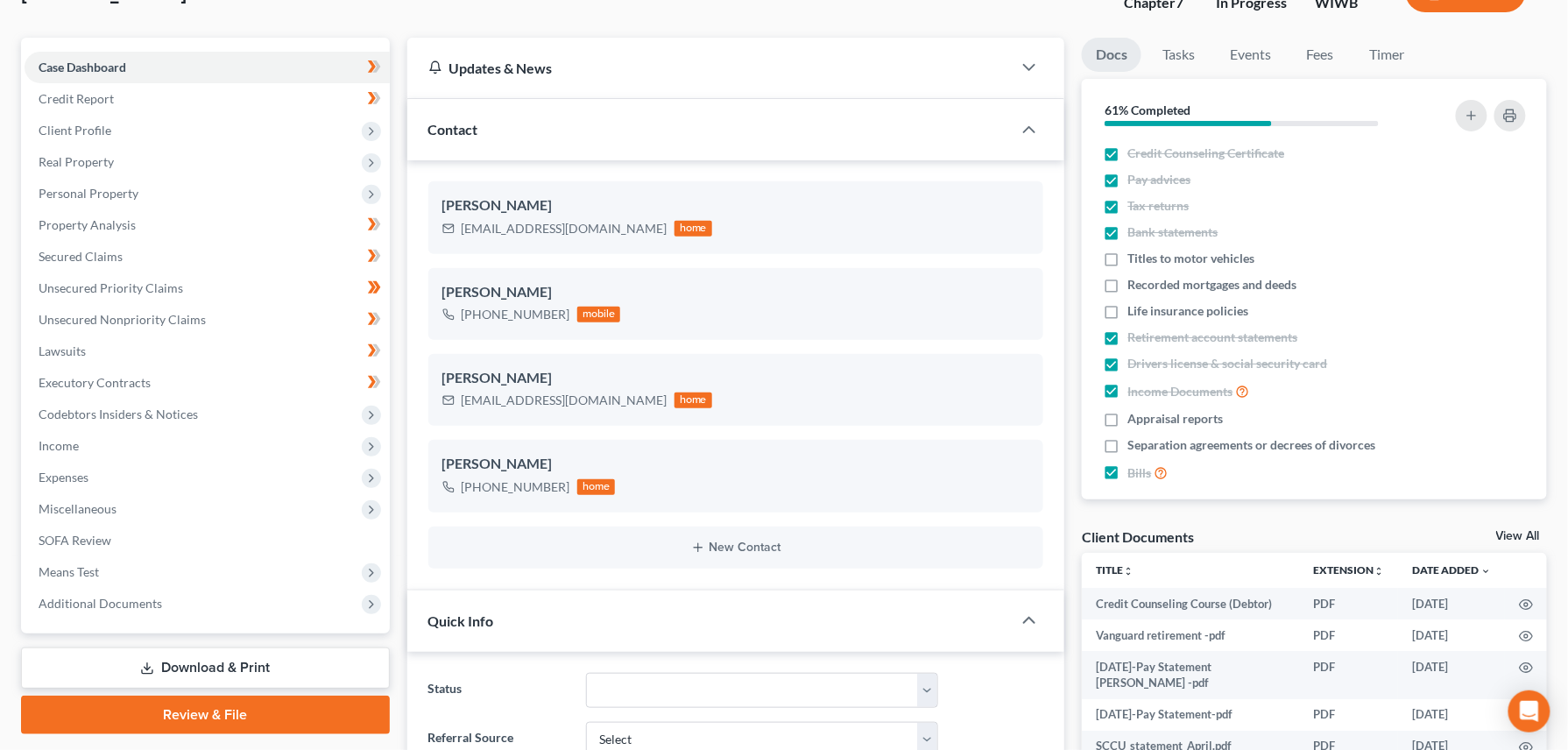
scroll to position [583, 0]
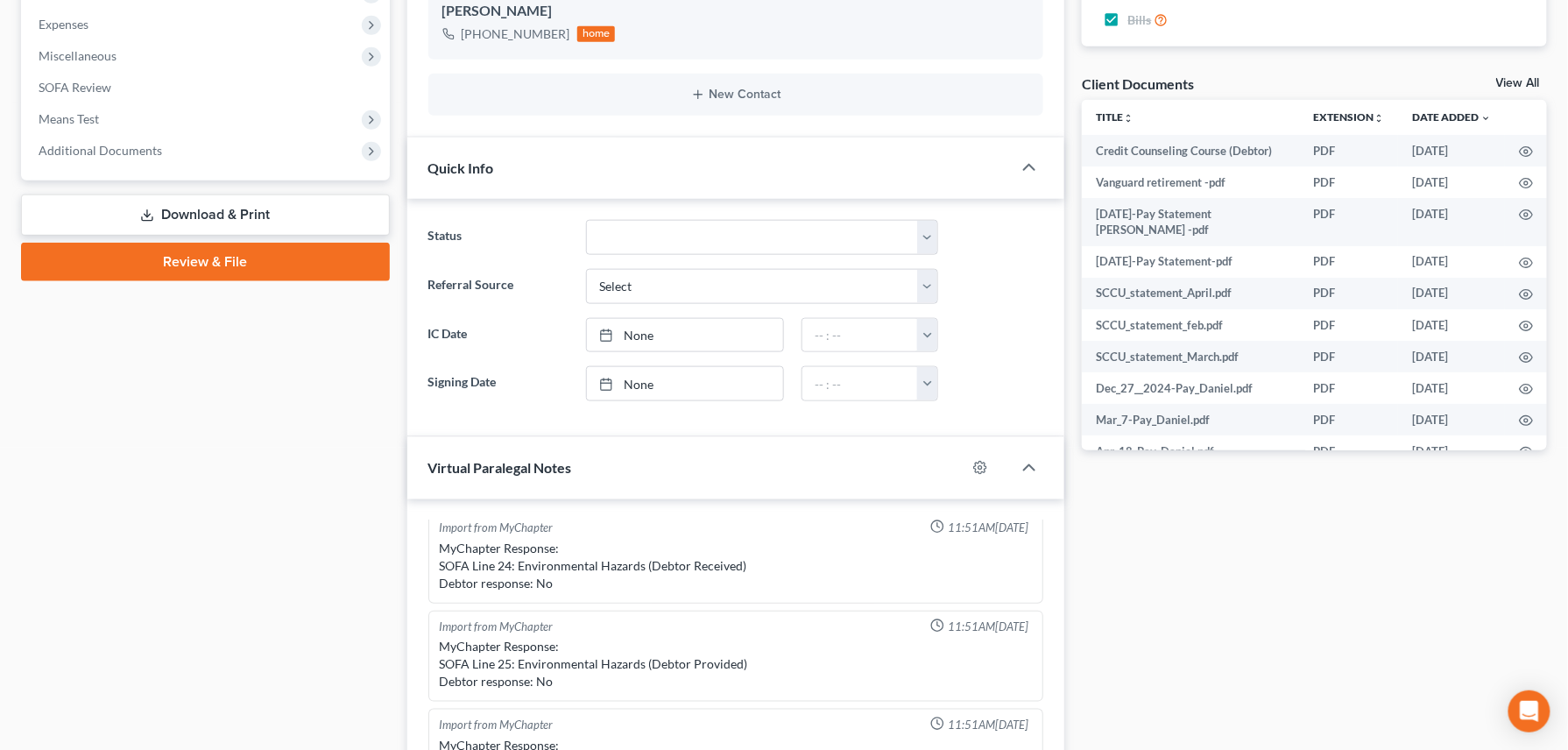
click at [194, 212] on link "Download & Print" at bounding box center [205, 215] width 368 height 41
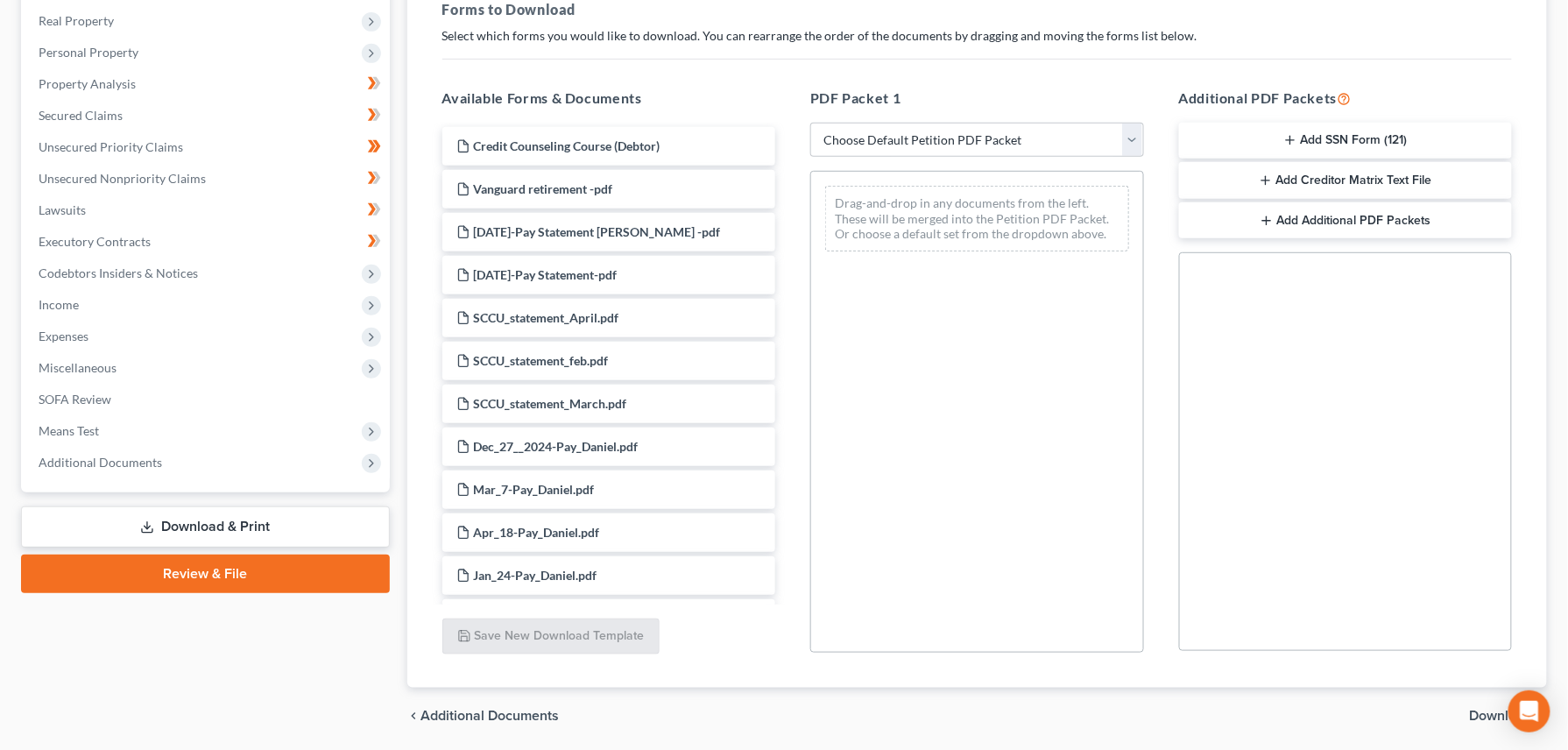
scroll to position [333, 0]
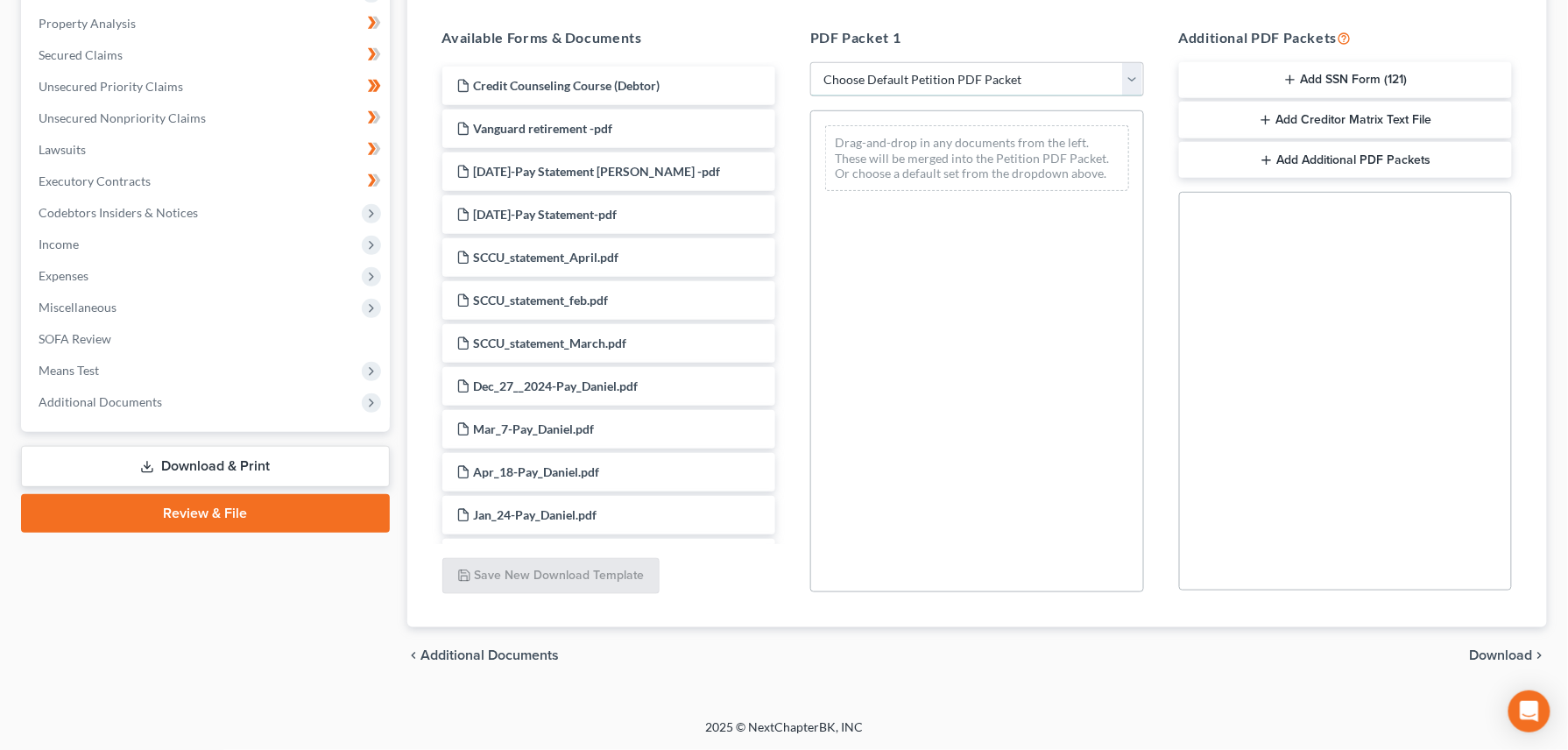
click at [1132, 78] on select "Choose Default Petition PDF Packet Complete Bankruptcy Petition (all forms and …" at bounding box center [978, 80] width 334 height 35
select select "0"
click at [811, 62] on select "Choose Default Petition PDF Packet Complete Bankruptcy Petition (all forms and …" at bounding box center [978, 80] width 334 height 35
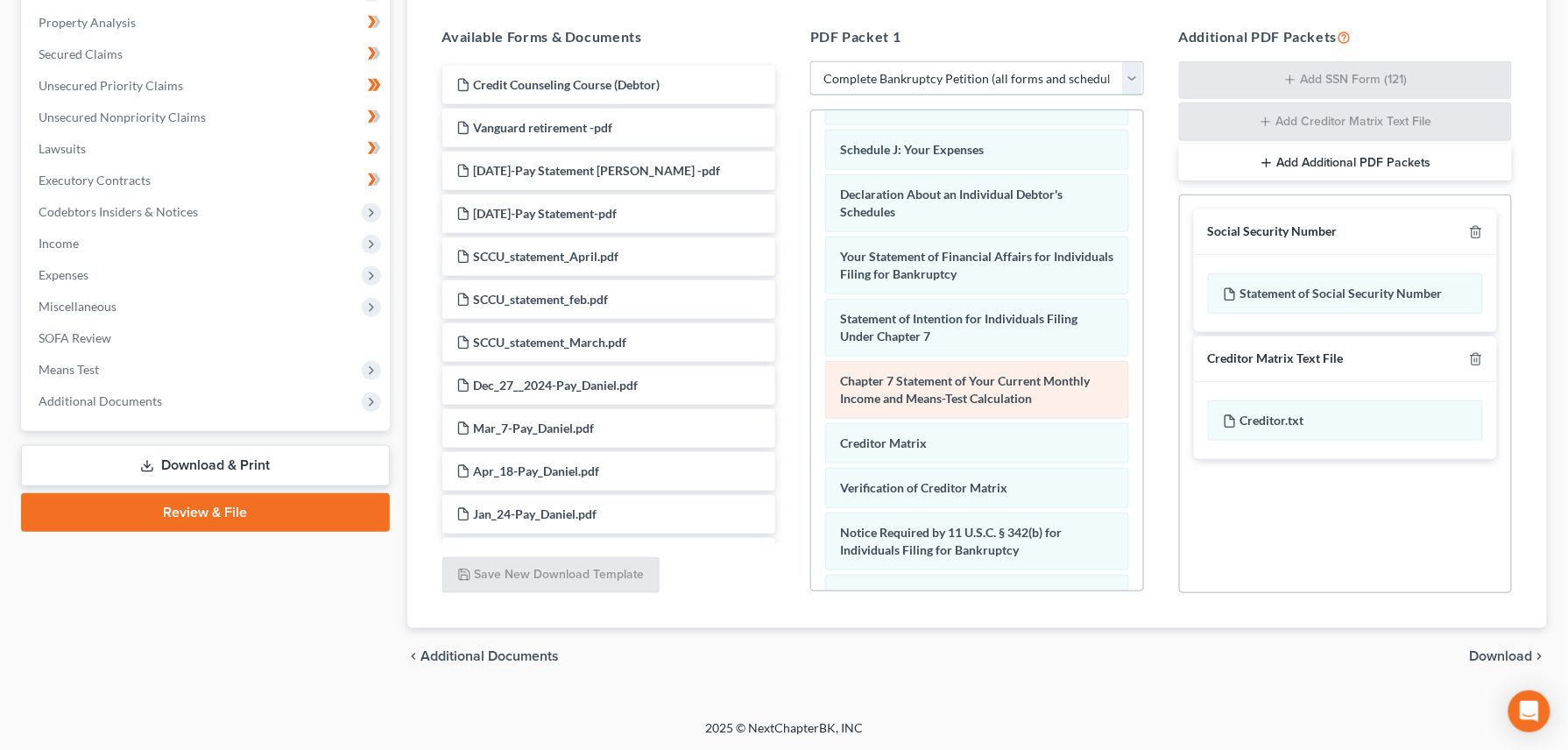
scroll to position [601, 0]
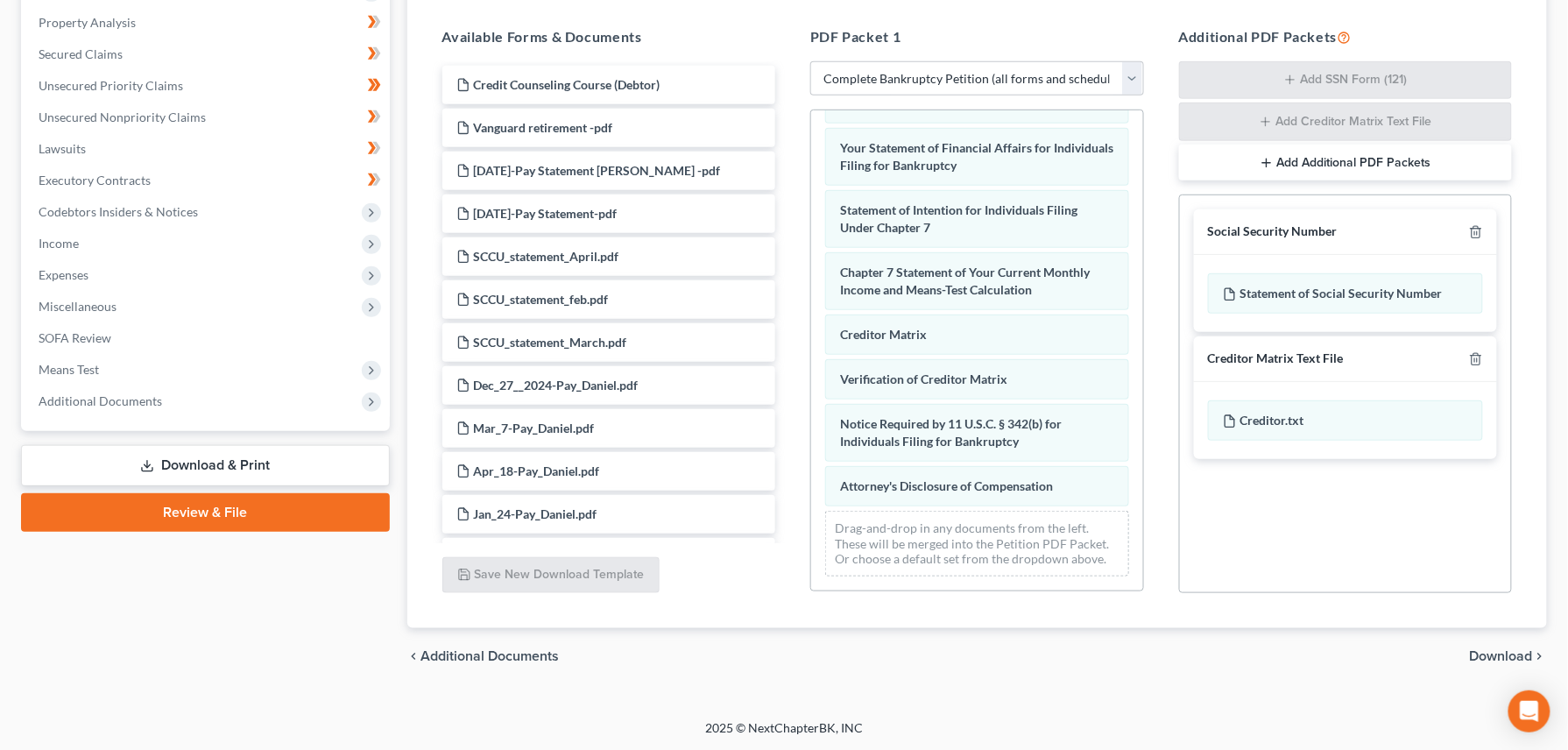
drag, startPoint x: 1500, startPoint y: 656, endPoint x: 1492, endPoint y: 649, distance: 10.6
click at [1492, 652] on span "Download" at bounding box center [1502, 656] width 63 height 14
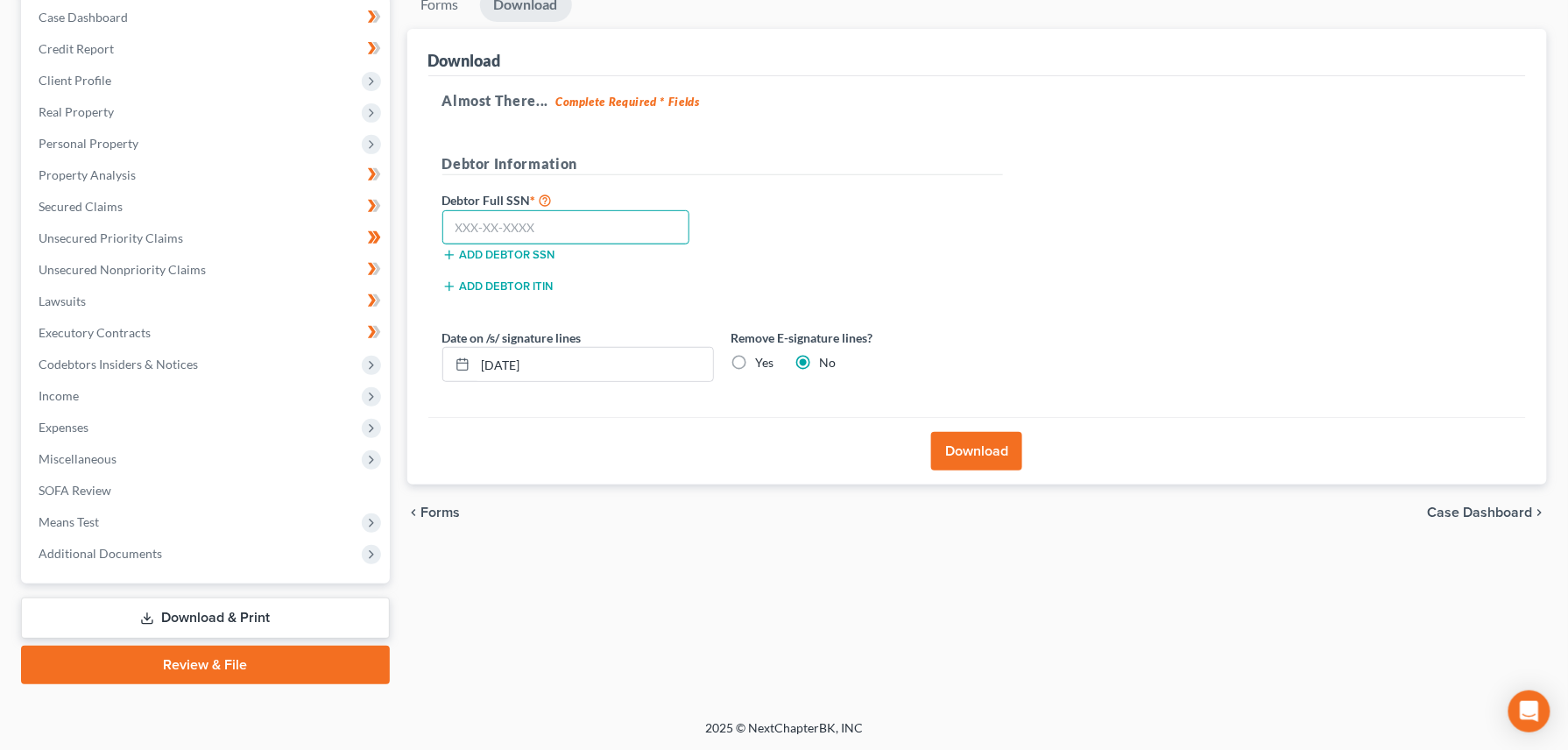
click at [509, 225] on input "text" at bounding box center [566, 228] width 248 height 35
type input "520-25-7758"
click at [974, 457] on button "Download" at bounding box center [977, 451] width 91 height 38
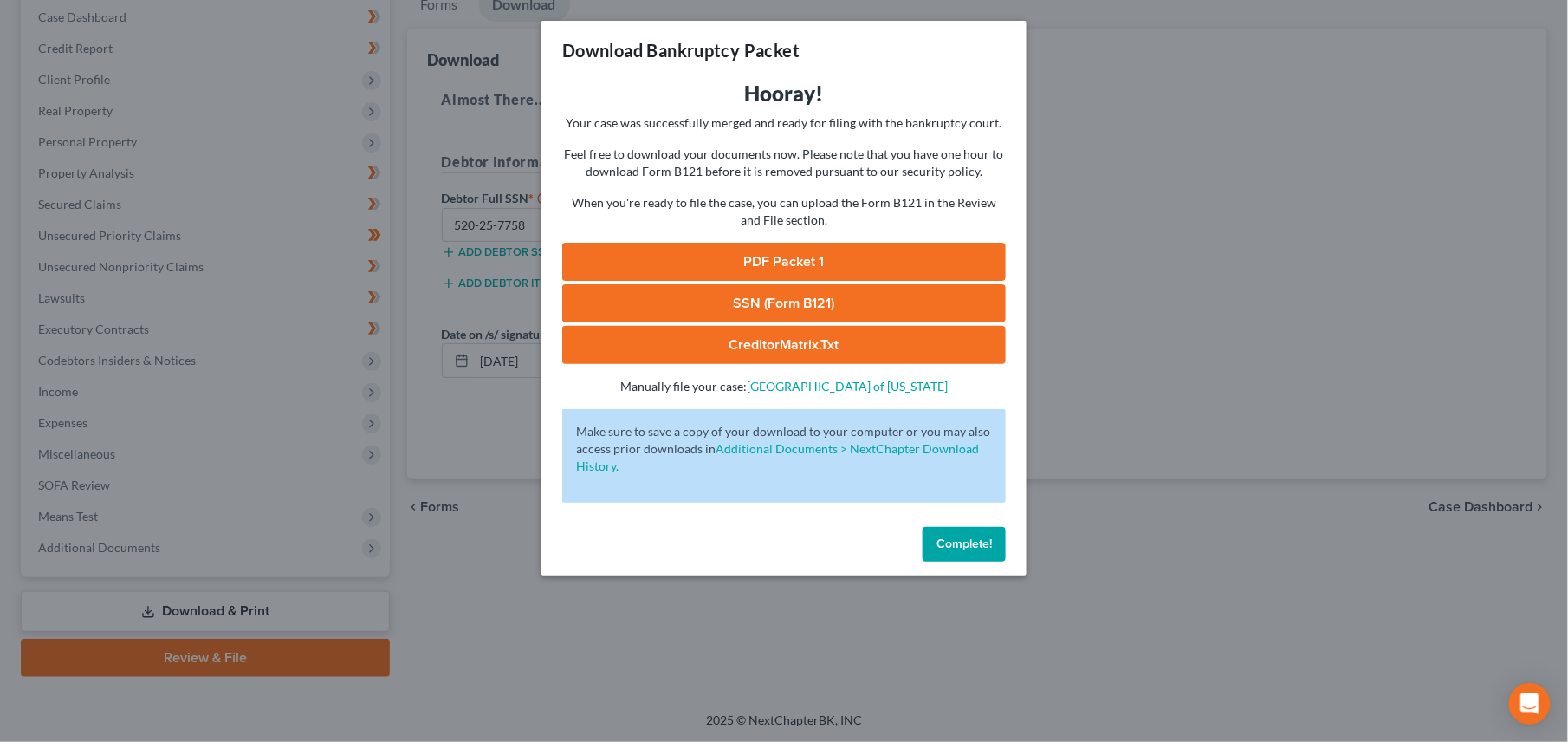
click at [759, 257] on link "PDF Packet 1" at bounding box center [783, 261] width 444 height 38
click at [708, 299] on link "SSN (Form B121)" at bounding box center [783, 303] width 444 height 38
click at [950, 547] on span "Complete!" at bounding box center [964, 544] width 55 height 15
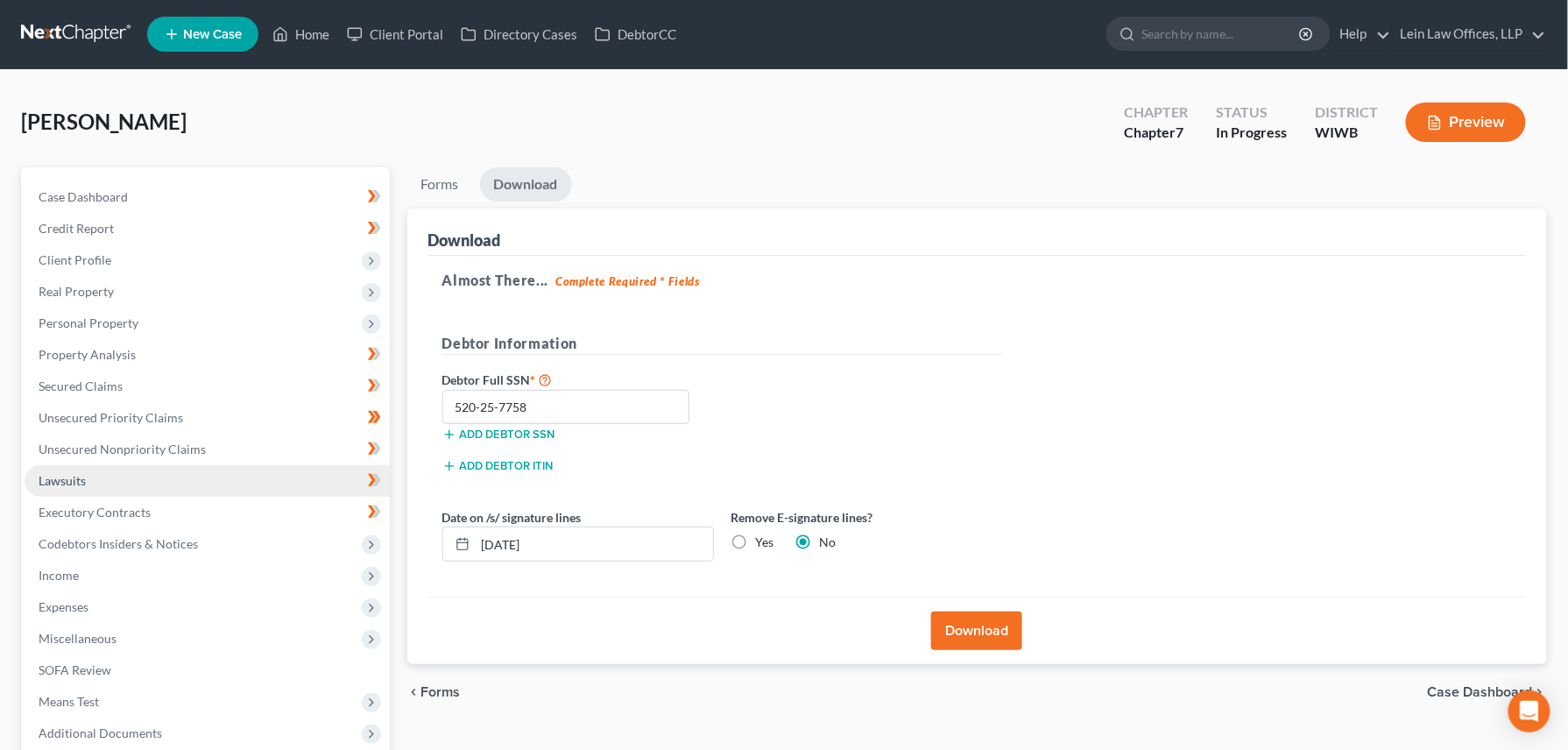
scroll to position [0, 0]
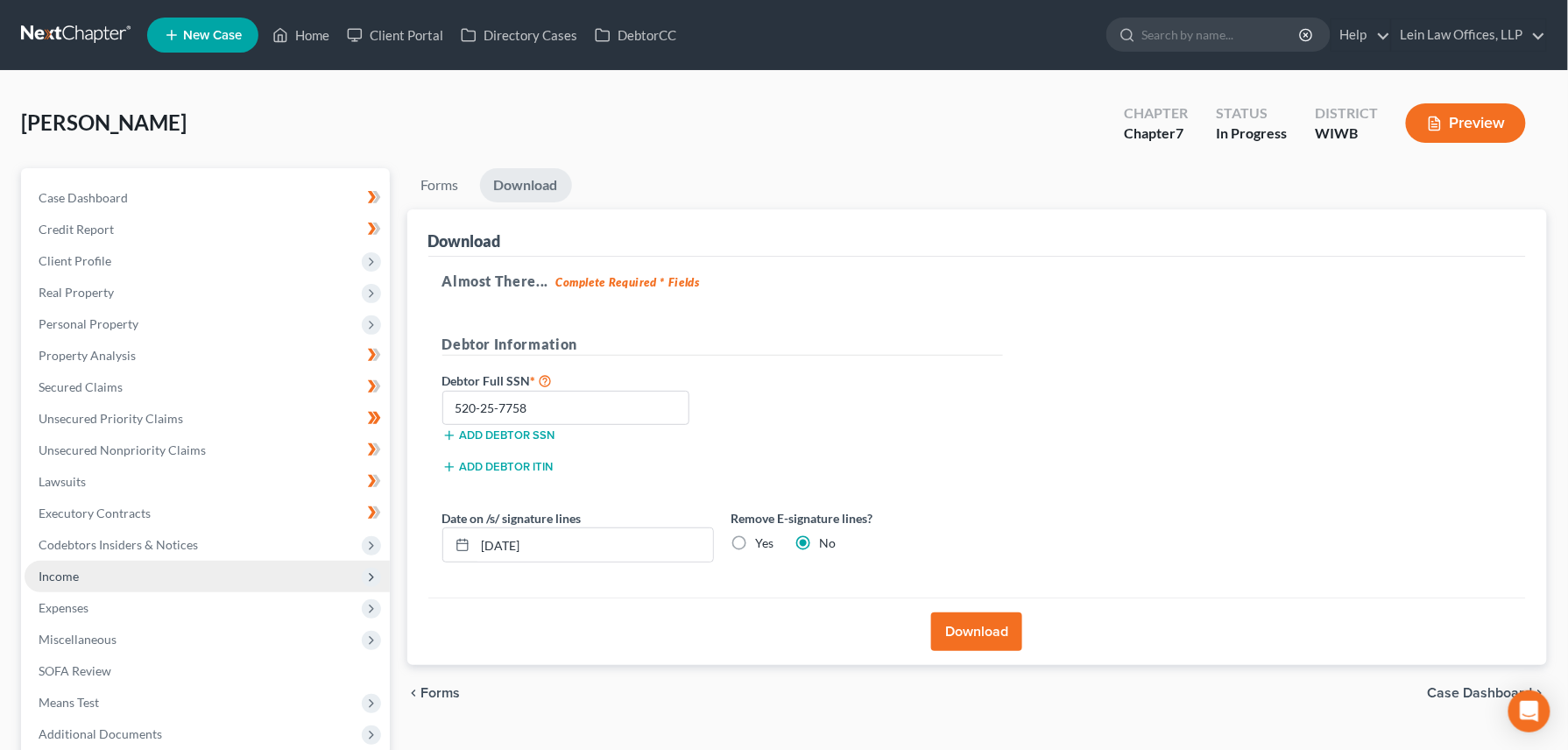
click at [71, 576] on span "Income" at bounding box center [58, 576] width 40 height 15
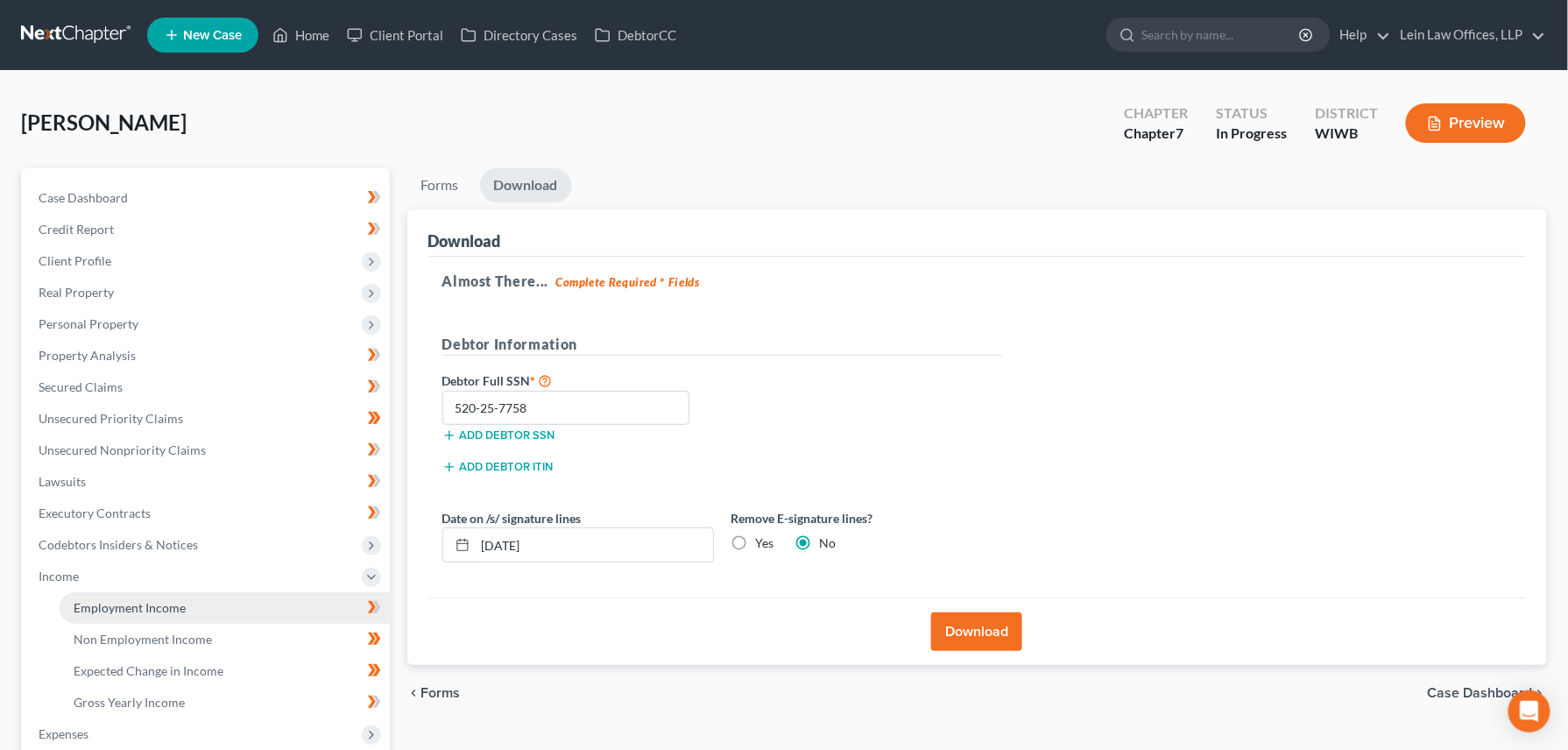
click at [120, 604] on span "Employment Income" at bounding box center [130, 607] width 112 height 15
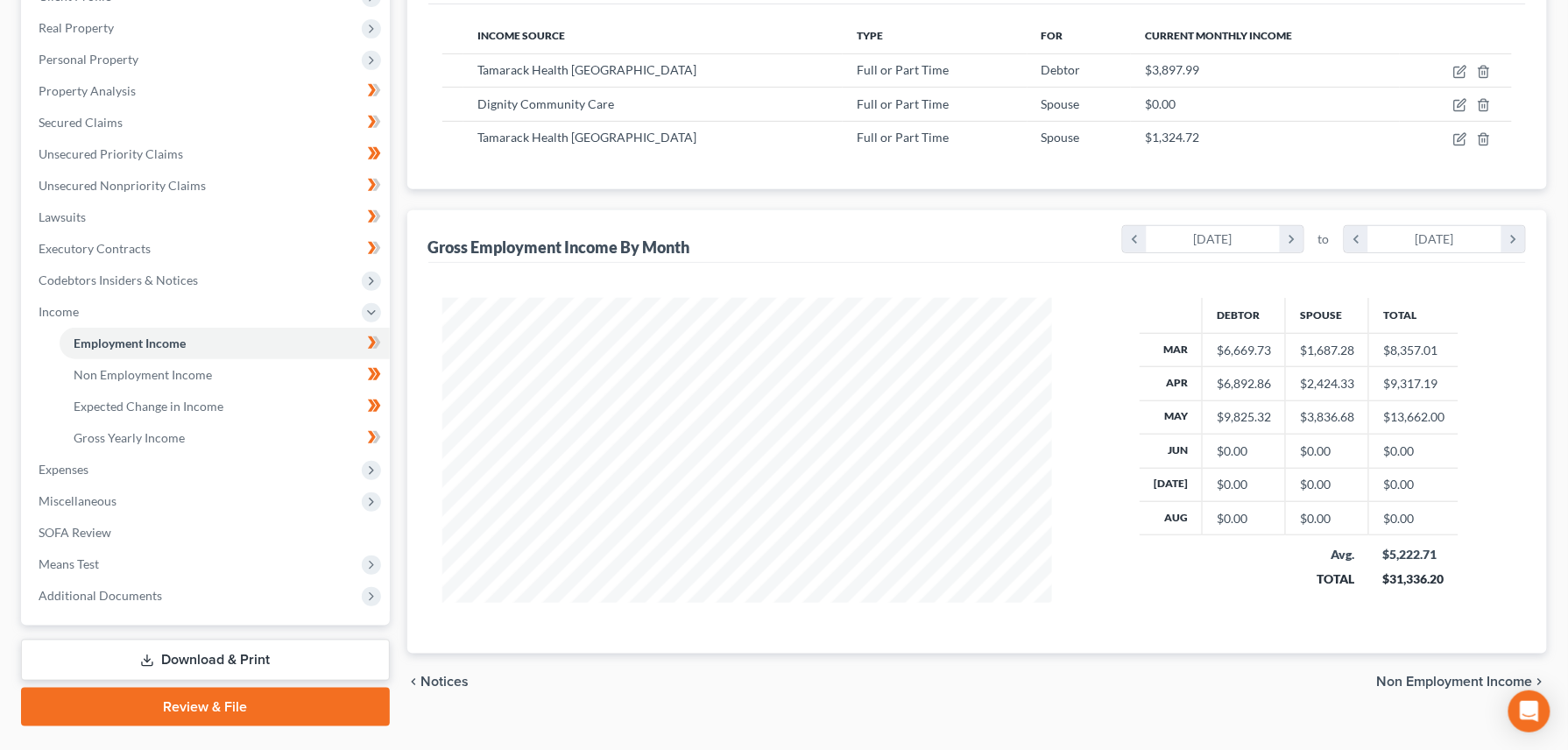
scroll to position [307, 0]
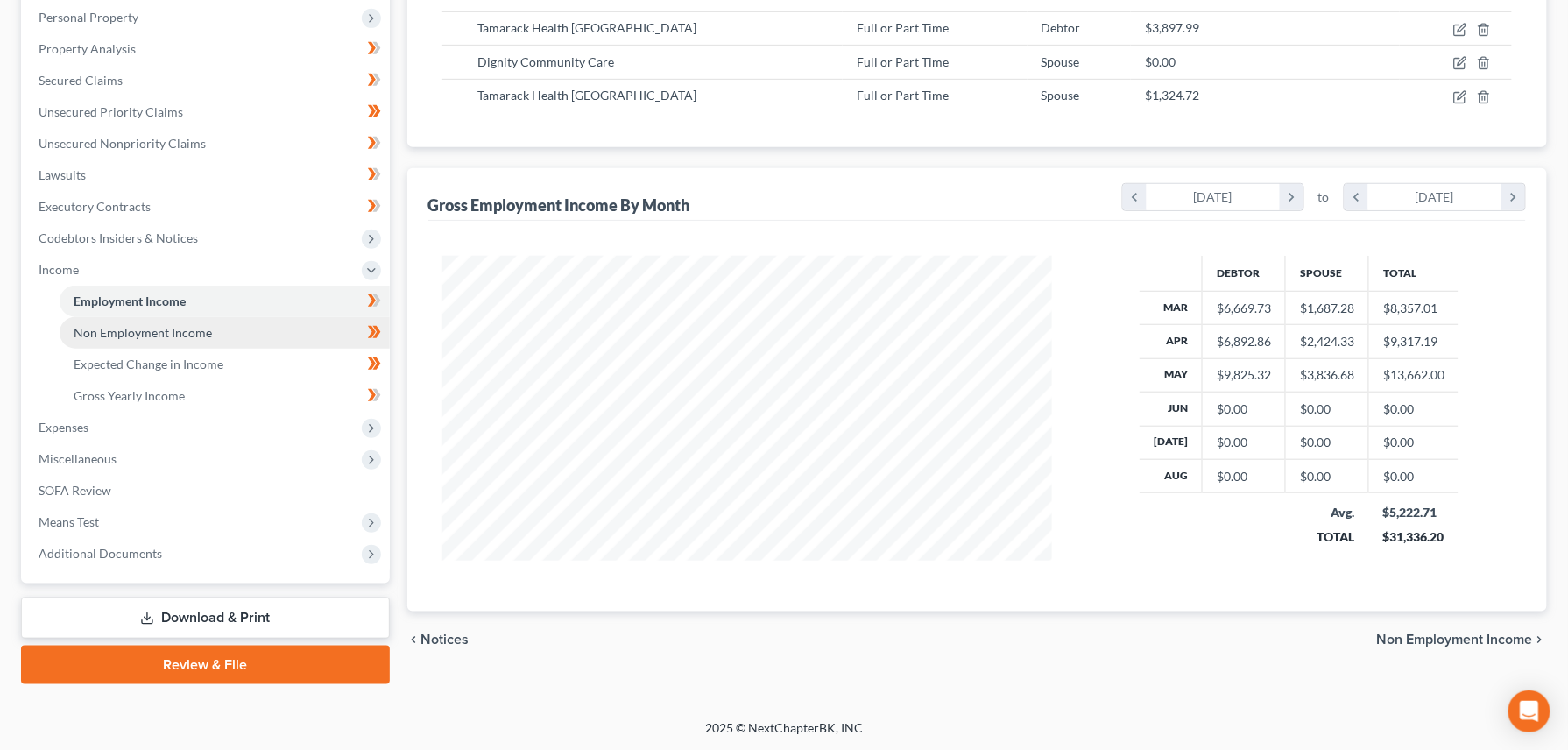
click at [135, 329] on span "Non Employment Income" at bounding box center [143, 332] width 138 height 15
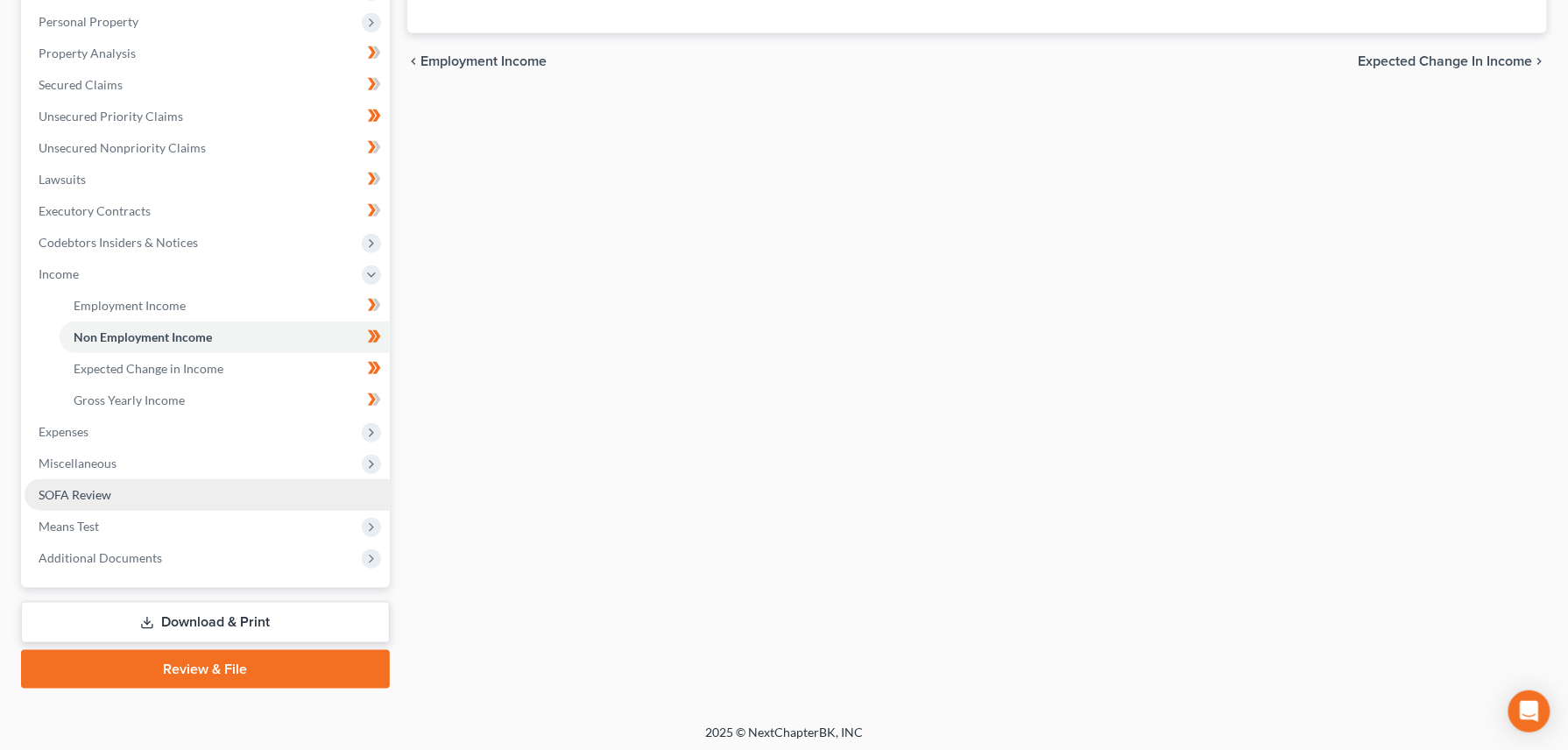
scroll to position [307, 0]
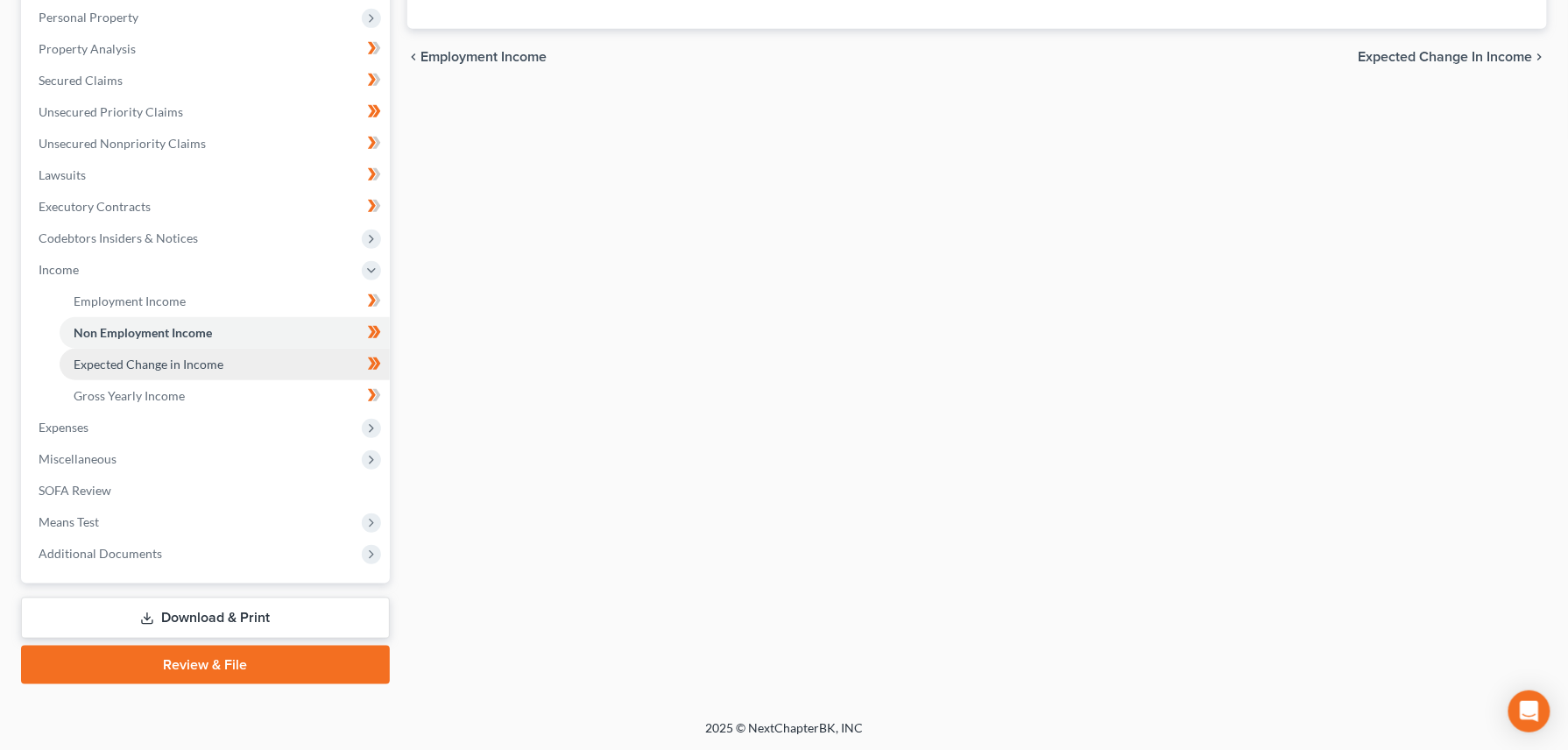
click at [107, 362] on span "Expected Change in Income" at bounding box center [148, 364] width 150 height 15
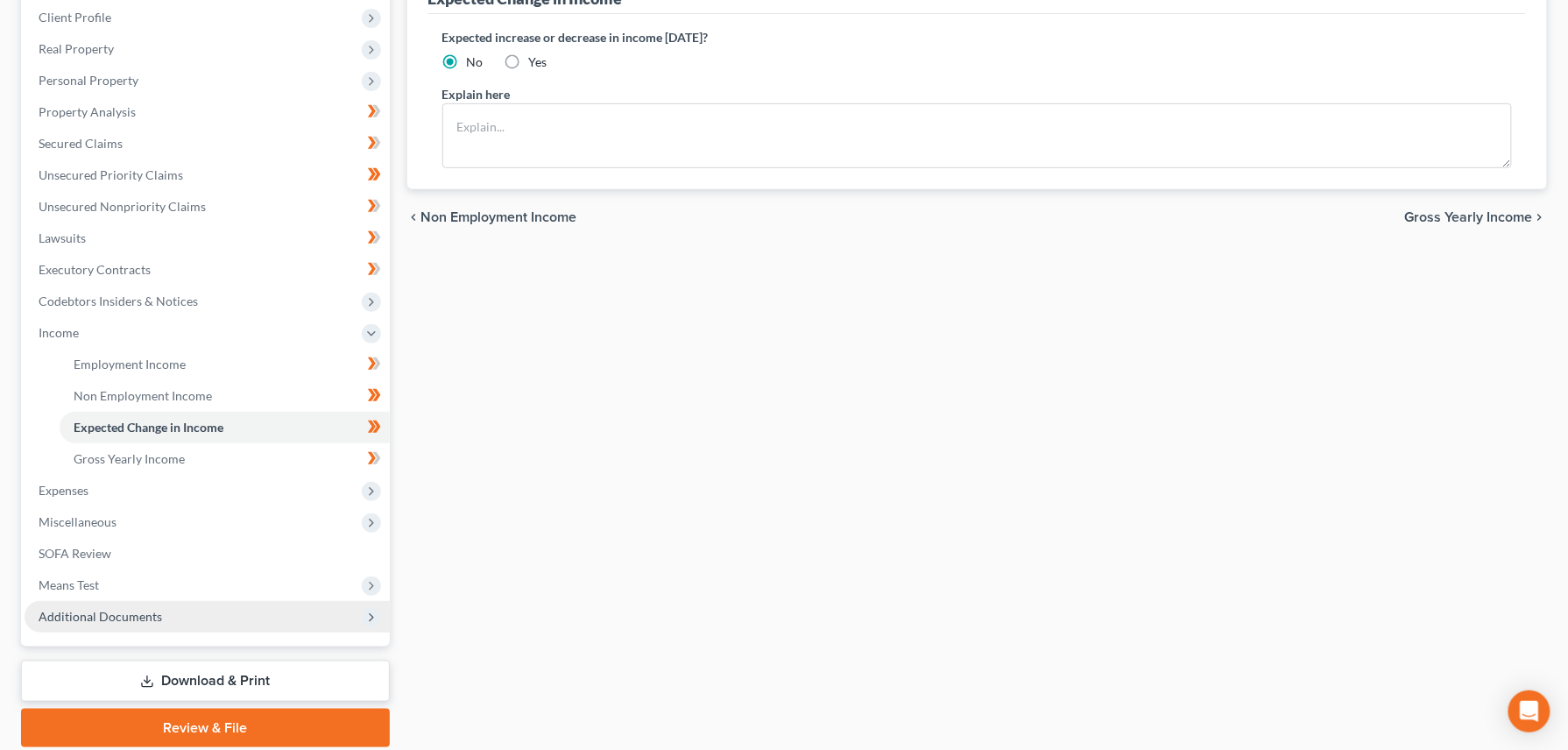
scroll to position [307, 0]
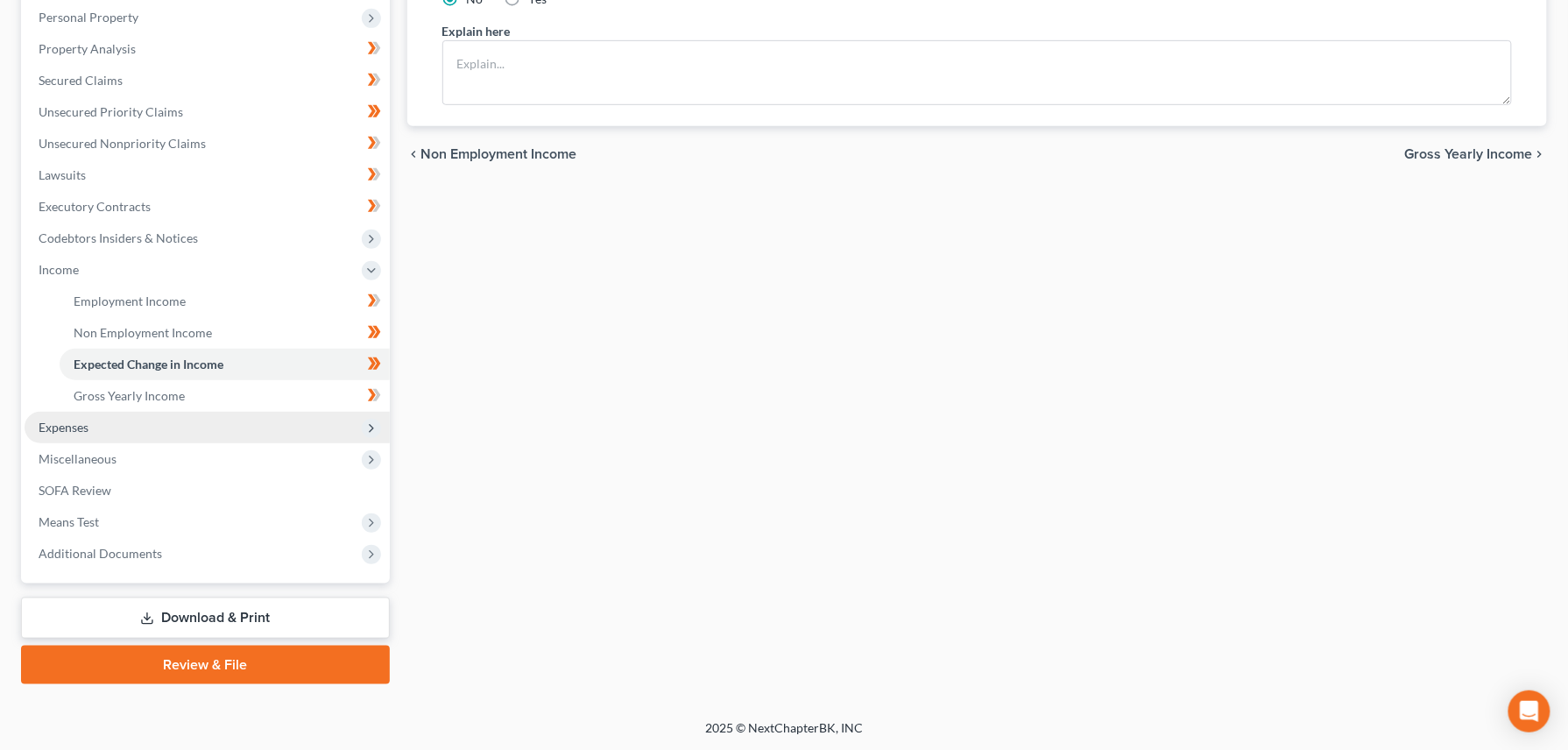
click at [54, 431] on span "Expenses" at bounding box center [63, 427] width 50 height 15
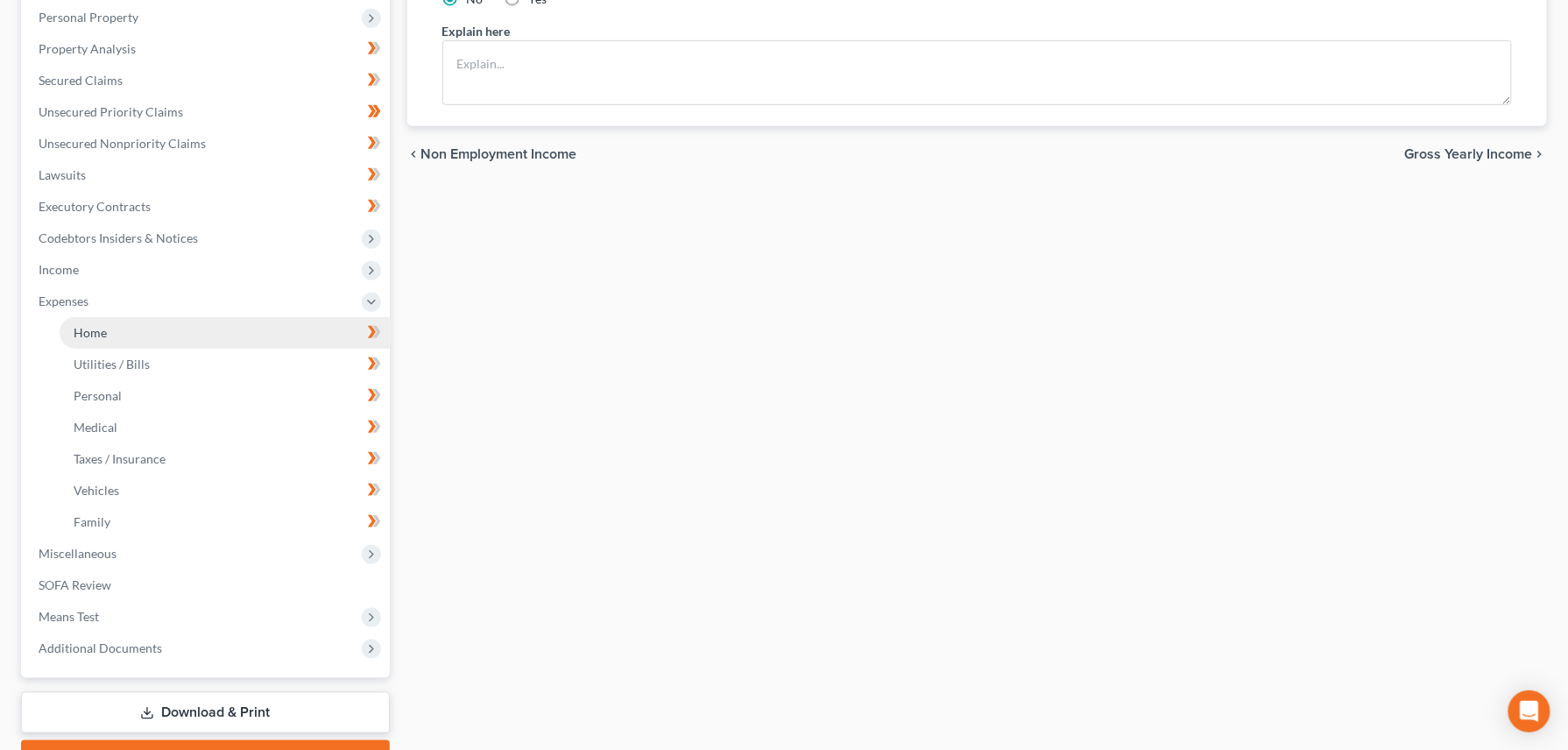
click at [94, 333] on span "Home" at bounding box center [90, 332] width 34 height 15
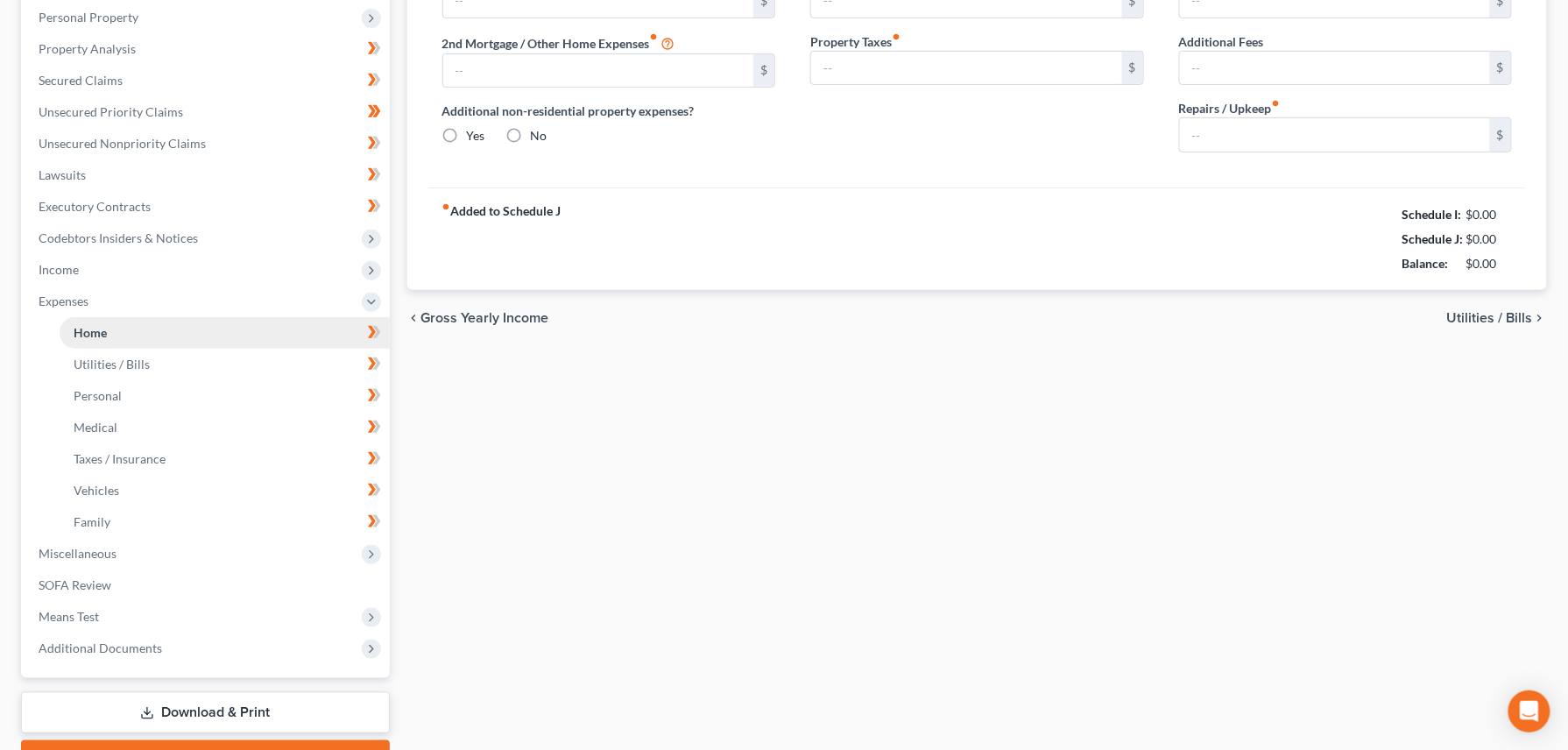
scroll to position [219, 0]
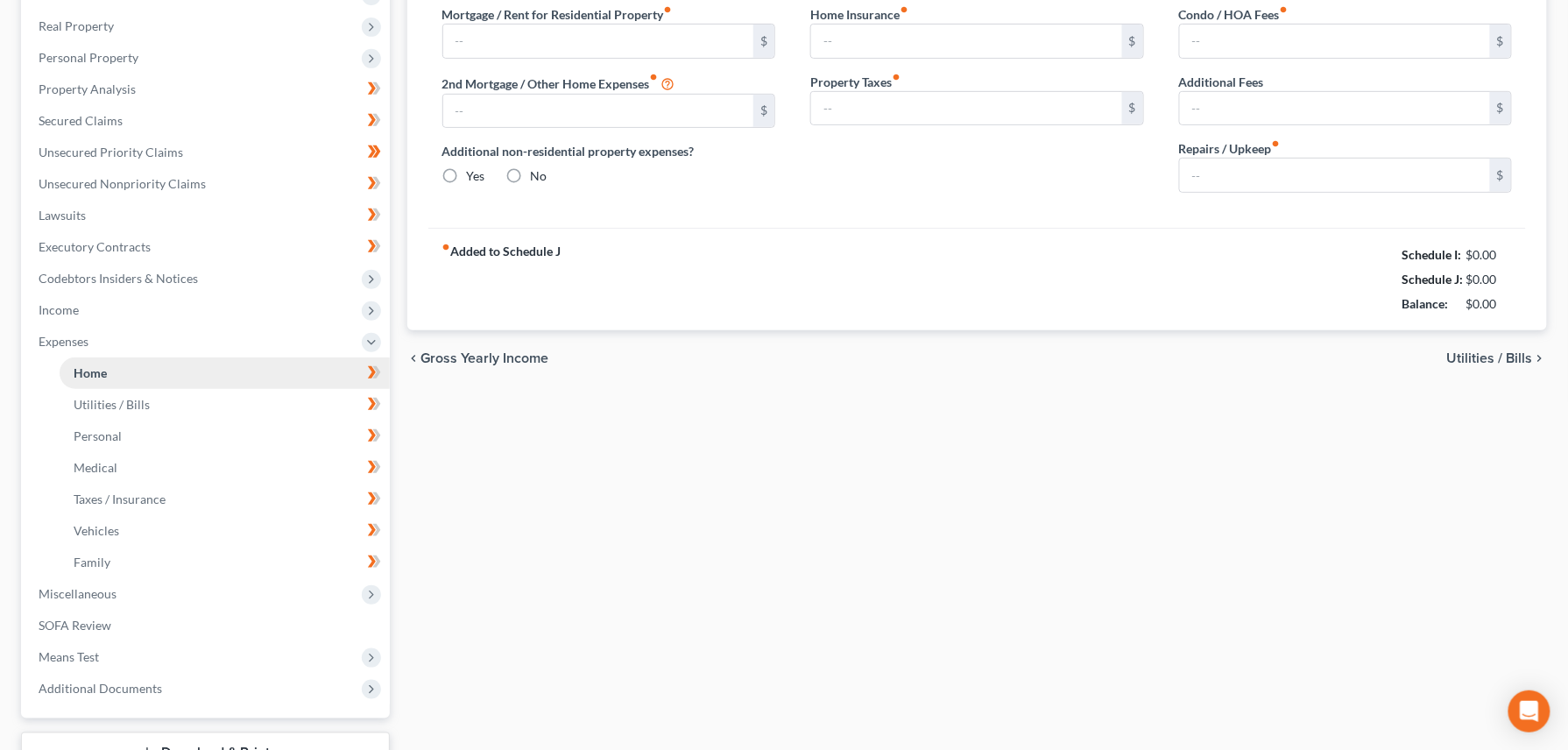
type input "1,500.00"
type input "0.00"
radio input "true"
type input "20.00"
type input "0.00"
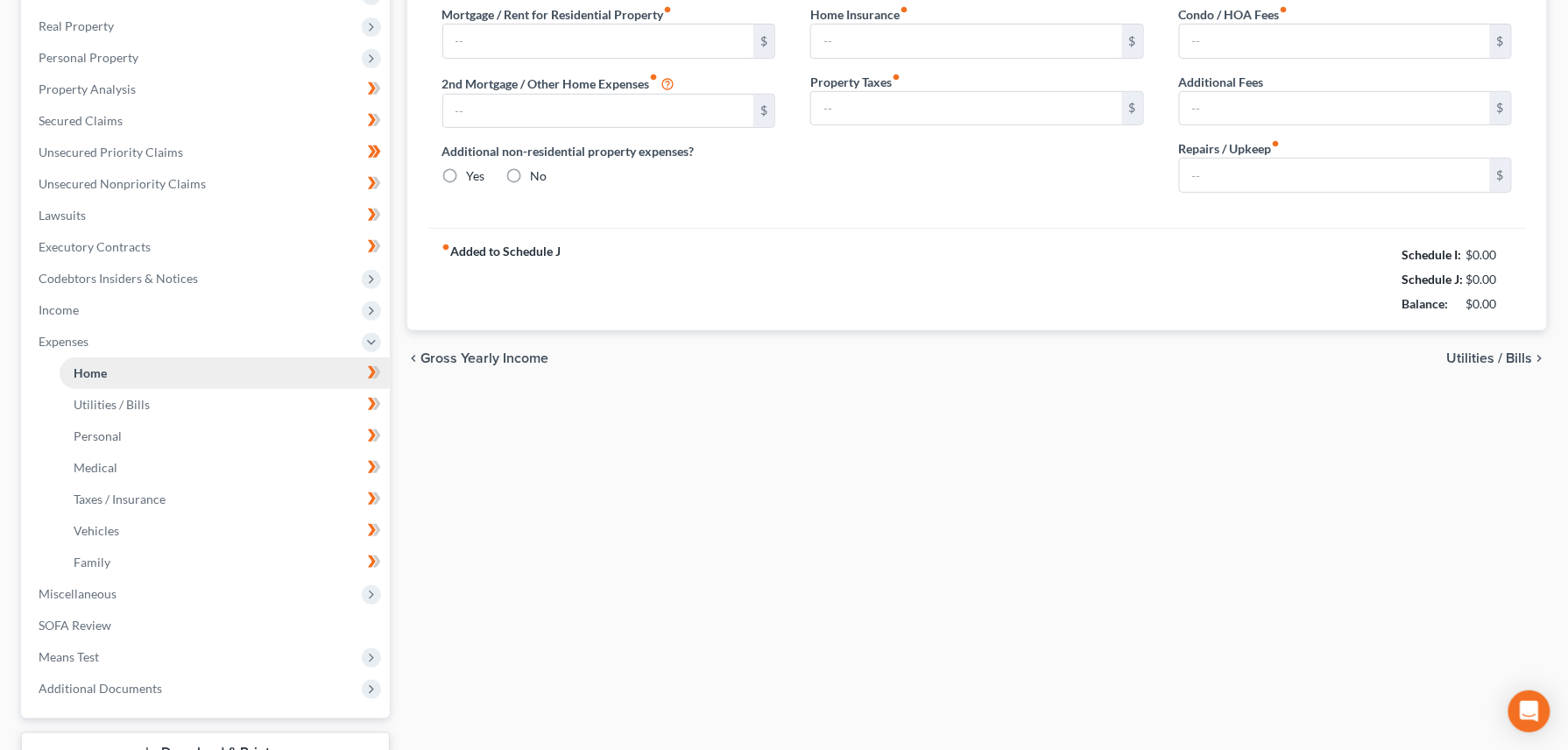
type input "0.00"
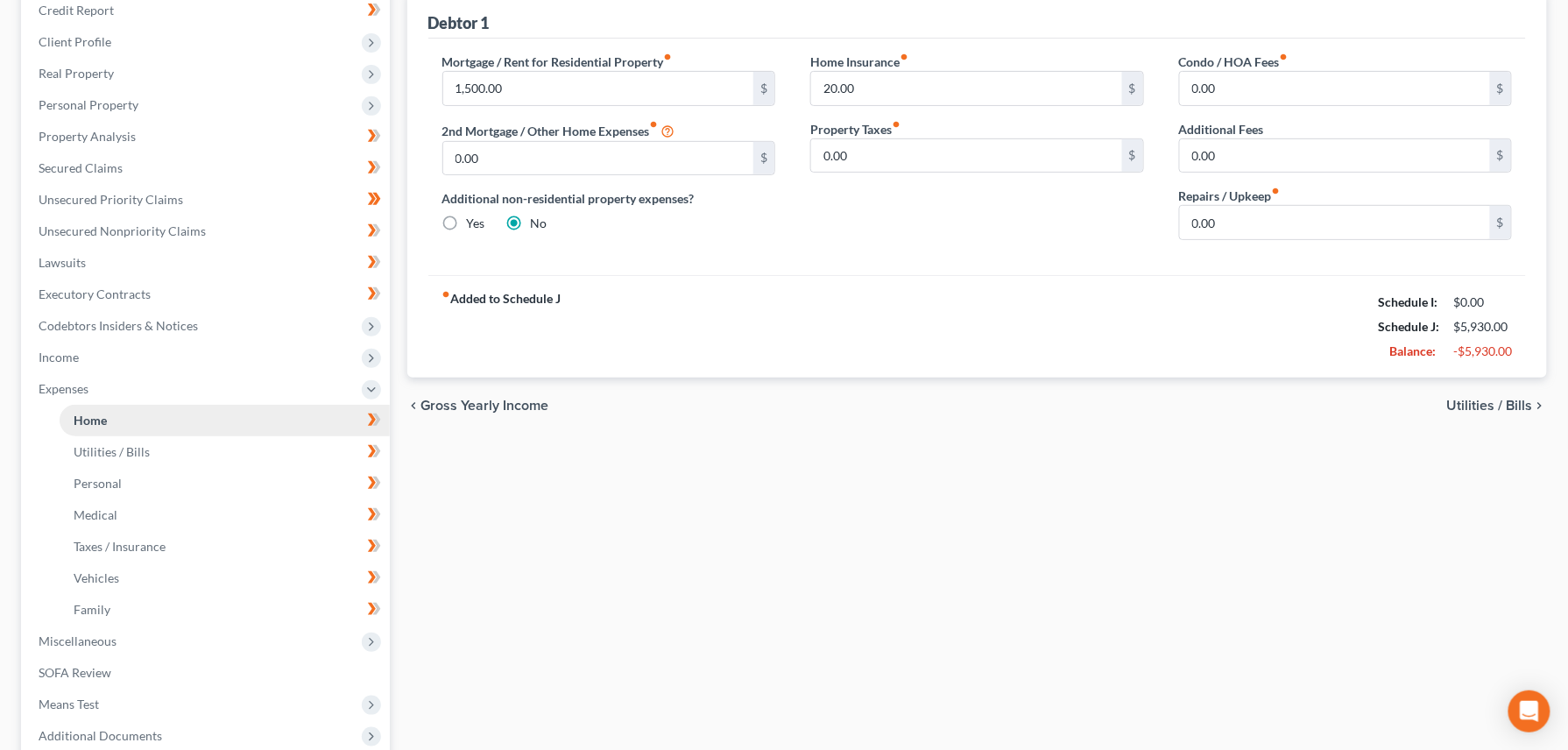
scroll to position [0, 0]
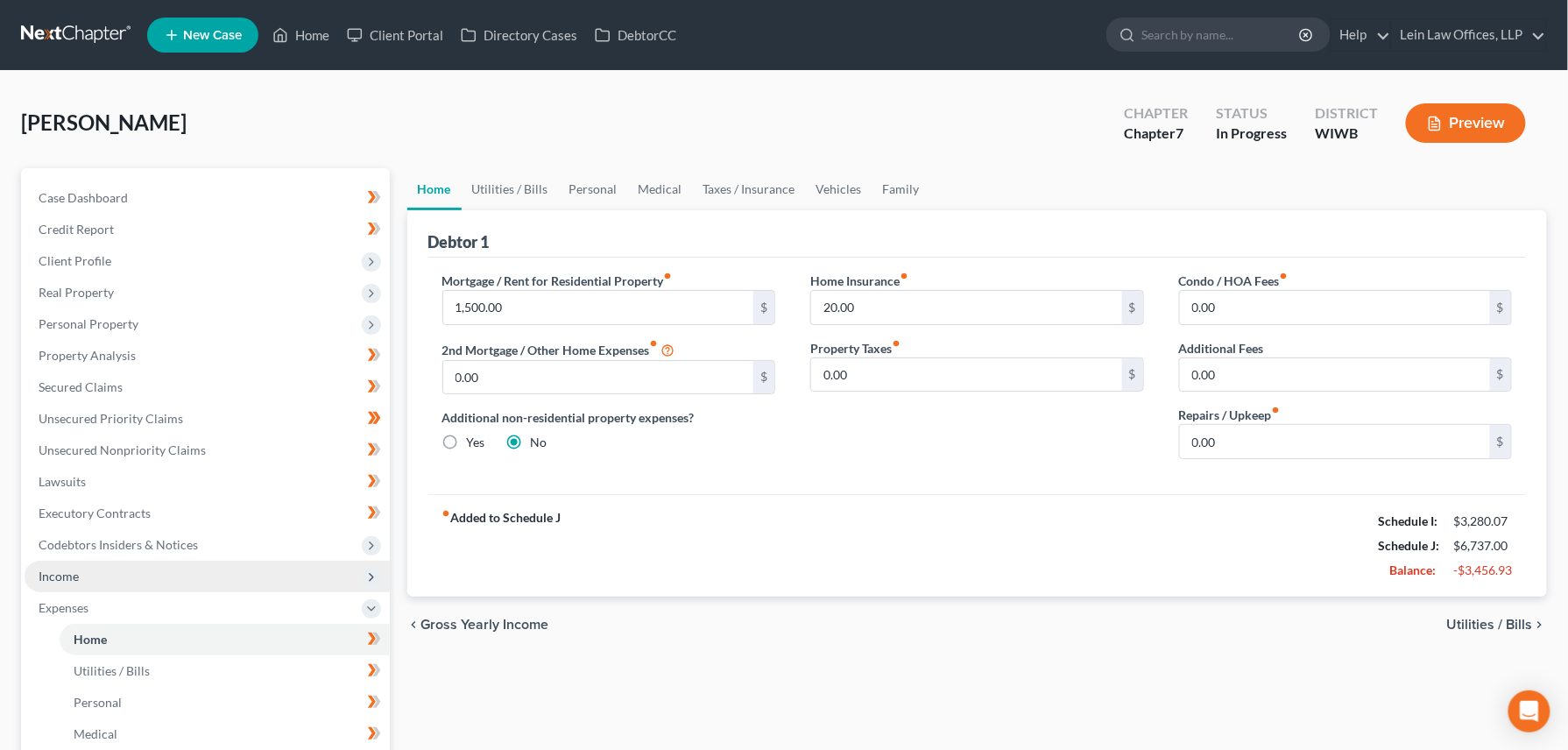
click at [66, 573] on span "Income" at bounding box center [58, 576] width 40 height 15
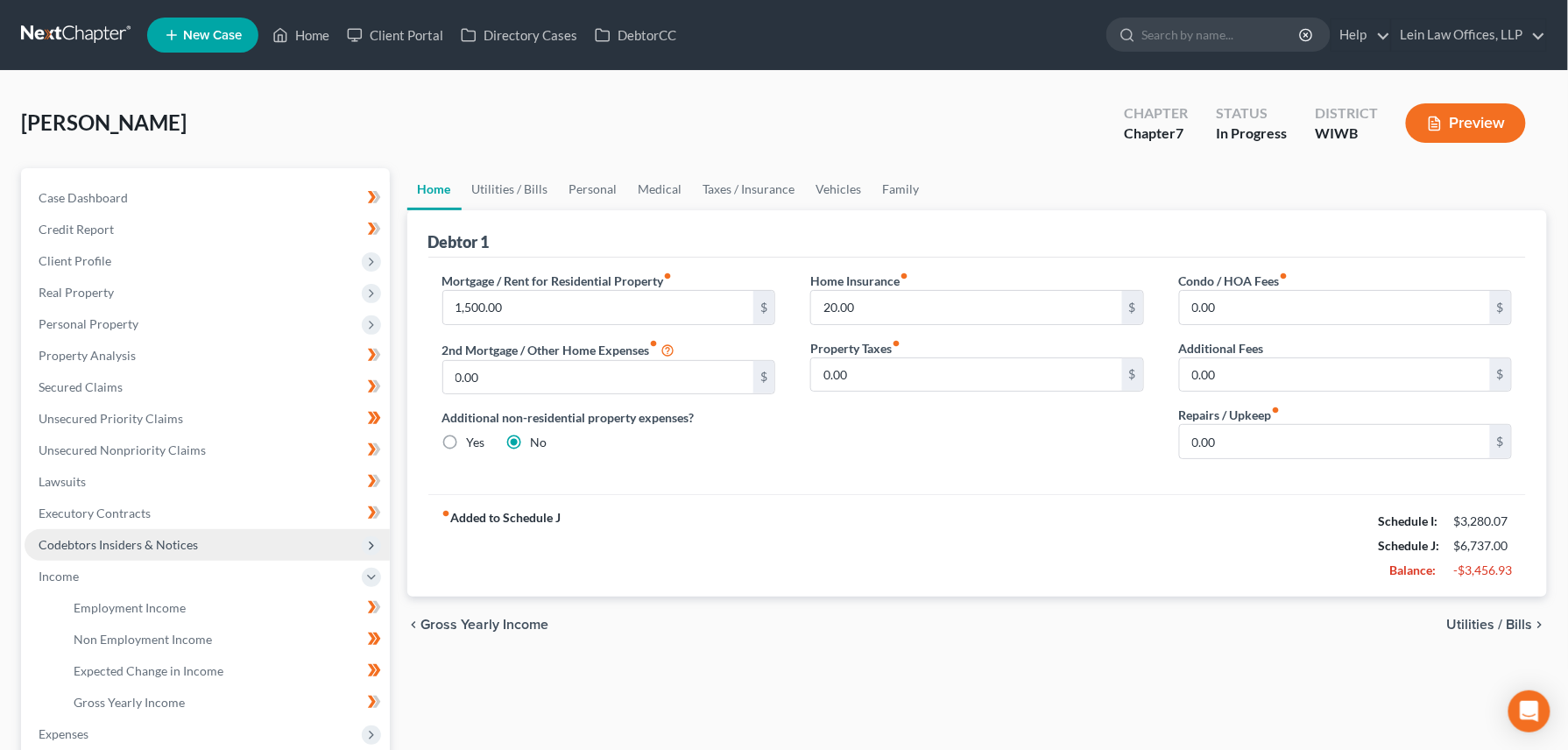
click at [106, 539] on span "Codebtors Insiders & Notices" at bounding box center [118, 545] width 160 height 15
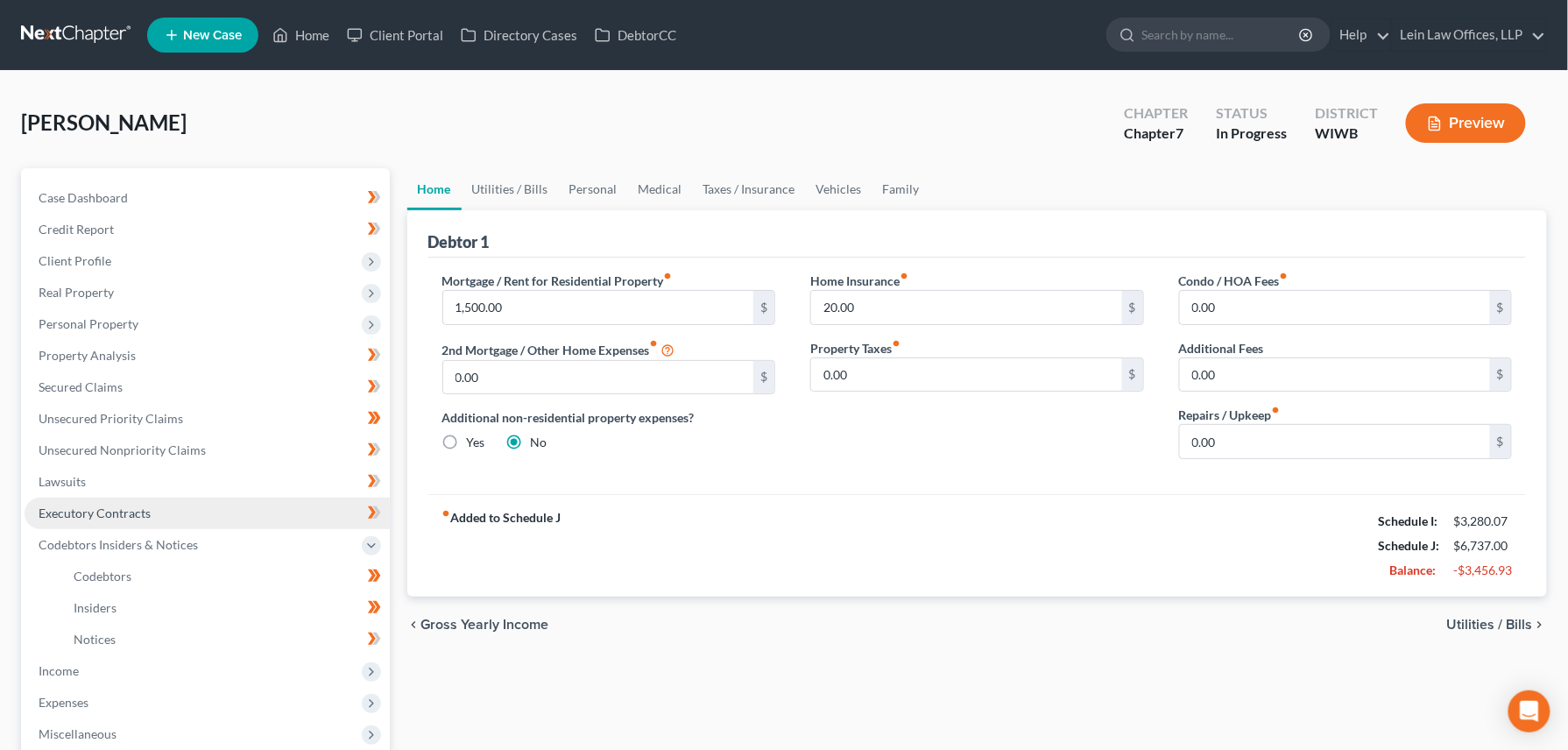
click at [74, 509] on span "Executory Contracts" at bounding box center [94, 513] width 112 height 15
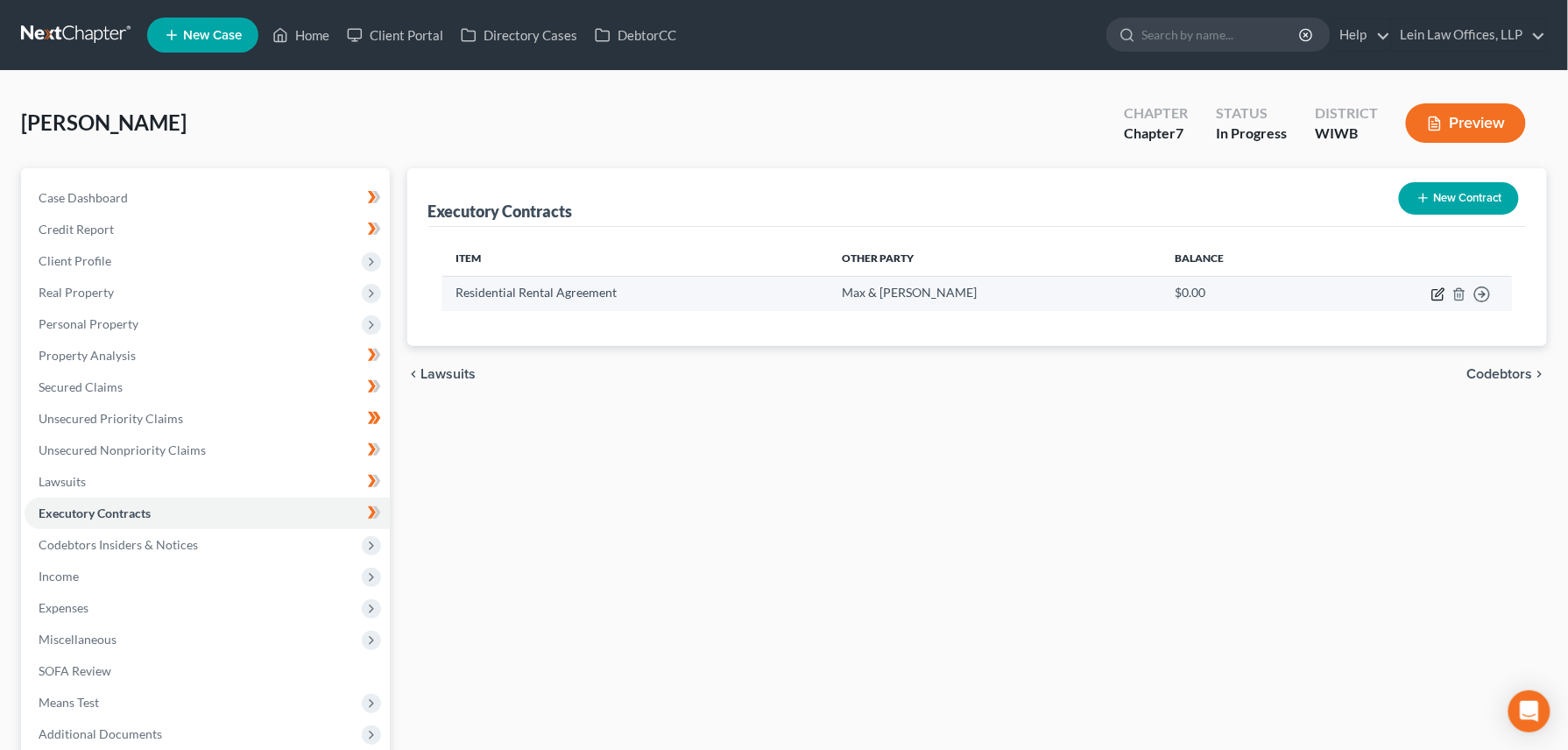
click at [1437, 293] on icon "button" at bounding box center [1439, 292] width 7 height 7
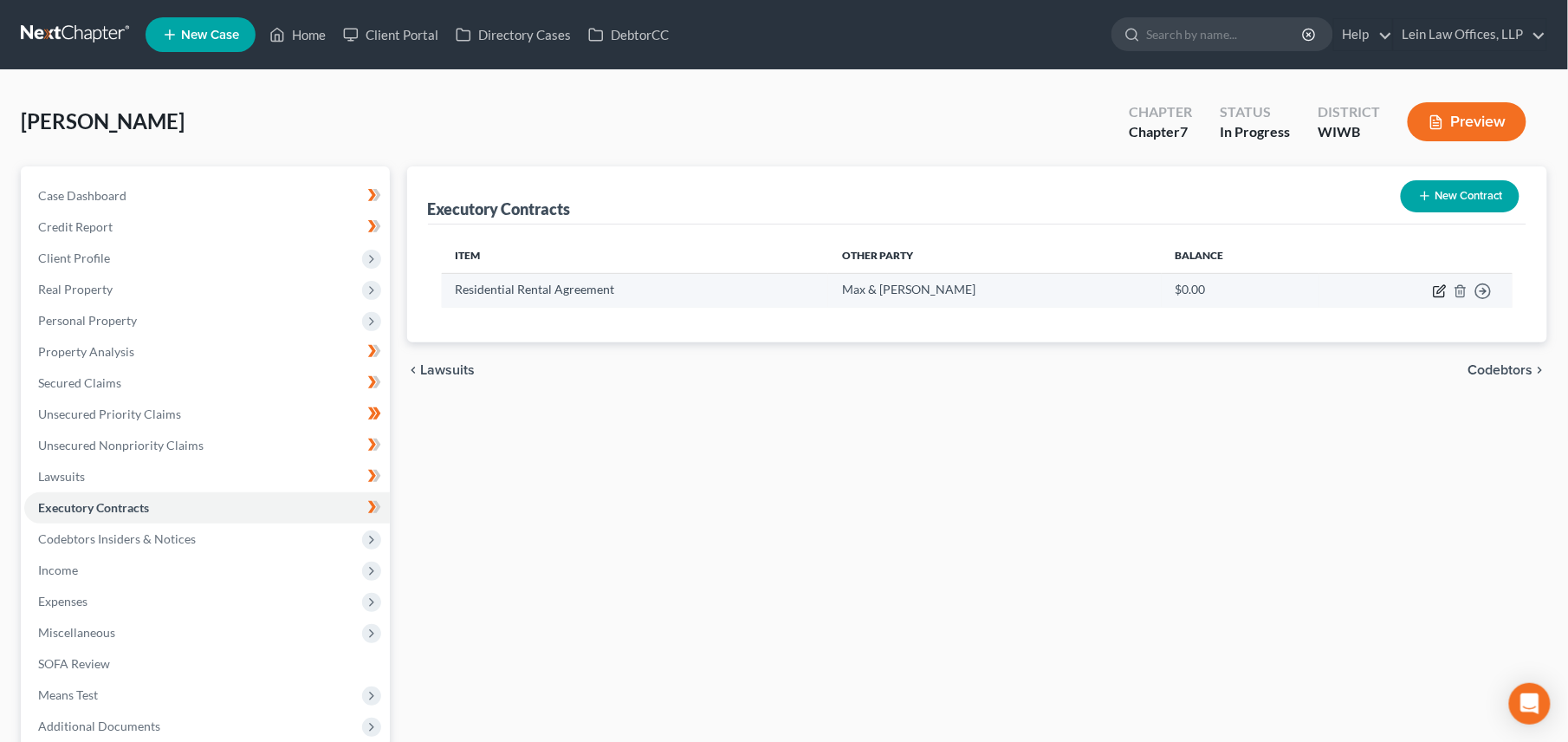
select select "3"
select select "52"
select select "3"
select select "0"
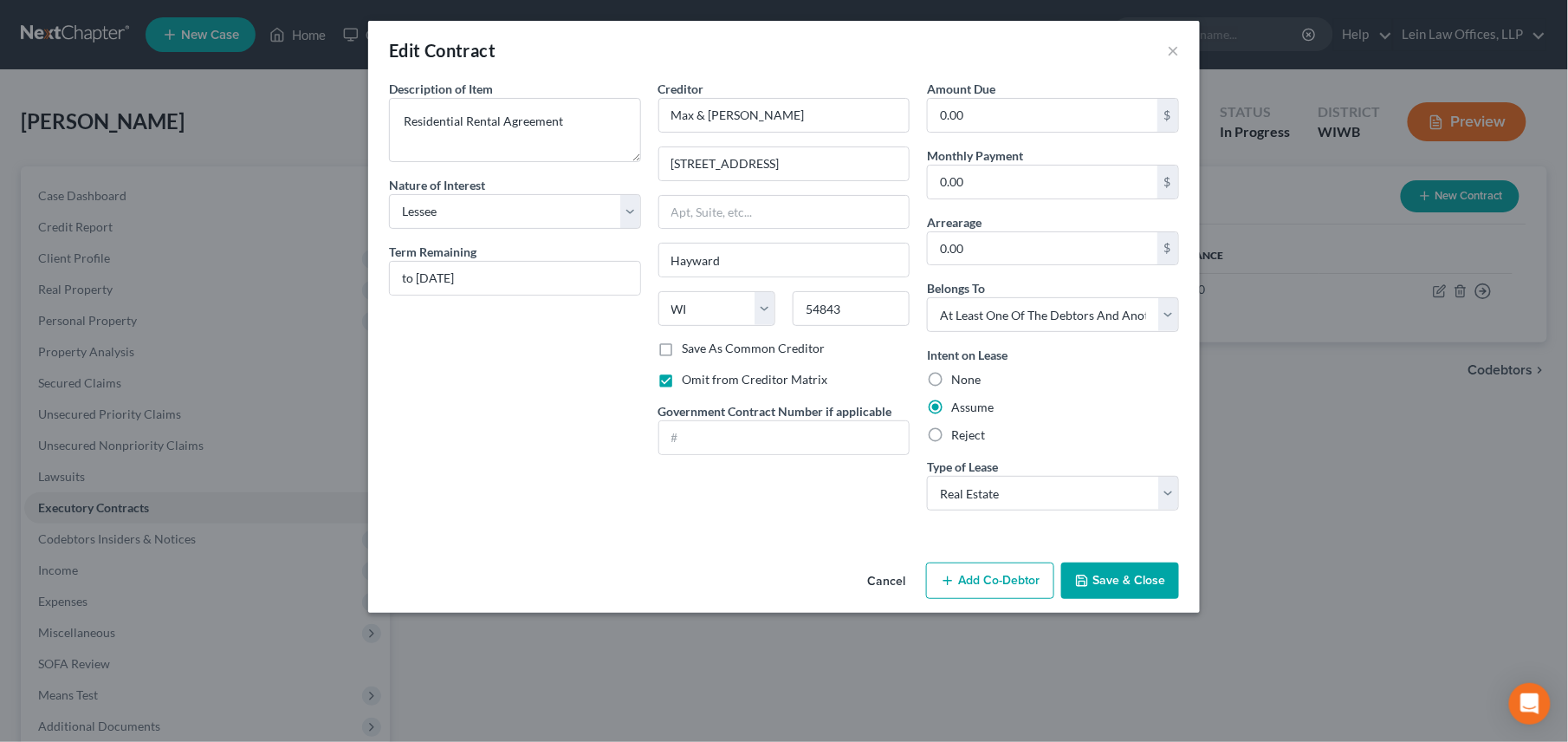
click at [1101, 586] on button "Save & Close" at bounding box center [1120, 580] width 118 height 36
